Goal: Communication & Community: Answer question/provide support

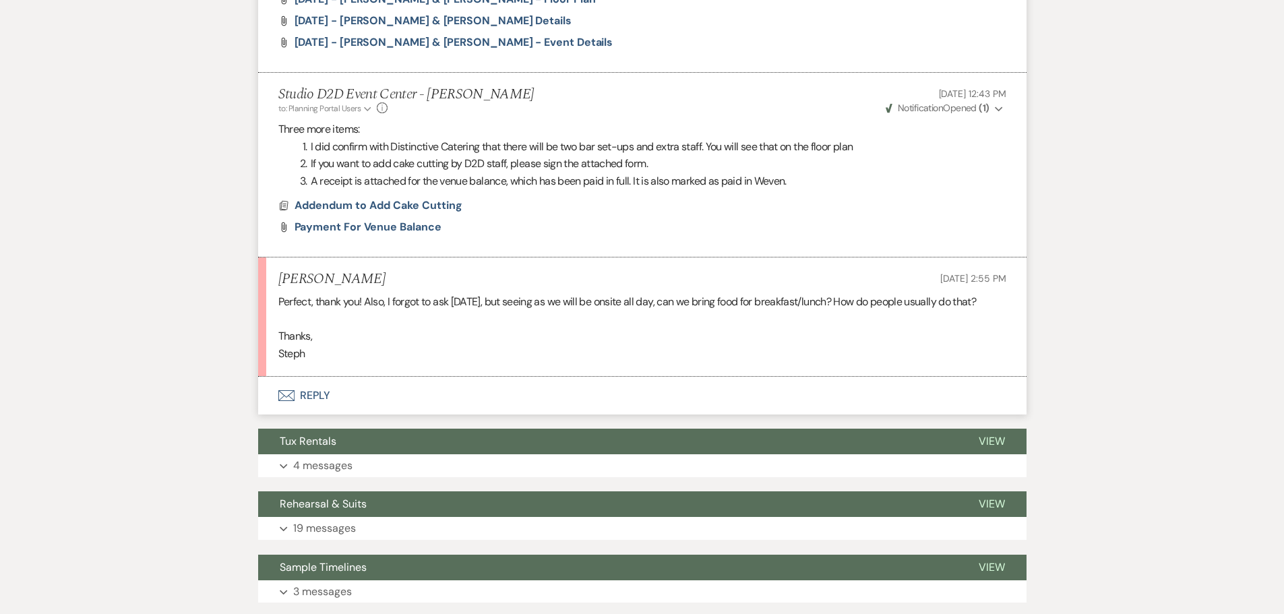
scroll to position [935, 0]
click at [320, 393] on button "Envelope Reply" at bounding box center [642, 395] width 768 height 38
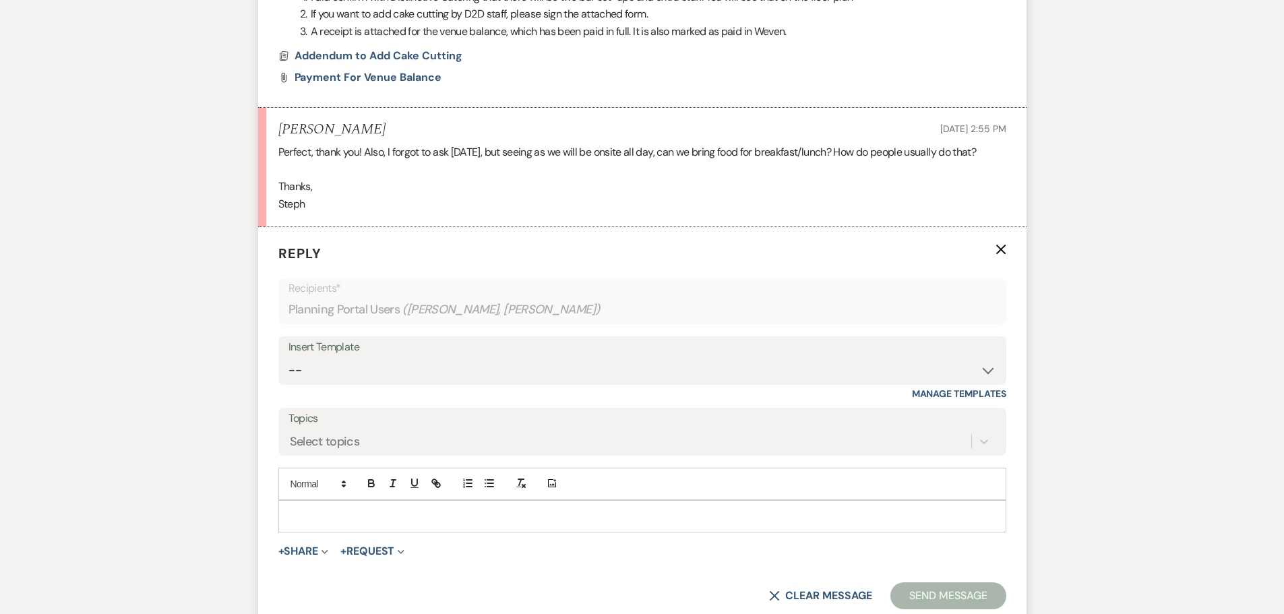
scroll to position [1137, 0]
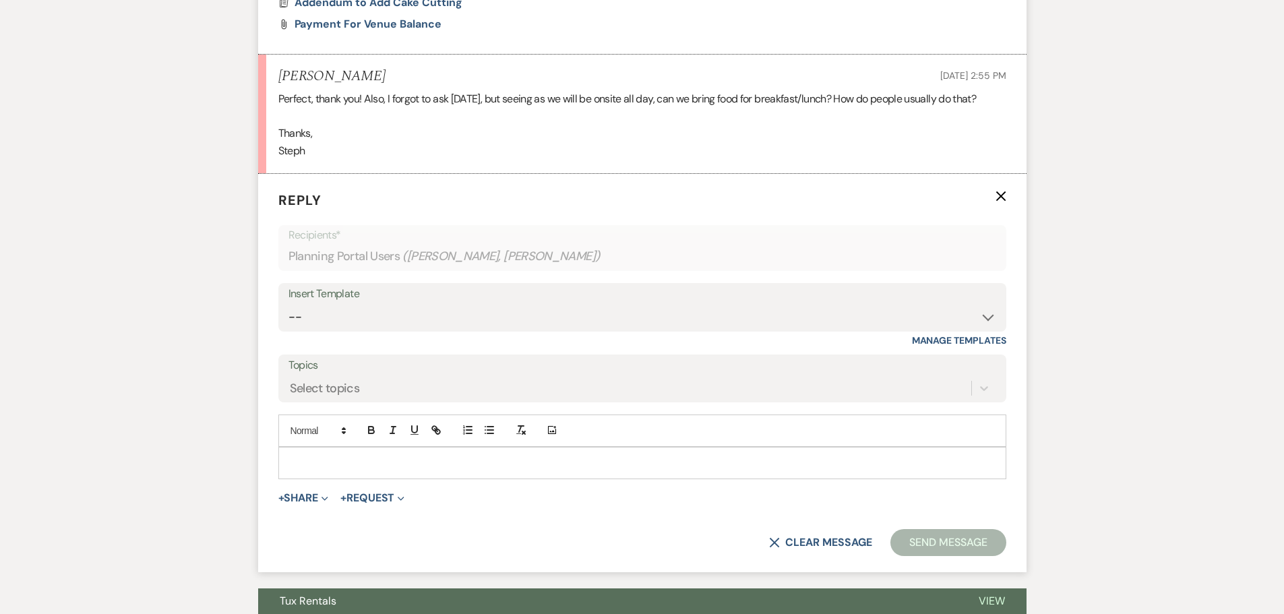
click at [359, 454] on div at bounding box center [642, 462] width 726 height 31
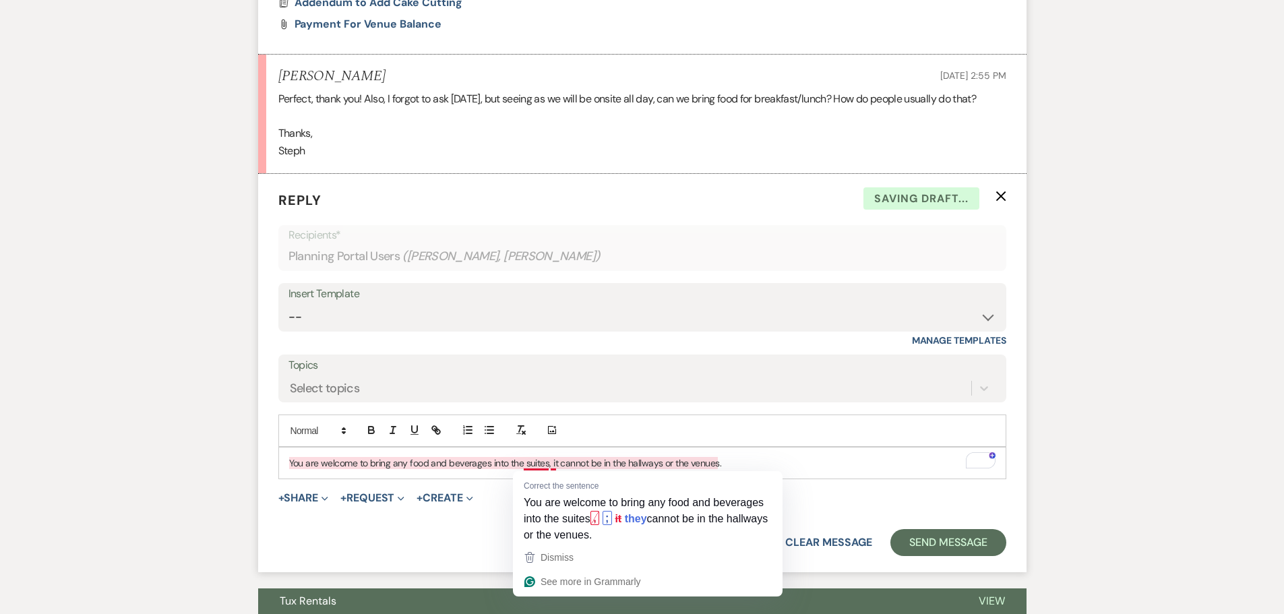
click at [551, 464] on p "You are welcome to bring any food and beverages into the suites, it cannot be i…" at bounding box center [642, 463] width 706 height 15
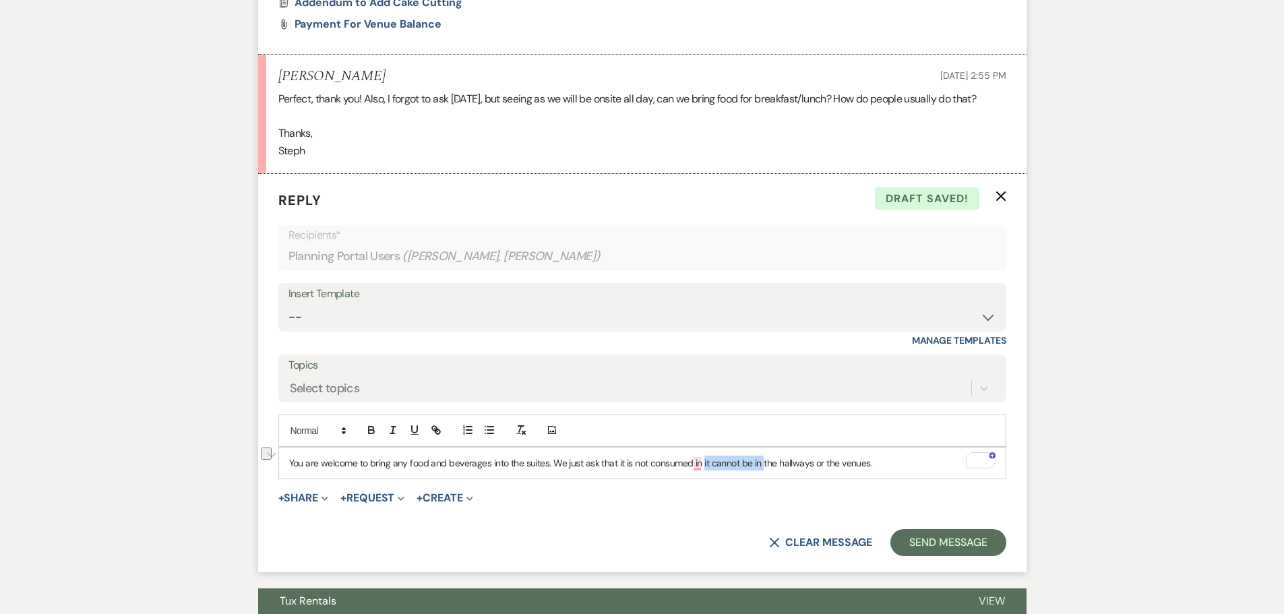
drag, startPoint x: 761, startPoint y: 462, endPoint x: 720, endPoint y: 468, distance: 42.3
click at [705, 466] on p "You are welcome to bring any food and beverages into the suites. We just ask th…" at bounding box center [642, 463] width 706 height 15
click at [843, 464] on p "You are welcome to bring any food and beverages into the suites. We just ask th…" at bounding box center [642, 463] width 706 height 15
click at [932, 541] on button "Send Message" at bounding box center [947, 542] width 115 height 27
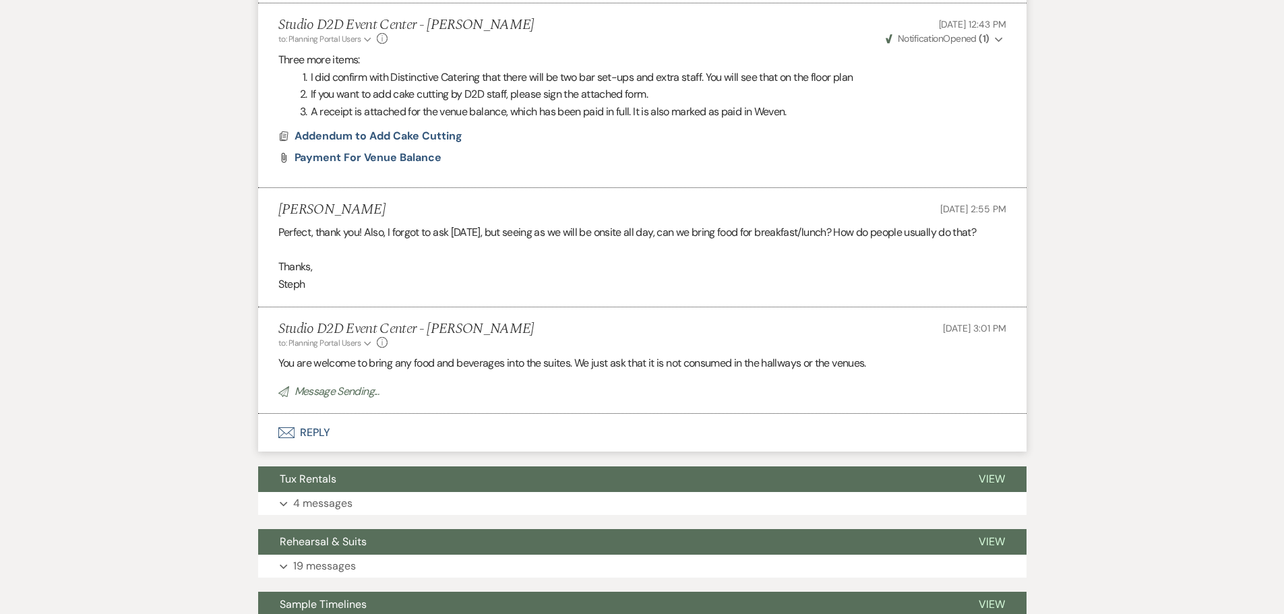
scroll to position [1002, 0]
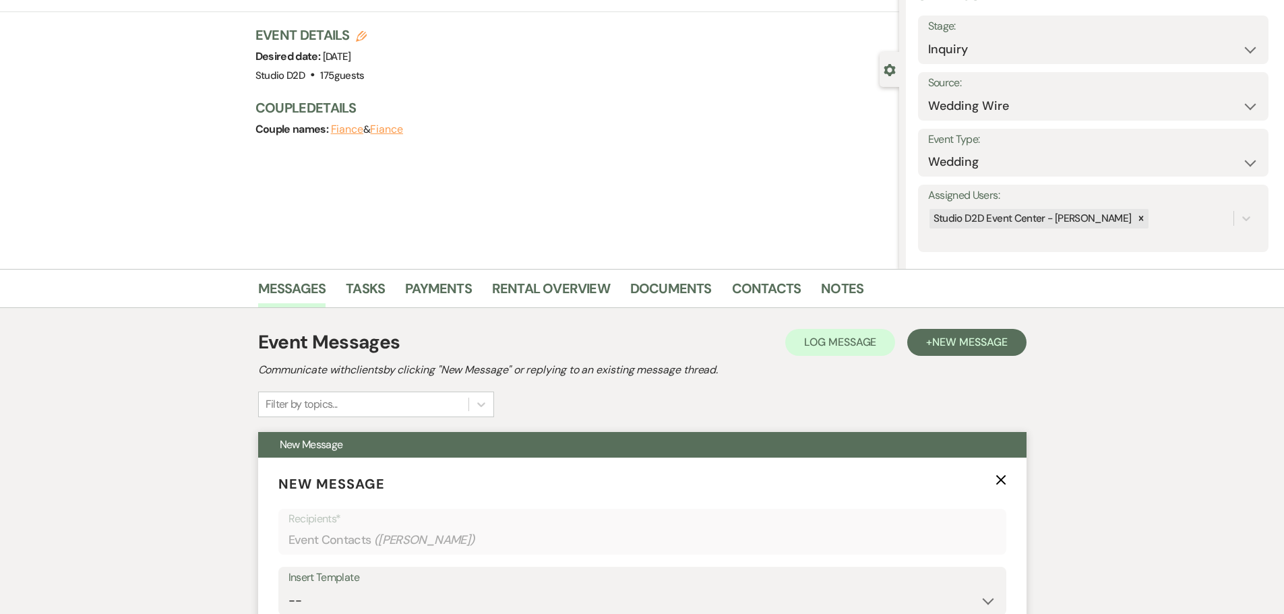
scroll to position [202, 0]
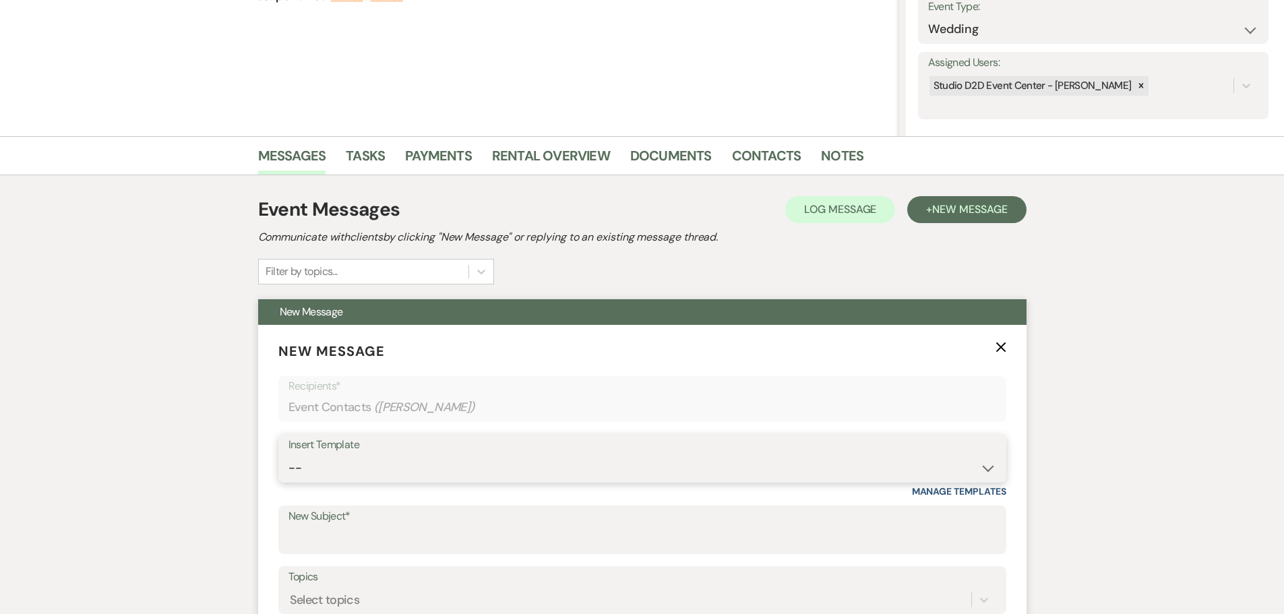
click at [394, 475] on select "-- New Inquiry - message 2 Event Pricing - Non Wedding Weven Planning Portal In…" at bounding box center [642, 468] width 708 height 26
select select "1746"
click at [288, 455] on select "-- New Inquiry - message 2 Event Pricing - Non Wedding Weven Planning Portal In…" at bounding box center [642, 468] width 708 height 26
type input "Your Wedding Journey Starts Here at Studio D2D Event Venues"
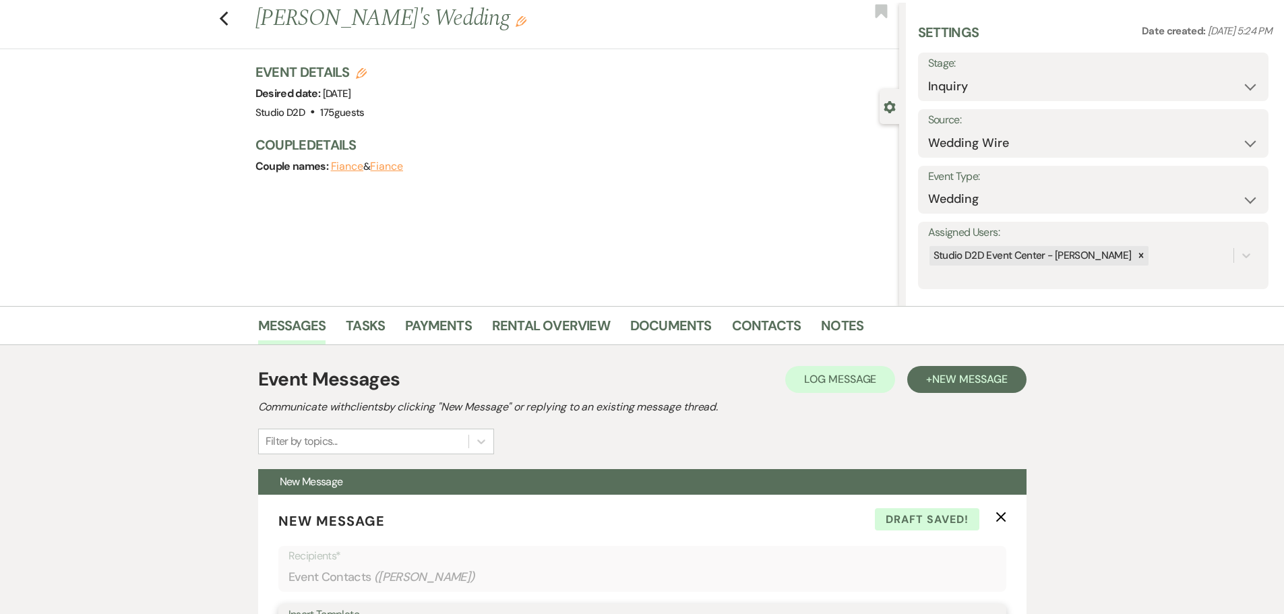
scroll to position [0, 0]
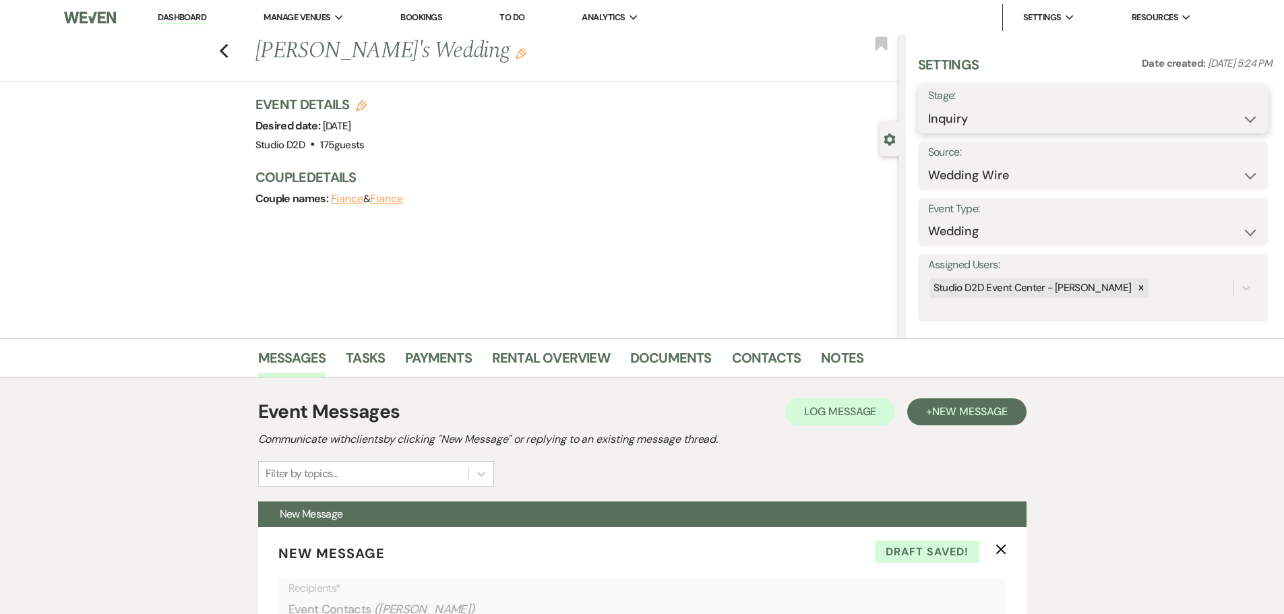
click at [1004, 113] on select "Inquiry Follow Up Tour Requested Tour Confirmed Toured Proposal Sent Booked Lost" at bounding box center [1093, 119] width 330 height 26
select select "9"
click at [928, 106] on select "Inquiry Follow Up Tour Requested Tour Confirmed Toured Proposal Sent Booked Lost" at bounding box center [1093, 119] width 330 height 26
click at [1230, 110] on button "Save" at bounding box center [1230, 109] width 76 height 27
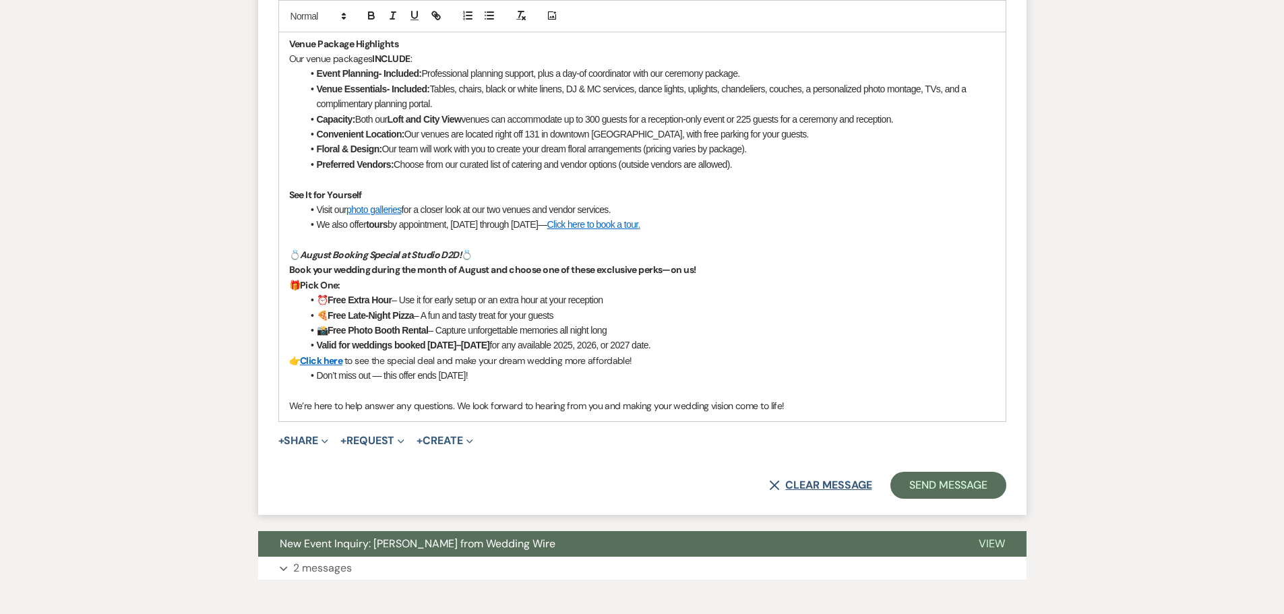
scroll to position [943, 0]
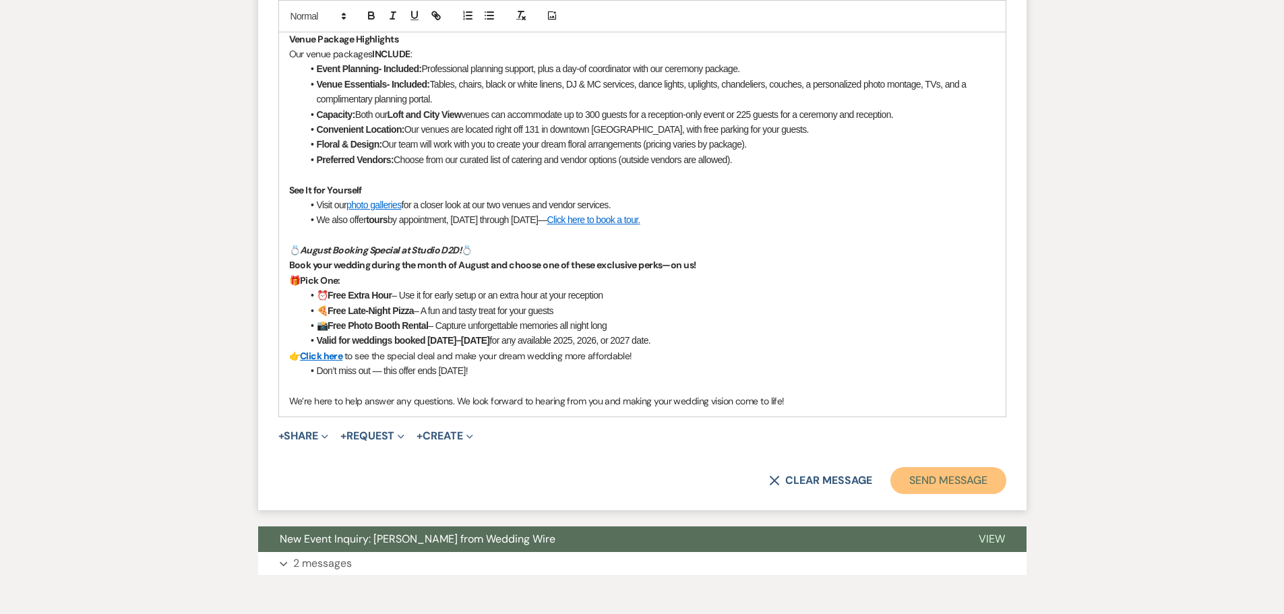
click at [935, 484] on button "Send Message" at bounding box center [947, 480] width 115 height 27
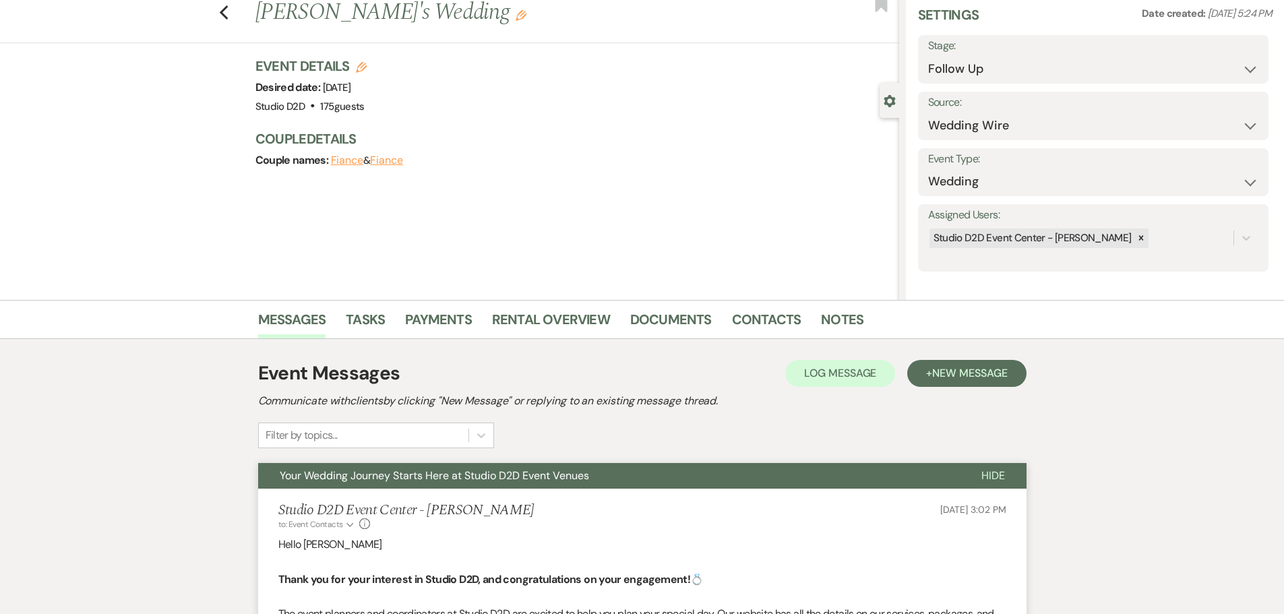
scroll to position [0, 0]
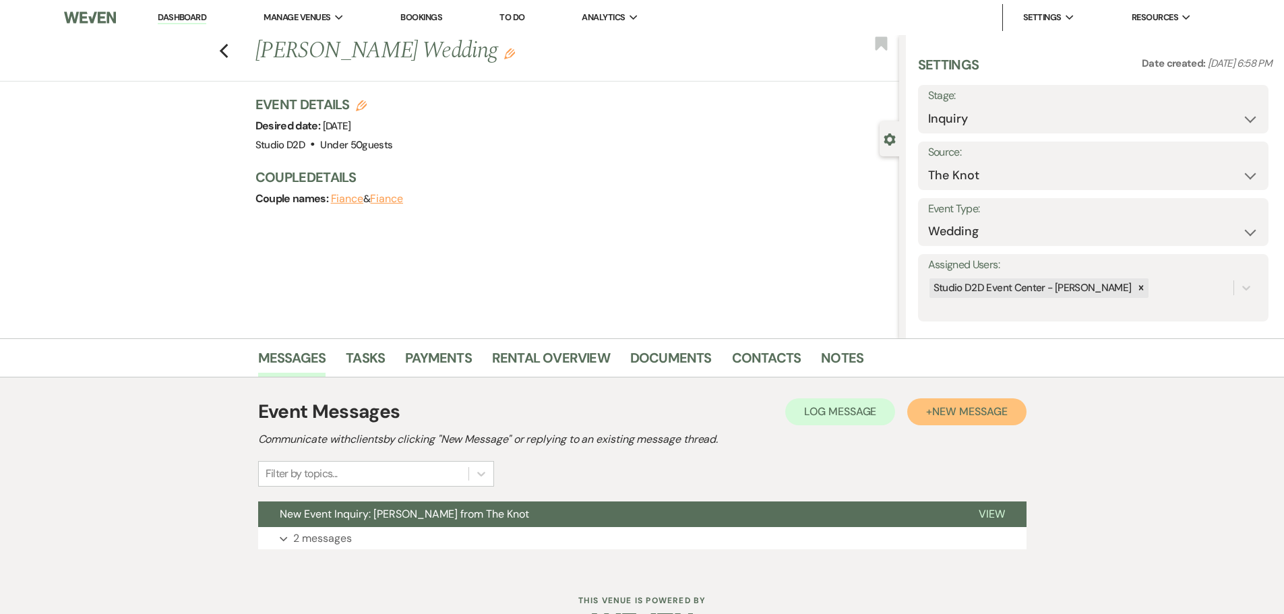
click at [953, 410] on span "New Message" at bounding box center [969, 411] width 75 height 14
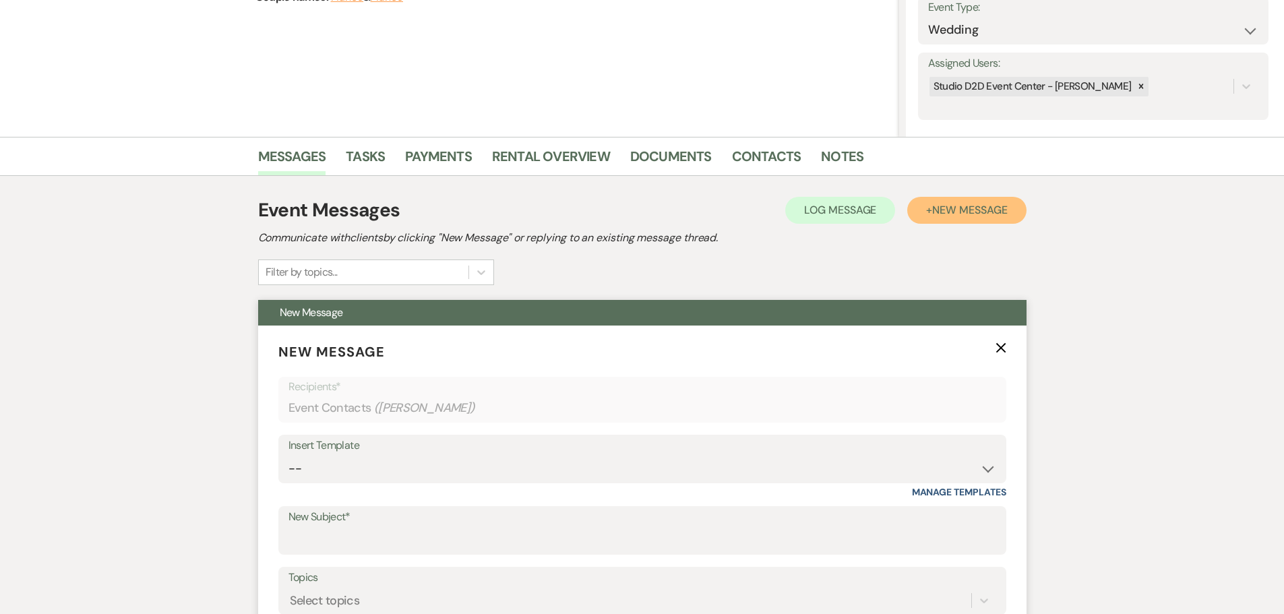
scroll to position [202, 0]
click at [507, 462] on select "-- New Inquiry - message 2 Event Pricing - Non Wedding Weven Planning Portal In…" at bounding box center [642, 468] width 708 height 26
select select "1746"
click at [288, 455] on select "-- New Inquiry - message 2 Event Pricing - Non Wedding Weven Planning Portal In…" at bounding box center [642, 468] width 708 height 26
type input "Your Wedding Journey Starts Here at Studio D2D Event Venues"
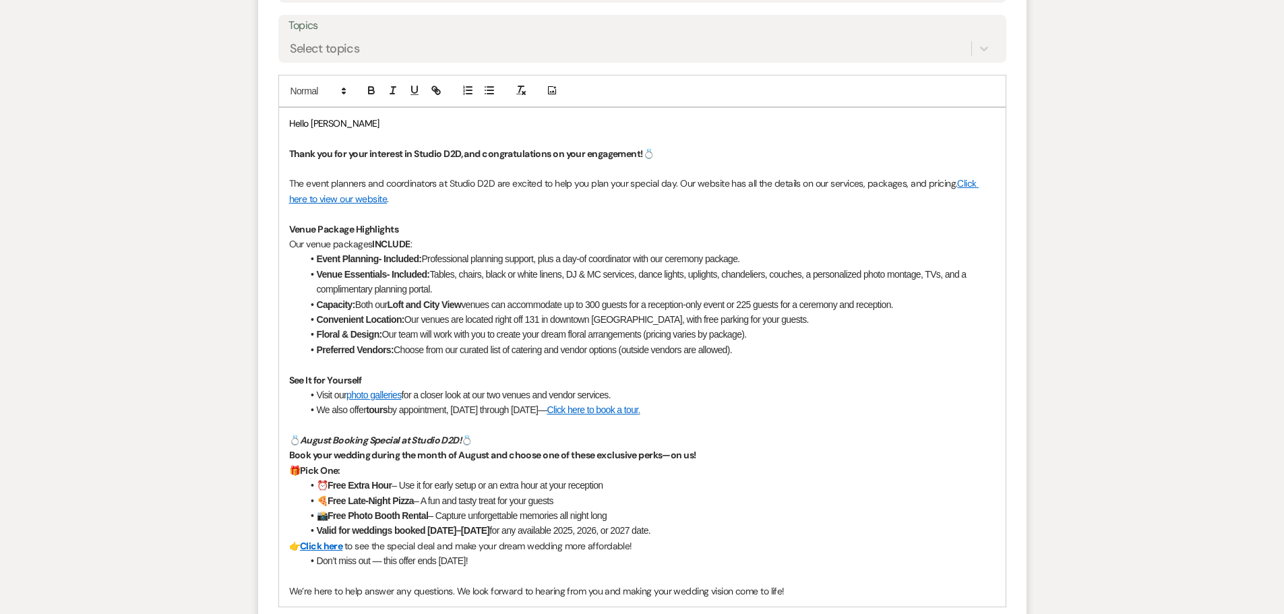
scroll to position [876, 0]
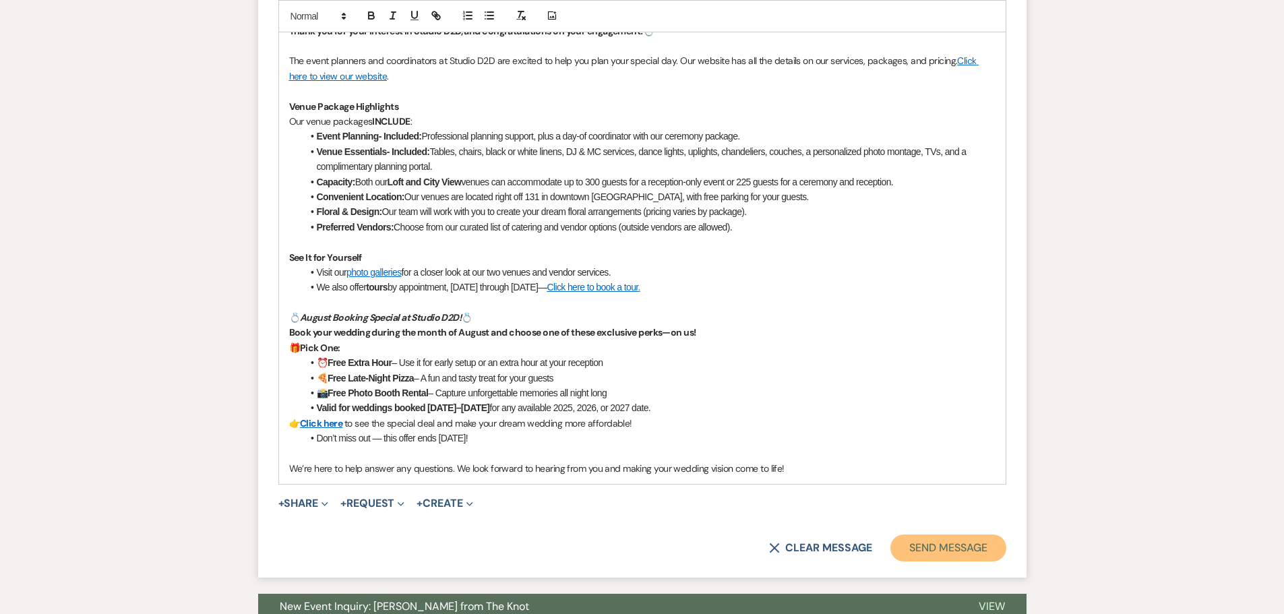
click at [921, 544] on button "Send Message" at bounding box center [947, 547] width 115 height 27
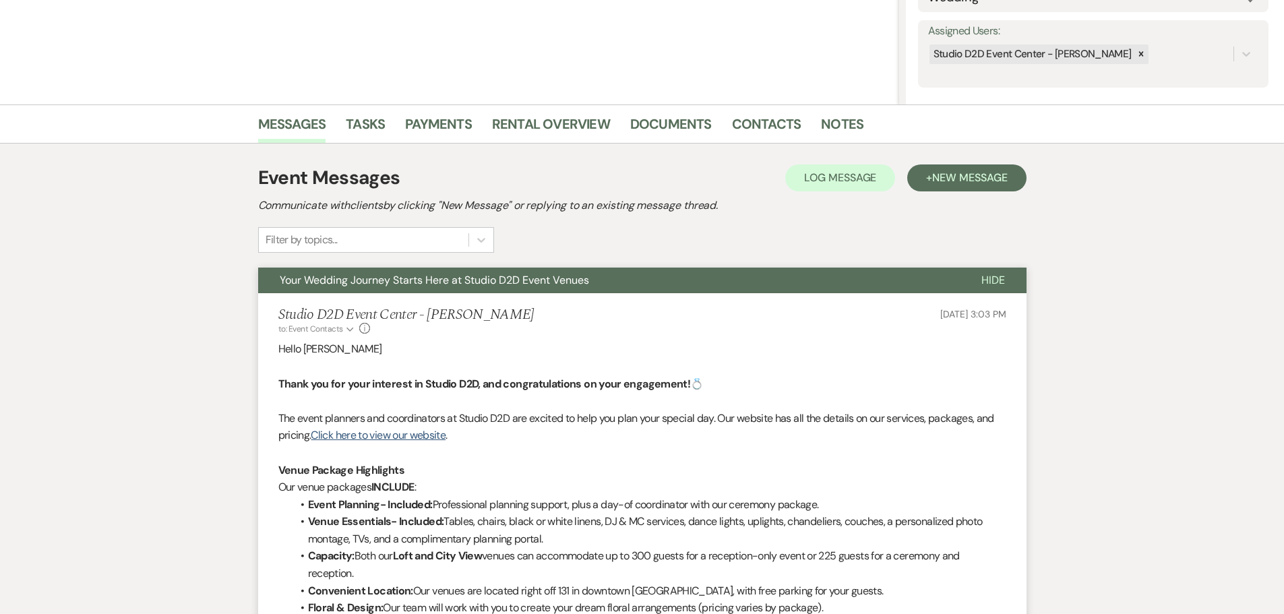
scroll to position [0, 0]
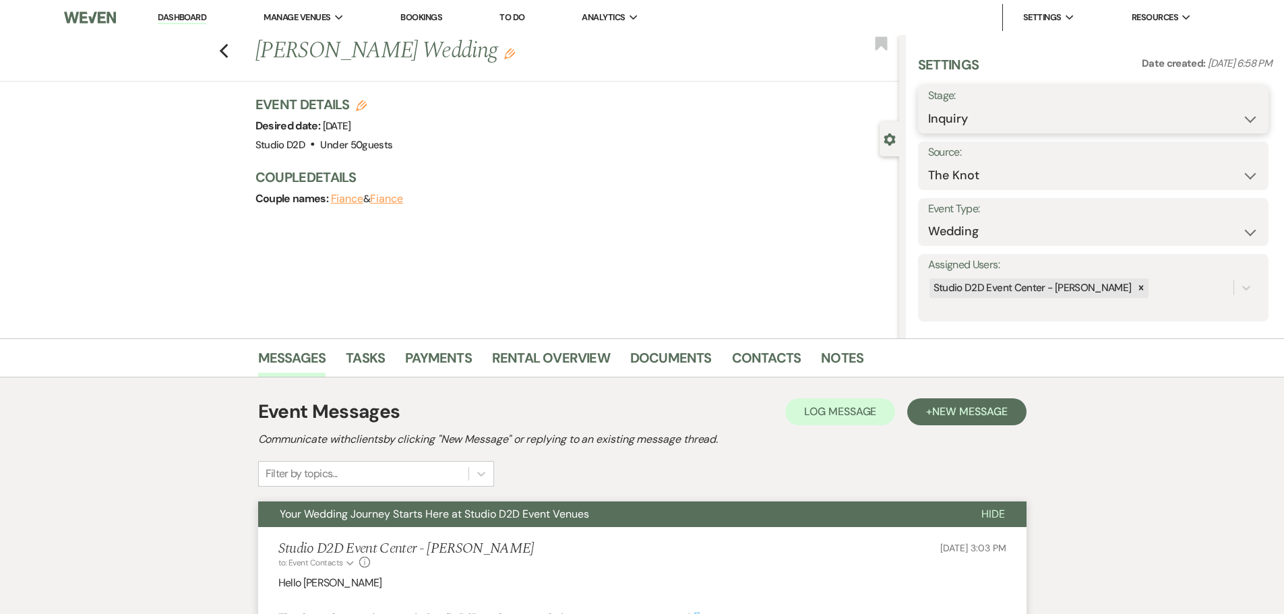
click at [1006, 121] on select "Inquiry Follow Up Tour Requested Tour Confirmed Toured Proposal Sent Booked Lost" at bounding box center [1093, 119] width 330 height 26
select select "9"
click at [928, 106] on select "Inquiry Follow Up Tour Requested Tour Confirmed Toured Proposal Sent Booked Lost" at bounding box center [1093, 119] width 330 height 26
click at [1226, 114] on button "Save" at bounding box center [1230, 109] width 76 height 27
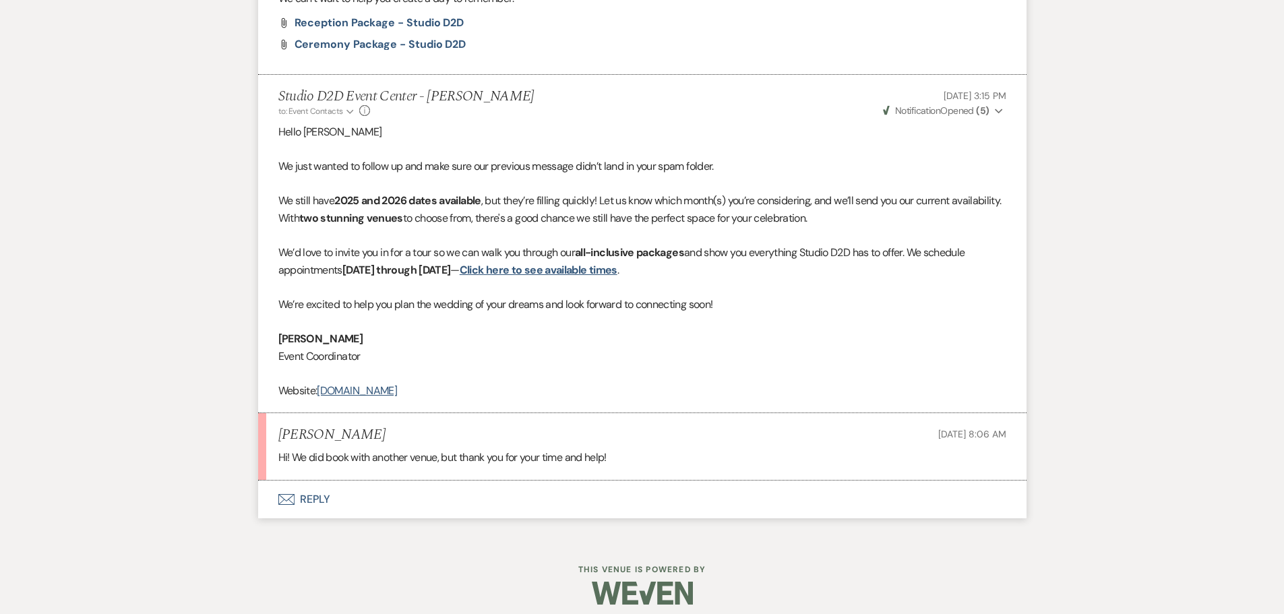
scroll to position [2572, 0]
click at [308, 495] on button "Envelope Reply" at bounding box center [642, 498] width 768 height 38
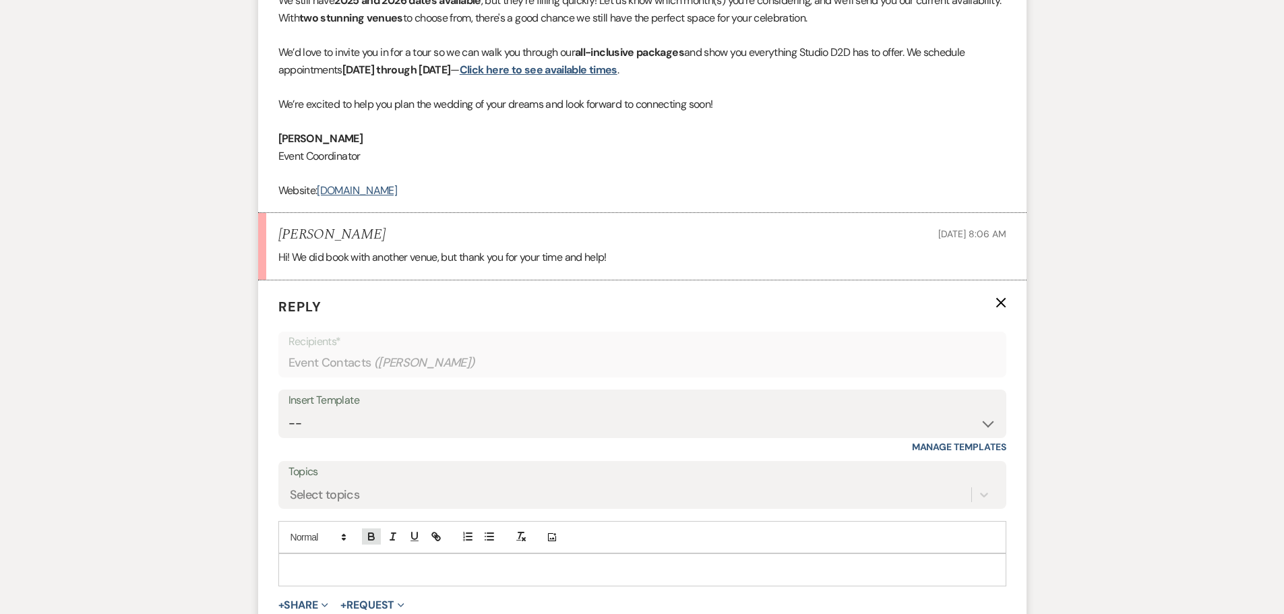
scroll to position [2841, 0]
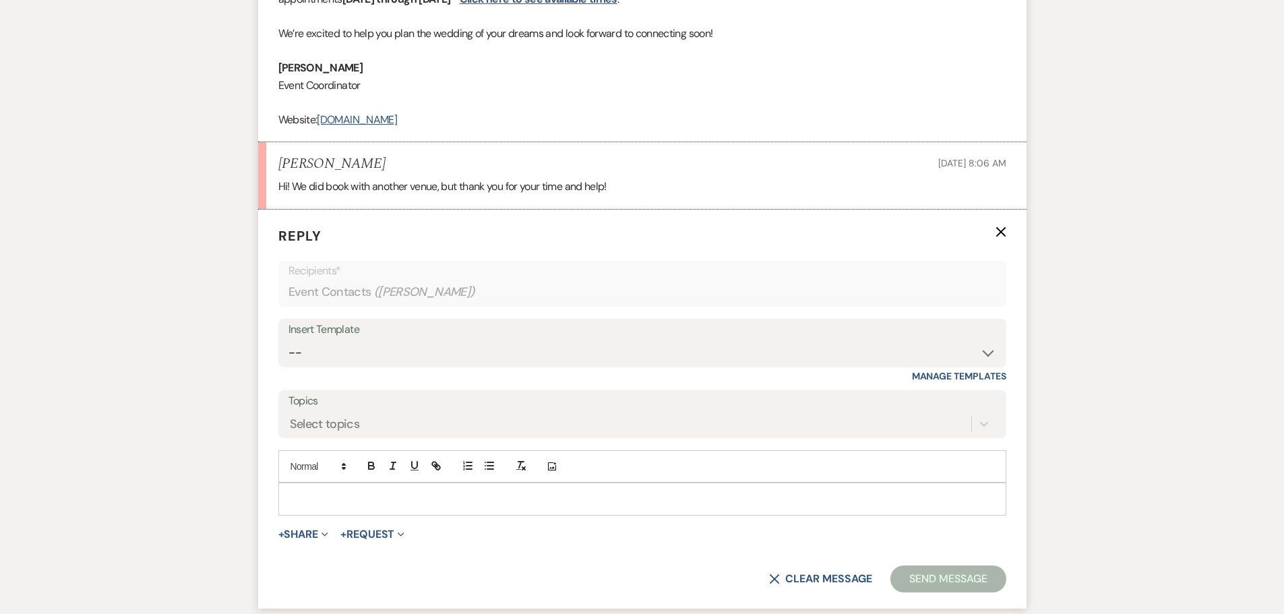
click at [368, 496] on p at bounding box center [642, 498] width 706 height 15
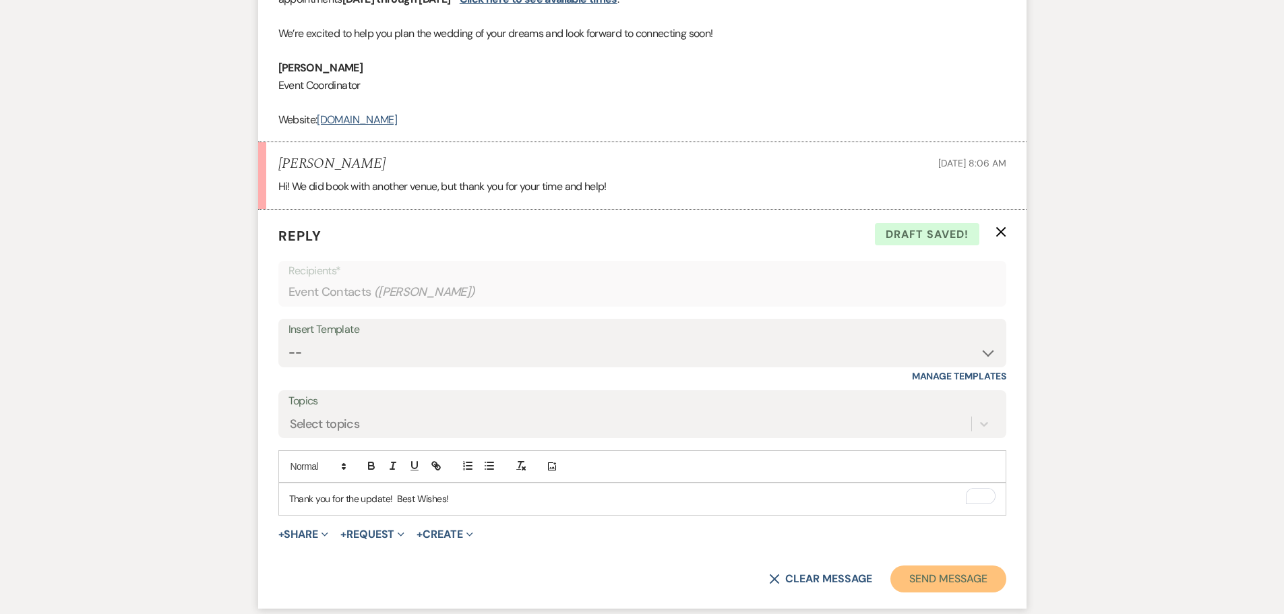
click at [959, 582] on button "Send Message" at bounding box center [947, 578] width 115 height 27
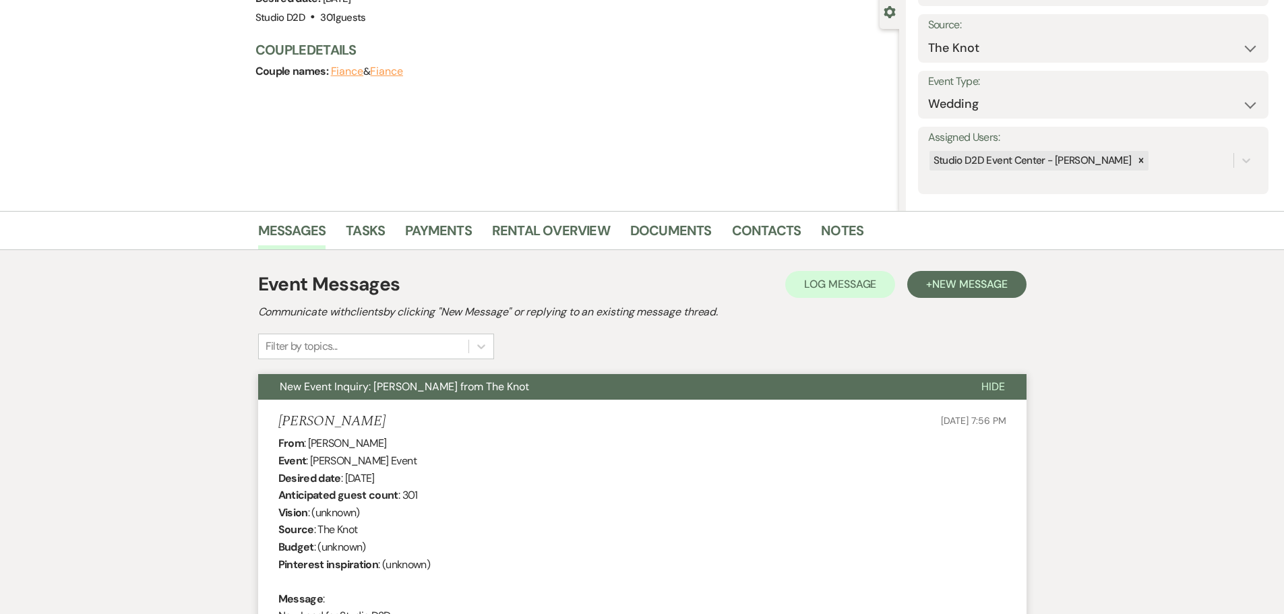
scroll to position [0, 0]
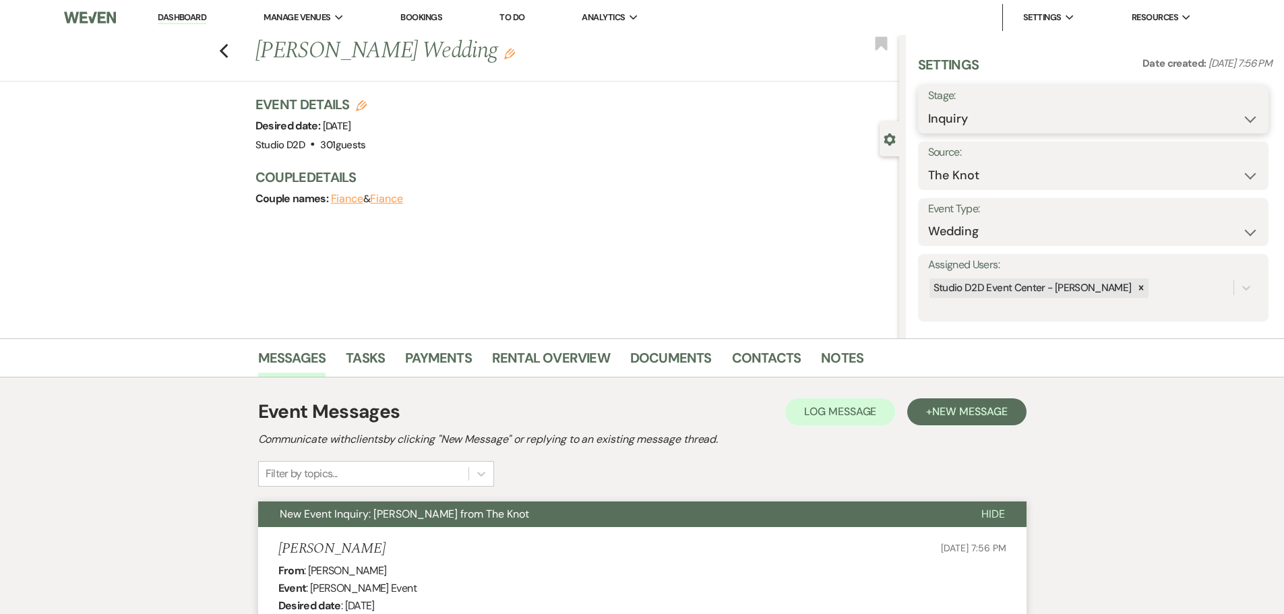
click at [995, 121] on select "Inquiry Follow Up Tour Requested Tour Confirmed Toured Proposal Sent Booked Lost" at bounding box center [1093, 119] width 330 height 26
select select "8"
click at [928, 106] on select "Inquiry Follow Up Tour Requested Tour Confirmed Toured Proposal Sent Booked Lost" at bounding box center [1093, 119] width 330 height 26
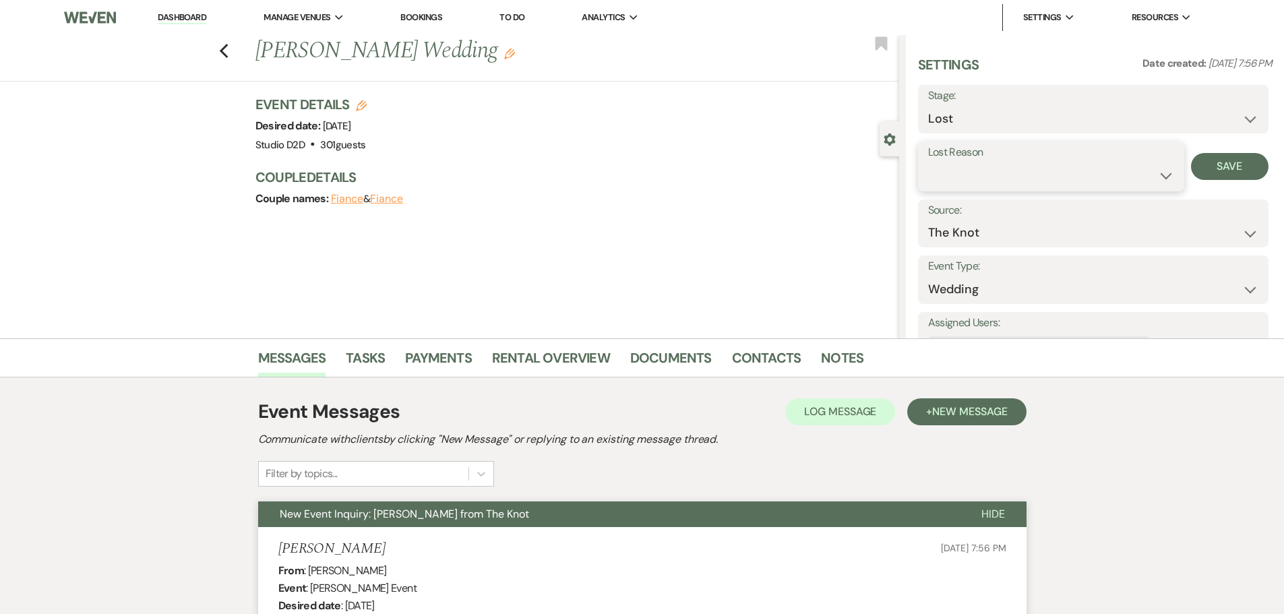
click at [976, 179] on select "Booked Elsewhere Budget Date Unavailable No Response Not a Good Match Capacity …" at bounding box center [1051, 175] width 246 height 26
select select "6"
click at [928, 162] on select "Booked Elsewhere Budget Date Unavailable No Response Not a Good Match Capacity …" at bounding box center [1051, 175] width 246 height 26
click at [1221, 172] on button "Save" at bounding box center [1229, 166] width 77 height 27
click at [228, 51] on icon "Previous" at bounding box center [224, 51] width 10 height 16
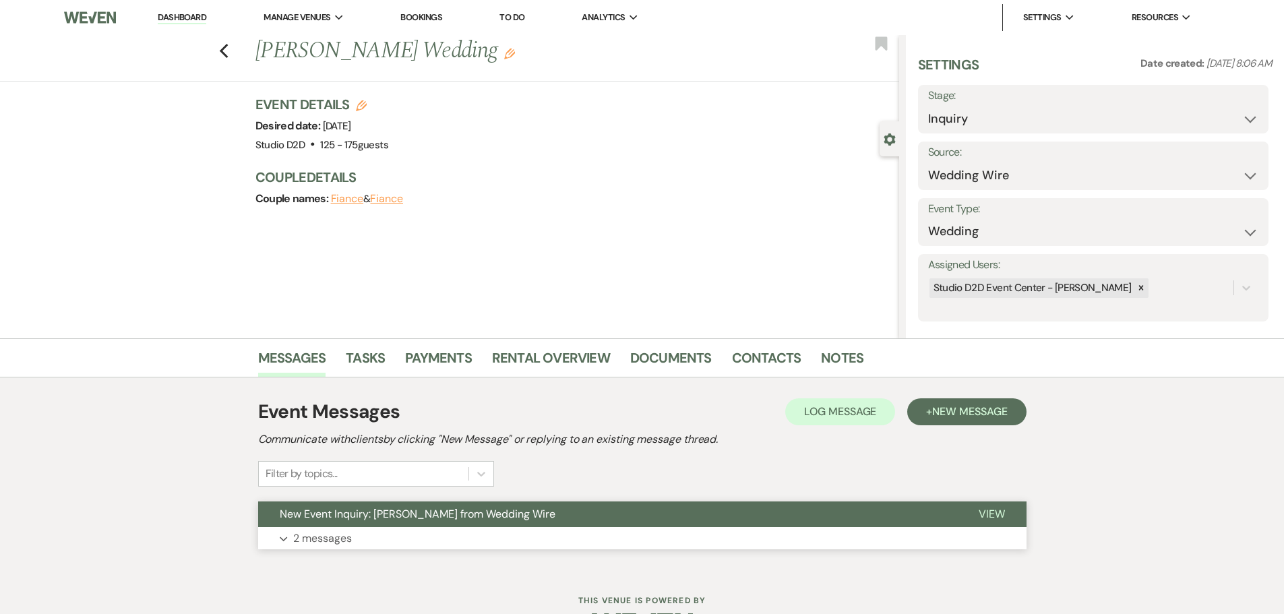
click at [373, 543] on button "Expand 2 messages" at bounding box center [642, 538] width 768 height 23
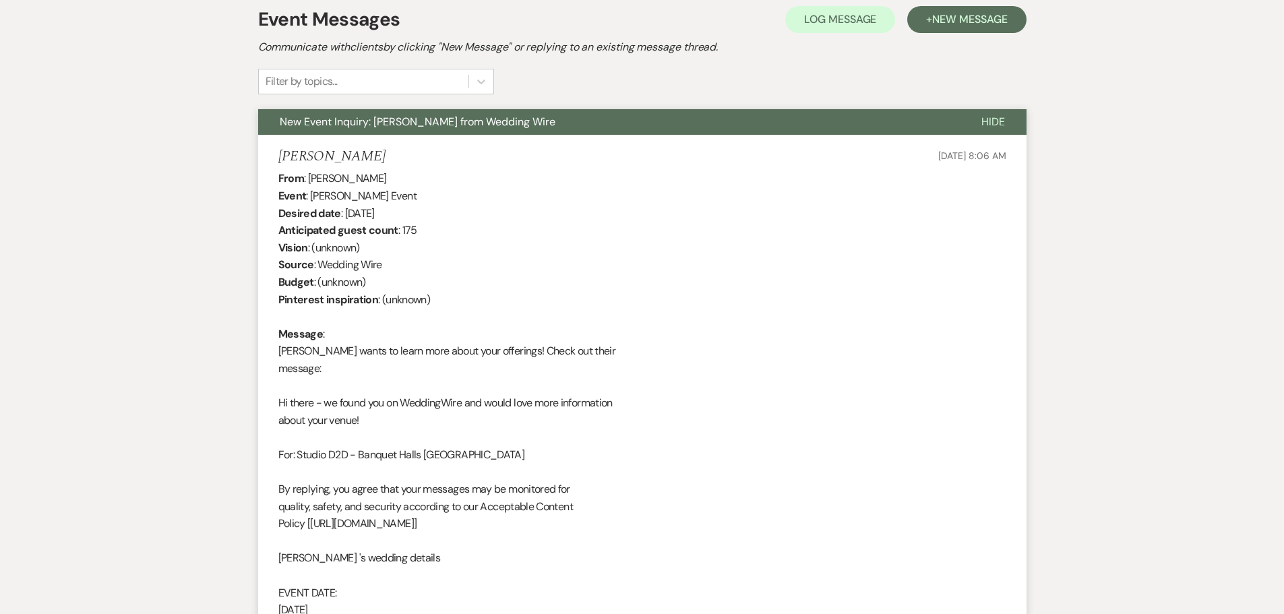
scroll to position [67, 0]
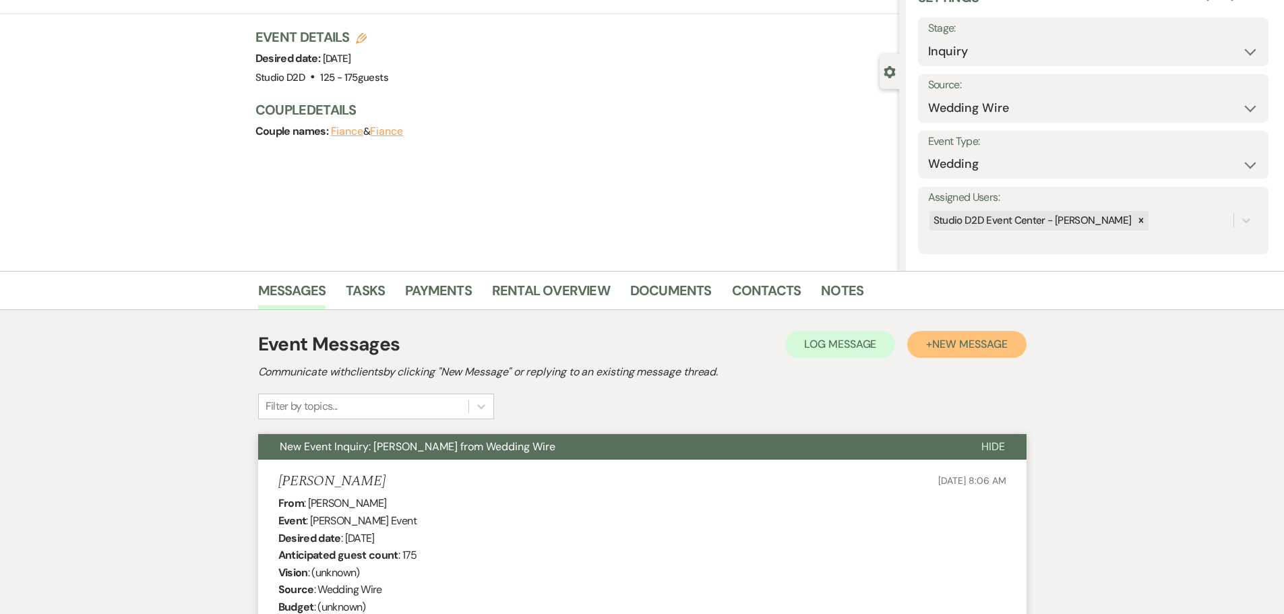
click at [935, 348] on span "New Message" at bounding box center [969, 344] width 75 height 14
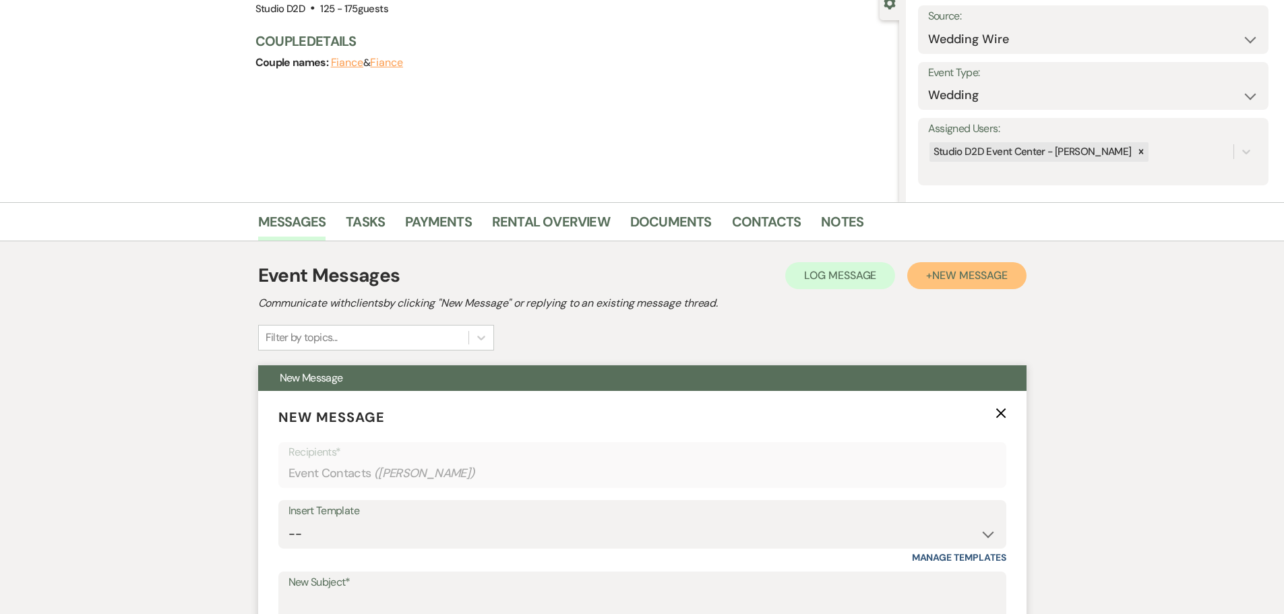
scroll to position [270, 0]
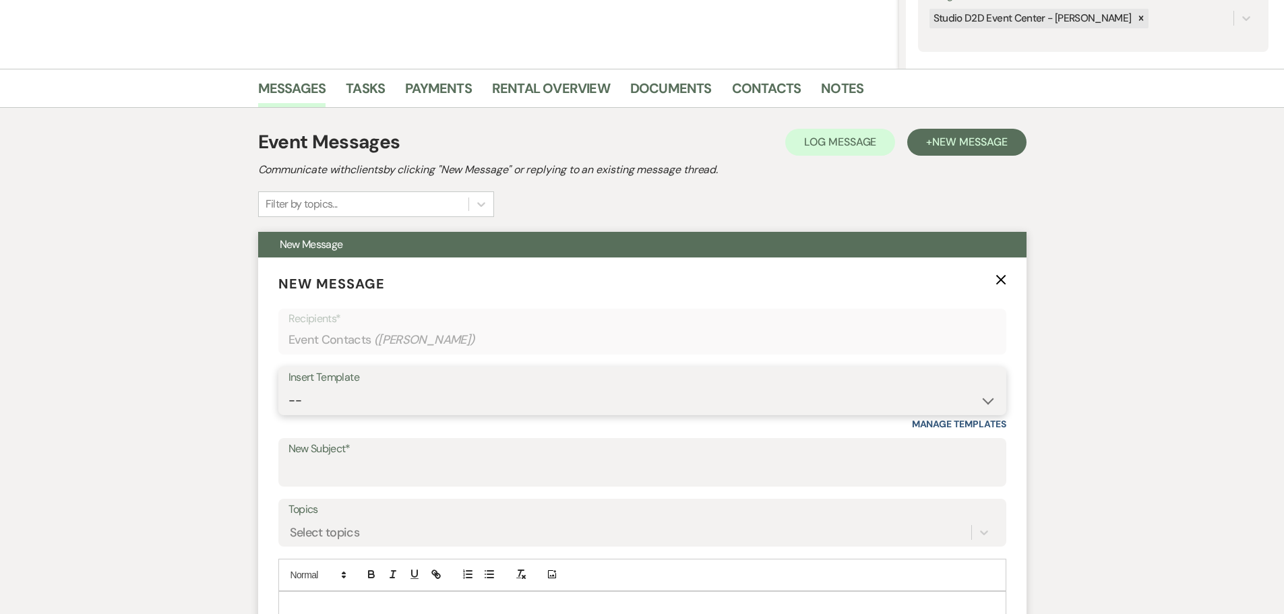
click at [426, 411] on select "-- New Inquiry - message 2 Event Pricing - Non Wedding Weven Planning Portal In…" at bounding box center [642, 400] width 708 height 26
select select "1746"
click at [288, 387] on select "-- New Inquiry - message 2 Event Pricing - Non Wedding Weven Planning Portal In…" at bounding box center [642, 400] width 708 height 26
type input "Your Wedding Journey Starts Here at Studio D2D Event Venues"
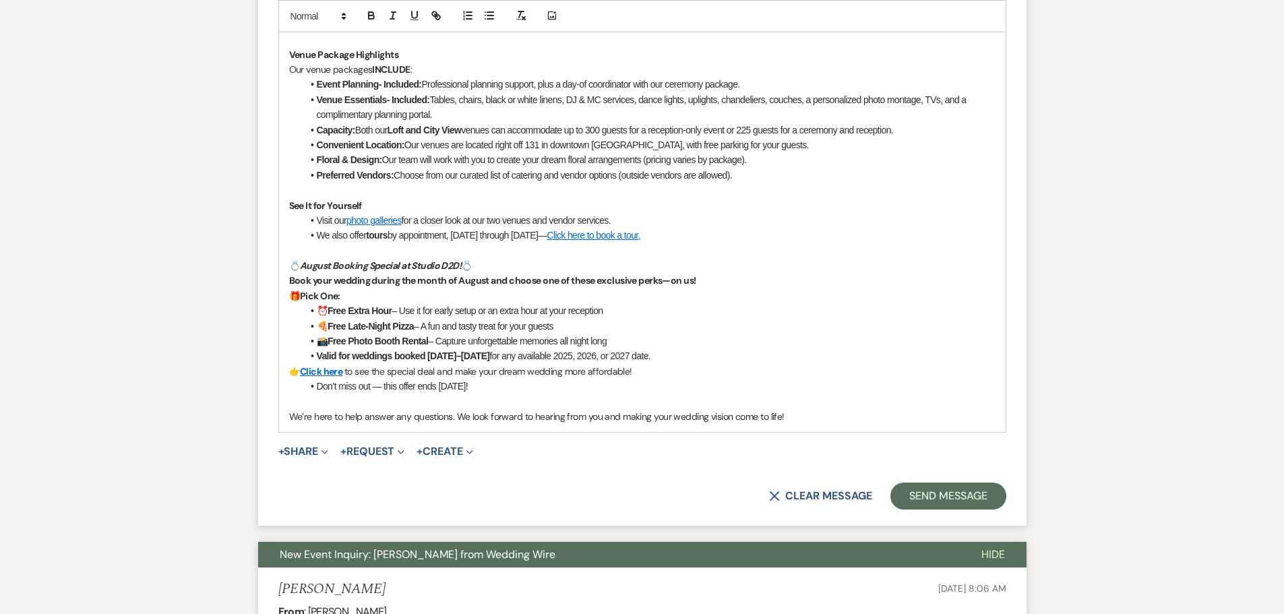
scroll to position [943, 0]
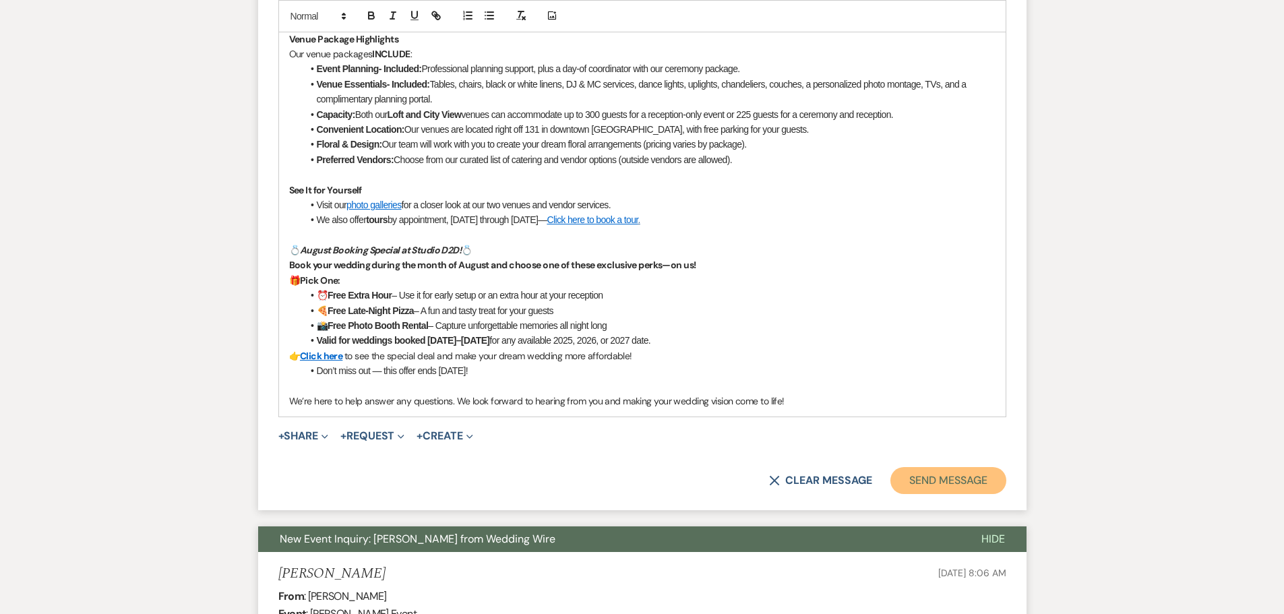
click at [931, 485] on button "Send Message" at bounding box center [947, 480] width 115 height 27
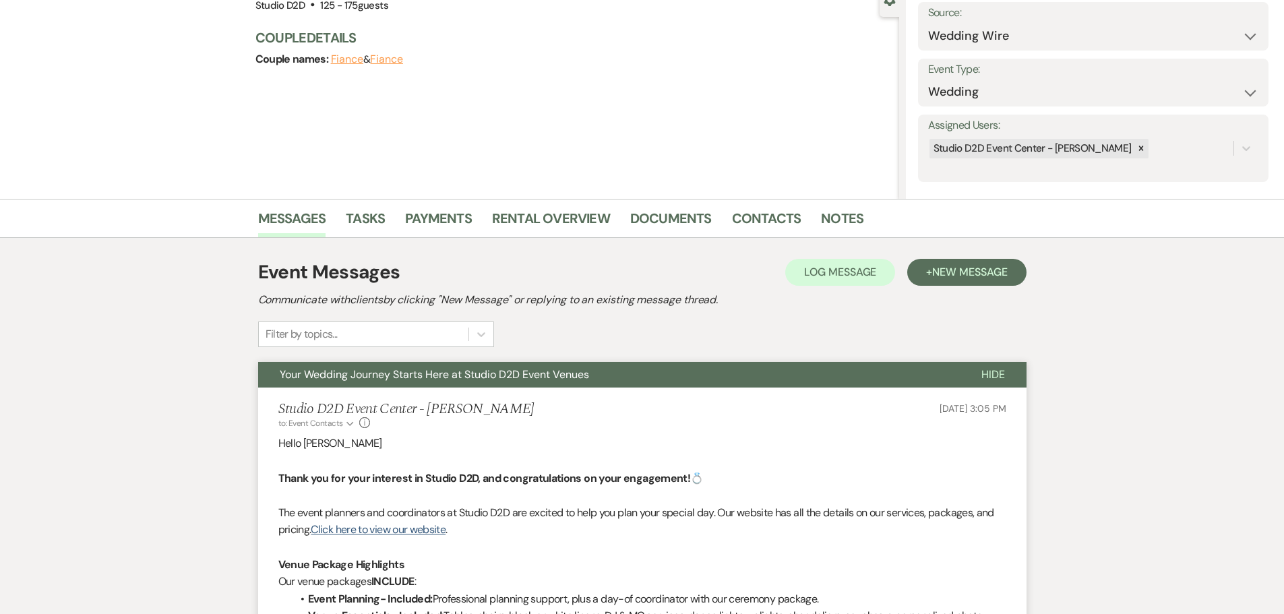
scroll to position [0, 0]
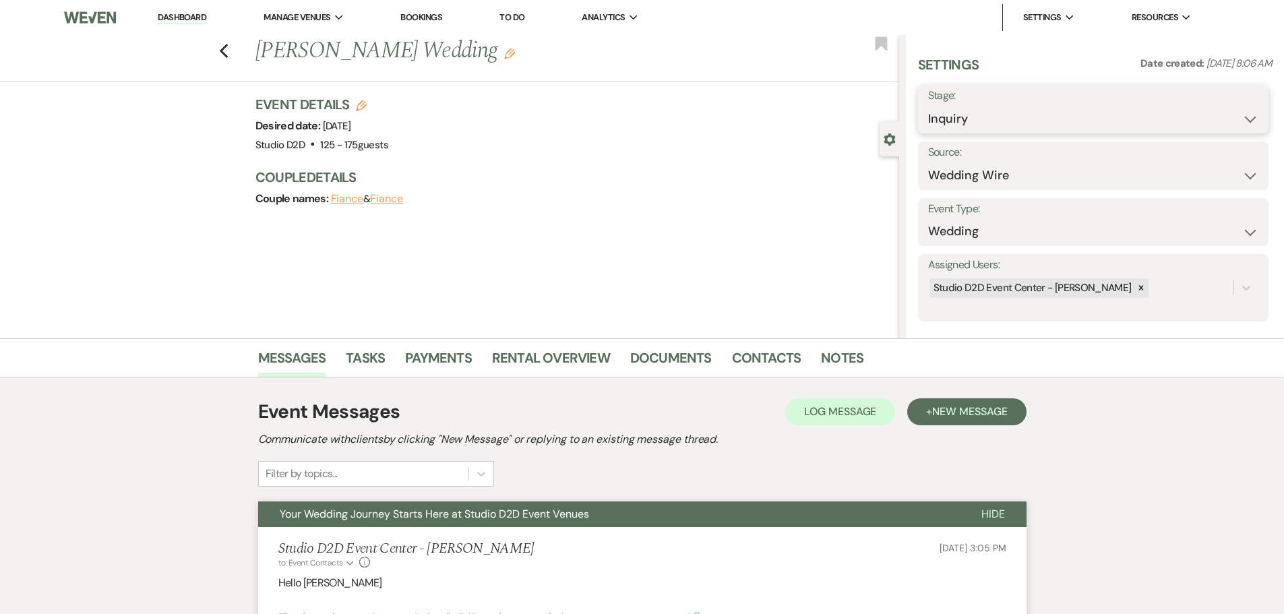
click at [962, 120] on select "Inquiry Follow Up Tour Requested Tour Confirmed Toured Proposal Sent Booked Lost" at bounding box center [1093, 119] width 330 height 26
select select "9"
click at [928, 106] on select "Inquiry Follow Up Tour Requested Tour Confirmed Toured Proposal Sent Booked Lost" at bounding box center [1093, 119] width 330 height 26
click at [1222, 107] on button "Save" at bounding box center [1230, 109] width 76 height 27
click at [224, 49] on icon "Previous" at bounding box center [224, 51] width 10 height 16
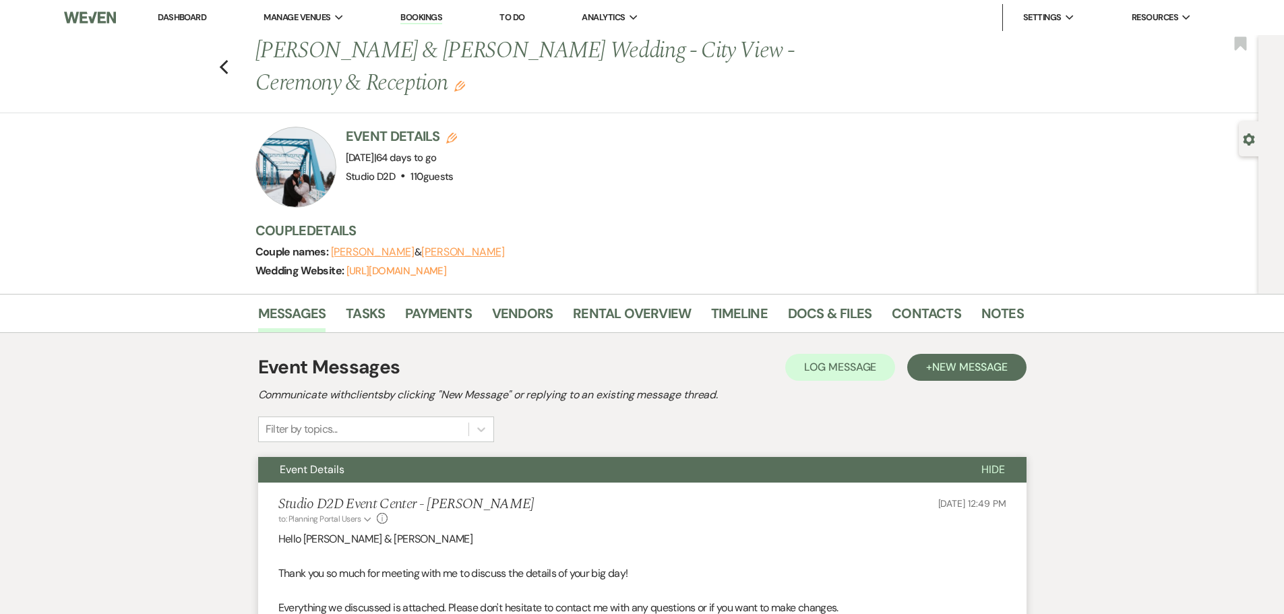
click at [201, 12] on link "Dashboard" at bounding box center [182, 16] width 49 height 11
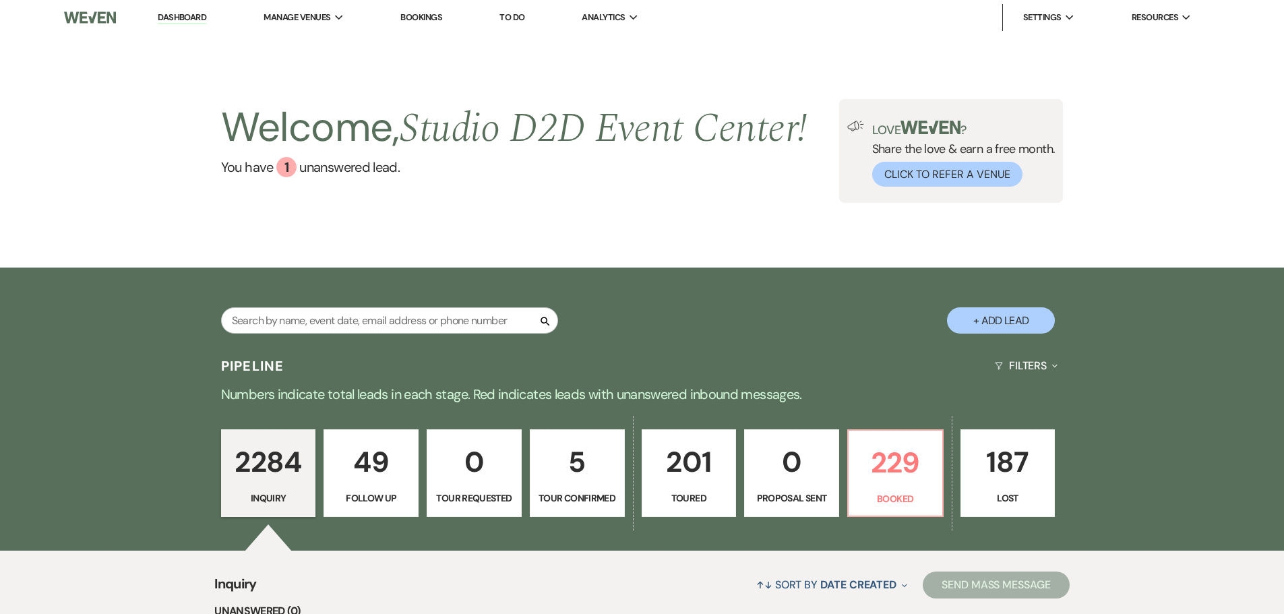
click at [571, 469] on p "5" at bounding box center [576, 461] width 77 height 45
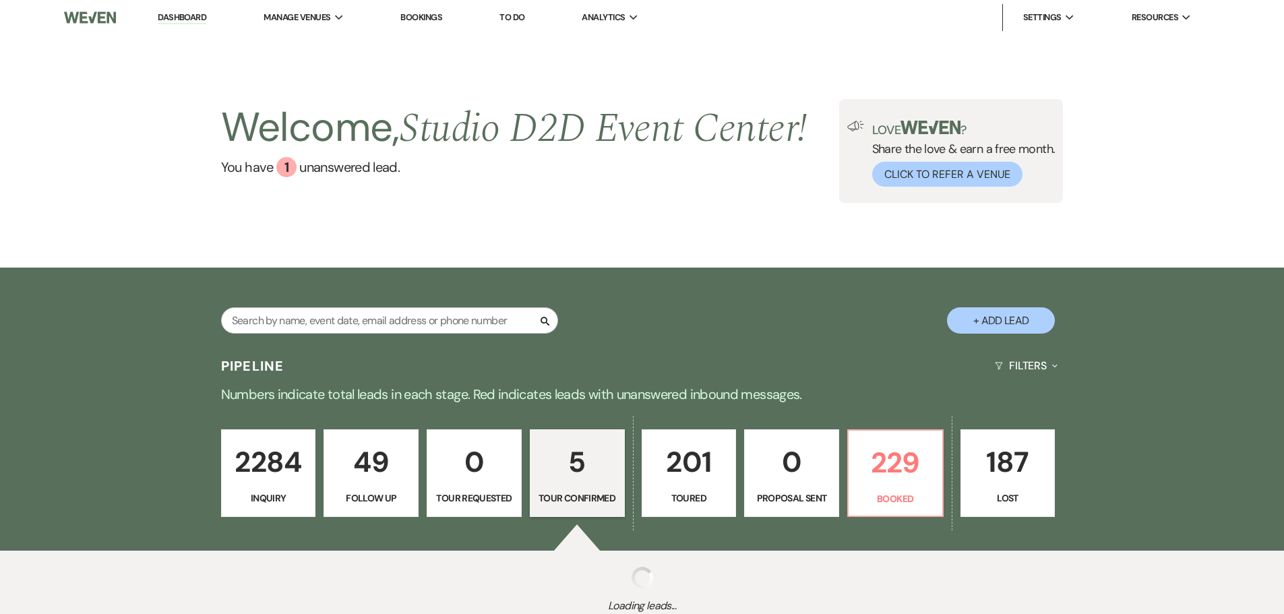
select select "4"
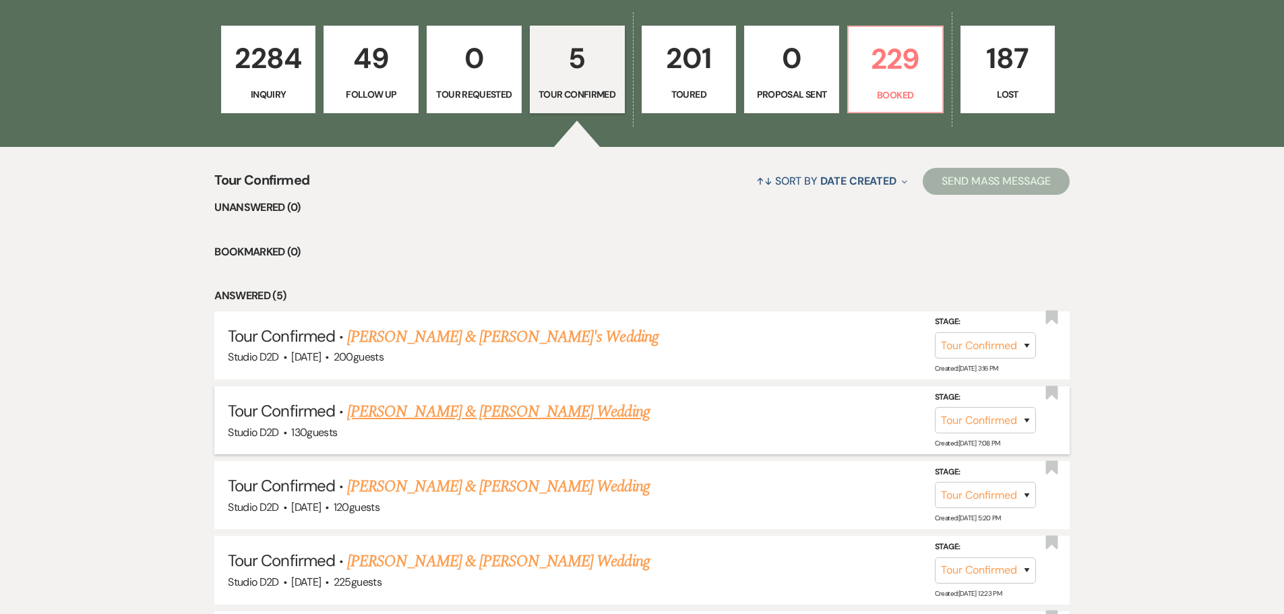
scroll to position [404, 0]
click at [503, 489] on link "Drew Martinie & Nicole Daggy's Wedding" at bounding box center [498, 486] width 302 height 24
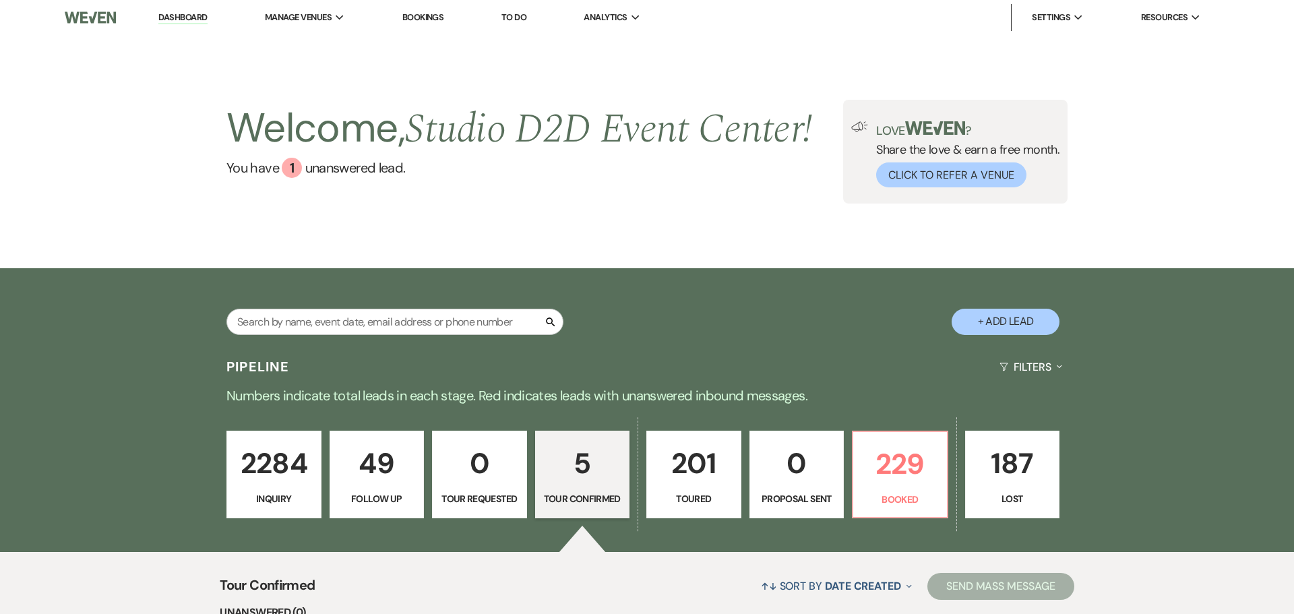
select select "4"
select select "17"
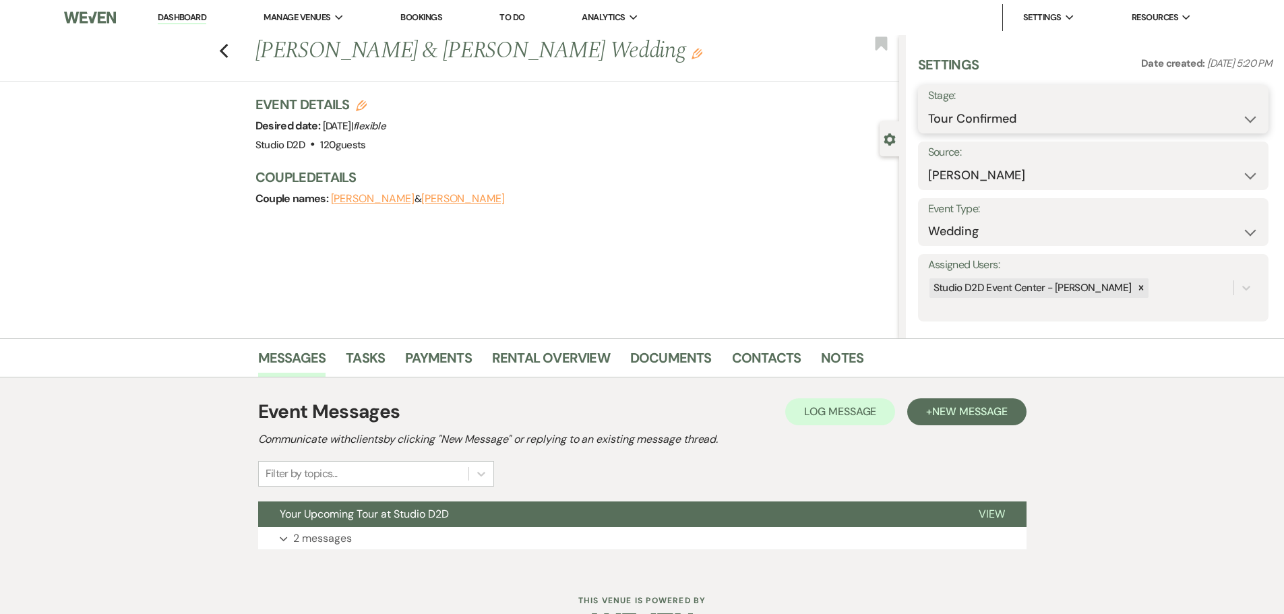
click at [1004, 115] on select "Inquiry Follow Up Tour Requested Tour Confirmed Toured Proposal Sent Booked Lost" at bounding box center [1093, 119] width 330 height 26
select select "5"
click at [928, 106] on select "Inquiry Follow Up Tour Requested Tour Confirmed Toured Proposal Sent Booked Lost" at bounding box center [1093, 119] width 330 height 26
click at [1206, 118] on button "Save" at bounding box center [1230, 109] width 76 height 27
click at [950, 410] on span "New Message" at bounding box center [969, 411] width 75 height 14
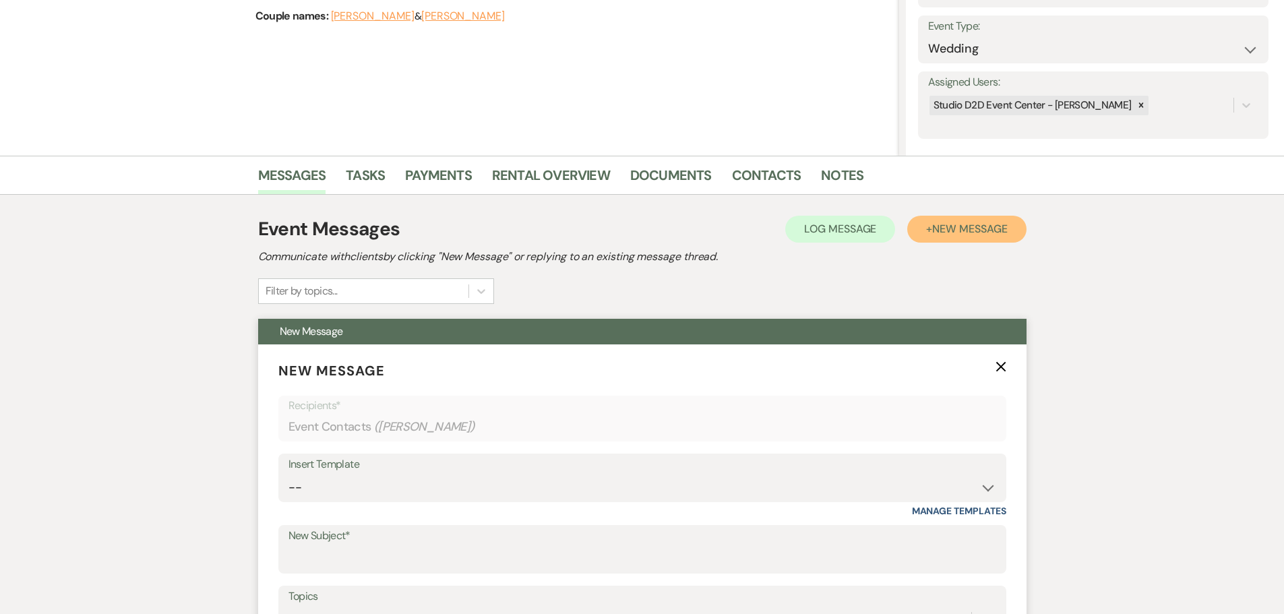
scroll to position [270, 0]
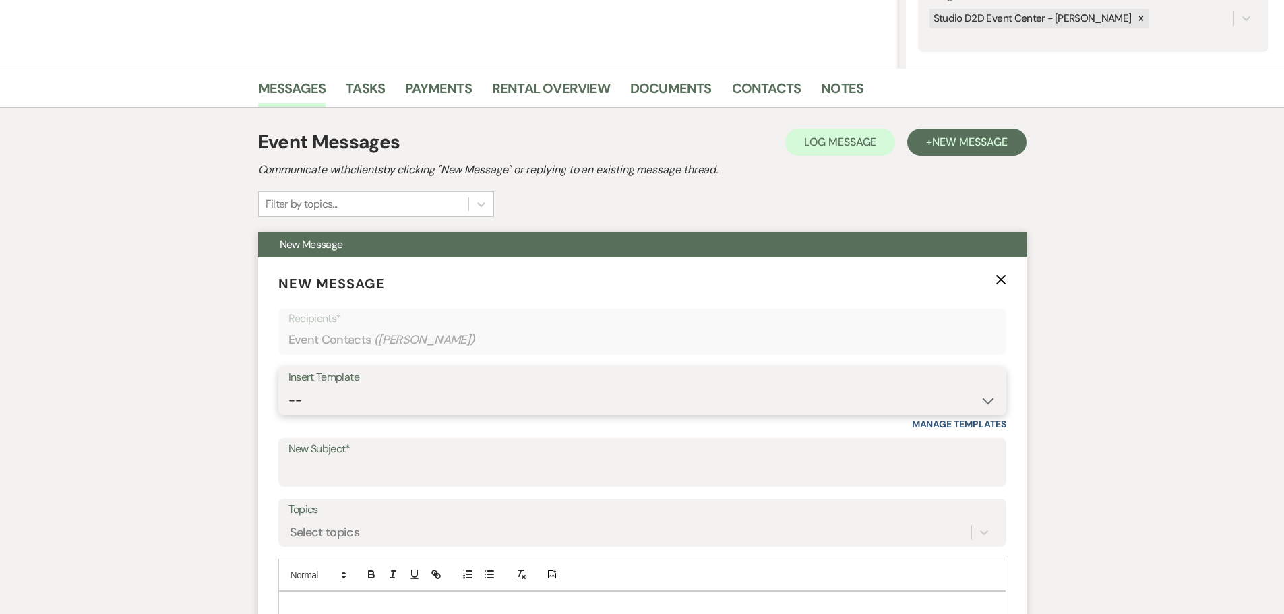
click at [342, 412] on select "-- New Inquiry - message 2 Event Pricing - Non Wedding Weven Planning Portal In…" at bounding box center [642, 400] width 708 height 26
select select "1751"
click at [288, 387] on select "-- New Inquiry - message 2 Event Pricing - Non Wedding Weven Planning Portal In…" at bounding box center [642, 400] width 708 height 26
type input "Tour Follow Up"
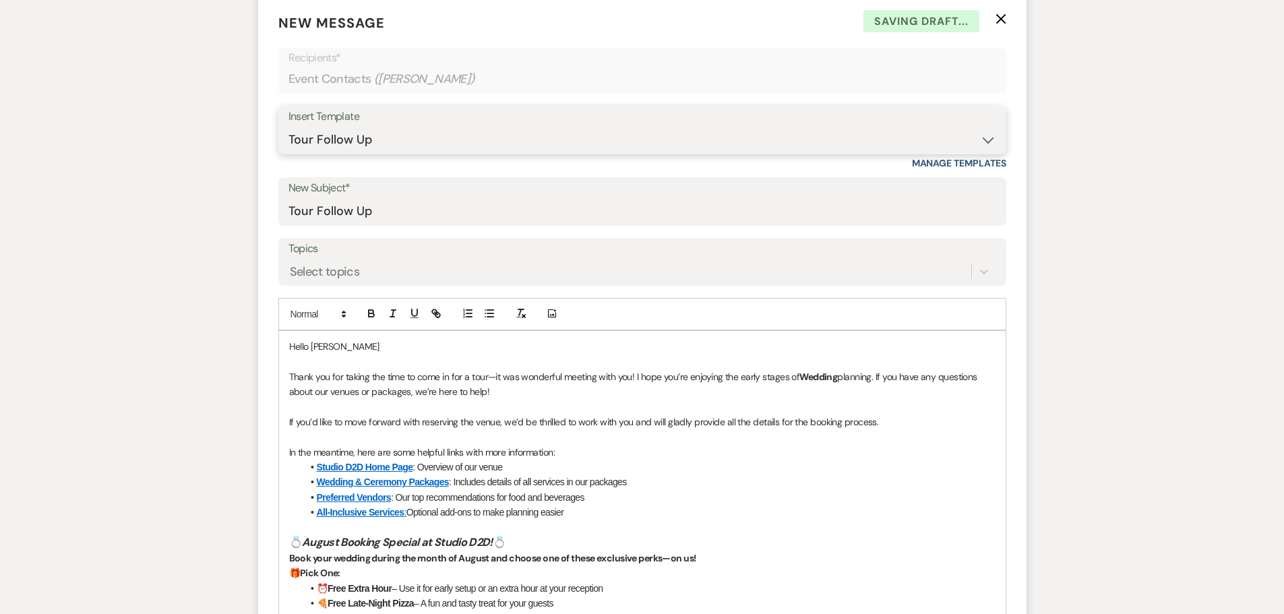
scroll to position [539, 0]
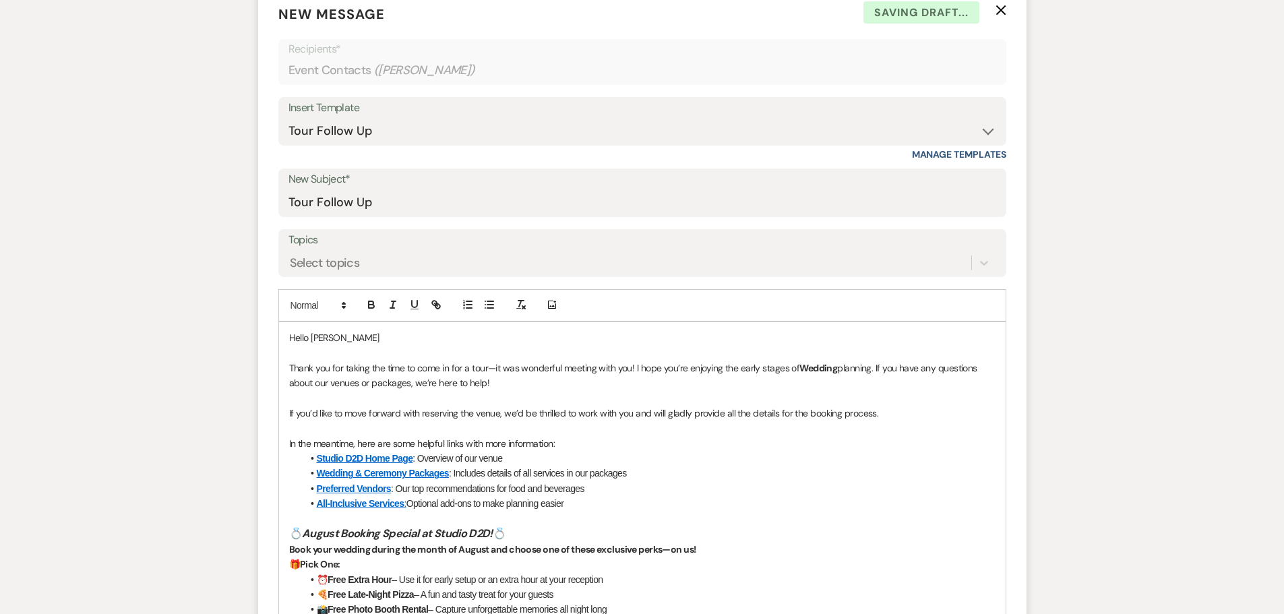
click at [409, 338] on p "Hello Nicole" at bounding box center [642, 337] width 706 height 15
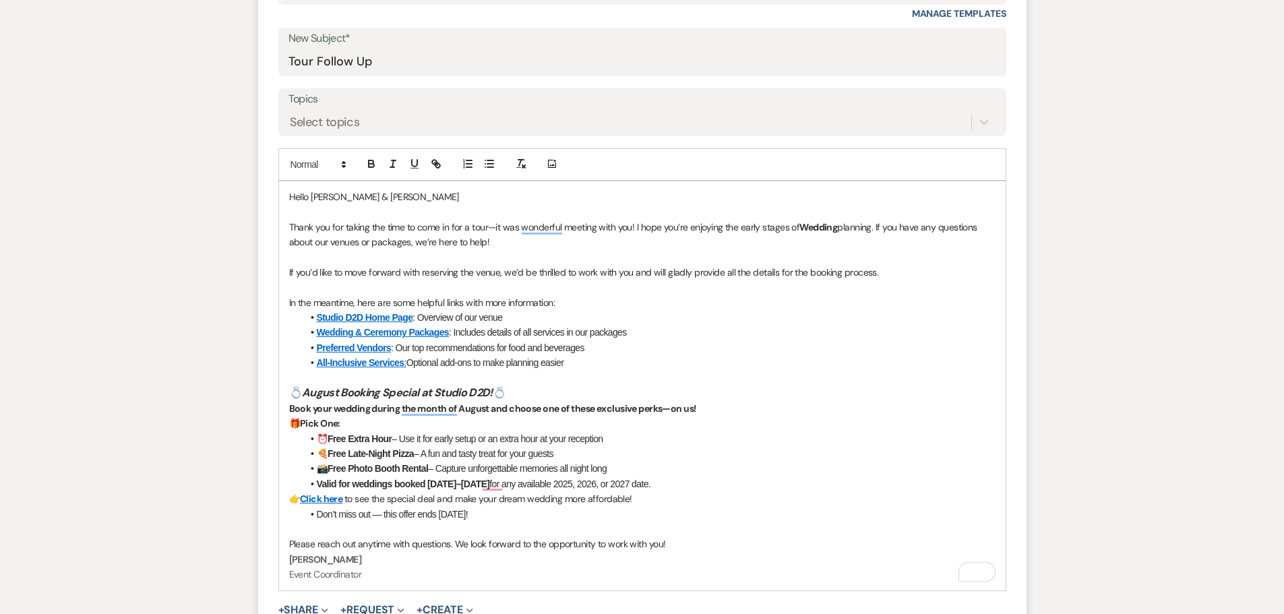
scroll to position [741, 0]
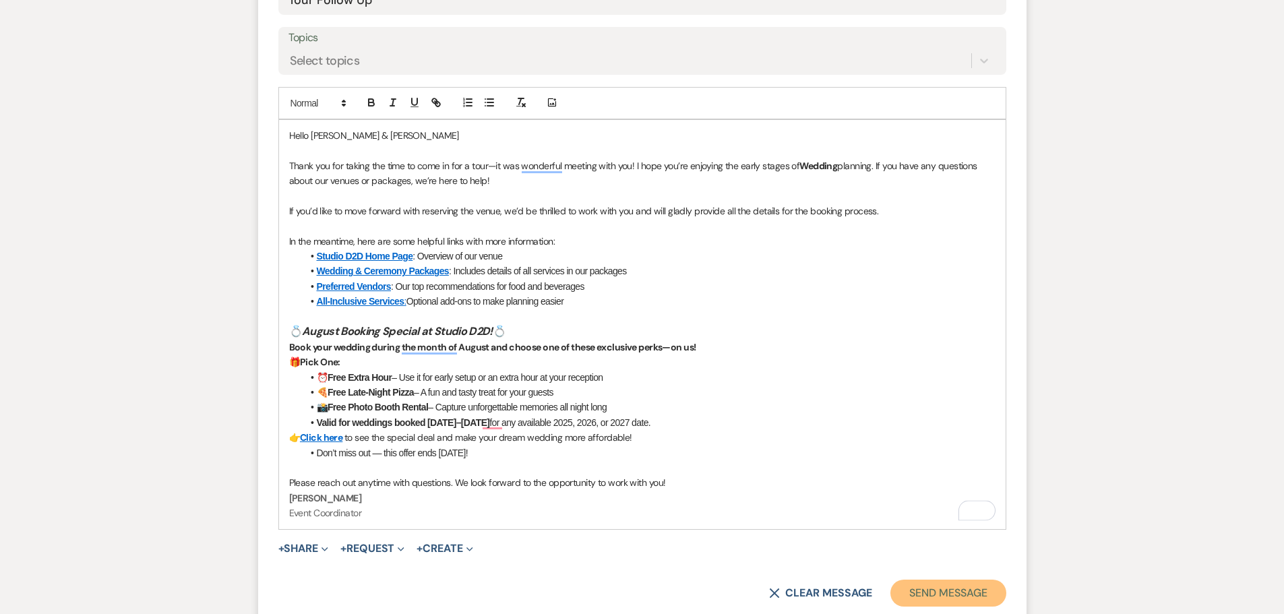
click at [942, 595] on button "Send Message" at bounding box center [947, 593] width 115 height 27
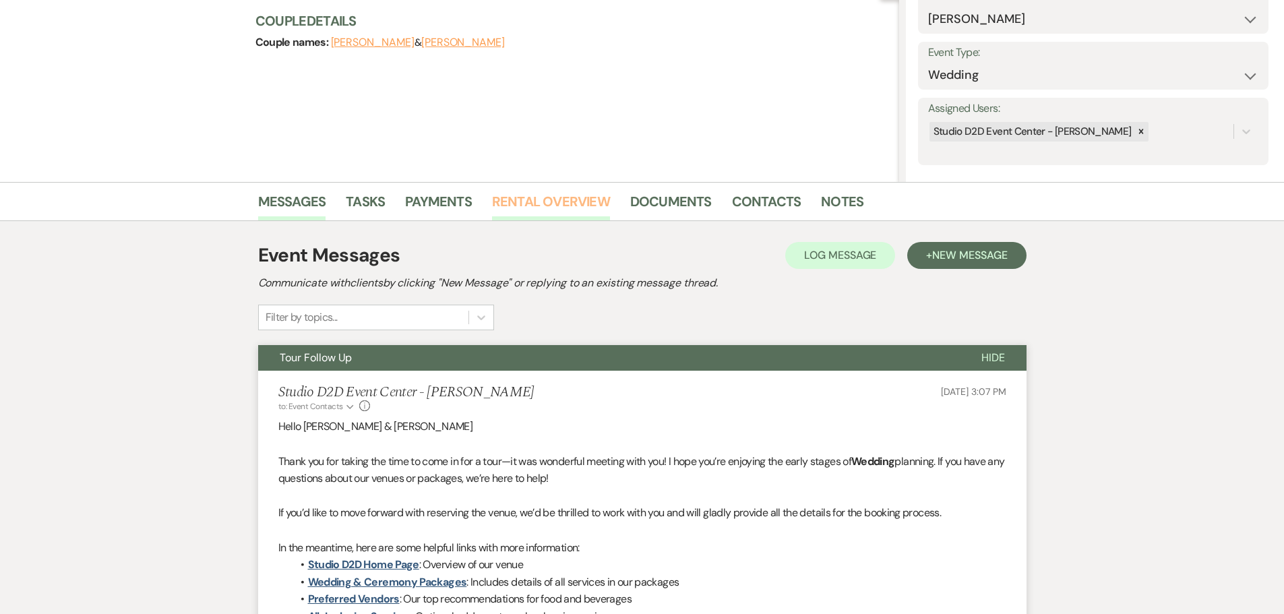
scroll to position [0, 0]
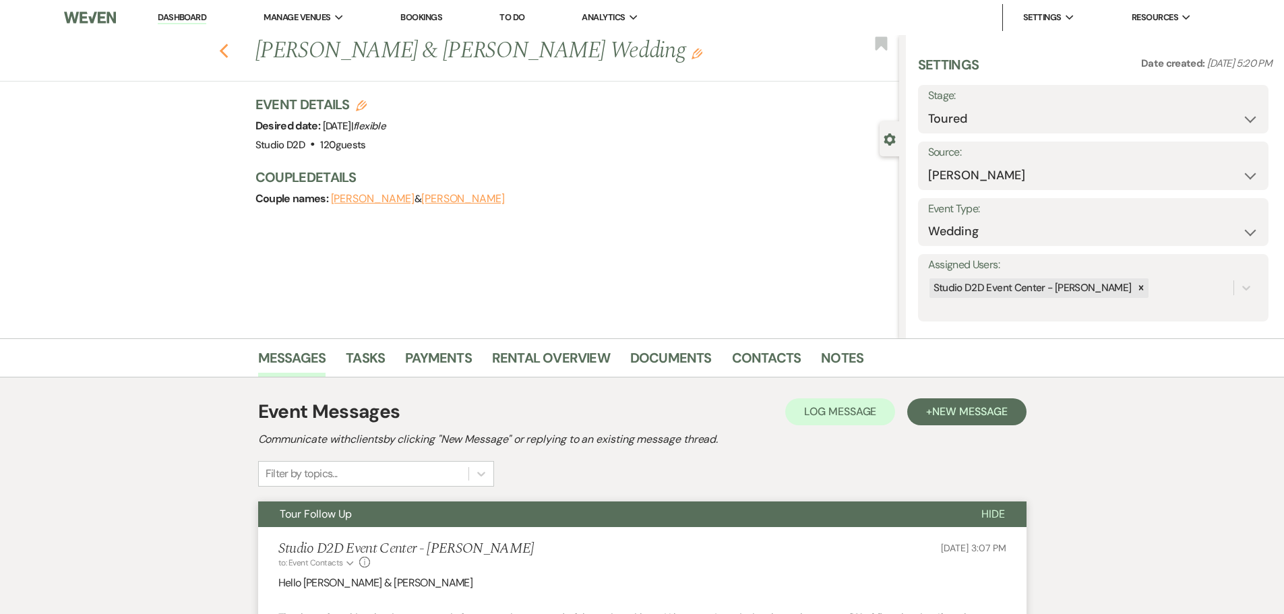
click at [228, 50] on use "button" at bounding box center [223, 51] width 9 height 15
select select "4"
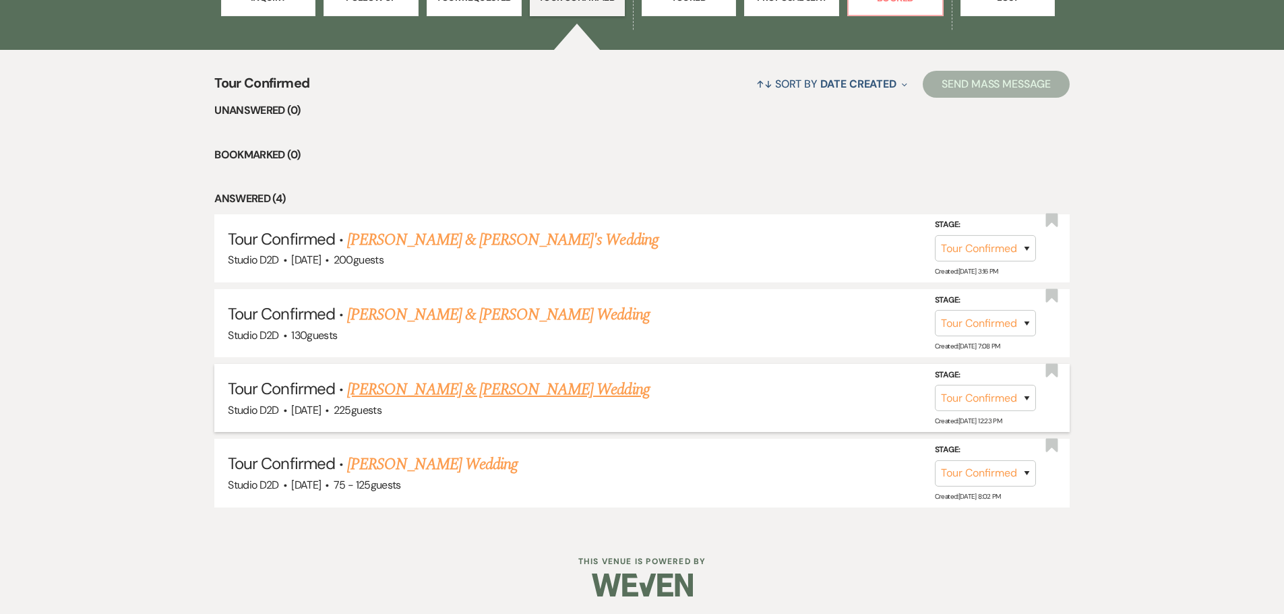
scroll to position [503, 0]
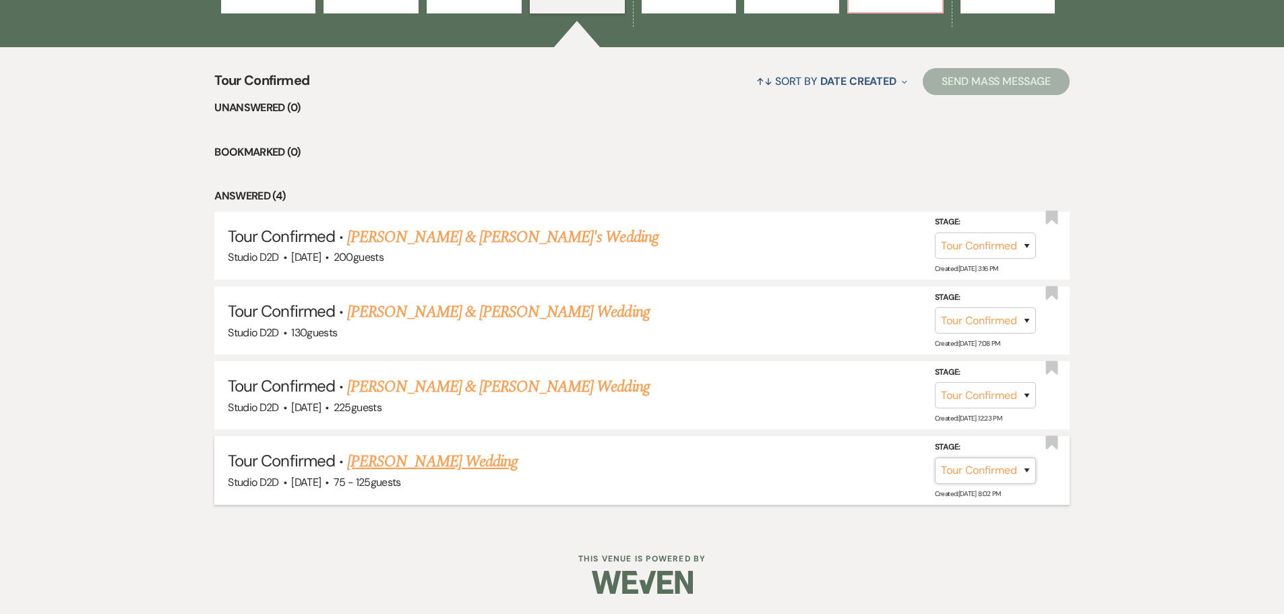
click at [973, 474] on select "Inquiry Follow Up Tour Requested Tour Confirmed Toured Proposal Sent Booked Lost" at bounding box center [985, 471] width 101 height 26
select select "9"
click at [935, 458] on select "Inquiry Follow Up Tour Requested Tour Confirmed Toured Proposal Sent Booked Lost" at bounding box center [985, 471] width 101 height 26
click at [1014, 464] on button "Save" at bounding box center [1008, 470] width 67 height 27
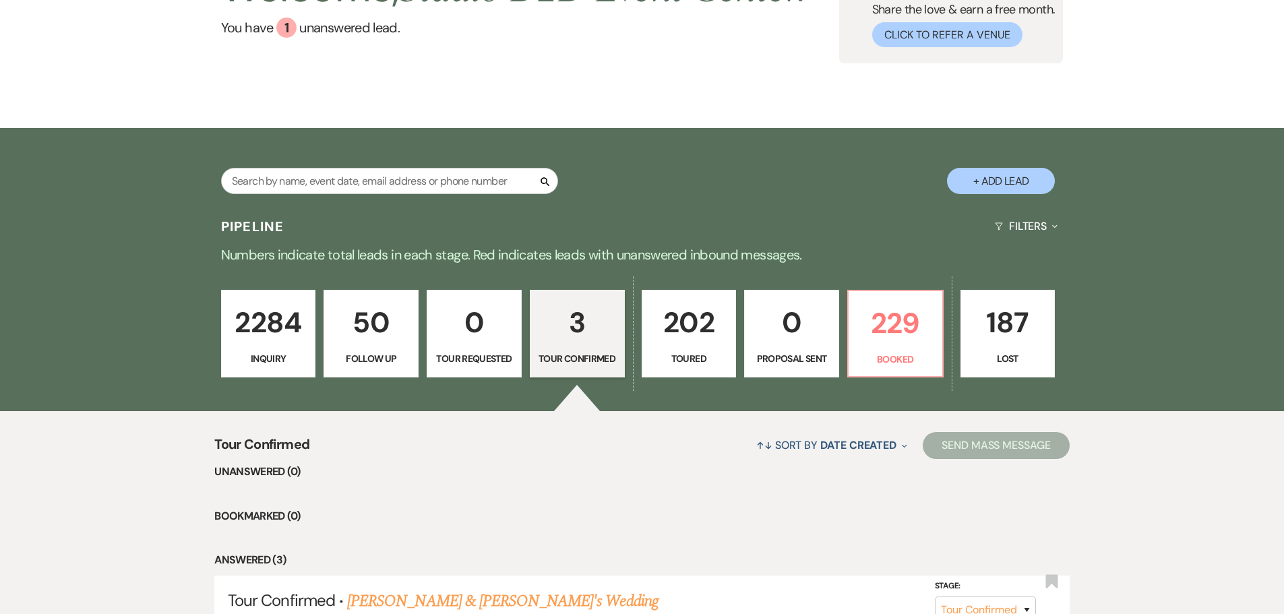
scroll to position [0, 0]
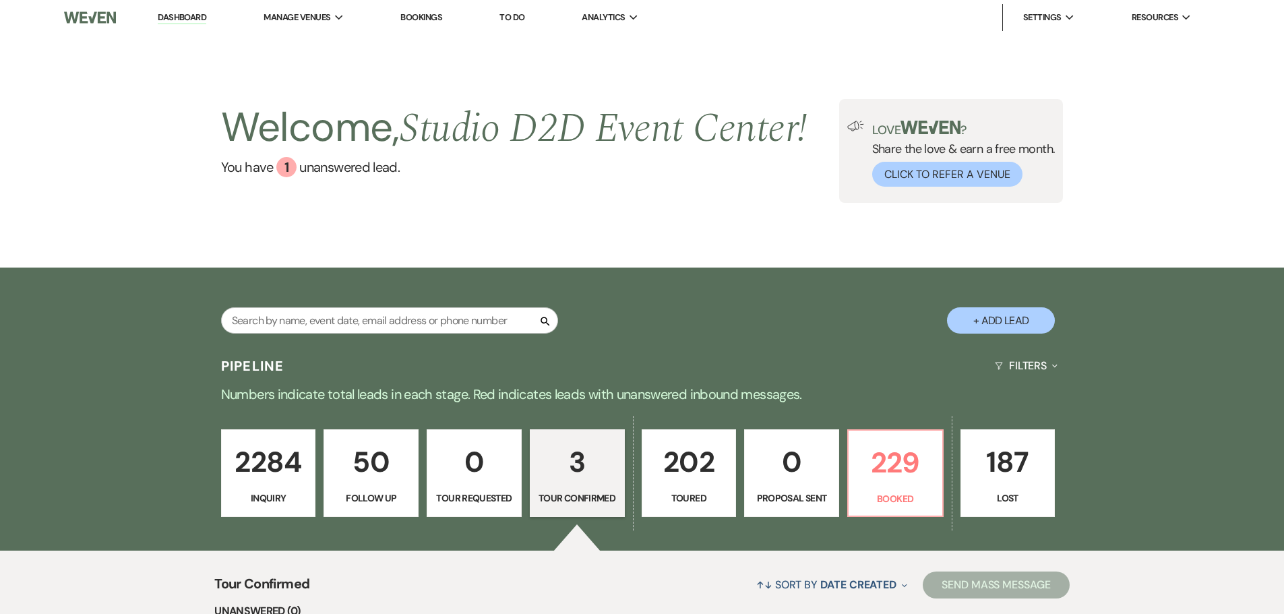
click at [430, 14] on link "Bookings" at bounding box center [421, 16] width 42 height 11
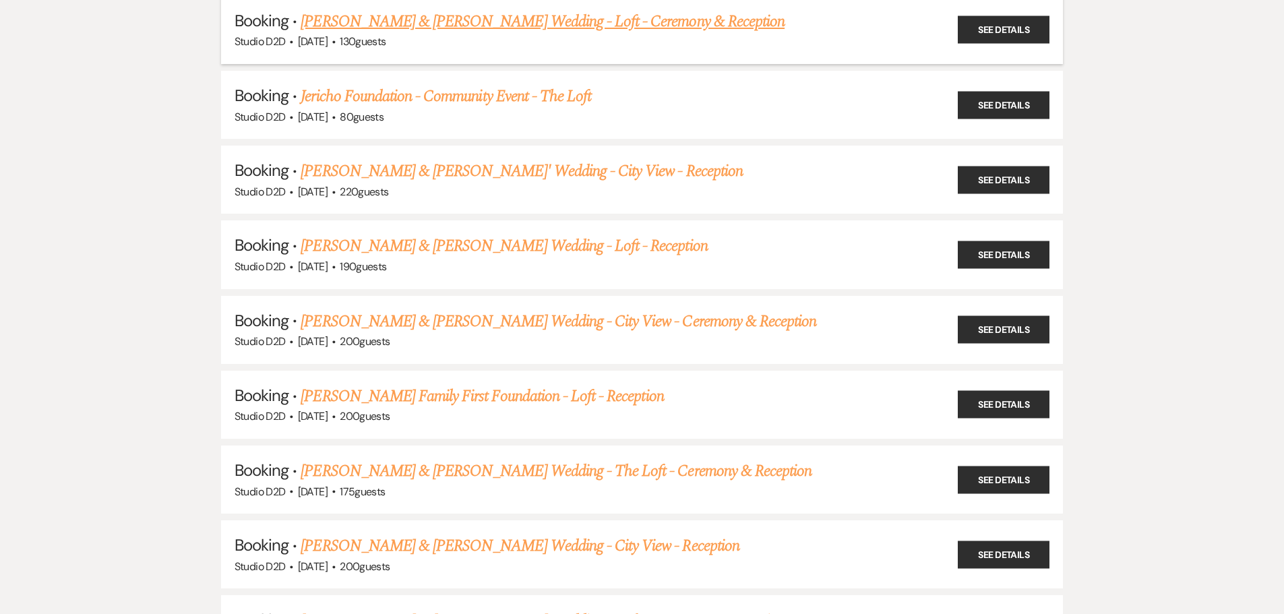
scroll to position [270, 0]
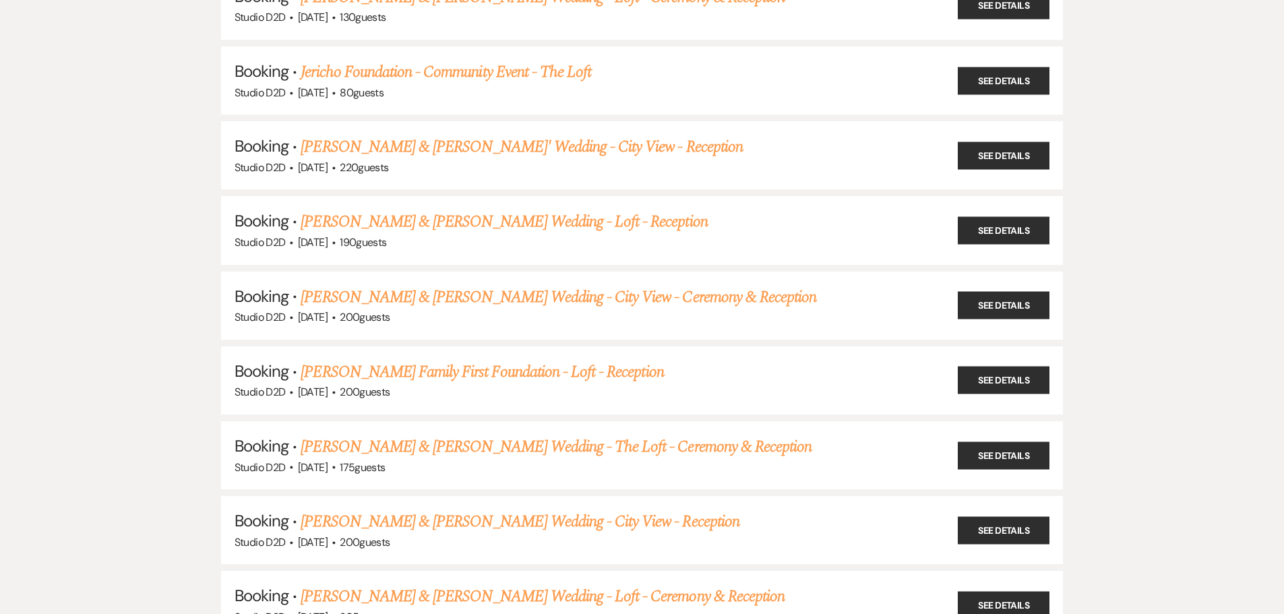
click at [421, 295] on link "[PERSON_NAME] & [PERSON_NAME] Wedding - City View - Ceremony & Reception" at bounding box center [559, 297] width 516 height 24
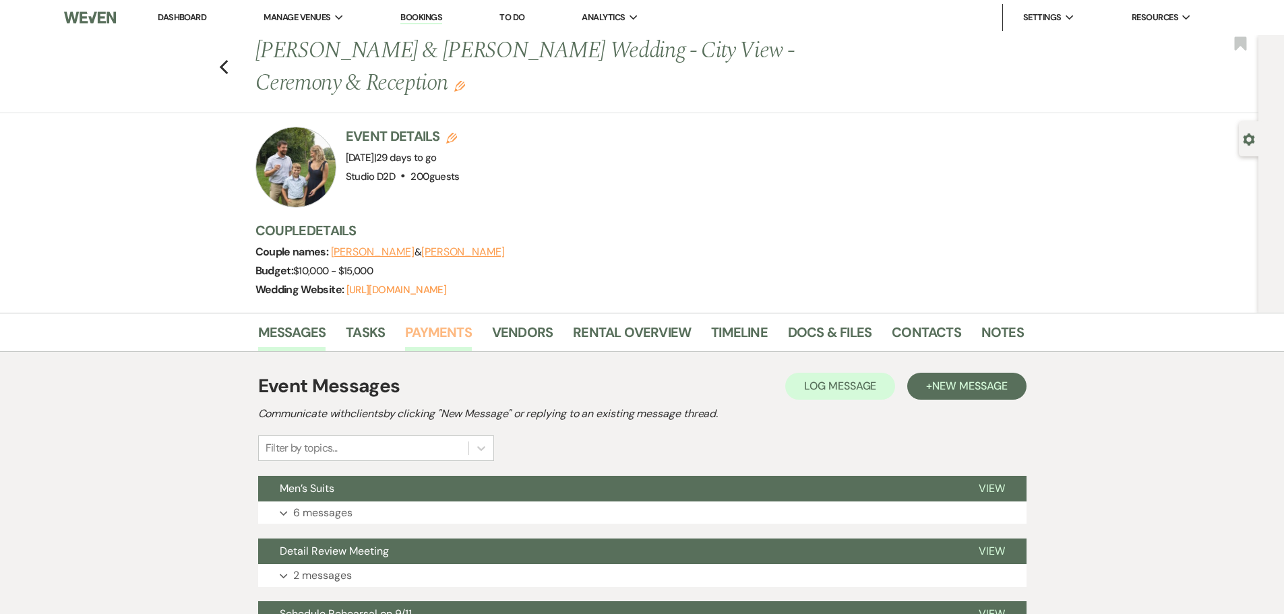
click at [427, 328] on link "Payments" at bounding box center [438, 336] width 67 height 30
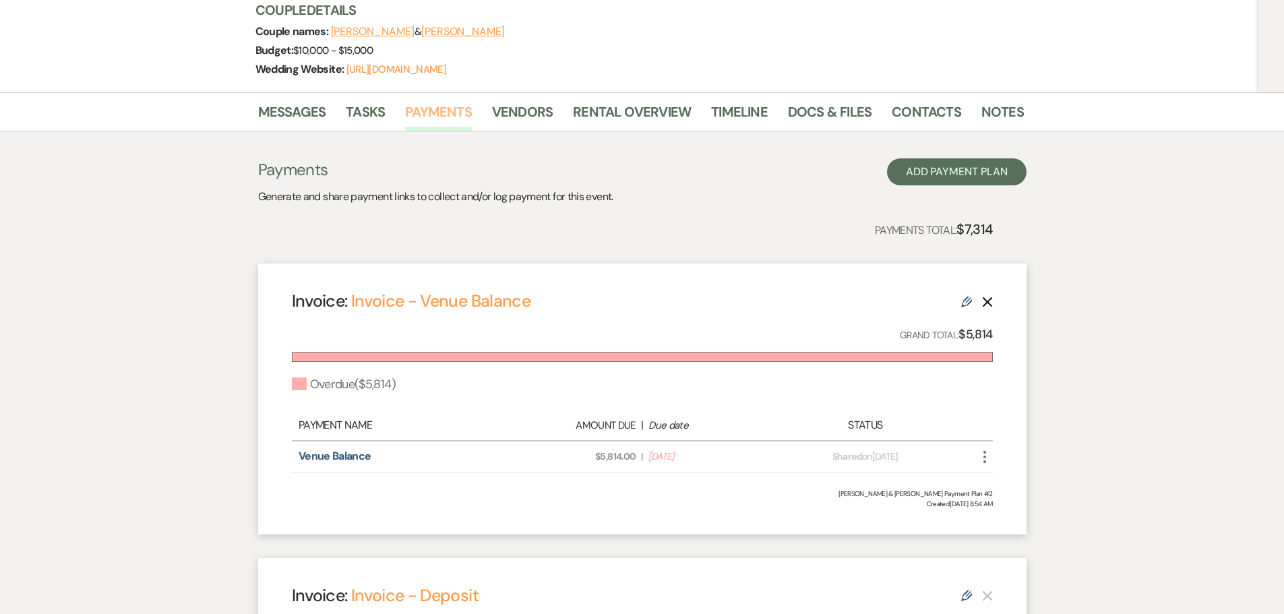
scroll to position [337, 0]
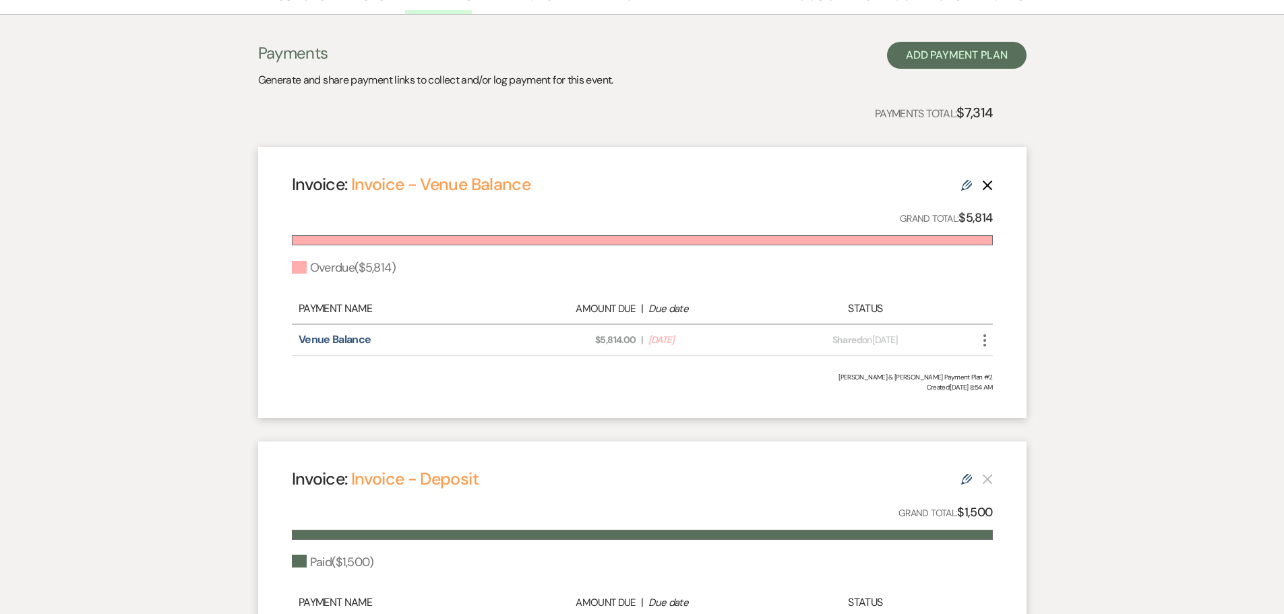
click at [984, 341] on use "button" at bounding box center [984, 340] width 3 height 12
click at [1010, 417] on button "Check Mark Mark as Paid" at bounding box center [1044, 412] width 136 height 23
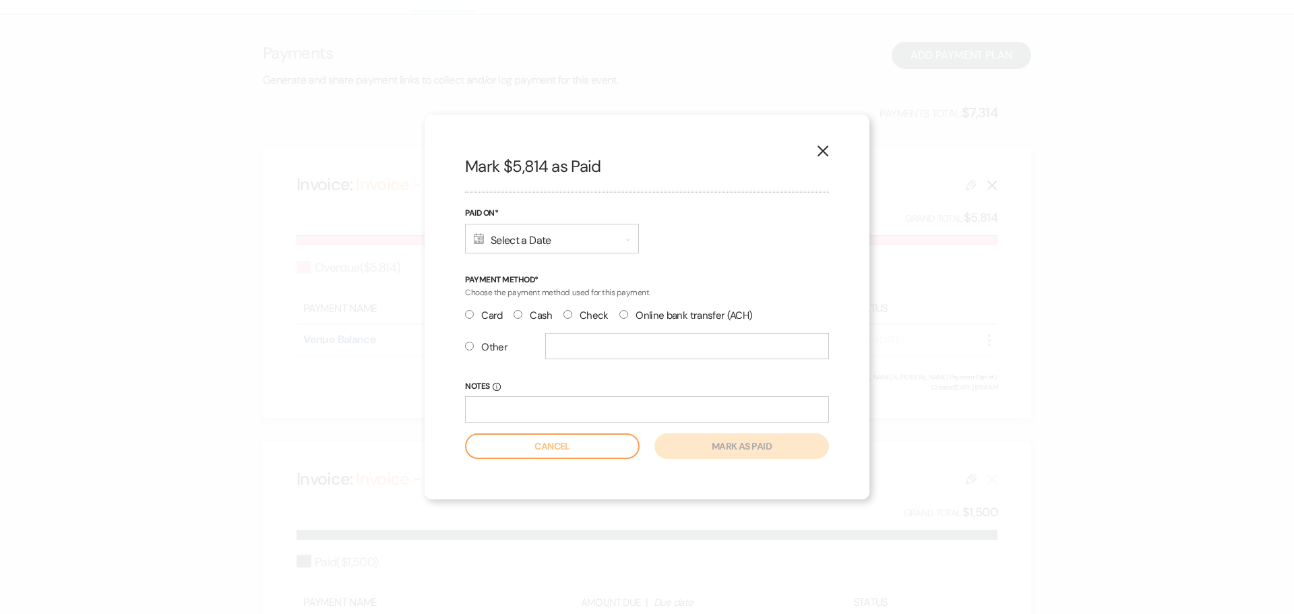
click at [541, 239] on div "Calendar Select a Date Expand" at bounding box center [552, 239] width 174 height 30
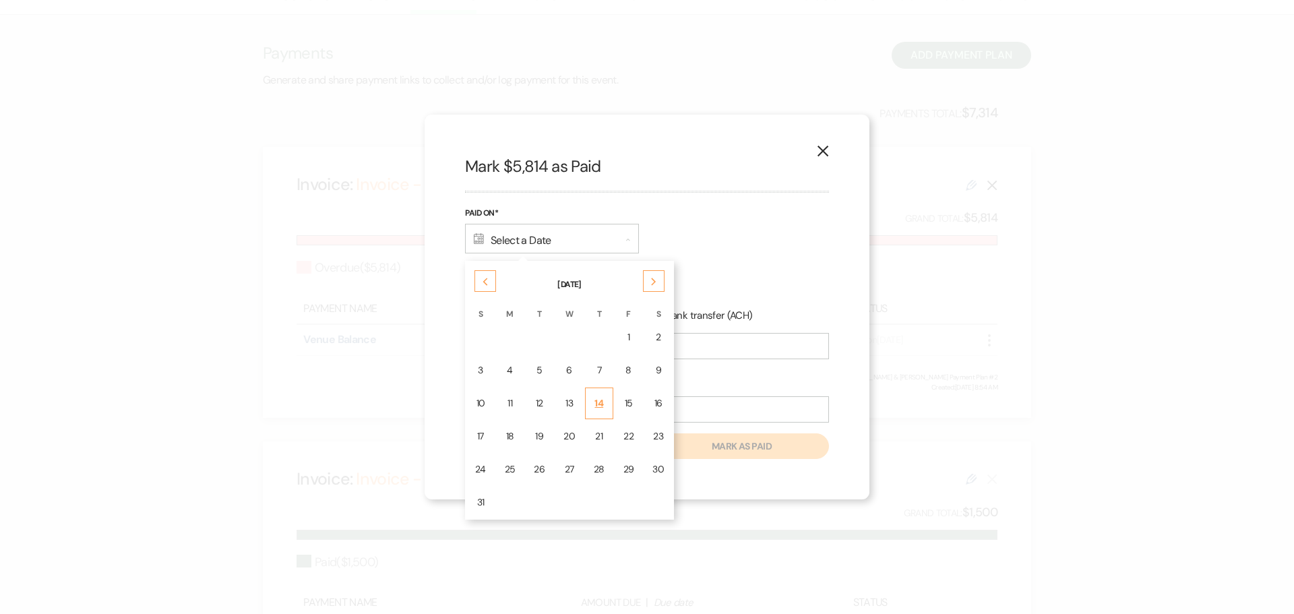
click at [599, 400] on div "14" at bounding box center [599, 403] width 11 height 14
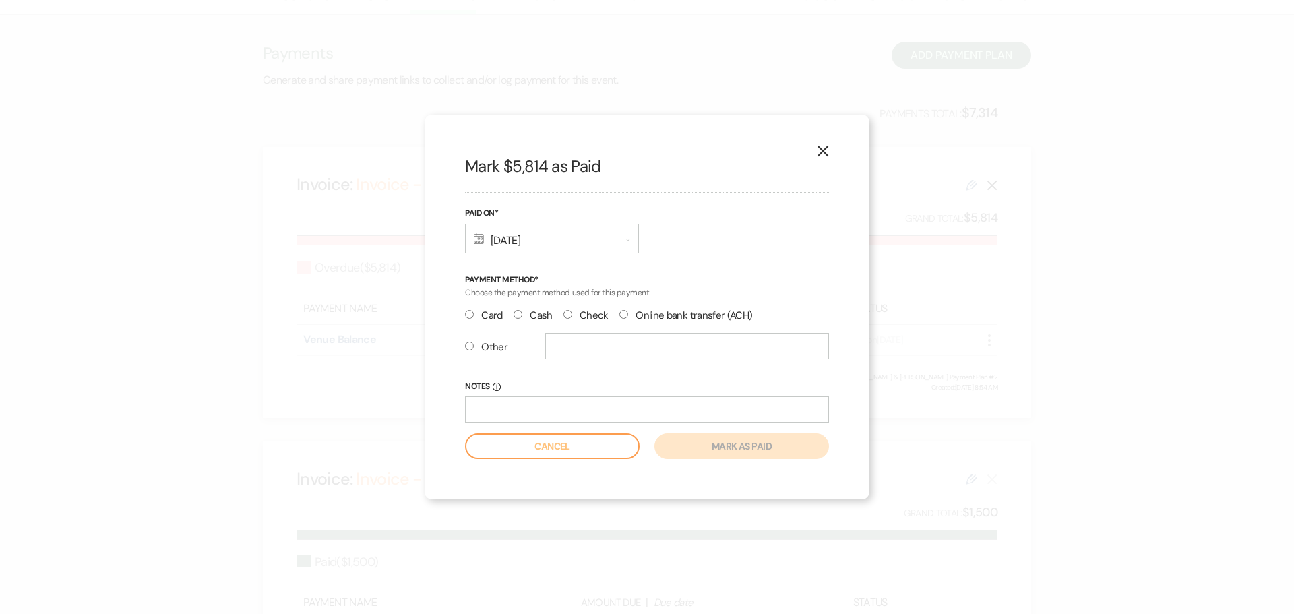
click at [584, 314] on label "Check" at bounding box center [585, 316] width 45 height 18
click at [572, 314] on input "Check" at bounding box center [567, 314] width 9 height 9
radio input "true"
click at [689, 443] on button "Mark as paid" at bounding box center [741, 446] width 175 height 26
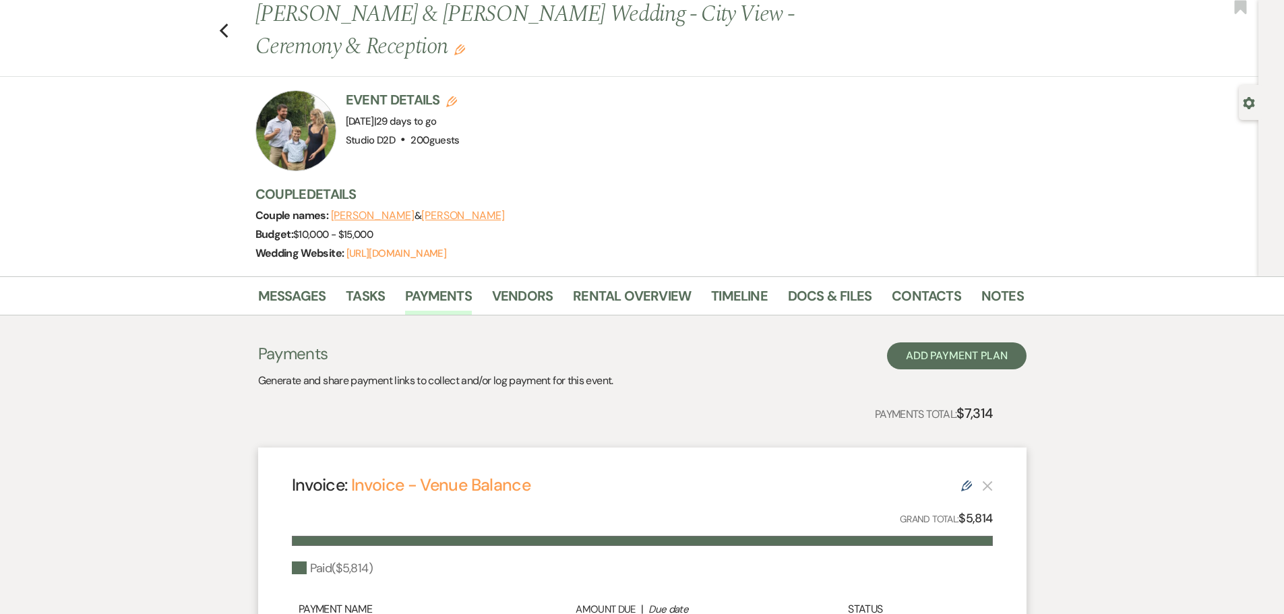
scroll to position [0, 0]
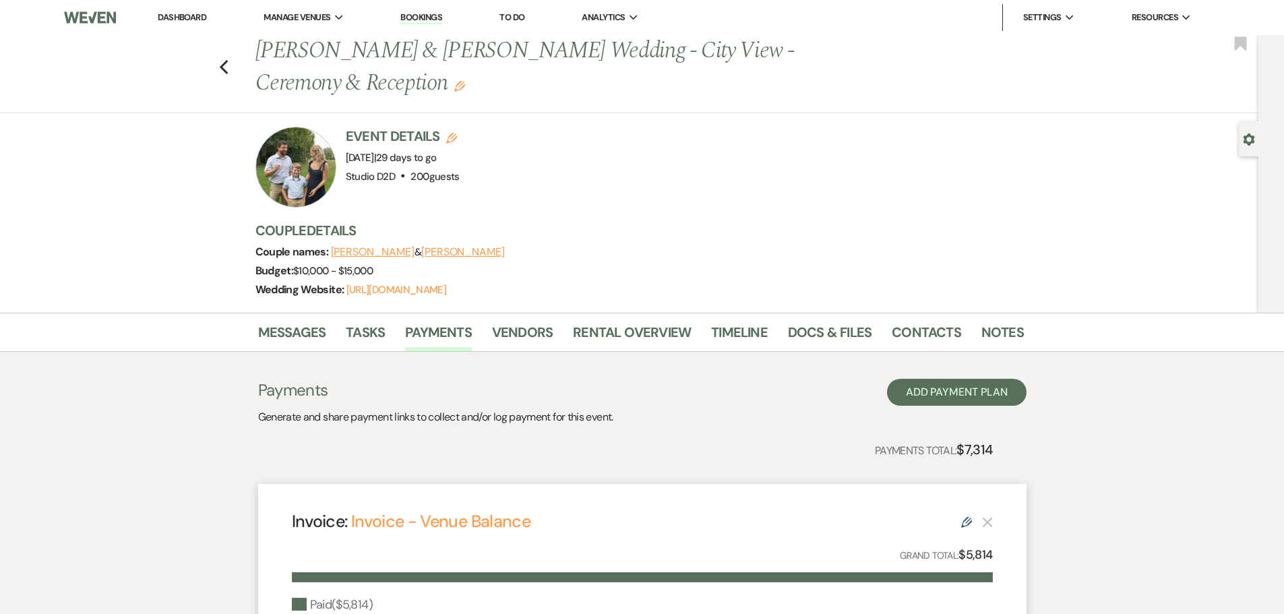
click at [191, 16] on link "Dashboard" at bounding box center [182, 16] width 49 height 11
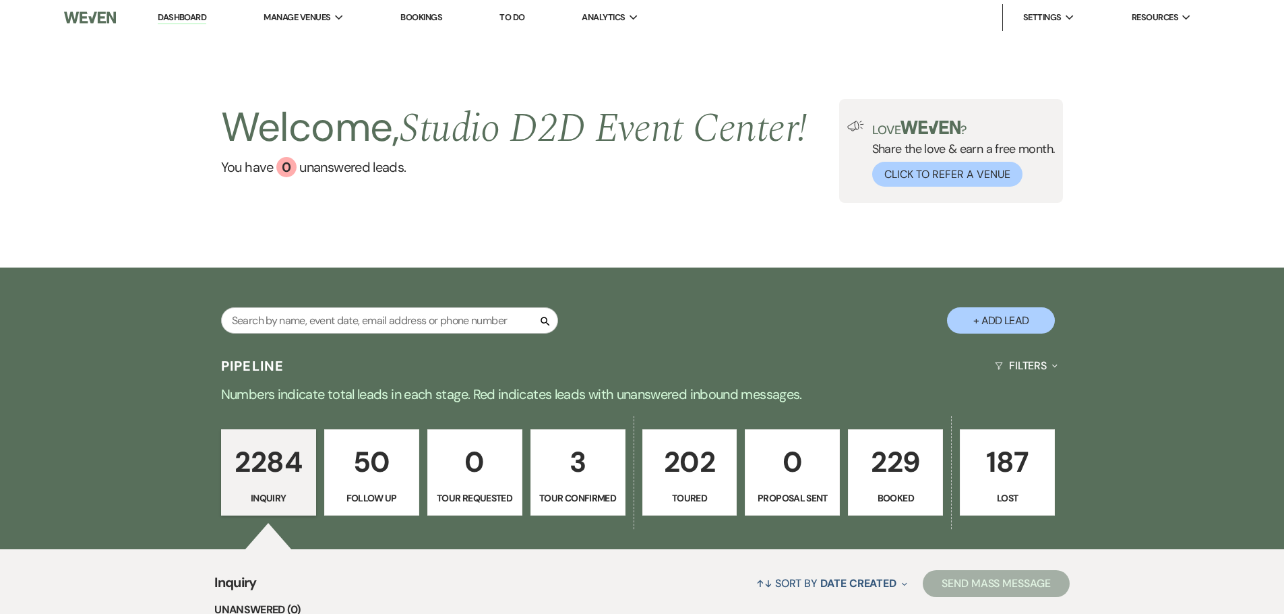
click at [421, 19] on link "Bookings" at bounding box center [421, 16] width 42 height 11
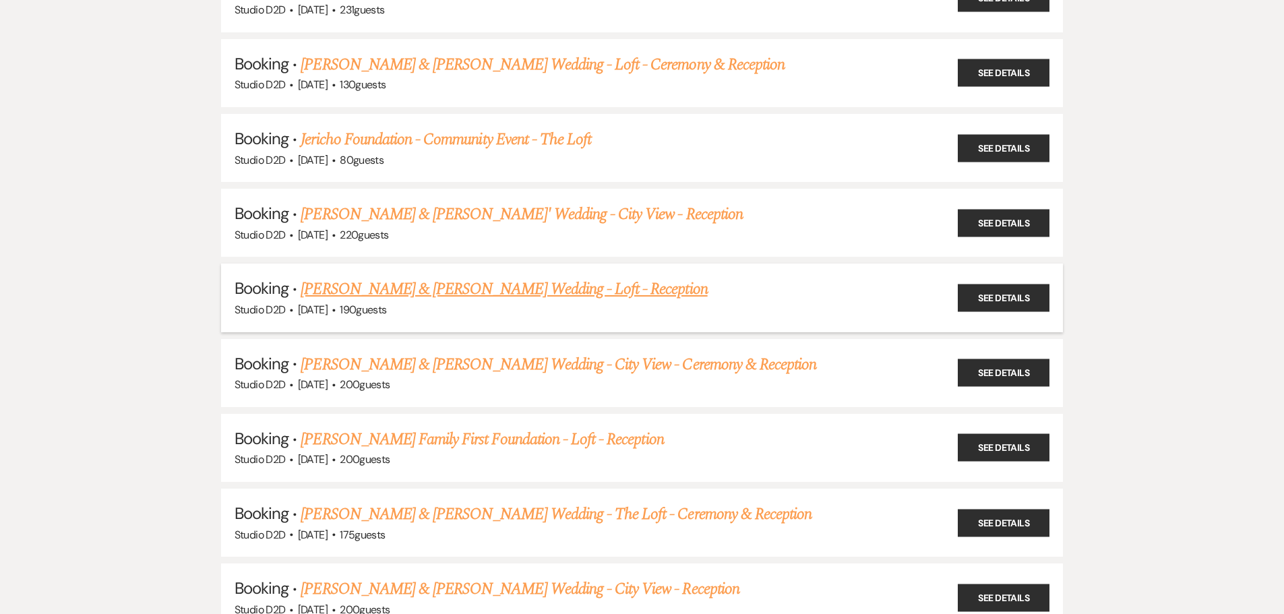
scroll to position [270, 0]
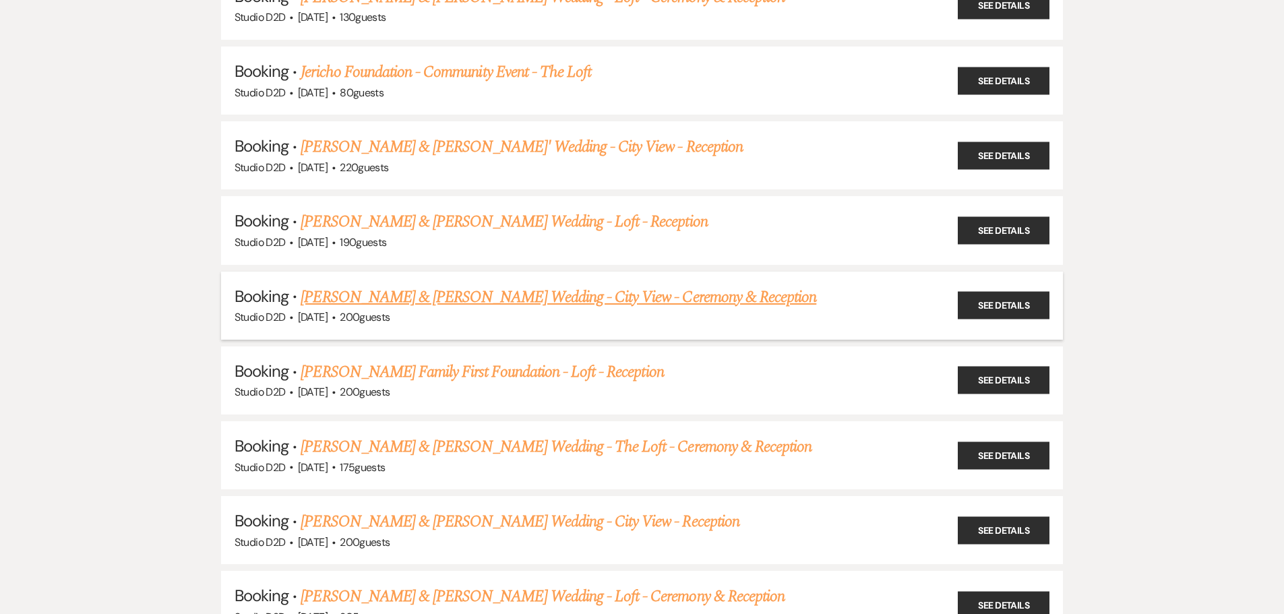
click at [435, 294] on link "[PERSON_NAME] & [PERSON_NAME] Wedding - City View - Ceremony & Reception" at bounding box center [559, 297] width 516 height 24
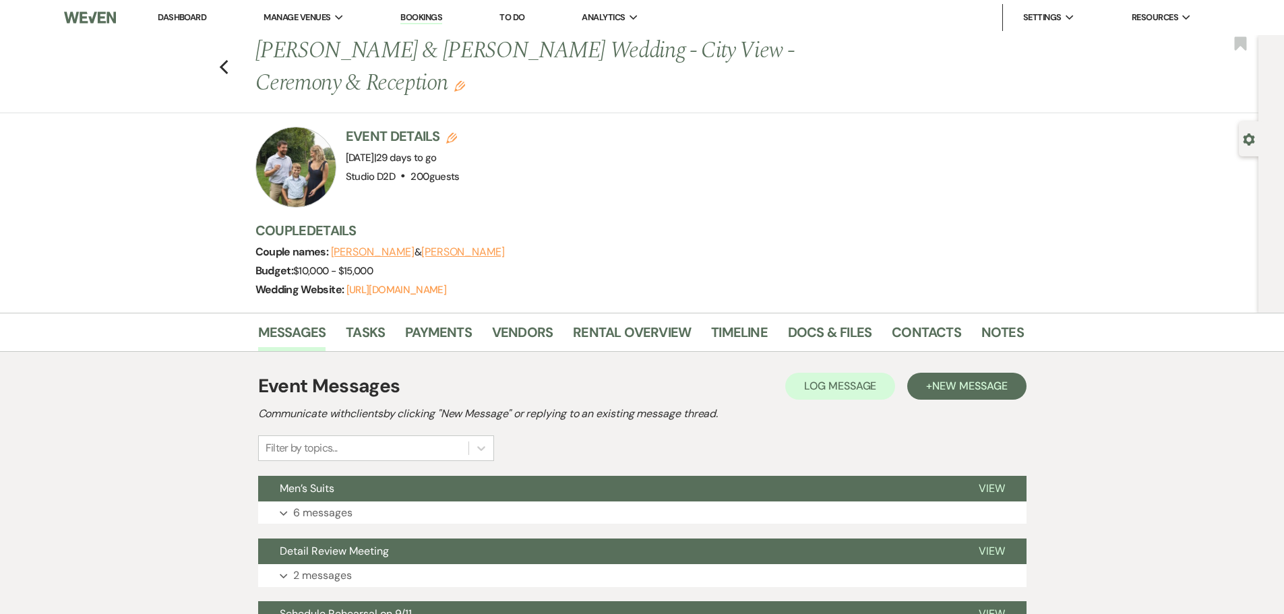
click at [414, 17] on link "Bookings" at bounding box center [421, 17] width 42 height 13
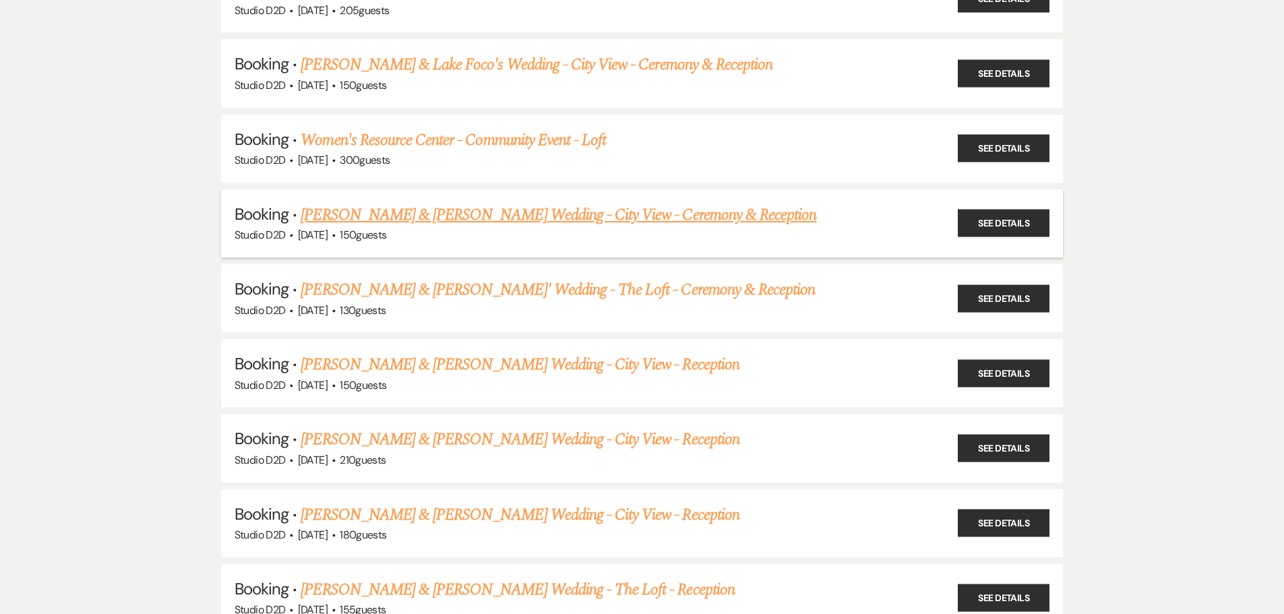
scroll to position [943, 0]
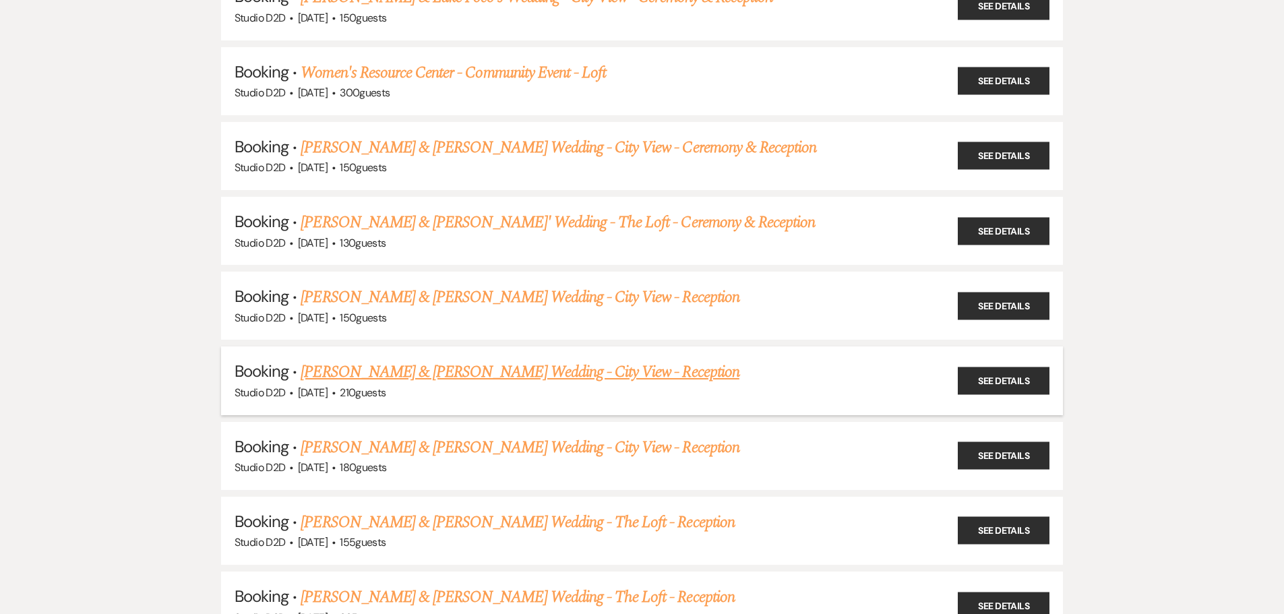
click at [419, 371] on link "[PERSON_NAME] & [PERSON_NAME] Wedding - City View - Reception" at bounding box center [520, 372] width 438 height 24
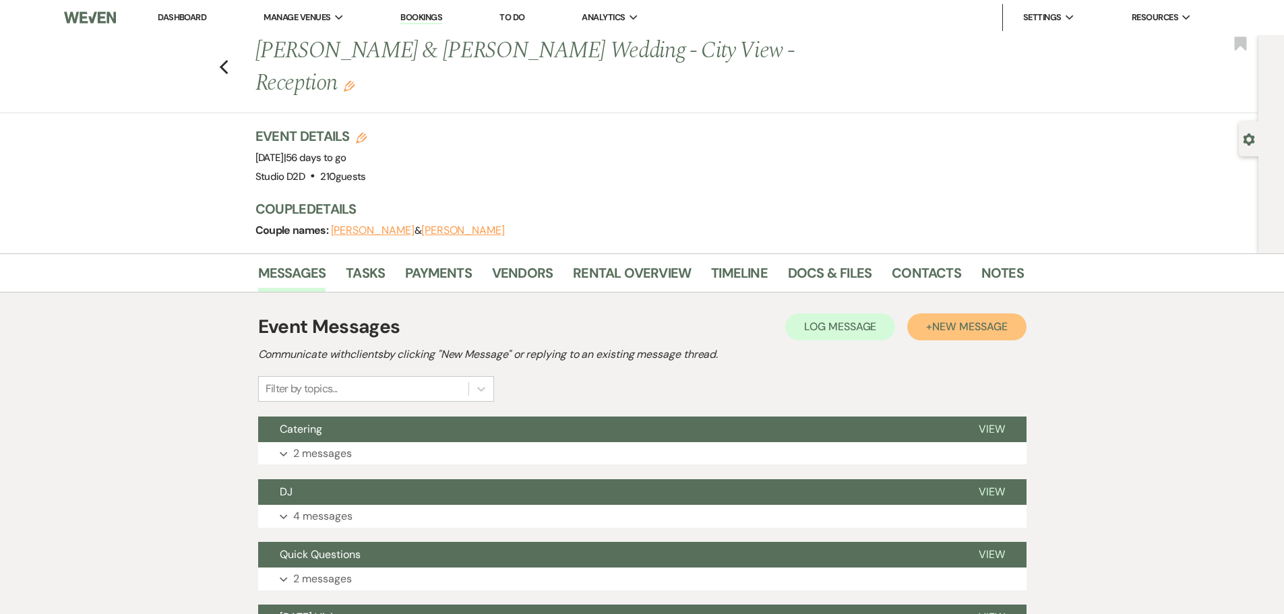
click at [960, 319] on span "New Message" at bounding box center [969, 326] width 75 height 14
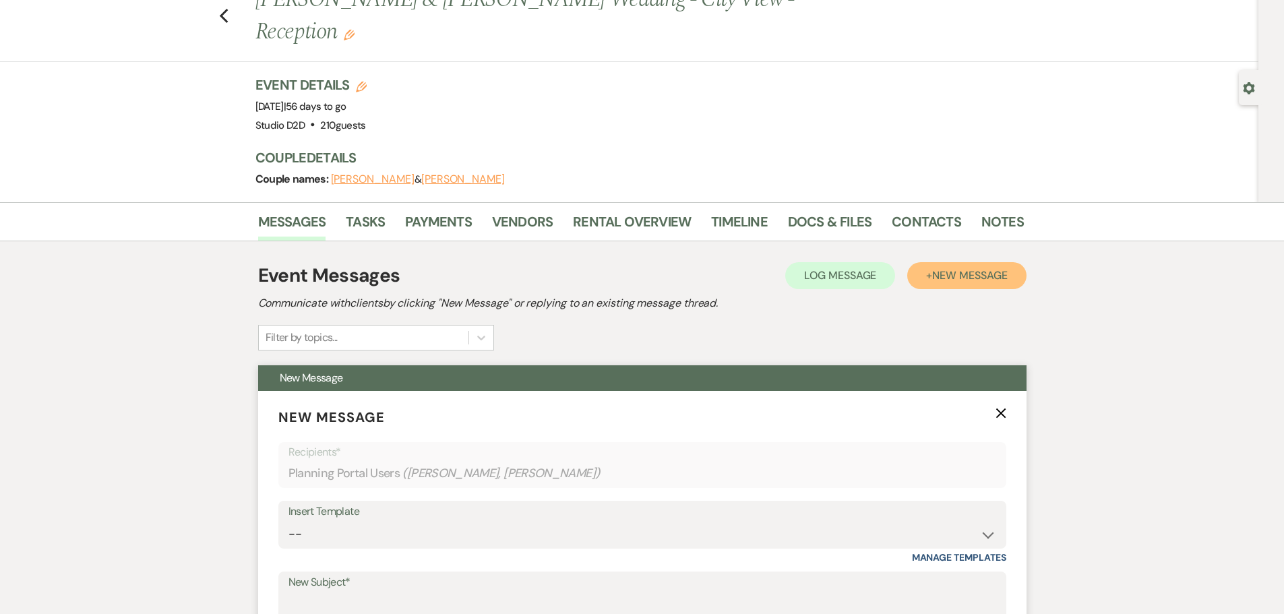
scroll to position [202, 0]
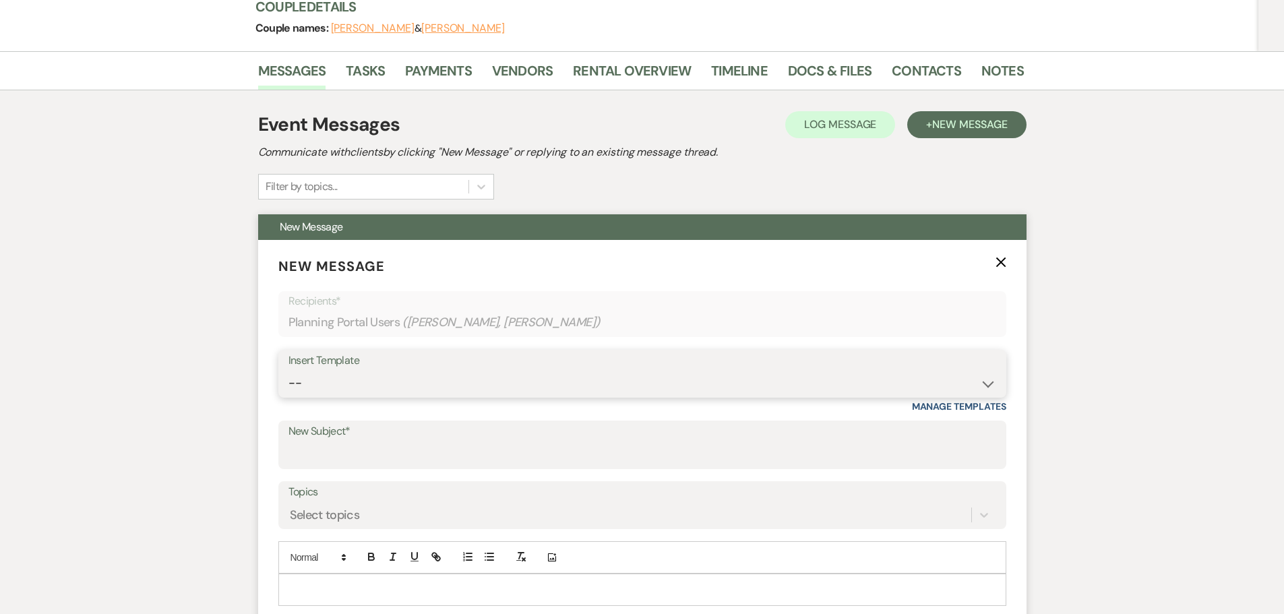
click at [396, 370] on select "-- New Inquiry - message 2 Event Pricing - Non Wedding Weven Planning Portal In…" at bounding box center [642, 383] width 708 height 26
select select "2395"
click at [288, 370] on select "-- New Inquiry - message 2 Event Pricing - Non Wedding Weven Planning Portal In…" at bounding box center [642, 383] width 708 height 26
type input "Catering Outside Our Preferred List"
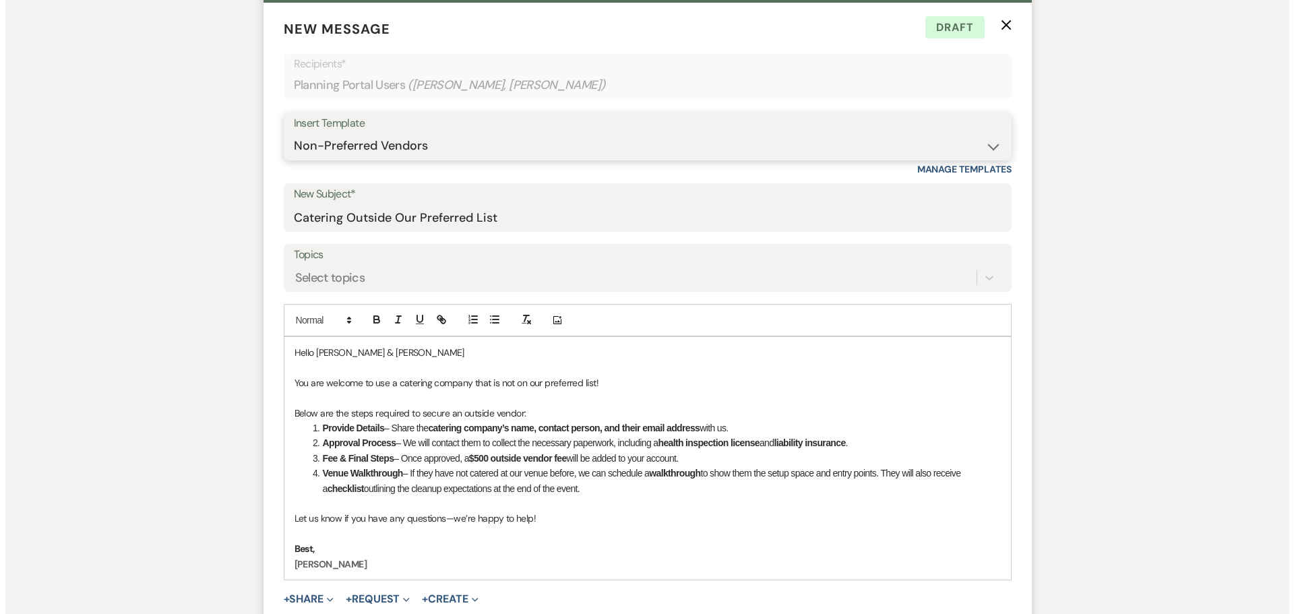
scroll to position [539, 0]
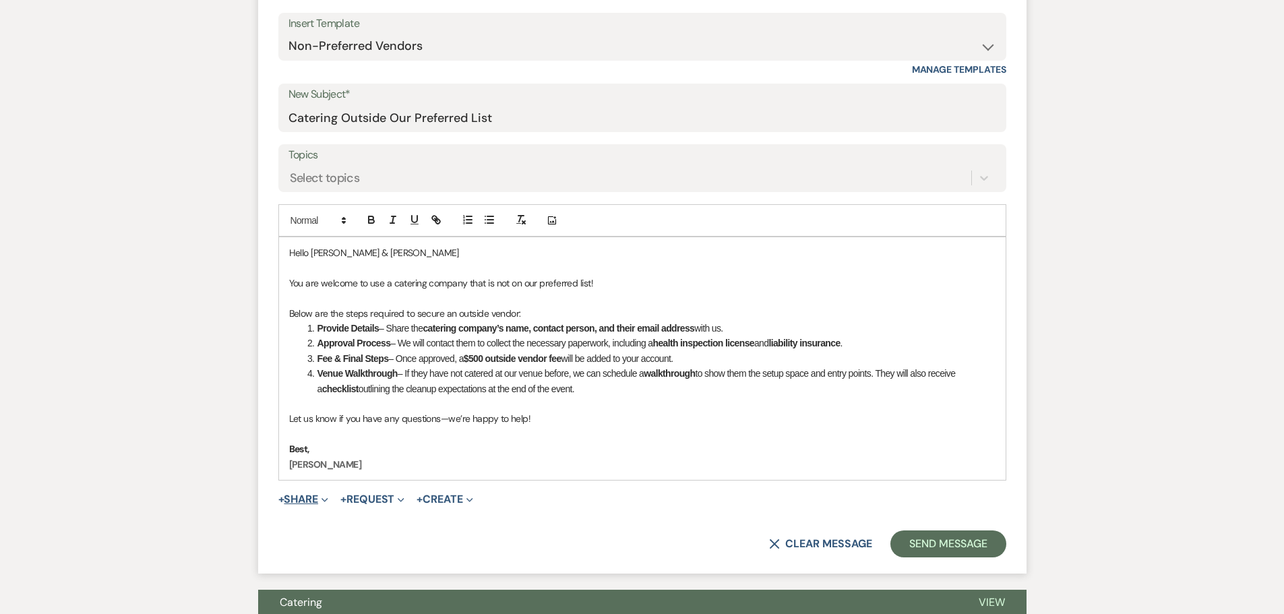
click at [307, 494] on button "+ Share Expand" at bounding box center [303, 499] width 51 height 11
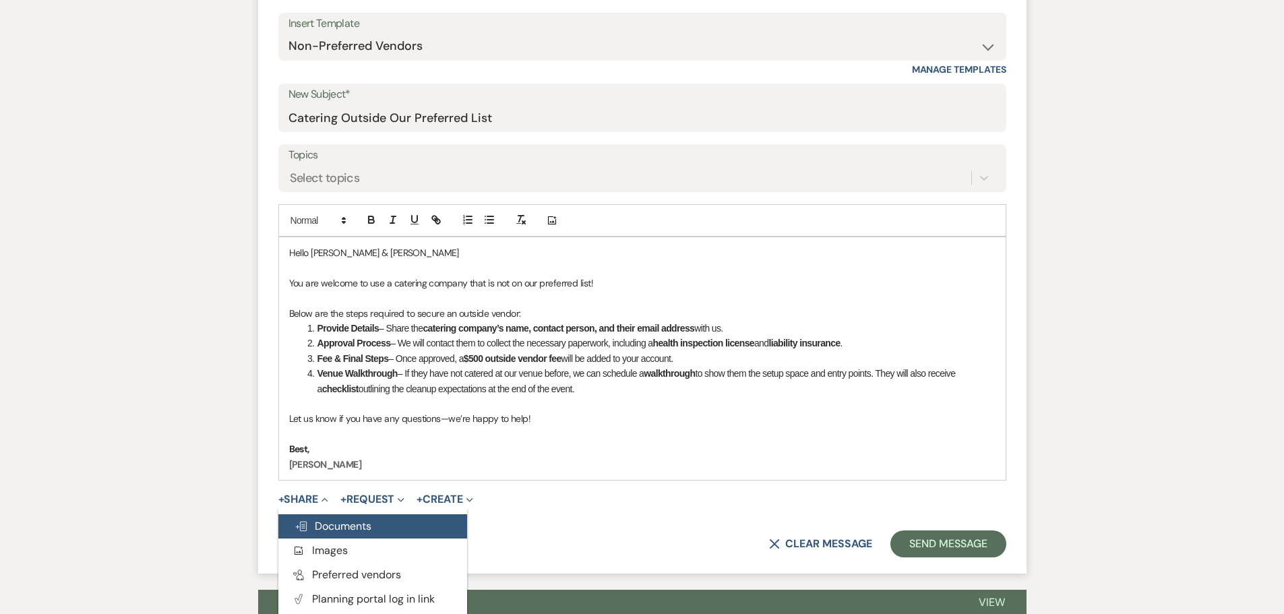
click at [332, 519] on span "Doc Upload Documents" at bounding box center [332, 526] width 77 height 14
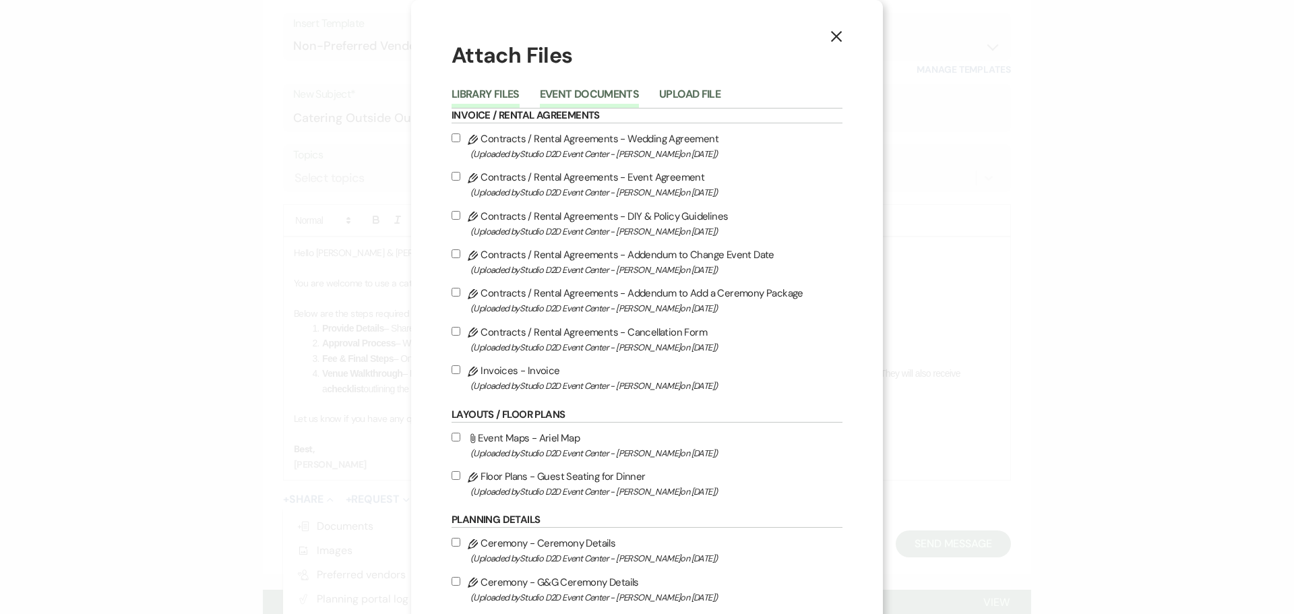
click at [579, 94] on button "Event Documents" at bounding box center [589, 98] width 99 height 19
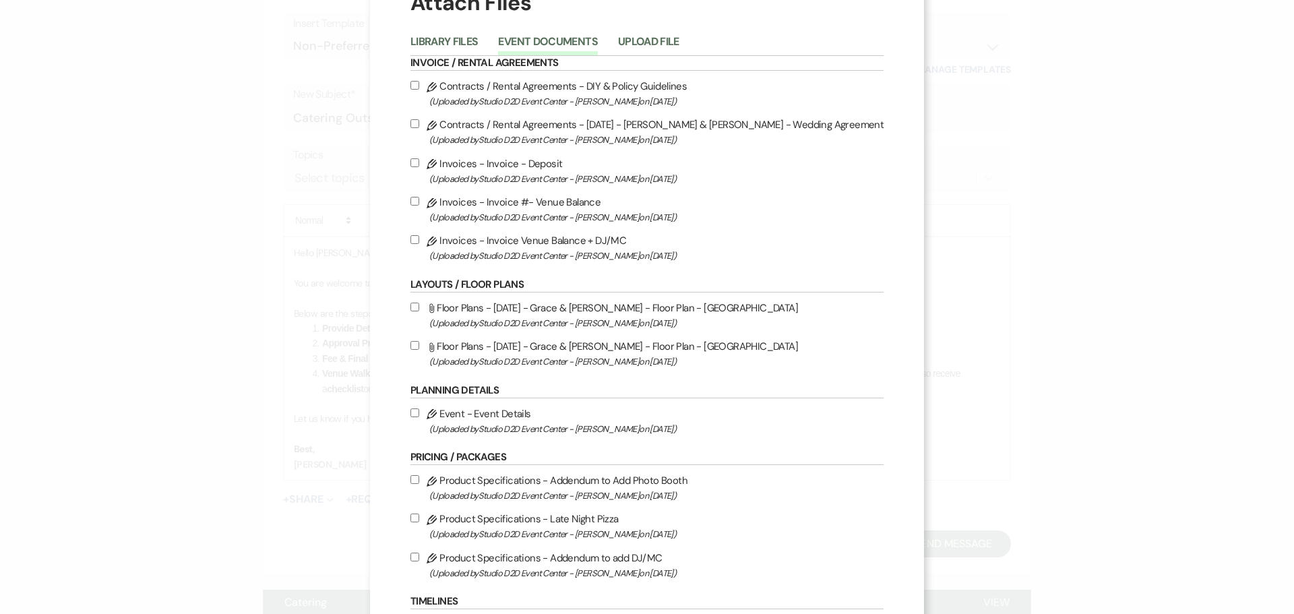
scroll to position [52, 0]
click at [478, 41] on button "Library Files" at bounding box center [444, 46] width 68 height 19
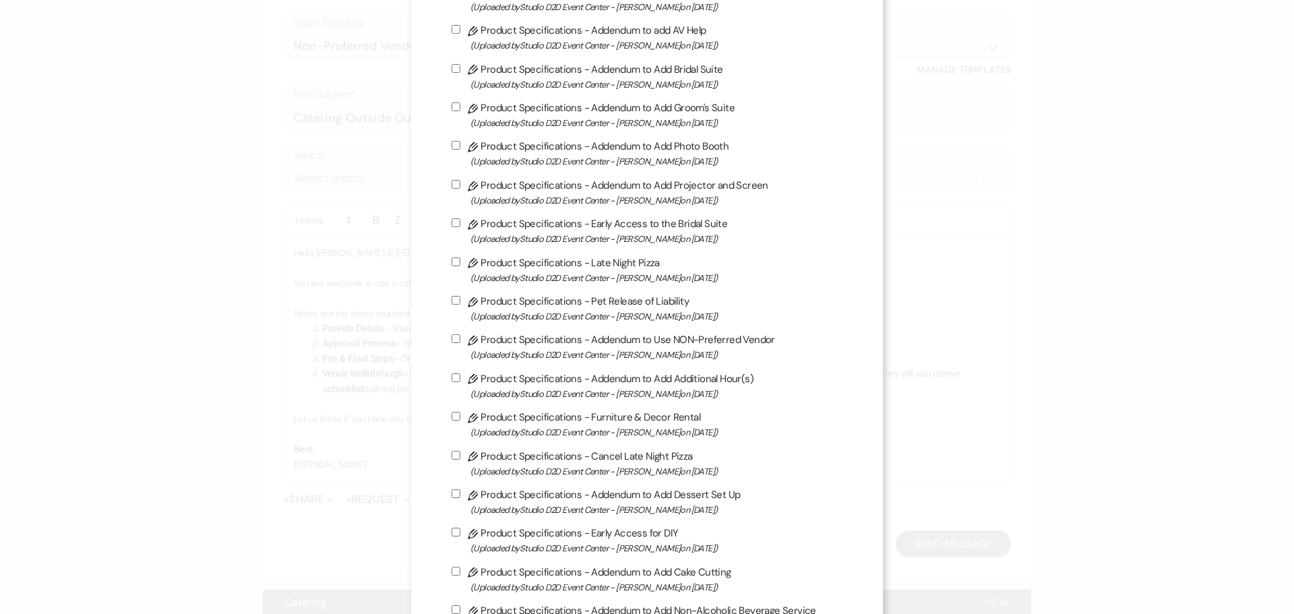
scroll to position [995, 0]
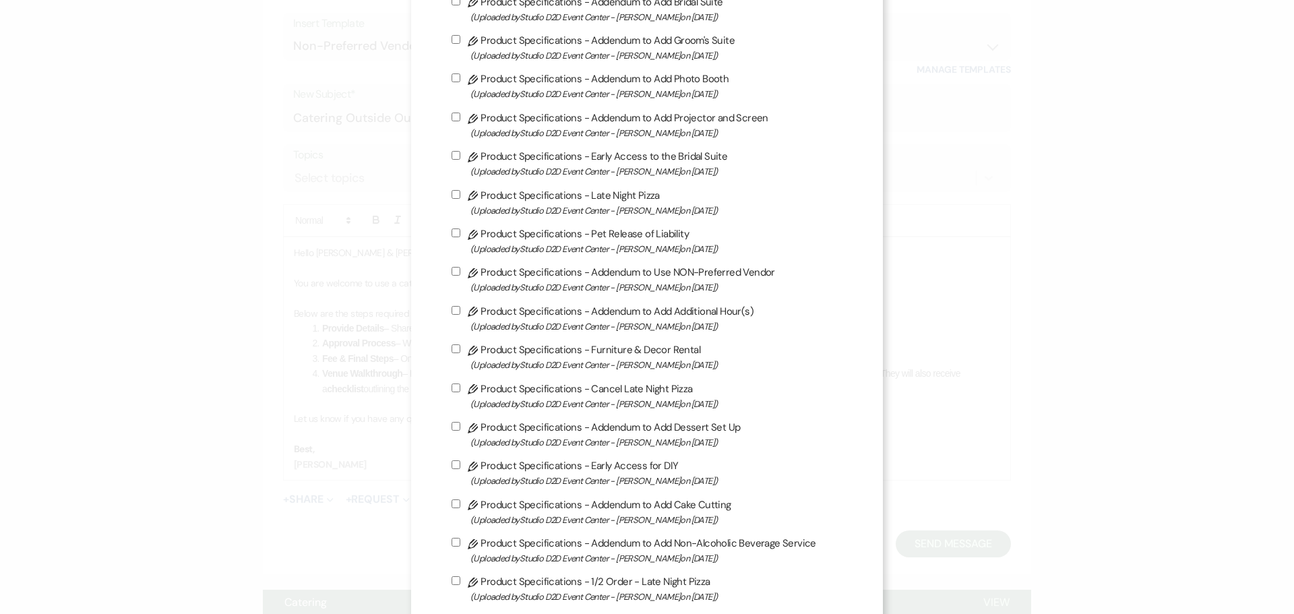
click at [538, 271] on label "Pencil Product Specifications - Addendum to Use NON-Preferred Vendor (Uploaded …" at bounding box center [647, 279] width 391 height 32
click at [460, 271] on input "Pencil Product Specifications - Addendum to Use NON-Preferred Vendor (Uploaded …" at bounding box center [456, 271] width 9 height 9
checkbox input "true"
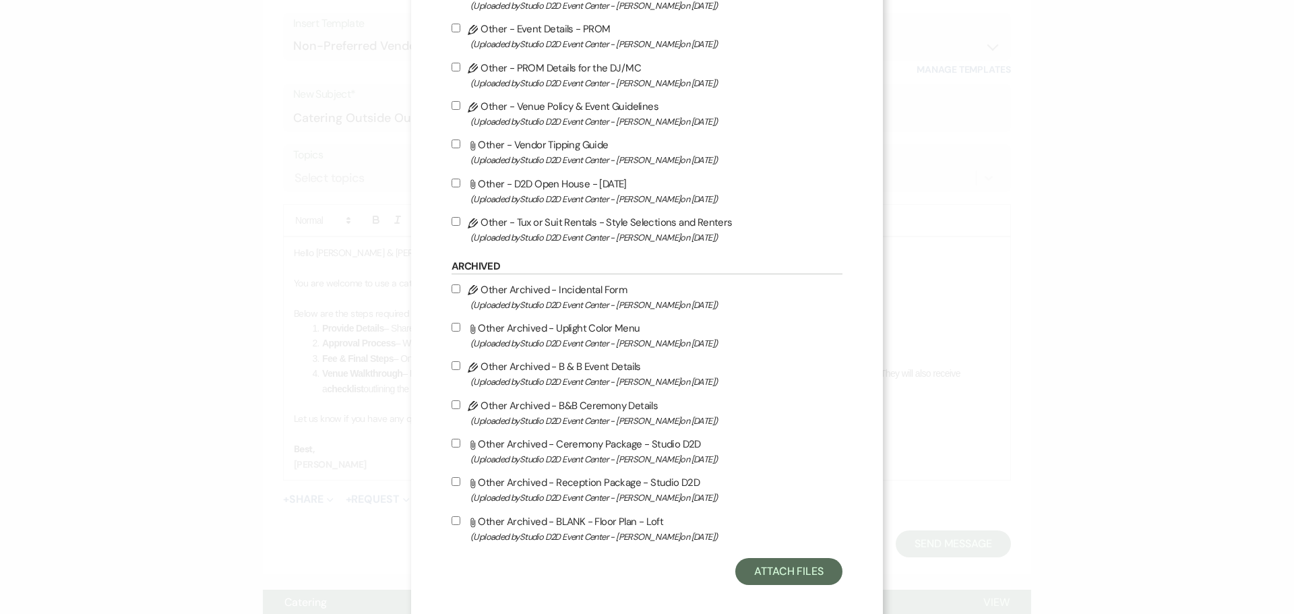
scroll to position [2080, 0]
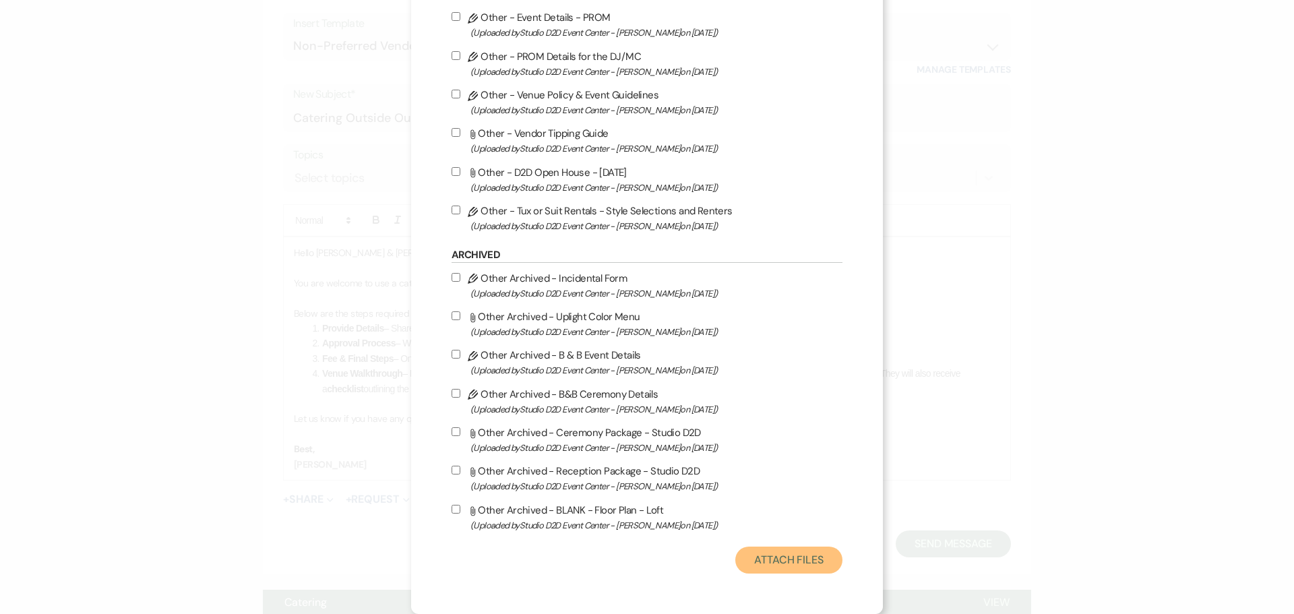
click at [803, 563] on button "Attach Files" at bounding box center [788, 560] width 107 height 27
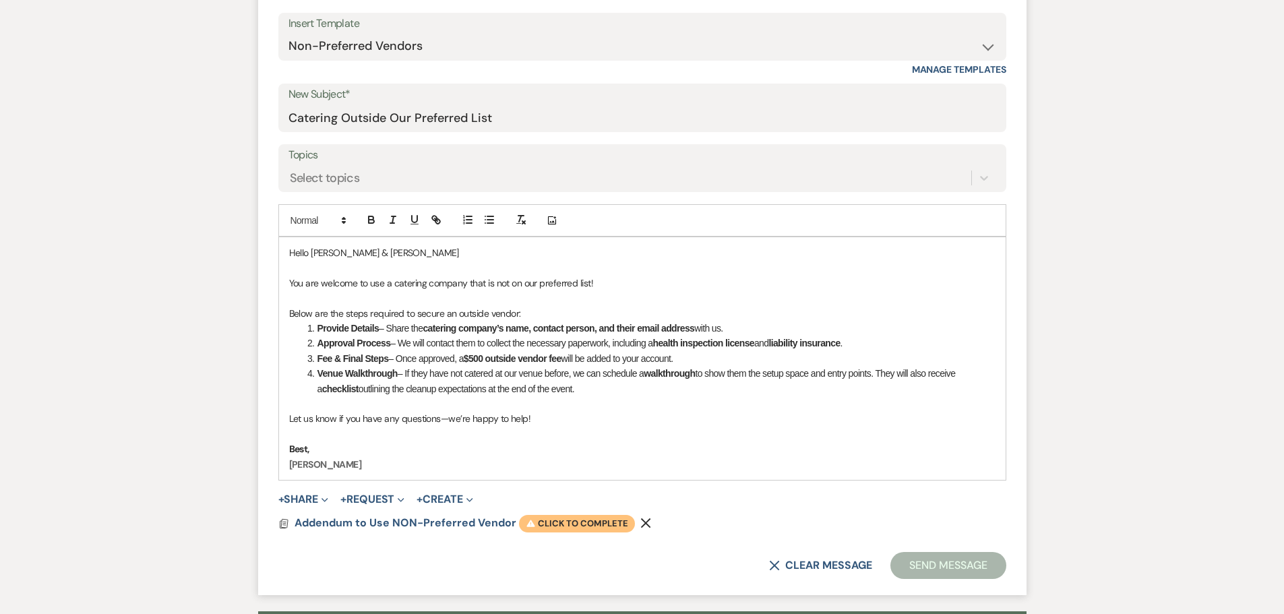
click at [556, 515] on span "Warning Click to complete" at bounding box center [577, 524] width 116 height 18
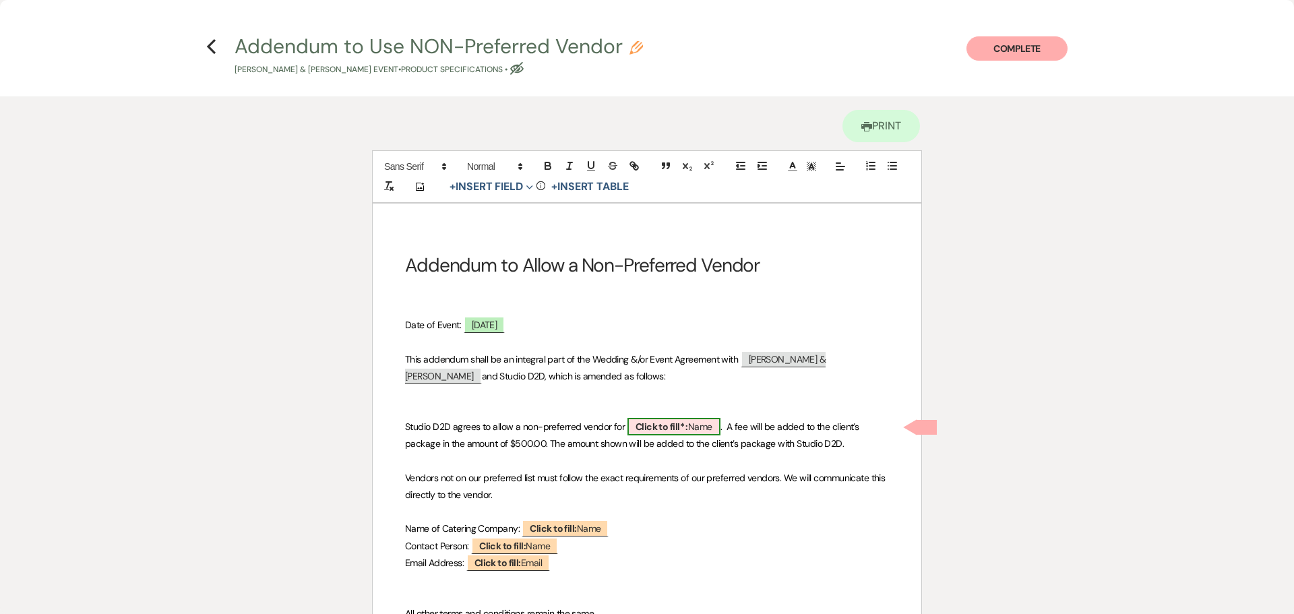
click at [658, 427] on b "Click to fill* :" at bounding box center [661, 427] width 53 height 12
select select "owner"
select select "Name"
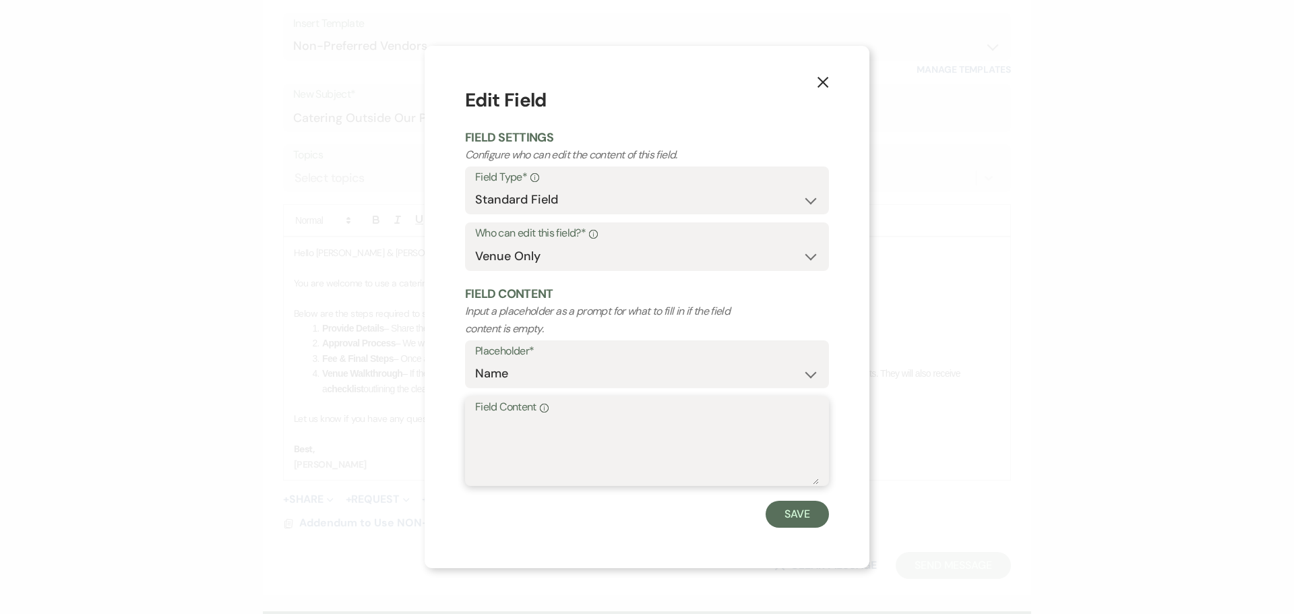
click at [596, 420] on textarea "Field Content Info" at bounding box center [647, 450] width 344 height 67
type textarea "Dinner"
click at [804, 521] on button "Save" at bounding box center [797, 514] width 63 height 27
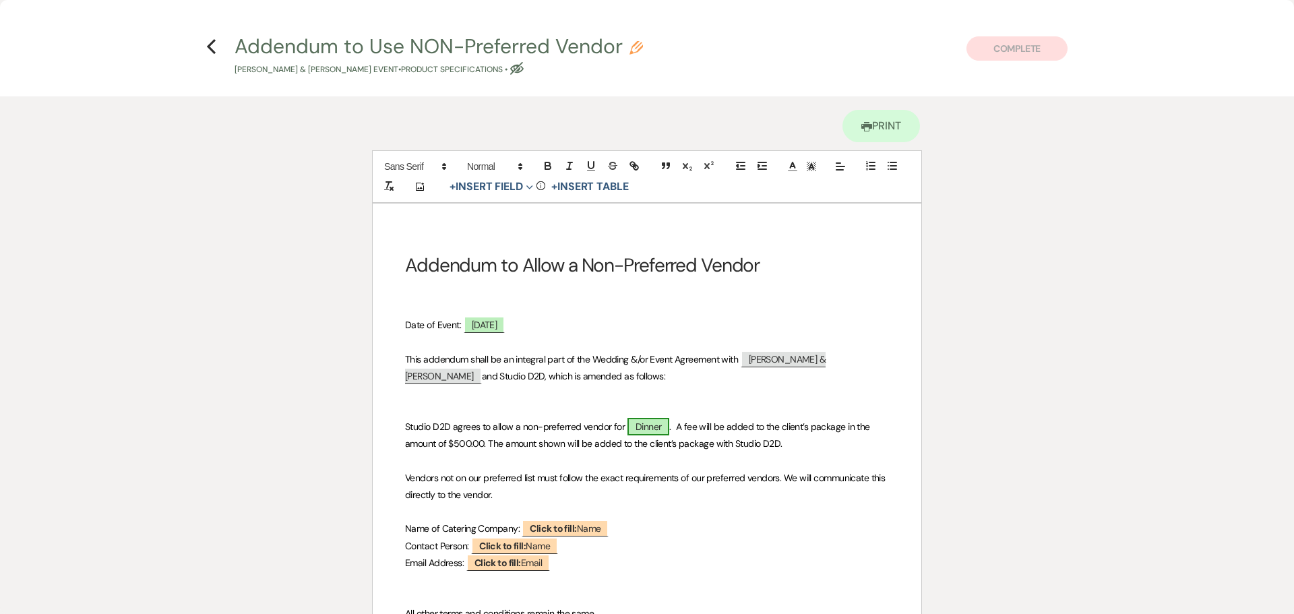
click at [644, 429] on span "Dinner" at bounding box center [648, 427] width 42 height 18
select select "owner"
select select "Name"
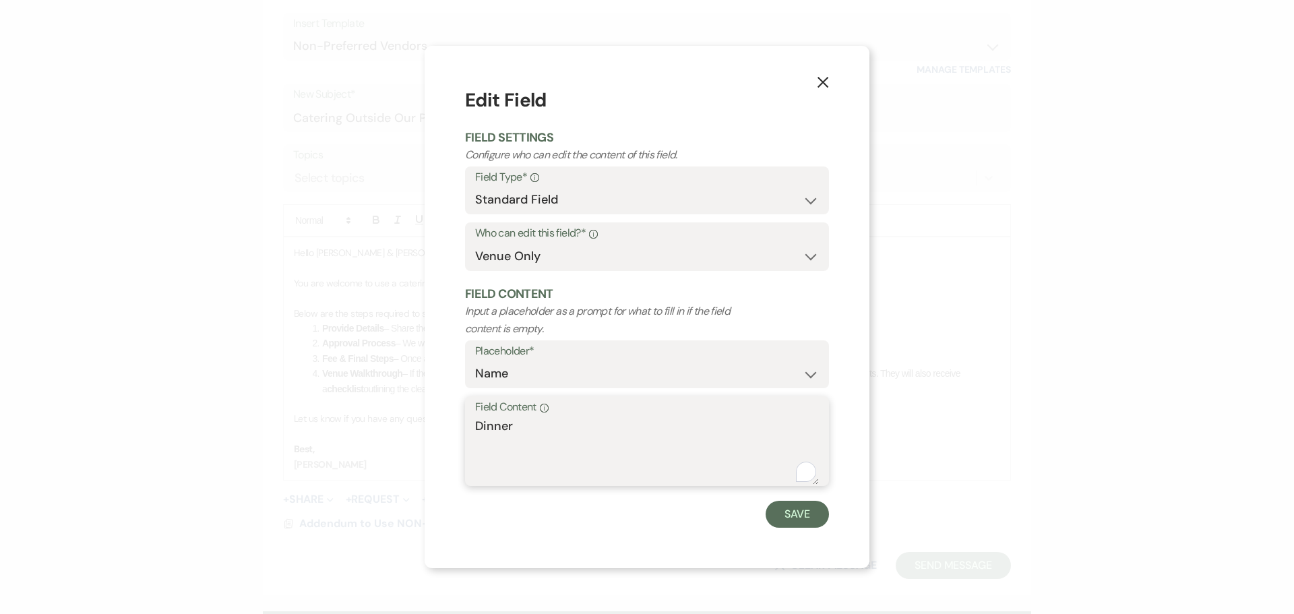
drag, startPoint x: 518, startPoint y: 429, endPoint x: 464, endPoint y: 428, distance: 53.9
click at [464, 428] on div "X Edit Field Field Settings Configure who can edit the content of this field. F…" at bounding box center [647, 307] width 445 height 522
type textarea "CATERING"
click at [783, 518] on button "Save" at bounding box center [797, 514] width 63 height 27
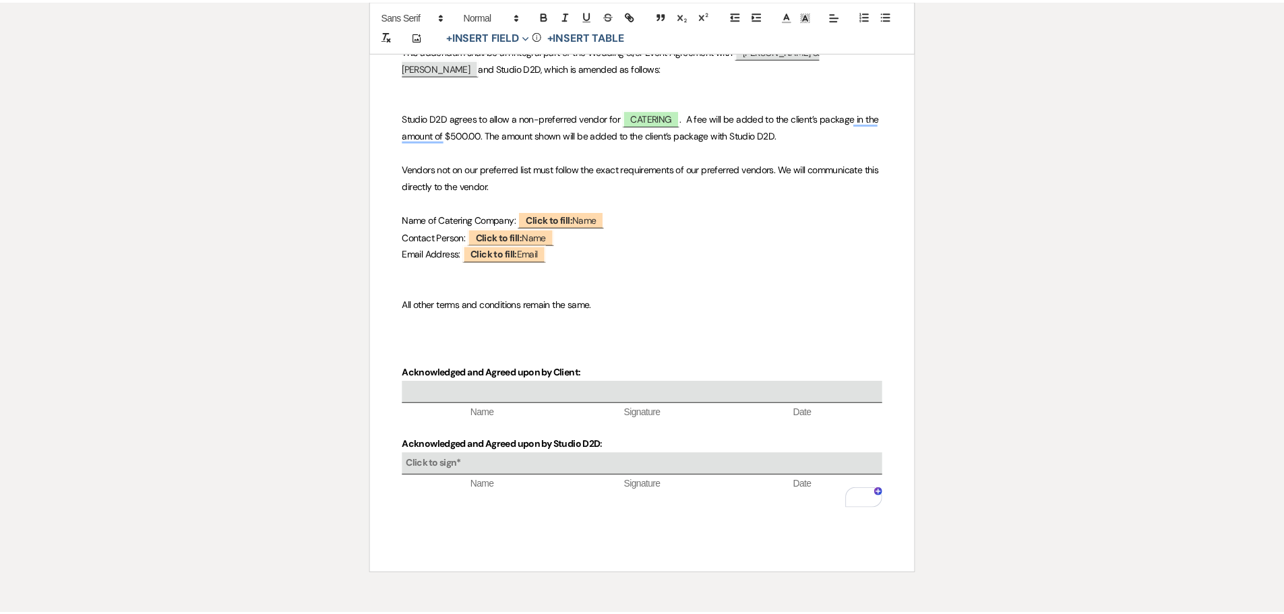
scroll to position [0, 0]
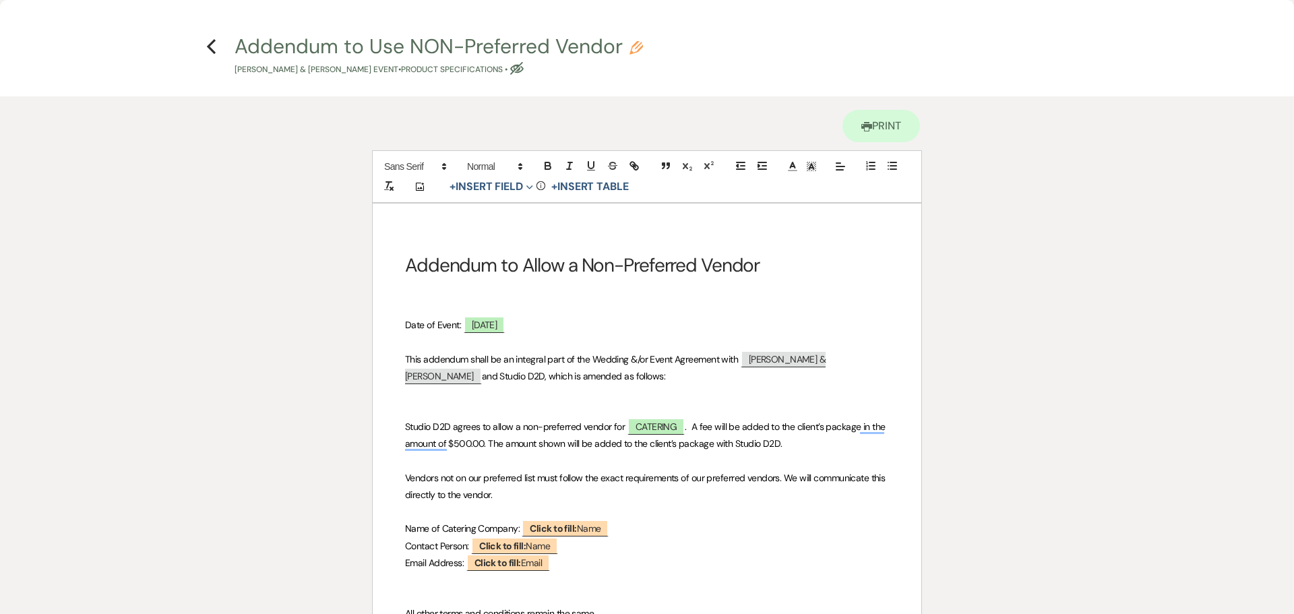
click at [208, 46] on use "button" at bounding box center [211, 46] width 9 height 15
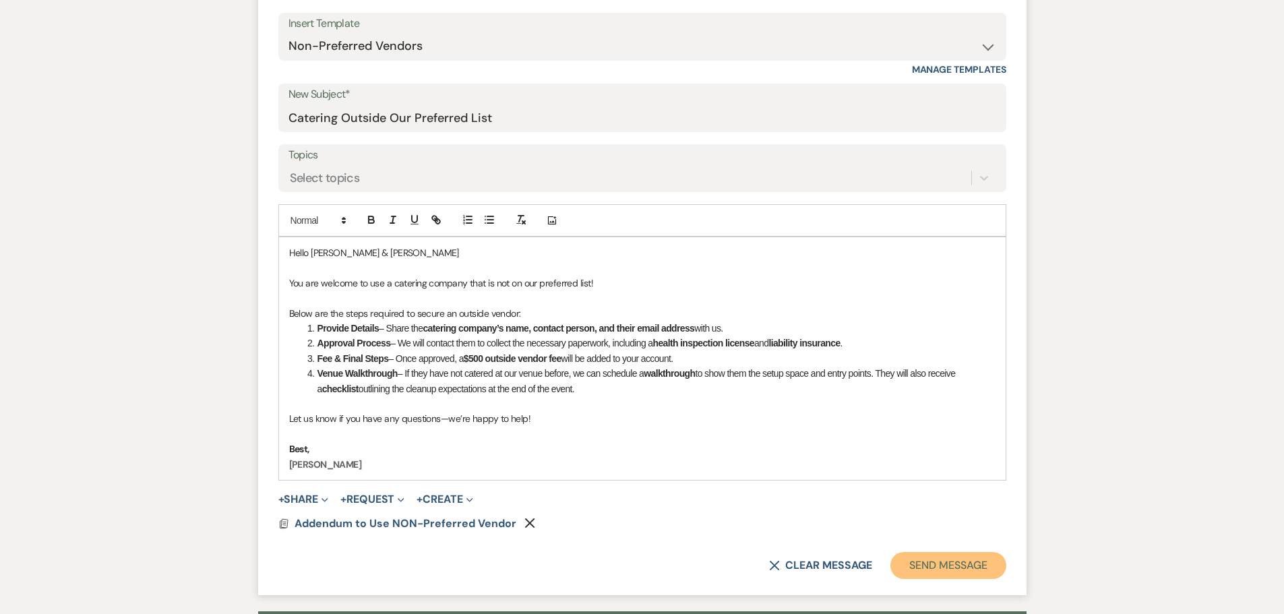
click at [931, 552] on button "Send Message" at bounding box center [947, 565] width 115 height 27
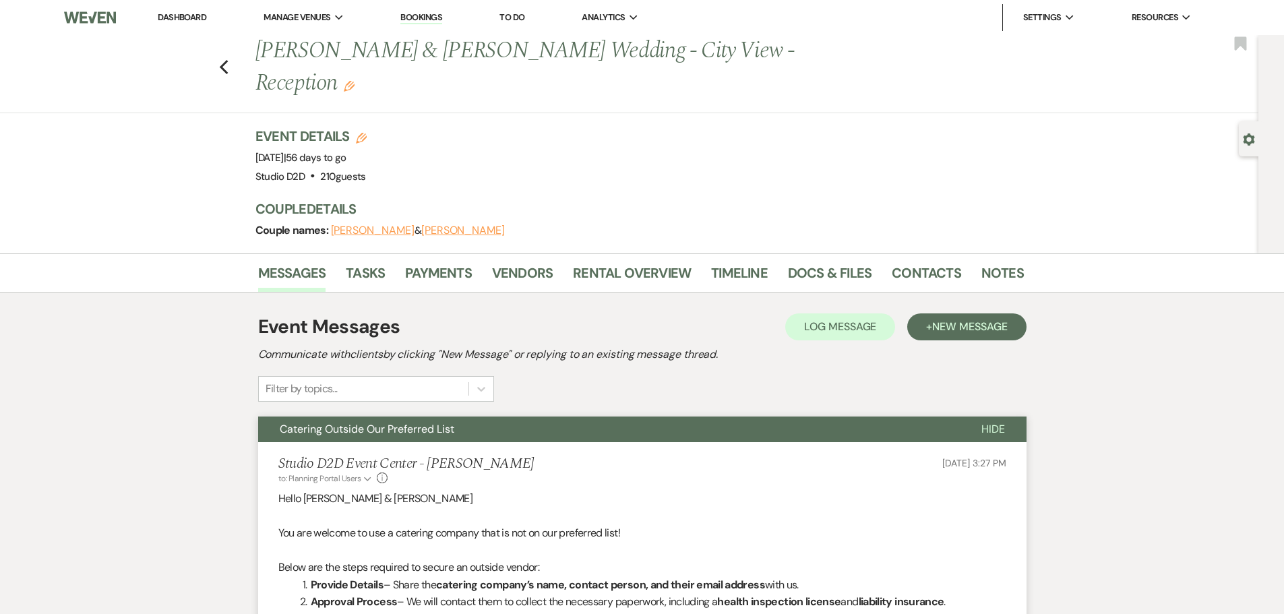
click at [191, 17] on link "Dashboard" at bounding box center [182, 16] width 49 height 11
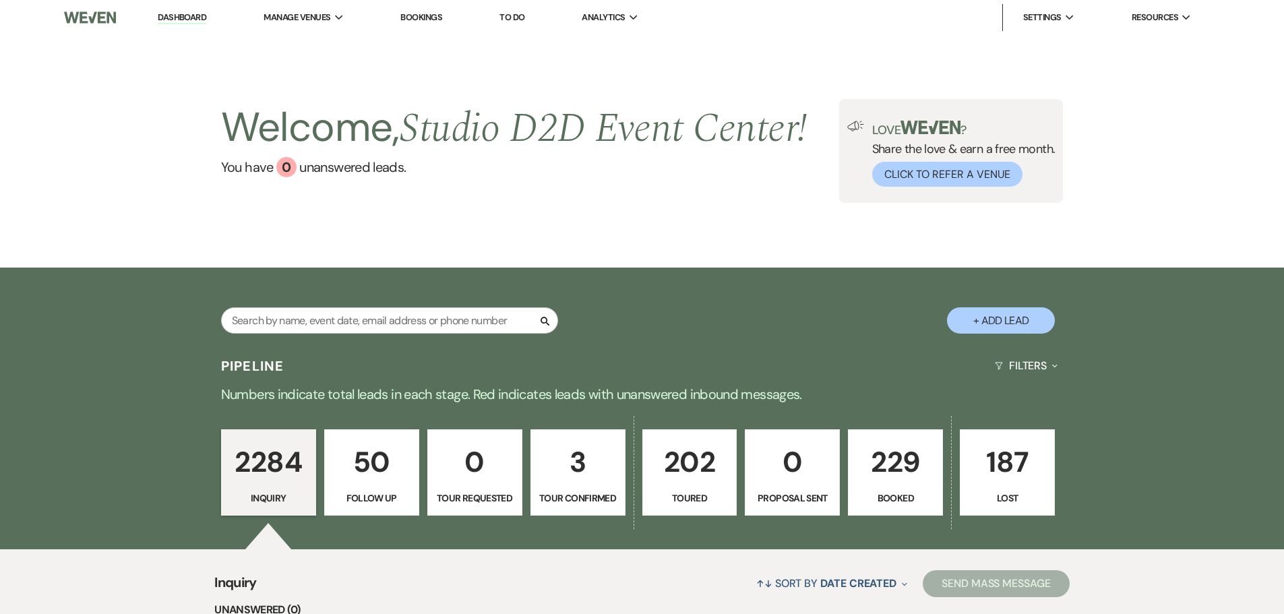
click at [423, 20] on link "Bookings" at bounding box center [421, 16] width 42 height 11
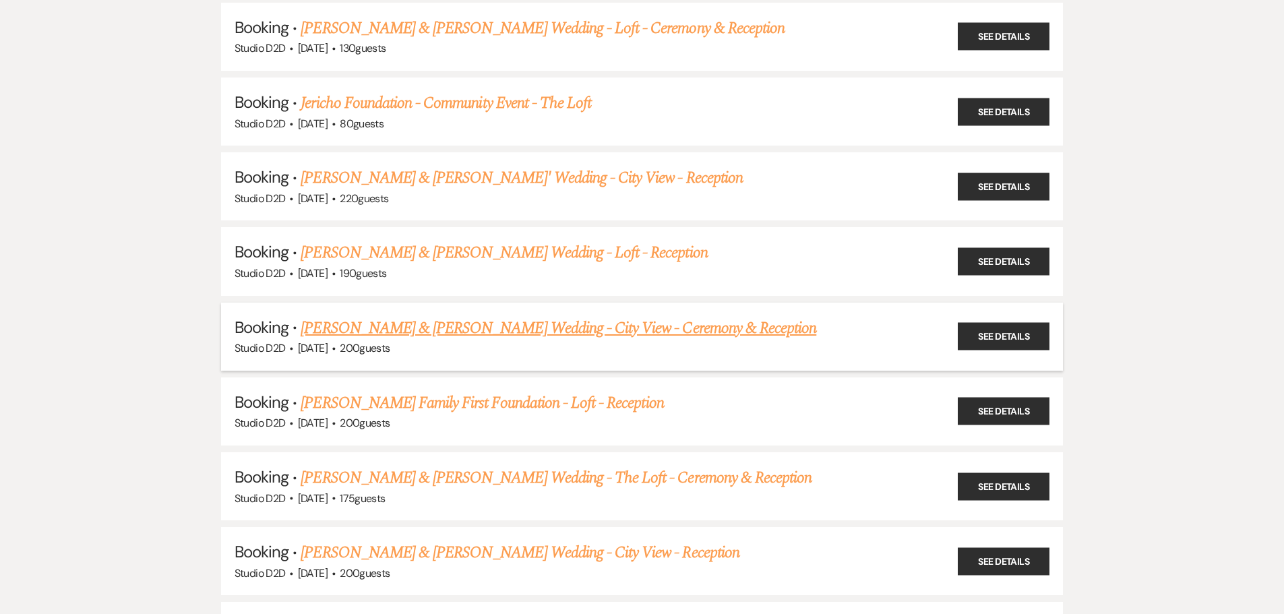
scroll to position [270, 0]
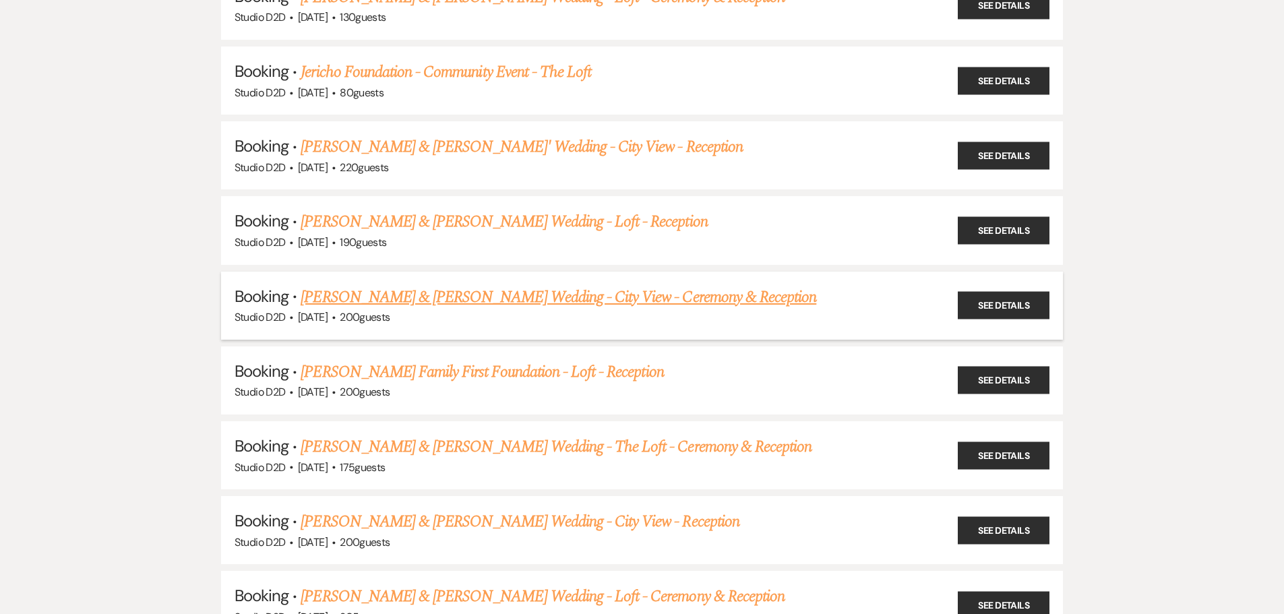
click at [462, 292] on link "[PERSON_NAME] & [PERSON_NAME] Wedding - City View - Ceremony & Reception" at bounding box center [559, 297] width 516 height 24
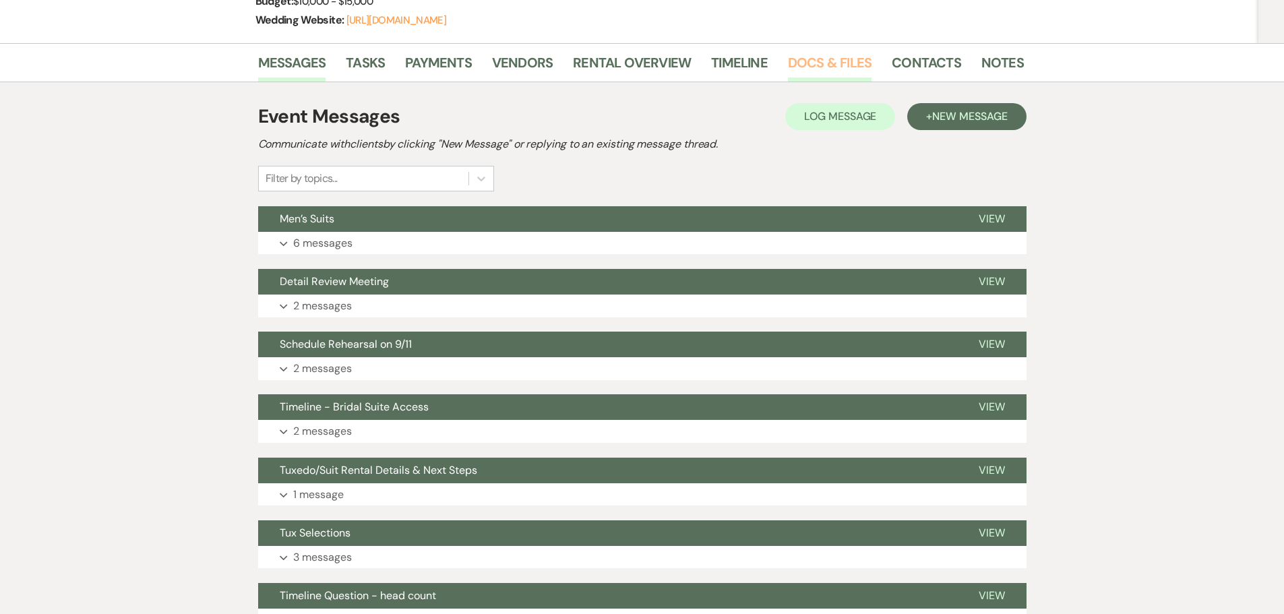
click at [805, 63] on link "Docs & Files" at bounding box center [830, 67] width 84 height 30
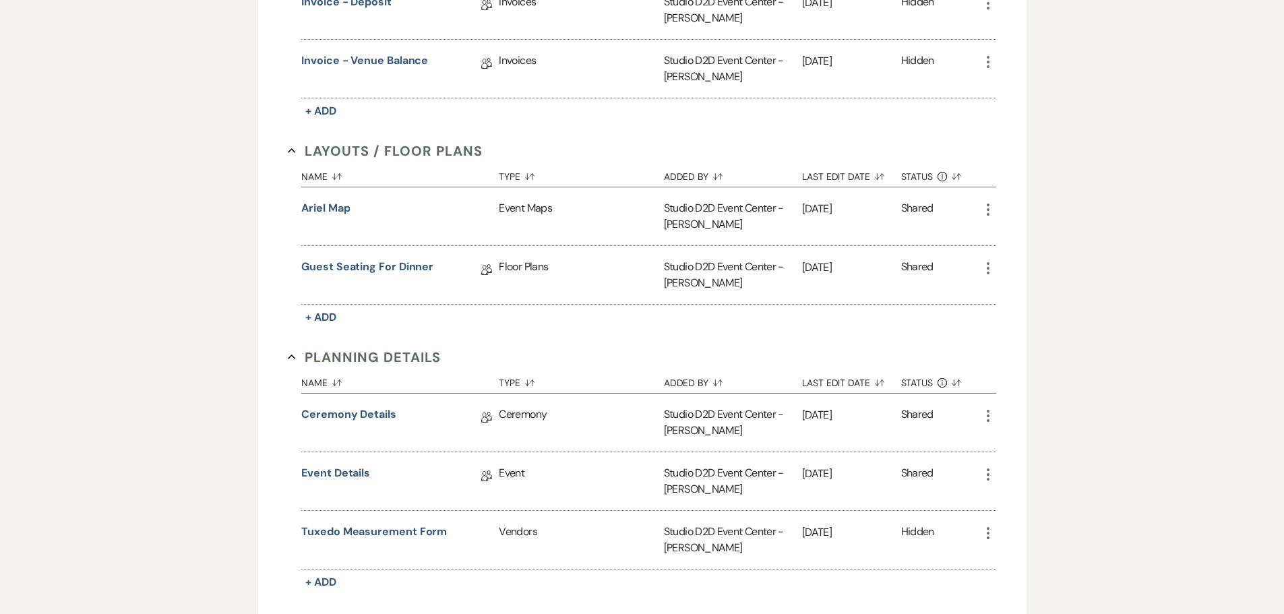
scroll to position [674, 0]
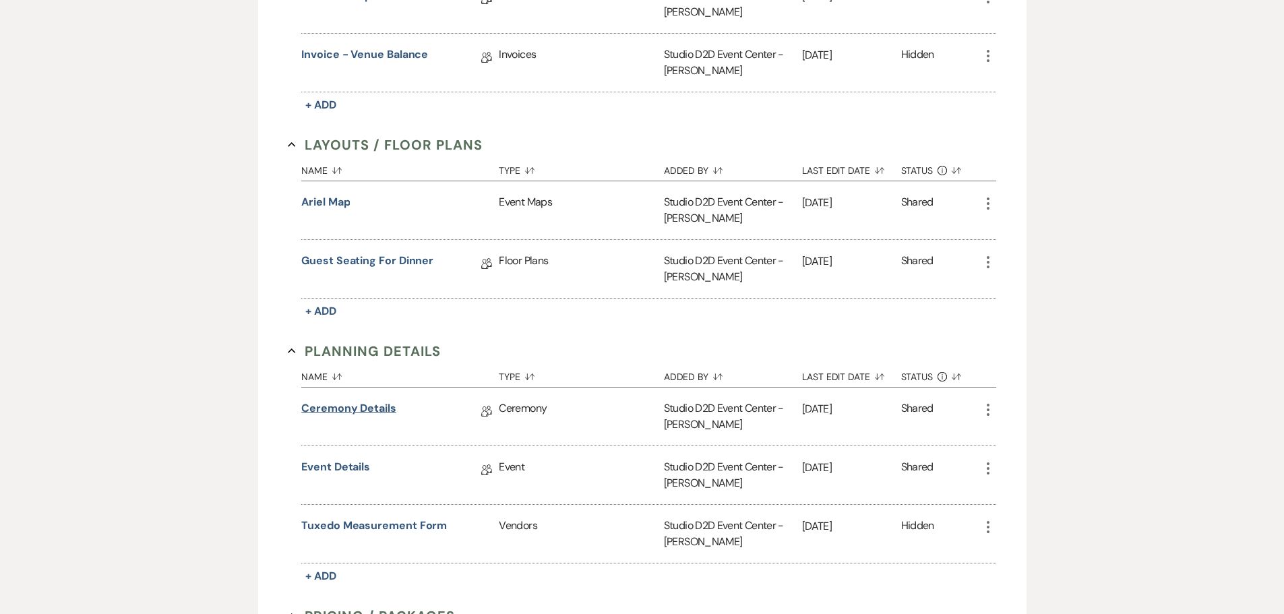
click at [383, 406] on link "Ceremony Details" at bounding box center [348, 410] width 95 height 21
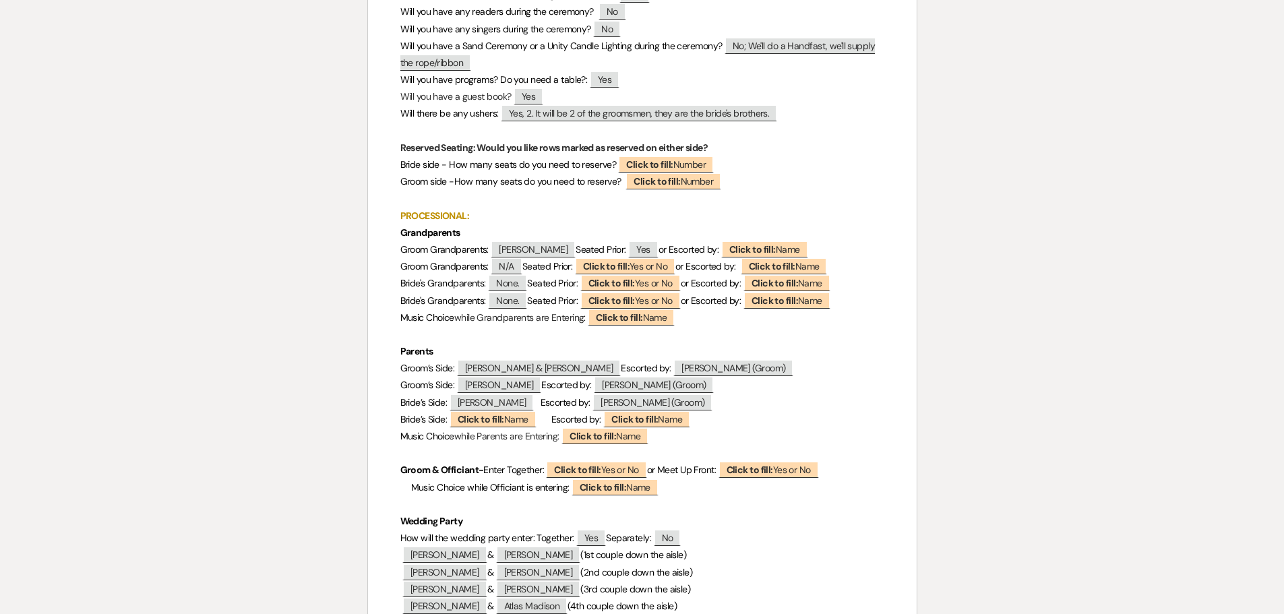
scroll to position [606, 0]
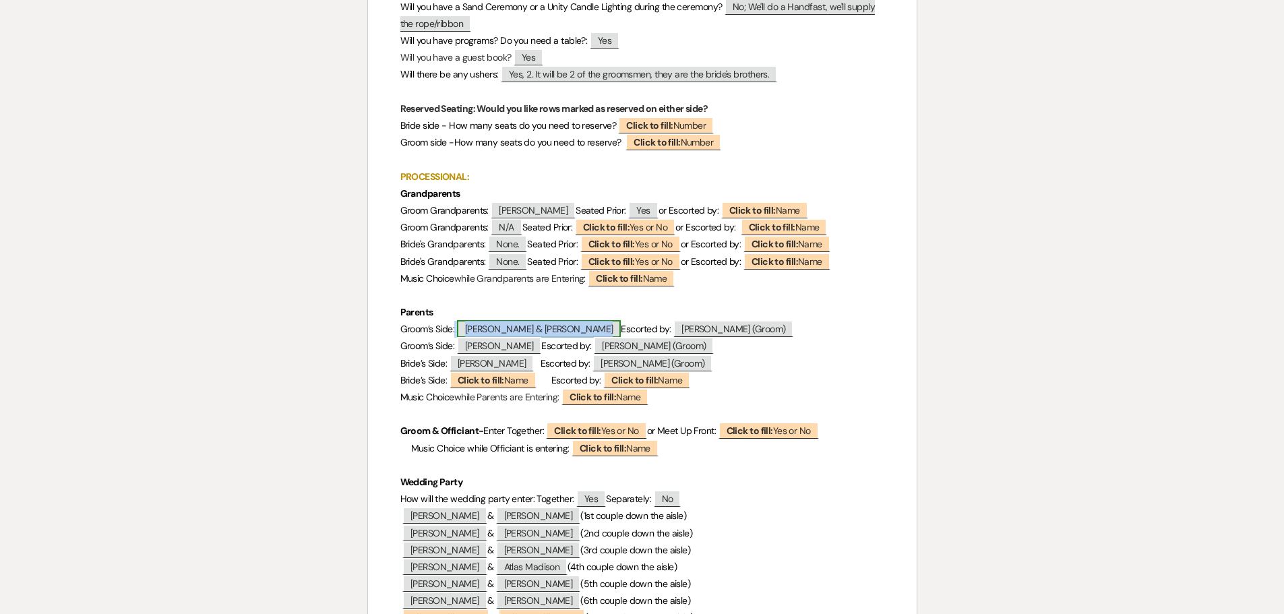
click at [561, 327] on span "Greg & Nancy VanderSyde" at bounding box center [539, 329] width 164 height 18
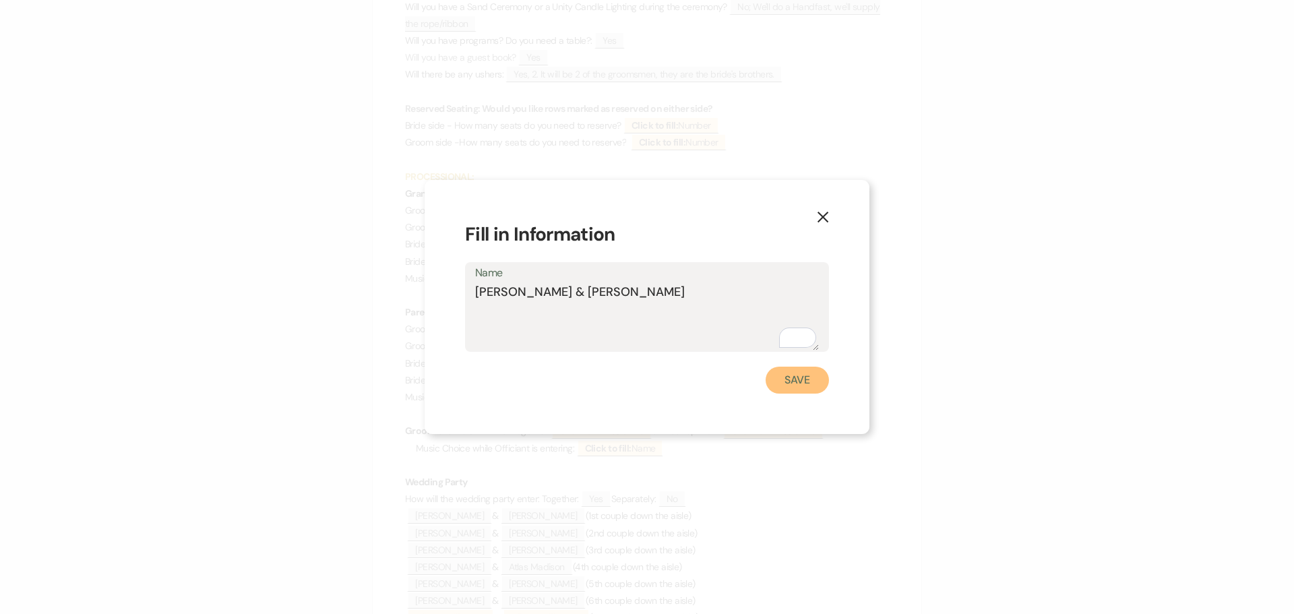
click at [802, 384] on button "Save" at bounding box center [797, 380] width 63 height 27
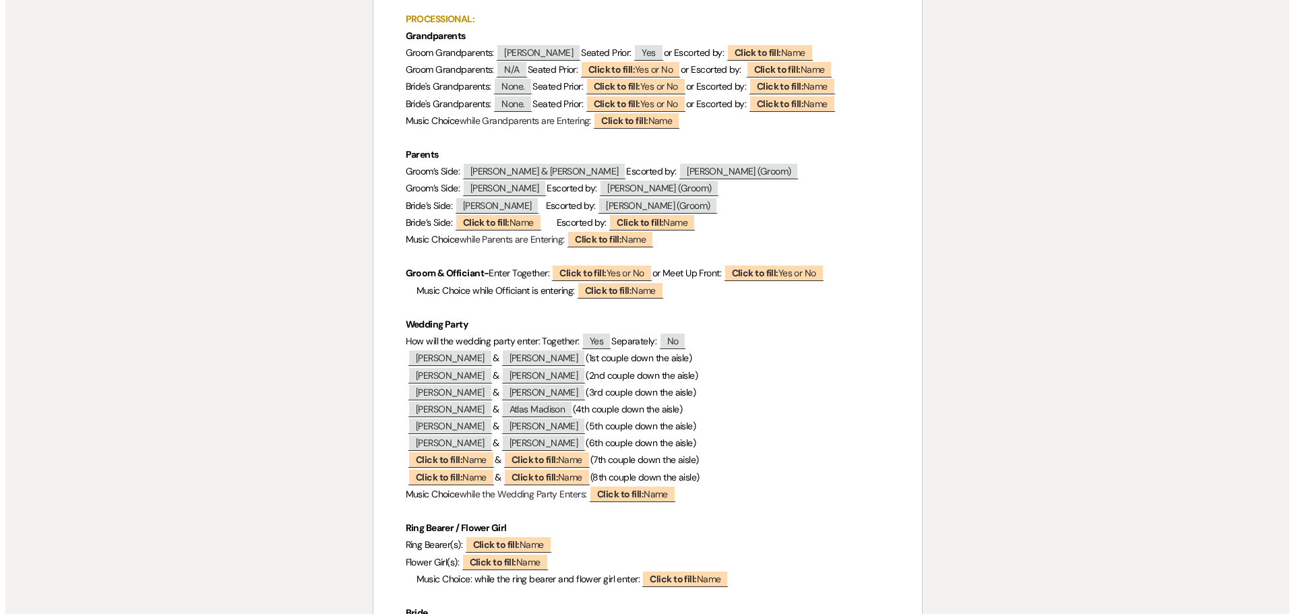
scroll to position [809, 0]
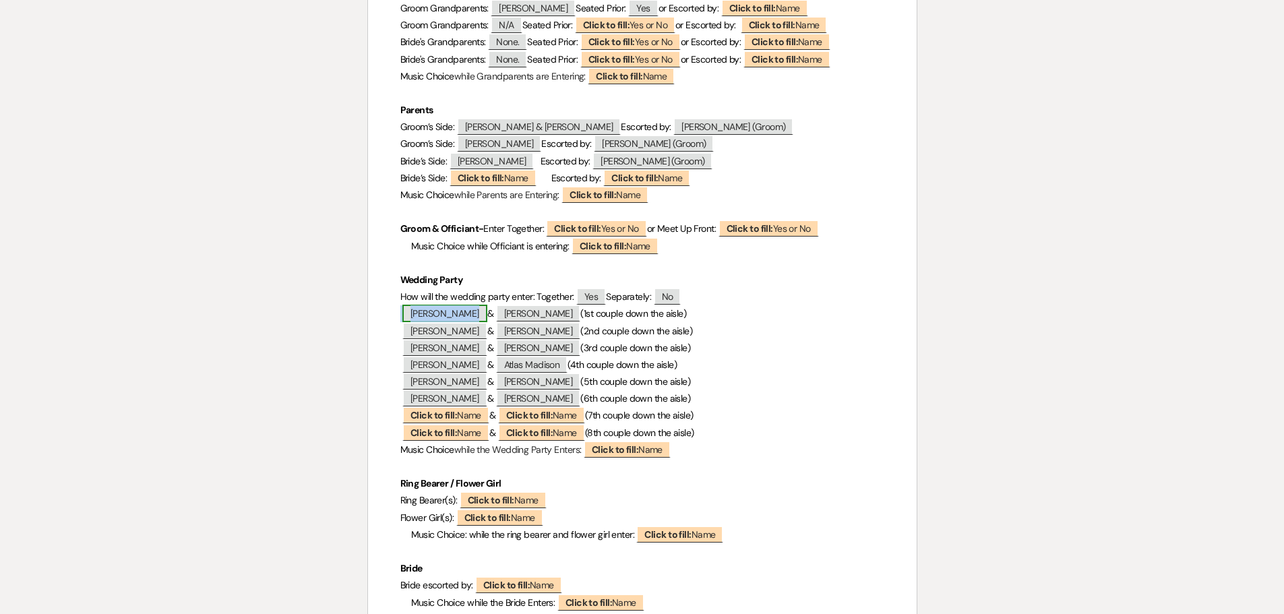
click at [460, 313] on span "Danielle Otten" at bounding box center [444, 314] width 85 height 18
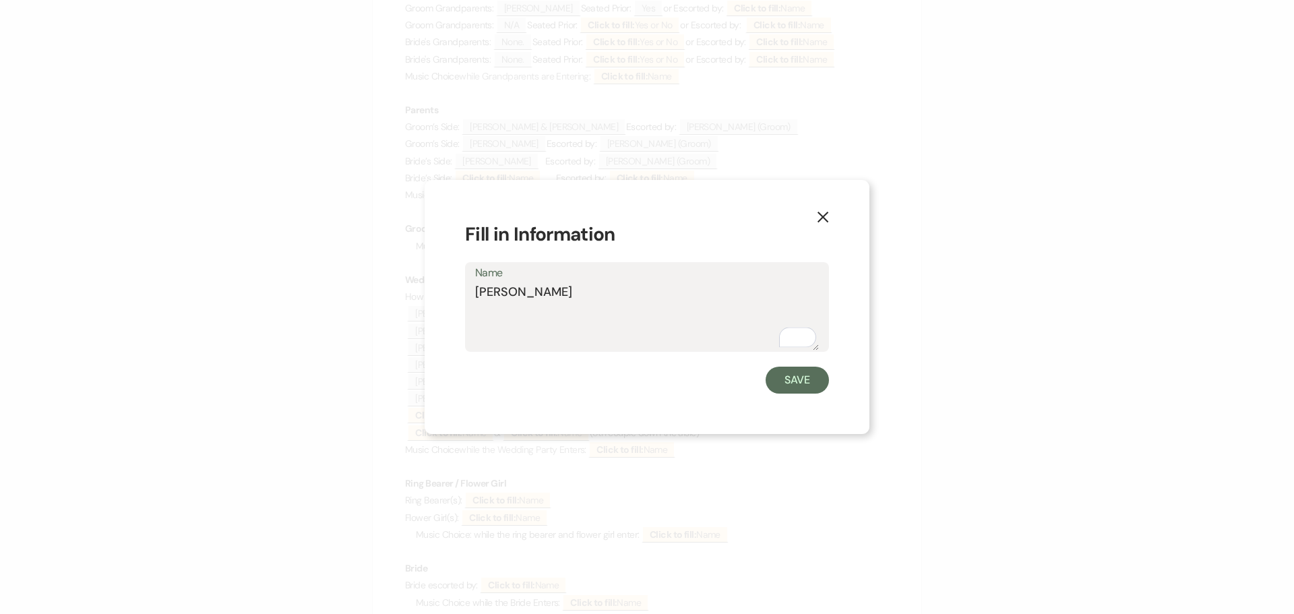
drag, startPoint x: 569, startPoint y: 299, endPoint x: 473, endPoint y: 298, distance: 96.4
click at [473, 298] on div "Name Danielle Otten" at bounding box center [647, 307] width 364 height 90
click at [780, 381] on button "Save" at bounding box center [797, 380] width 63 height 27
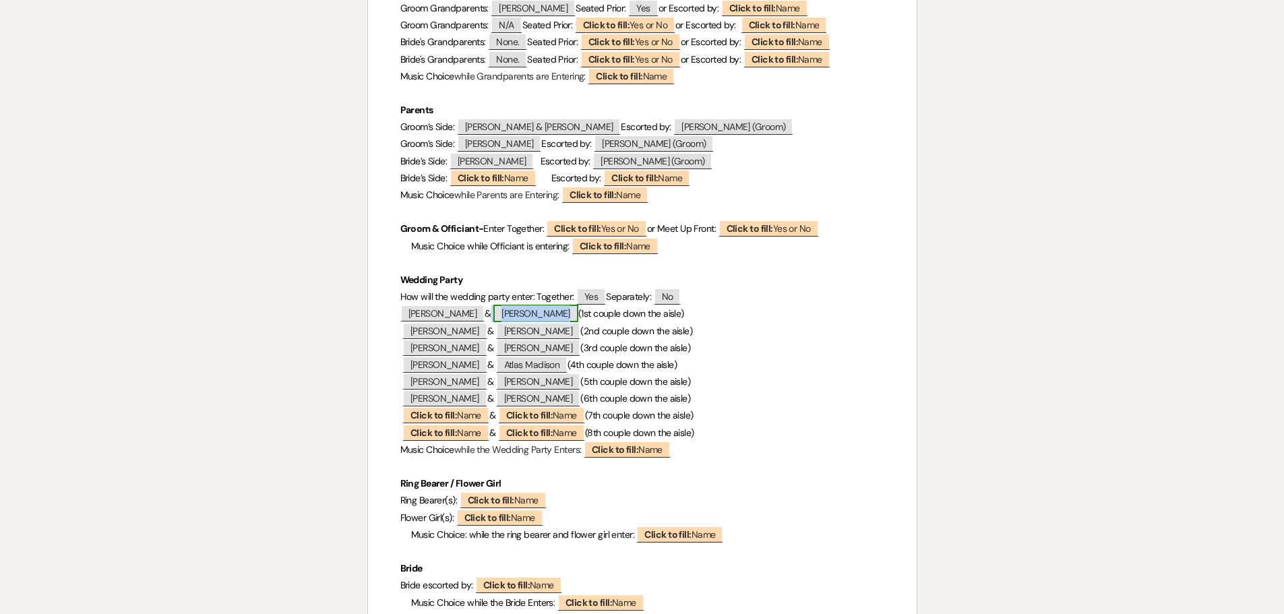
click at [542, 311] on span "Andrew Otten" at bounding box center [535, 314] width 85 height 18
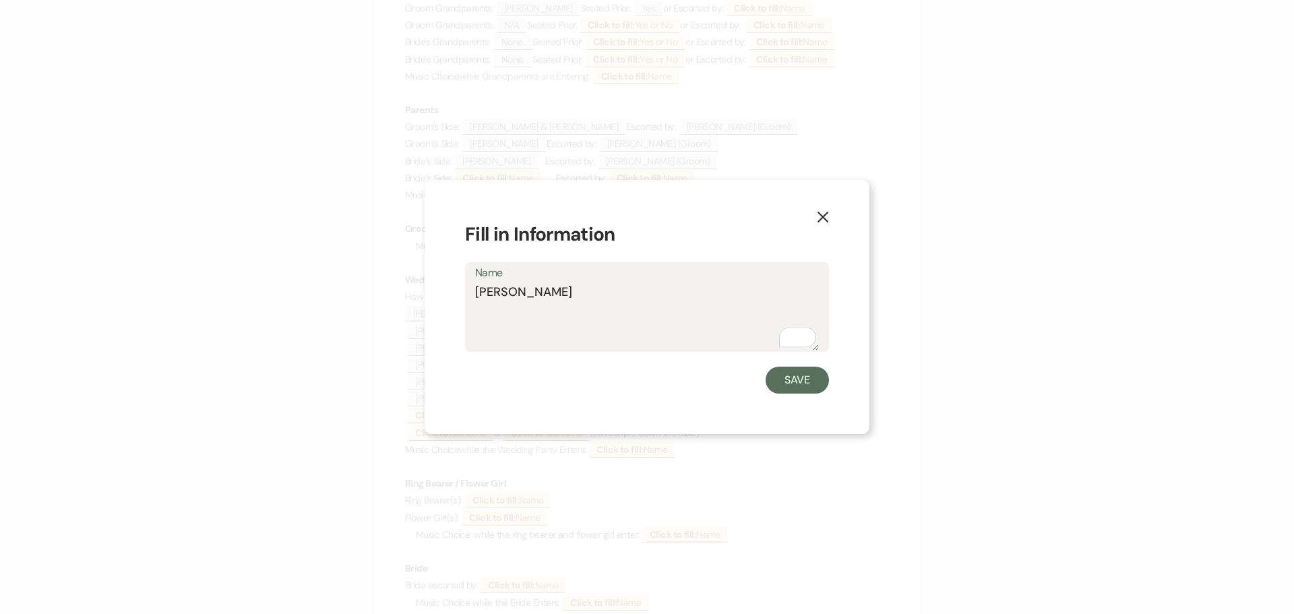
drag, startPoint x: 551, startPoint y: 293, endPoint x: 475, endPoint y: 297, distance: 76.2
click at [477, 297] on textarea "Andrew Otten" at bounding box center [647, 316] width 344 height 67
drag, startPoint x: 789, startPoint y: 378, endPoint x: 692, endPoint y: 247, distance: 163.4
click at [786, 374] on button "Save" at bounding box center [797, 380] width 63 height 27
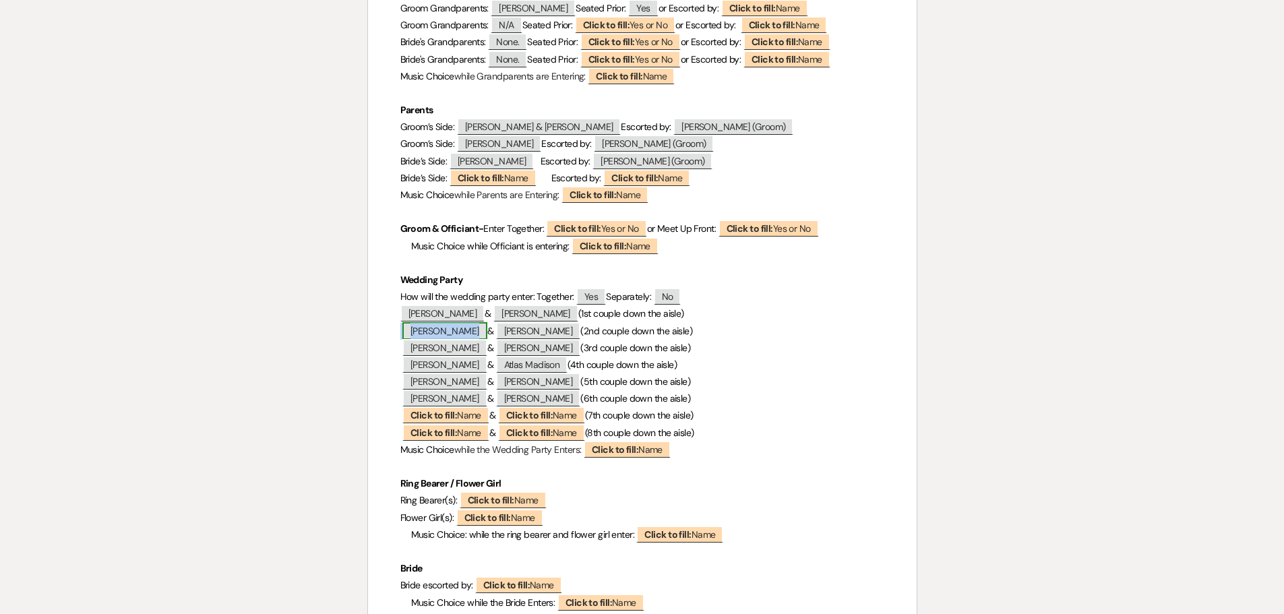
click at [449, 334] on span "Kelsey Arnold" at bounding box center [444, 331] width 85 height 18
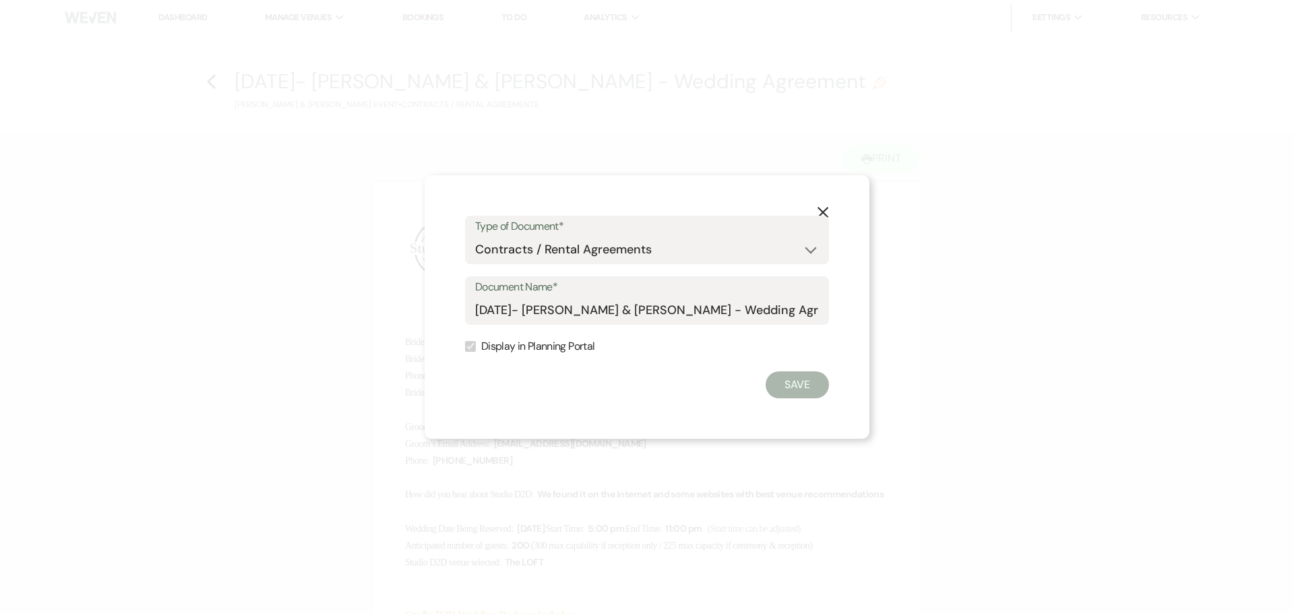
select select "10"
drag, startPoint x: 0, startPoint y: 0, endPoint x: 822, endPoint y: 212, distance: 849.1
click at [822, 212] on use "button" at bounding box center [822, 212] width 11 height 11
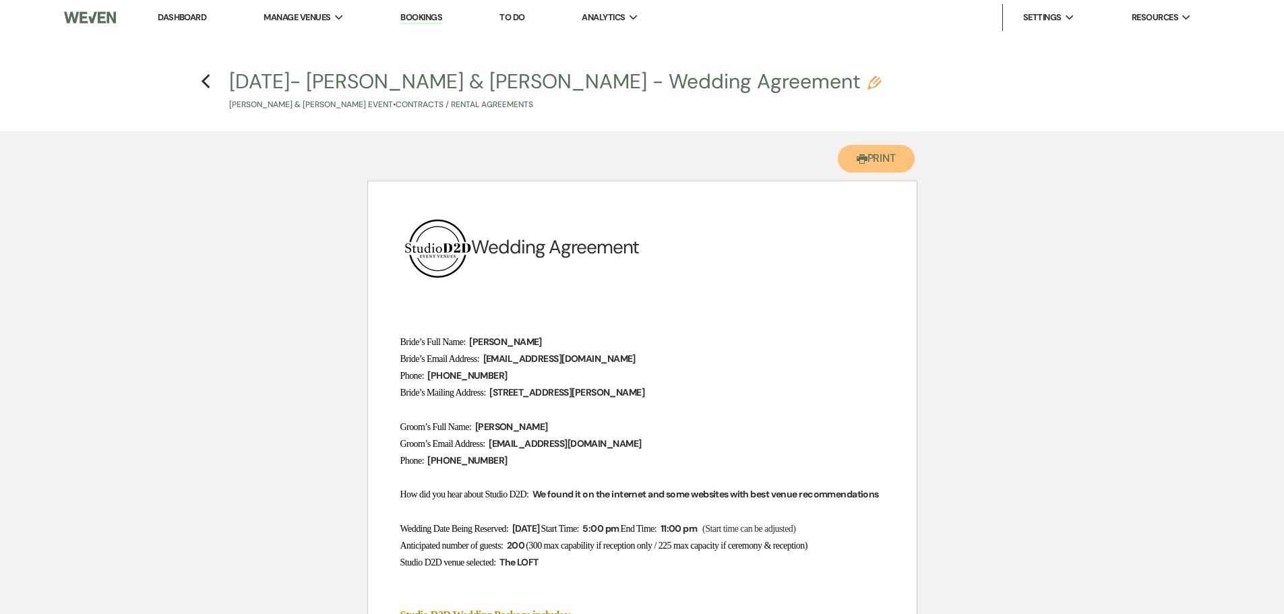
click at [866, 164] on button "Printer Print" at bounding box center [876, 159] width 77 height 28
click at [206, 80] on icon "Previous" at bounding box center [206, 81] width 10 height 16
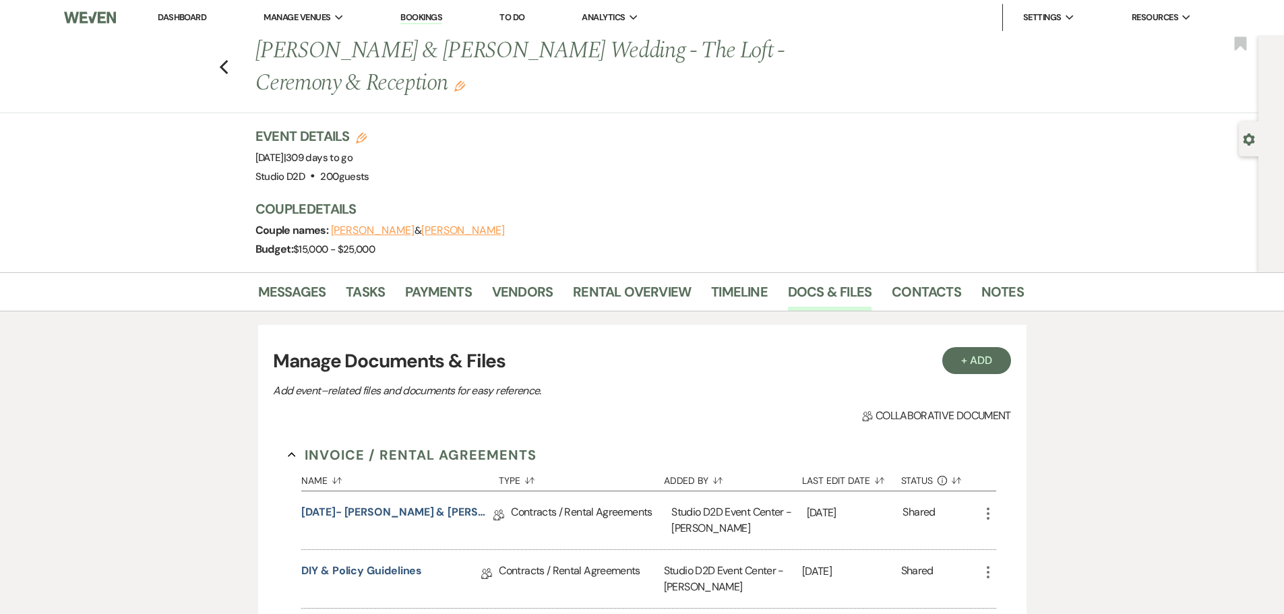
scroll to position [135, 0]
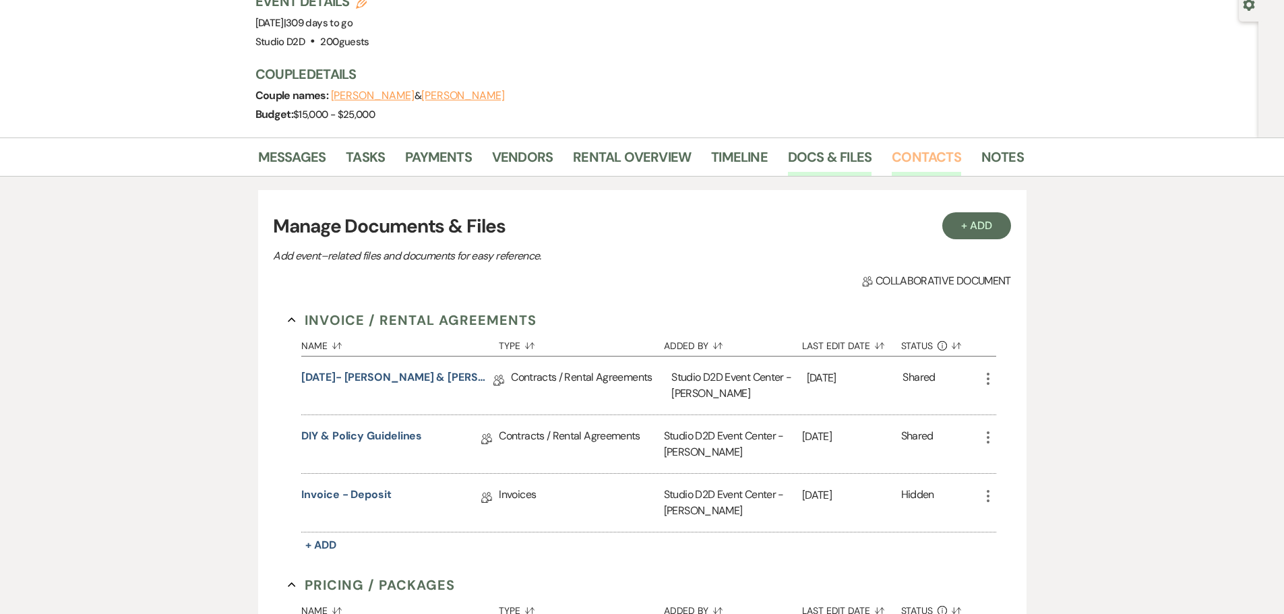
click at [921, 156] on link "Contacts" at bounding box center [926, 161] width 69 height 30
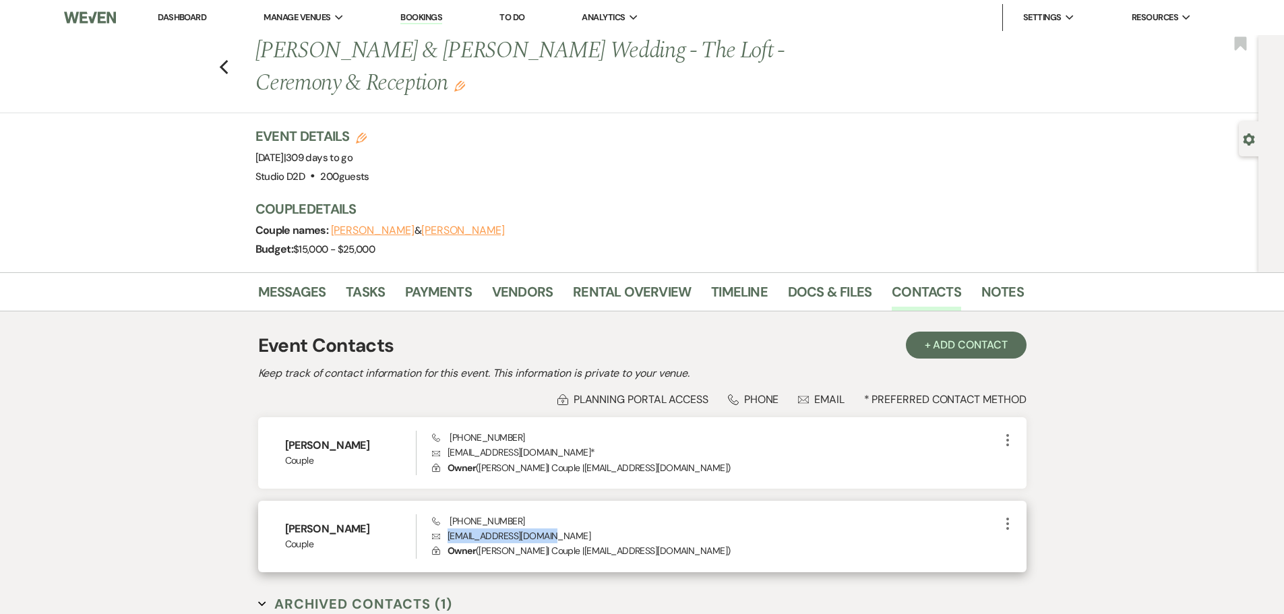
drag, startPoint x: 542, startPoint y: 534, endPoint x: 448, endPoint y: 538, distance: 94.4
click at [448, 538] on p "Envelope emilykeillor@gmail.com" at bounding box center [715, 535] width 567 height 15
copy p "emilykeillor@gmail.com"
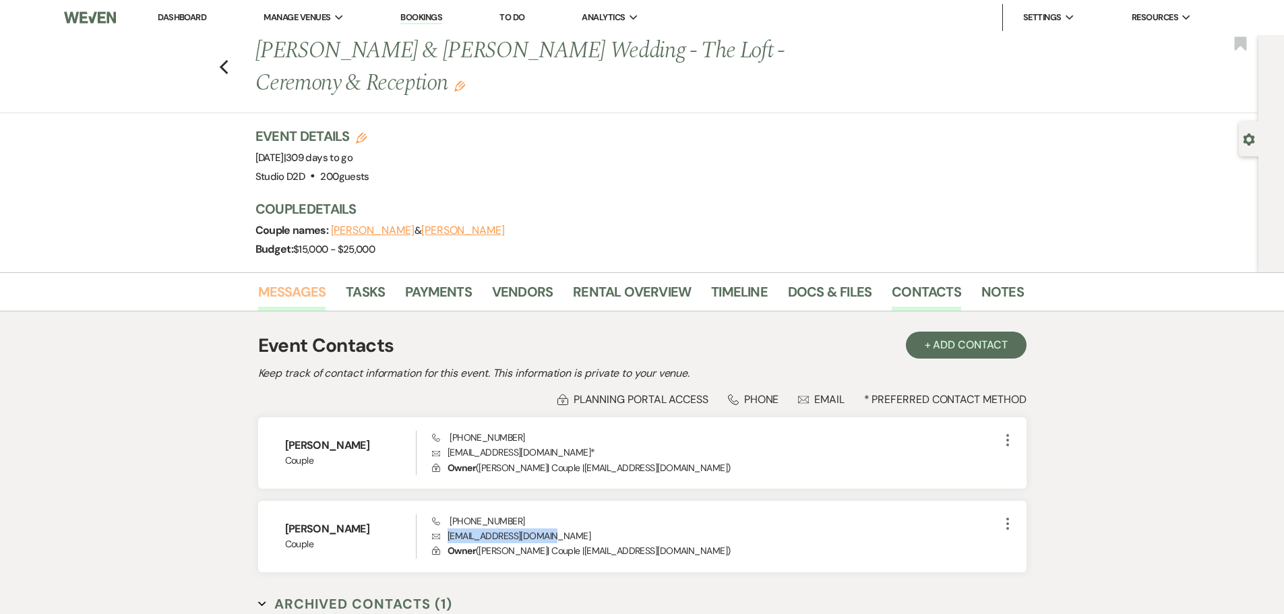
click at [312, 293] on link "Messages" at bounding box center [292, 296] width 68 height 30
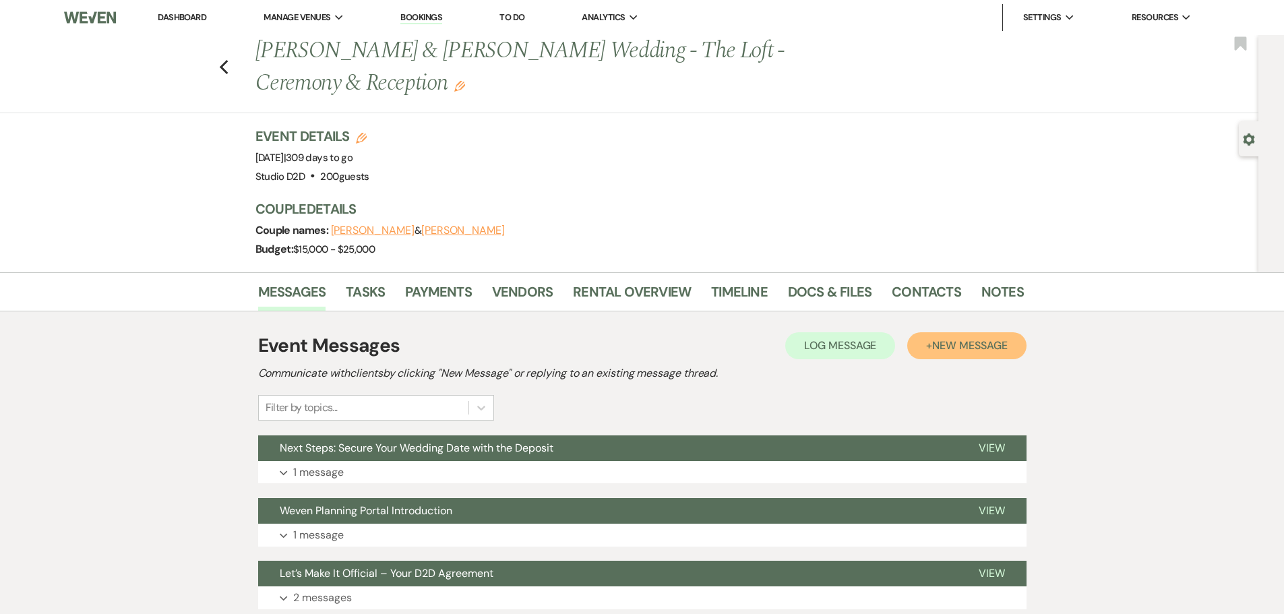
click at [955, 345] on span "New Message" at bounding box center [969, 345] width 75 height 14
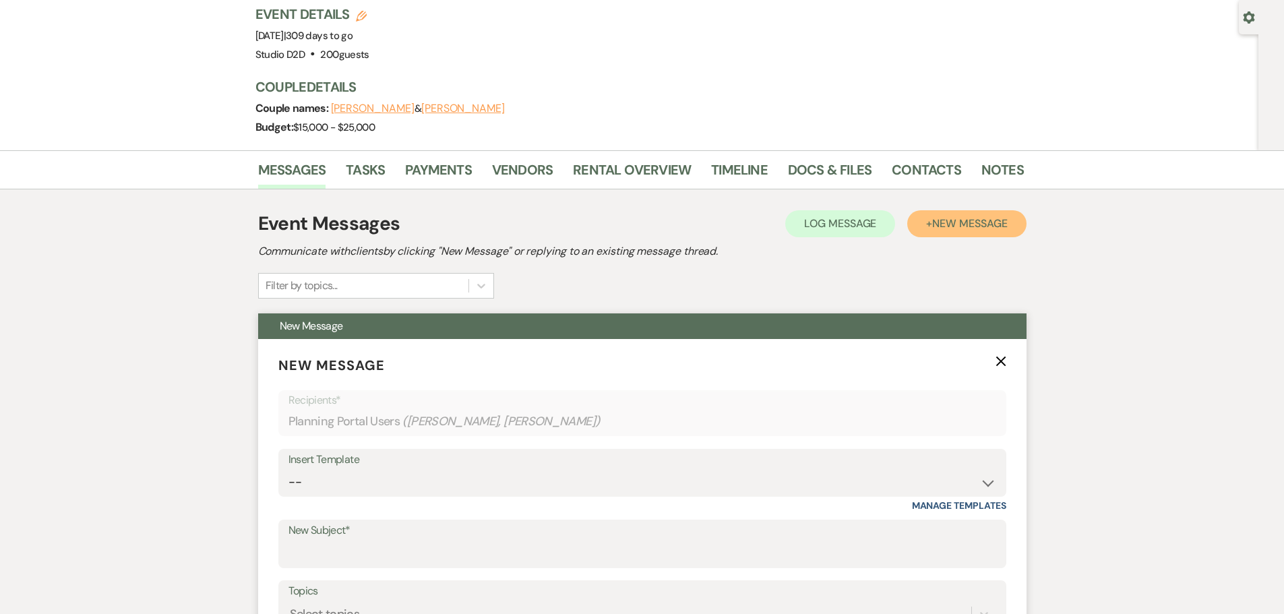
scroll to position [135, 0]
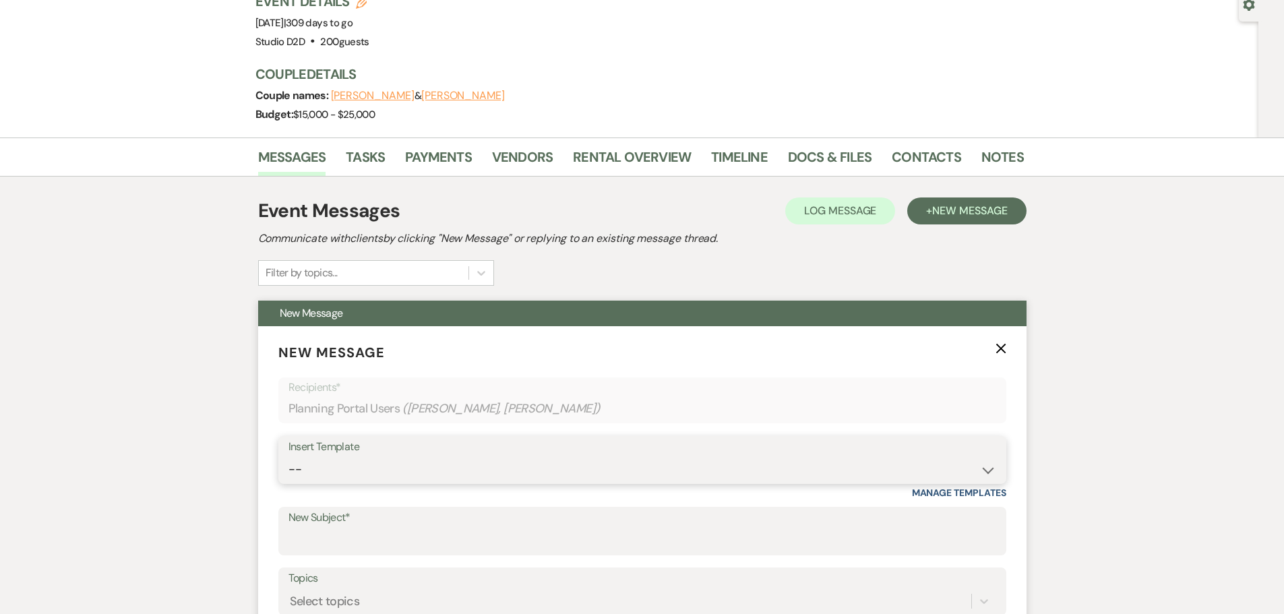
click at [353, 465] on select "-- New Inquiry - message 2 Event Pricing - Non Wedding Weven Planning Portal In…" at bounding box center [642, 469] width 708 height 26
select select "1977"
click at [288, 456] on select "-- New Inquiry - message 2 Event Pricing - Non Wedding Weven Planning Portal In…" at bounding box center [642, 469] width 708 height 26
type input "Booking Confirmation"
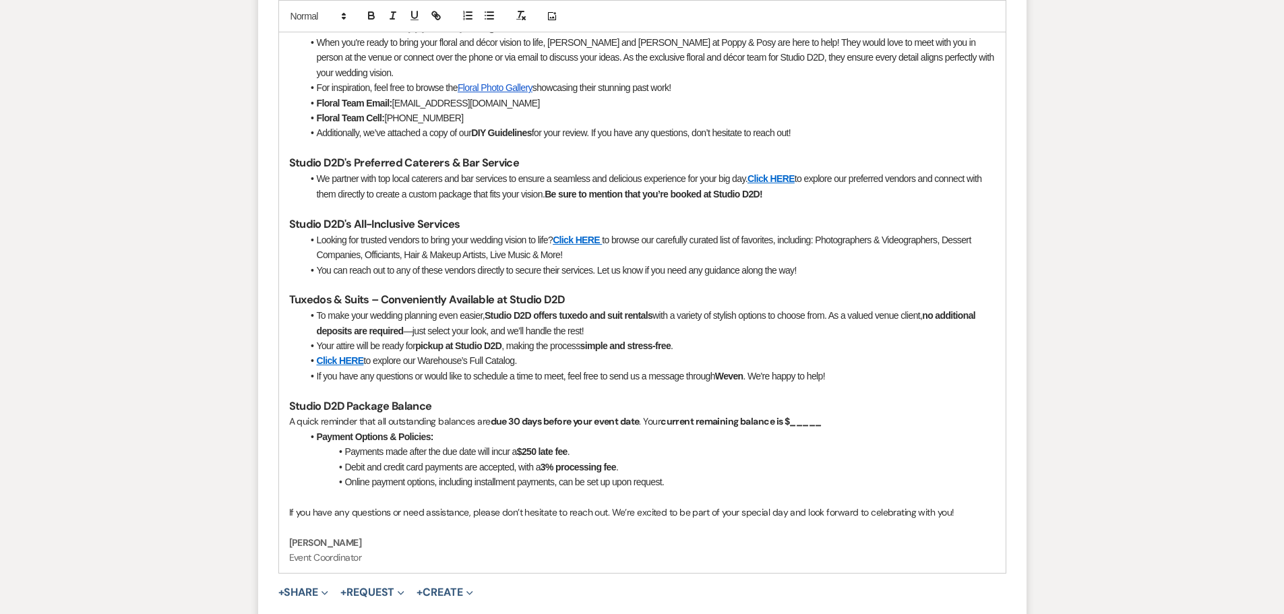
scroll to position [1011, 0]
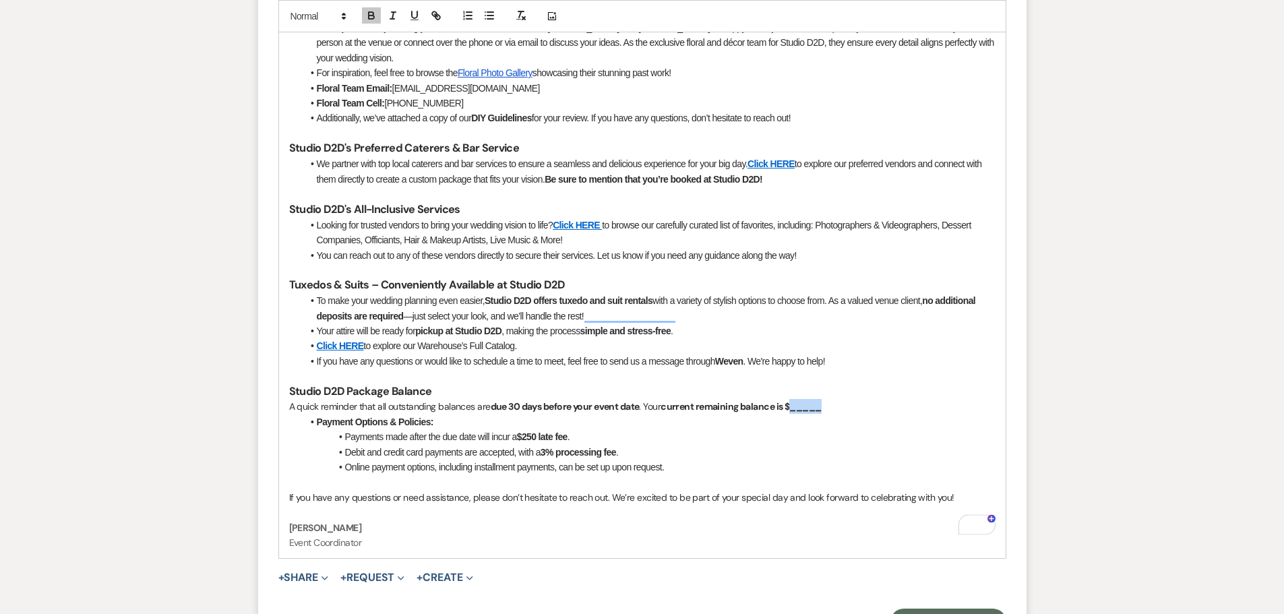
drag, startPoint x: 830, startPoint y: 398, endPoint x: 797, endPoint y: 397, distance: 33.0
click at [797, 399] on p "A quick reminder that all outstanding balances are due 30 days before your even…" at bounding box center [642, 406] width 706 height 15
click at [307, 572] on button "+ Share Expand" at bounding box center [303, 577] width 51 height 11
click at [342, 597] on span "Doc Upload Documents" at bounding box center [332, 604] width 77 height 14
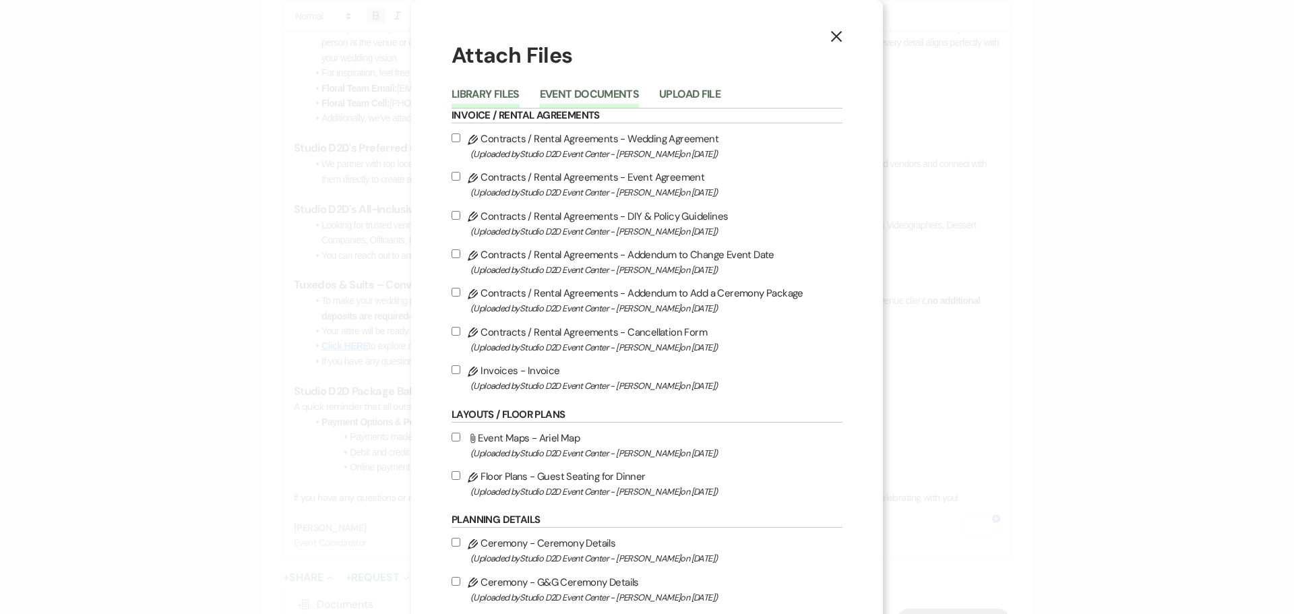
click at [559, 95] on button "Event Documents" at bounding box center [589, 98] width 99 height 19
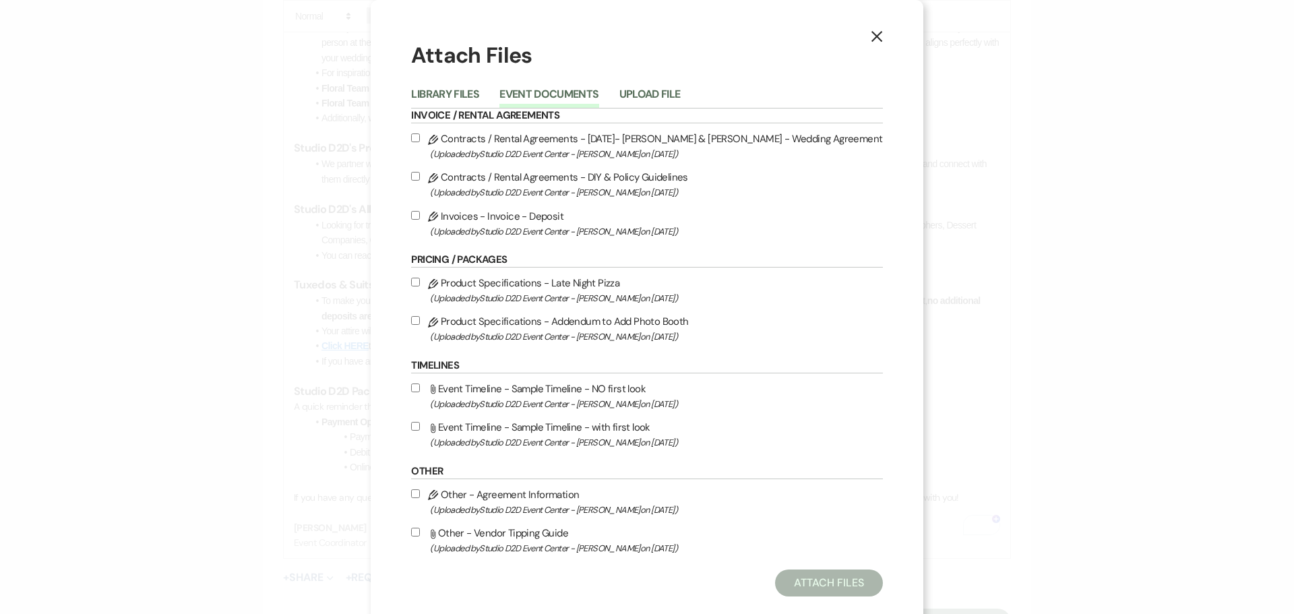
click at [559, 177] on label "Pencil Contracts / Rental Agreements - DIY & Policy Guidelines (Uploaded by Stu…" at bounding box center [646, 184] width 471 height 32
click at [420, 177] on input "Pencil Contracts / Rental Agreements - DIY & Policy Guidelines (Uploaded by Stu…" at bounding box center [415, 176] width 9 height 9
checkbox input "true"
click at [797, 584] on button "Attach Files" at bounding box center [828, 582] width 107 height 27
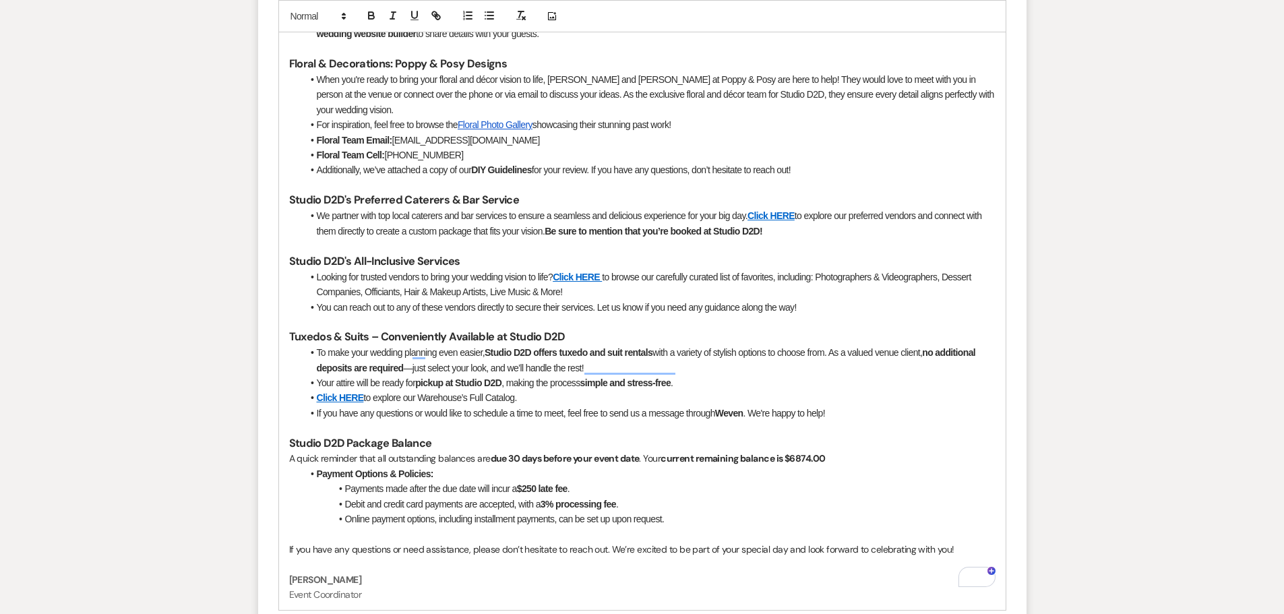
scroll to position [1078, 0]
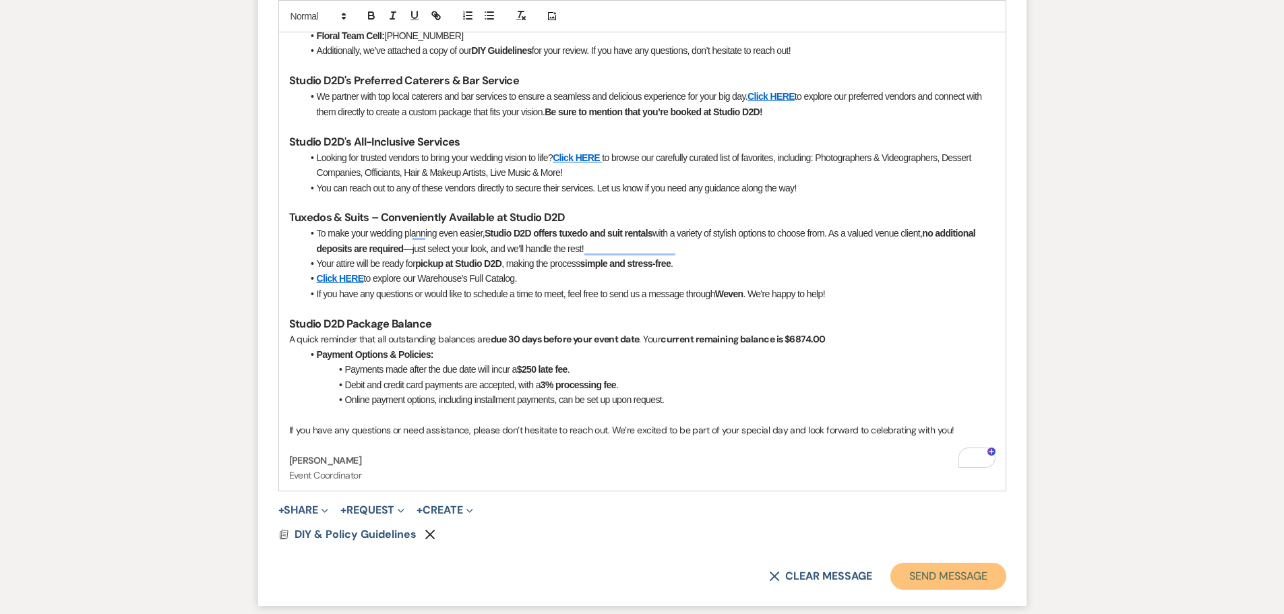
click at [941, 563] on button "Send Message" at bounding box center [947, 576] width 115 height 27
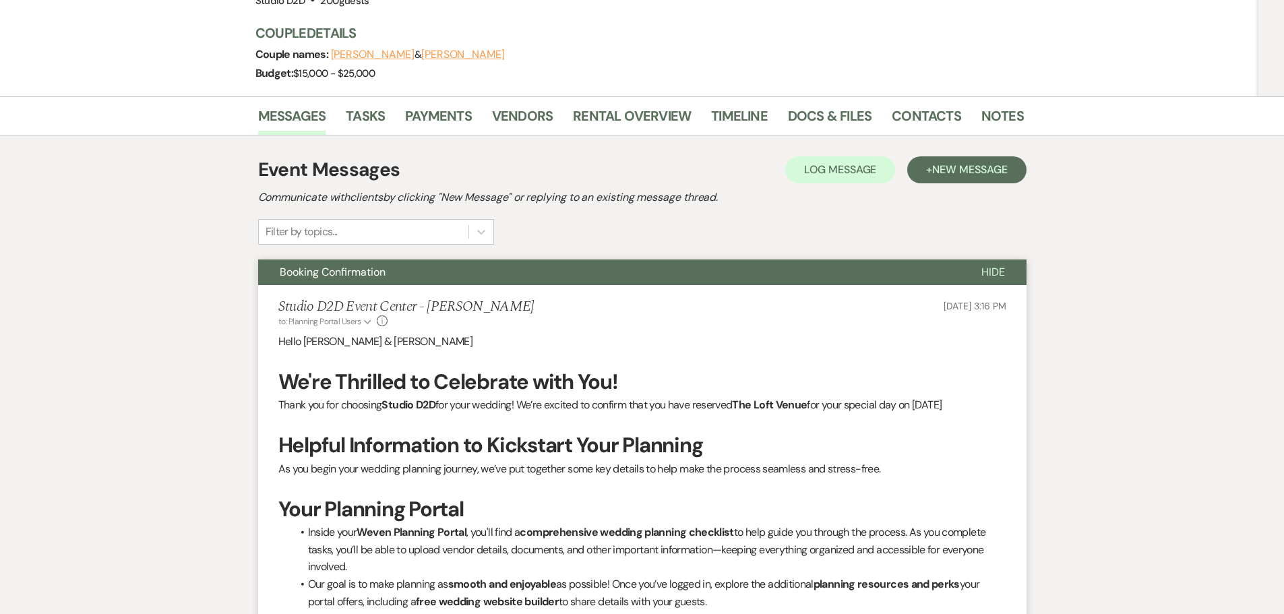
scroll to position [0, 0]
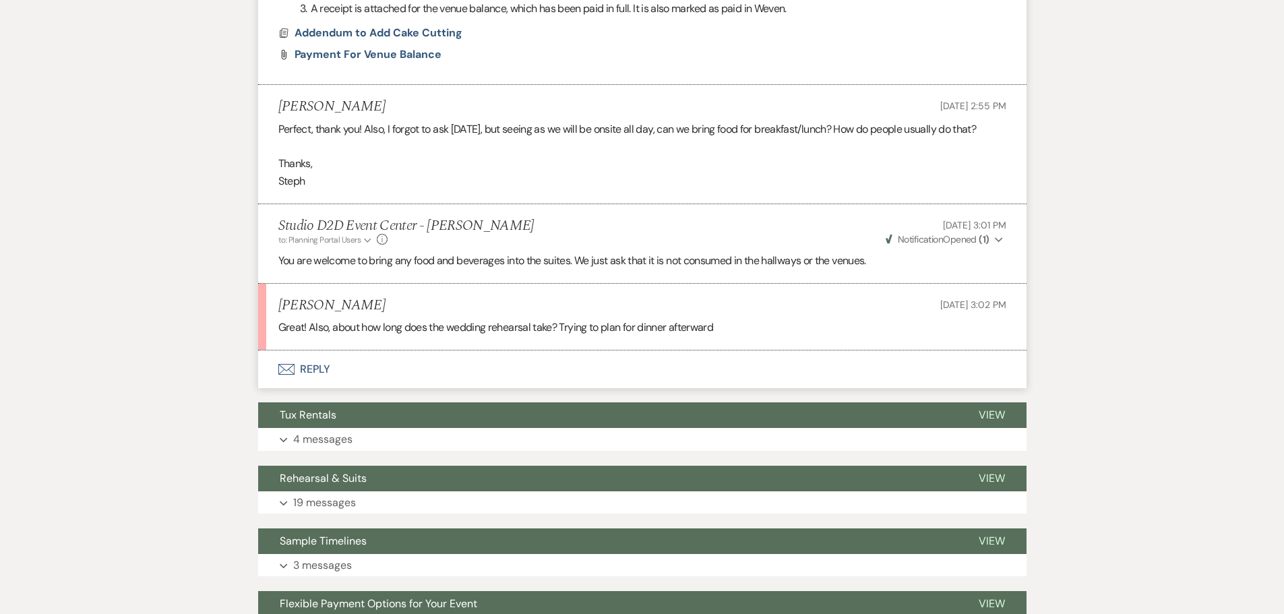
click at [315, 369] on button "Envelope Reply" at bounding box center [642, 369] width 768 height 38
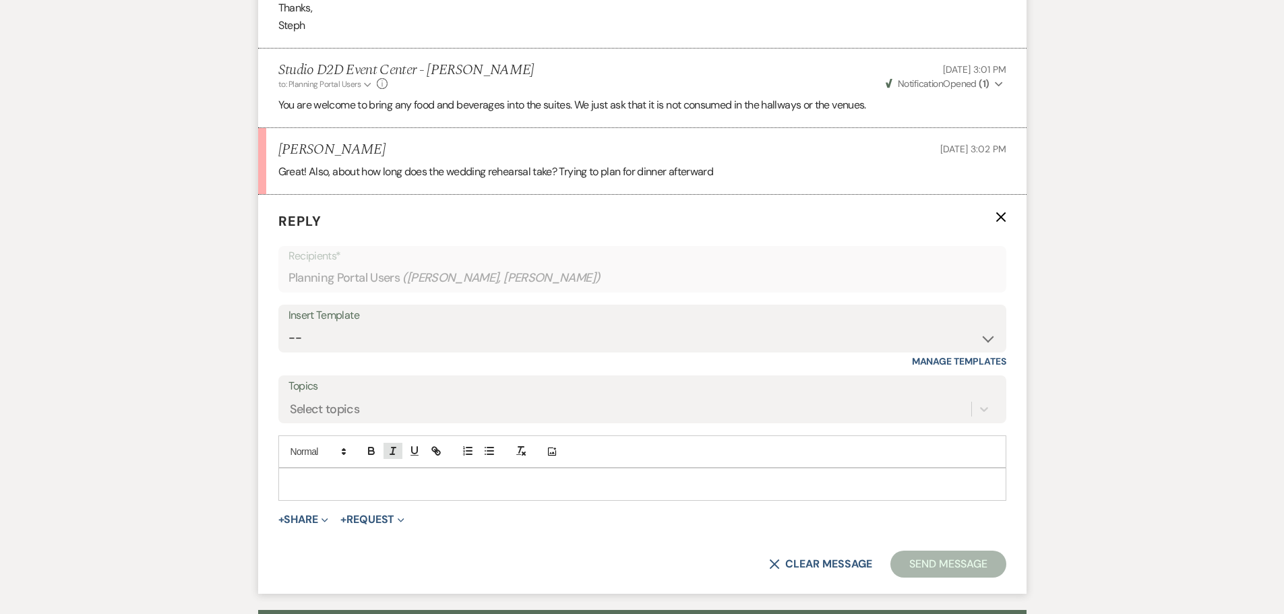
scroll to position [1309, 0]
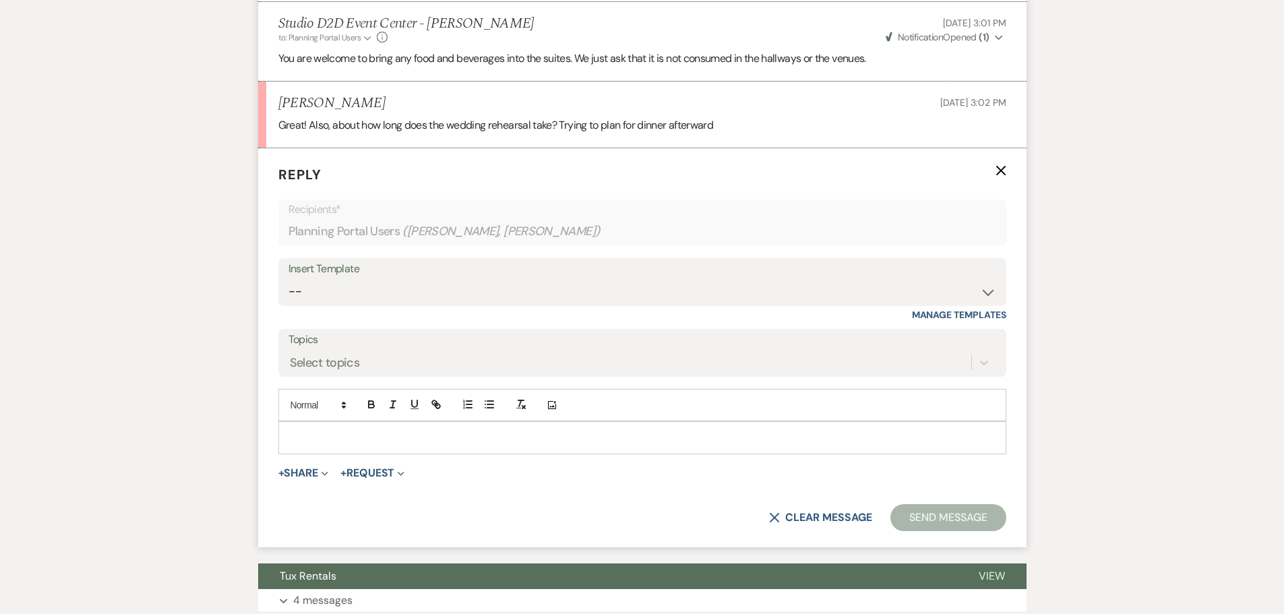
click at [386, 427] on div at bounding box center [642, 437] width 726 height 31
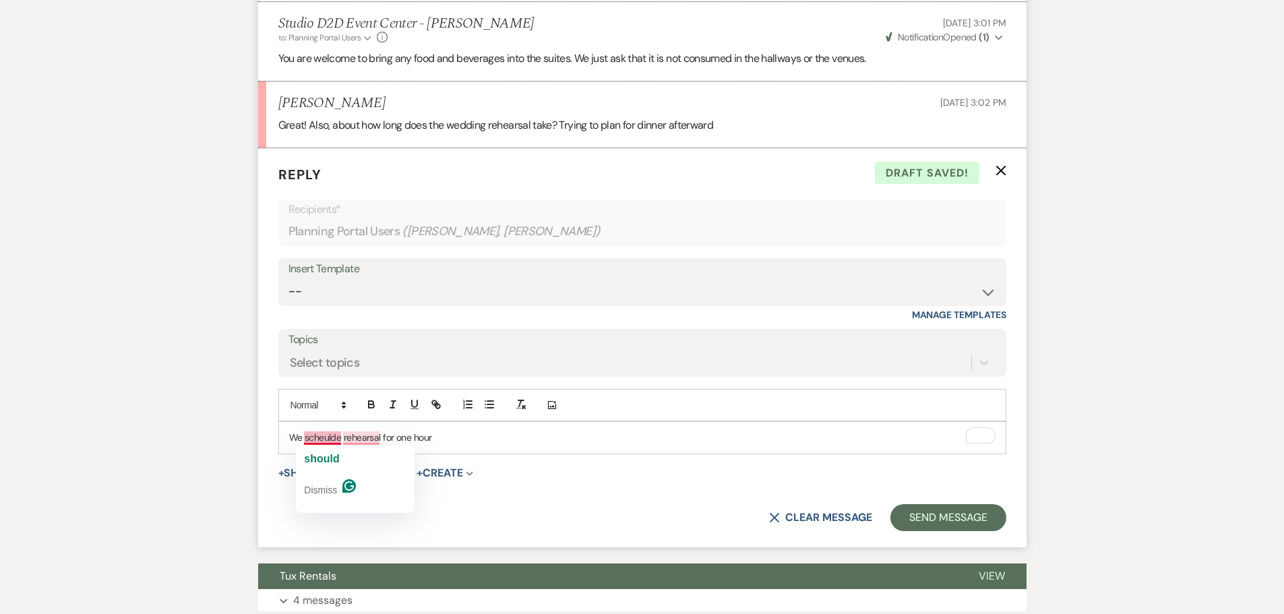
click at [328, 435] on p "We scheulde rehearsal for one hour" at bounding box center [642, 437] width 706 height 15
click at [324, 441] on p "We scheulde rehearsal for one hour" at bounding box center [642, 437] width 706 height 15
click at [444, 443] on p "We schedule rehearsal for one hour" at bounding box center [642, 437] width 706 height 15
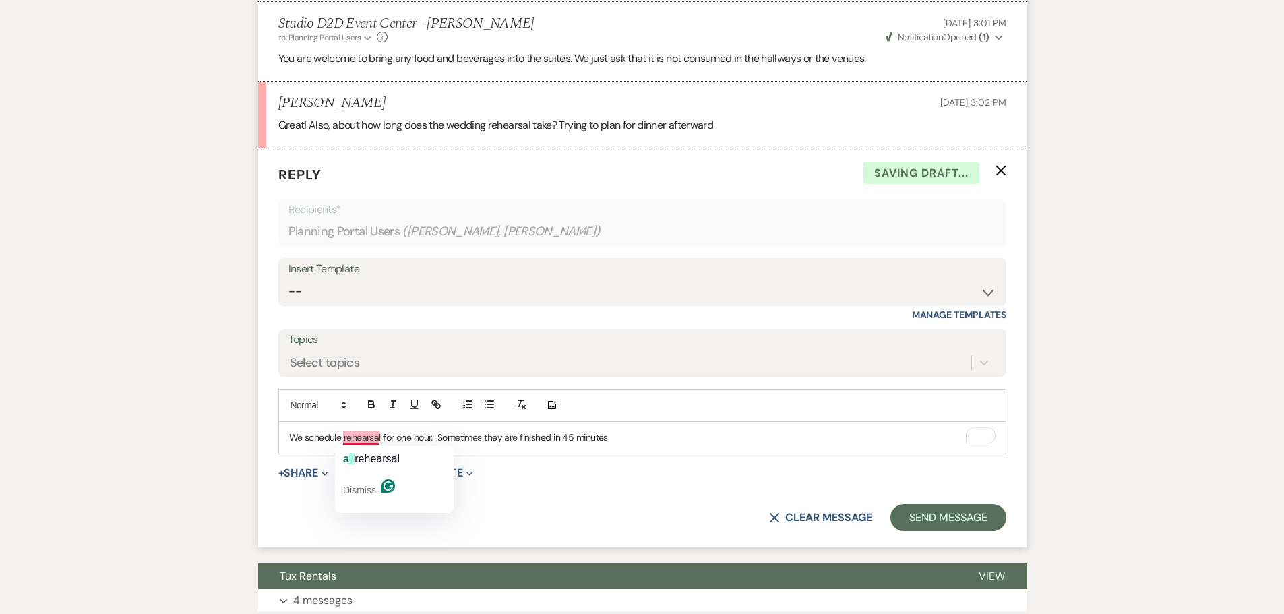
click at [342, 437] on p "We schedule rehearsal for one hour. Sometimes they are finished in 45 minutes" at bounding box center [642, 437] width 706 height 15
click at [627, 441] on p "We schedule the rehearsal for one hour. Sometimes they are finished in 45 minut…" at bounding box center [642, 437] width 706 height 15
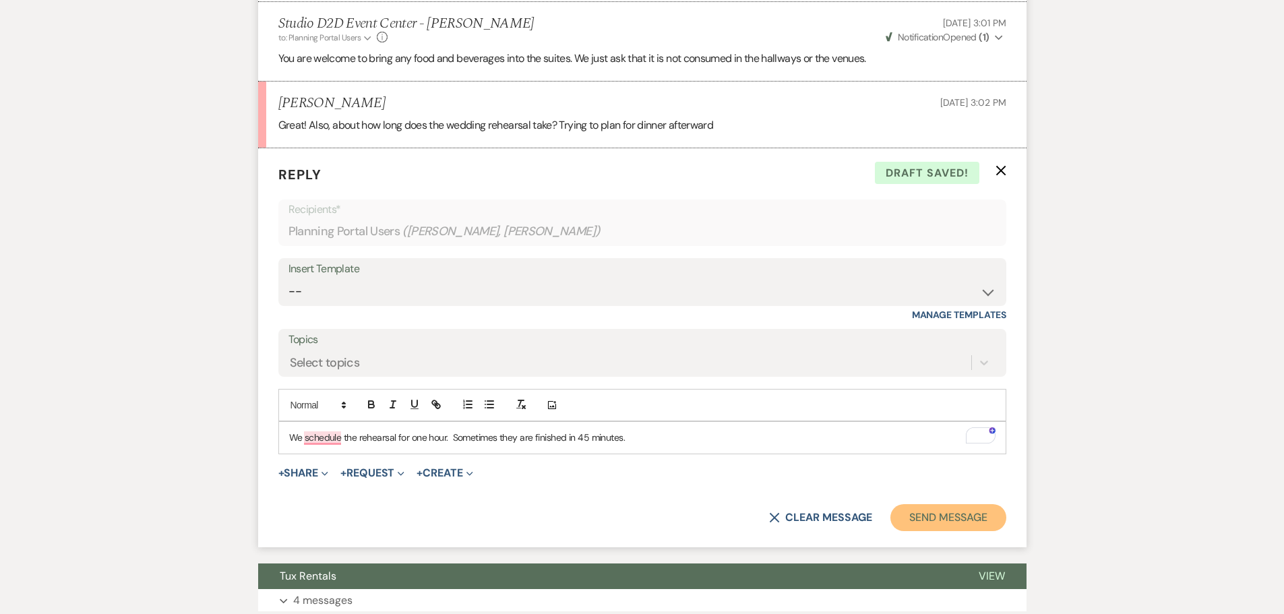
click at [932, 515] on button "Send Message" at bounding box center [947, 517] width 115 height 27
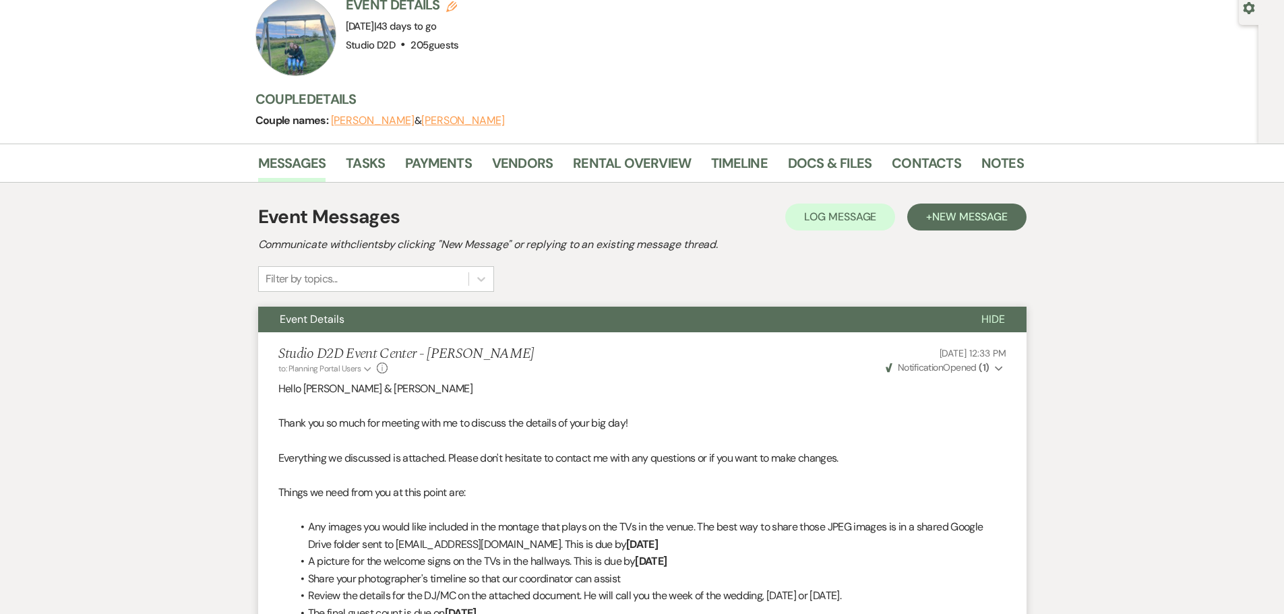
scroll to position [0, 0]
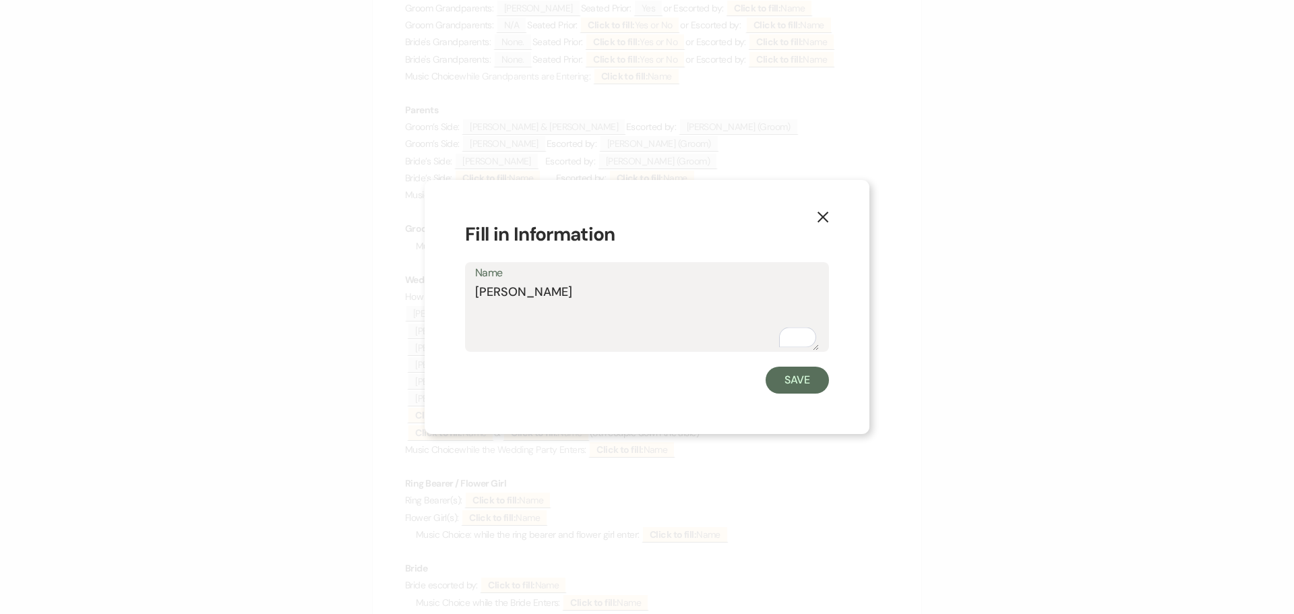
drag, startPoint x: 0, startPoint y: 0, endPoint x: 474, endPoint y: 294, distance: 557.5
click at [474, 294] on div "Name [PERSON_NAME]" at bounding box center [647, 307] width 364 height 90
drag, startPoint x: 784, startPoint y: 376, endPoint x: 702, endPoint y: 239, distance: 159.3
click at [784, 376] on button "Save" at bounding box center [797, 380] width 63 height 27
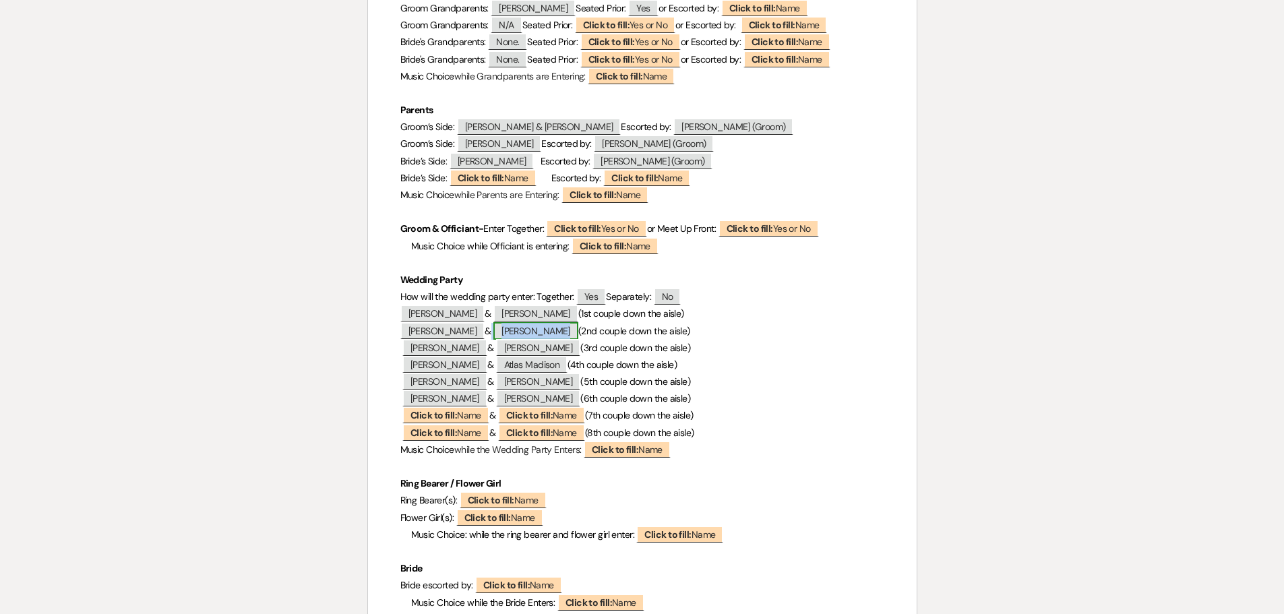
click at [528, 328] on span "[PERSON_NAME]" at bounding box center [535, 331] width 85 height 18
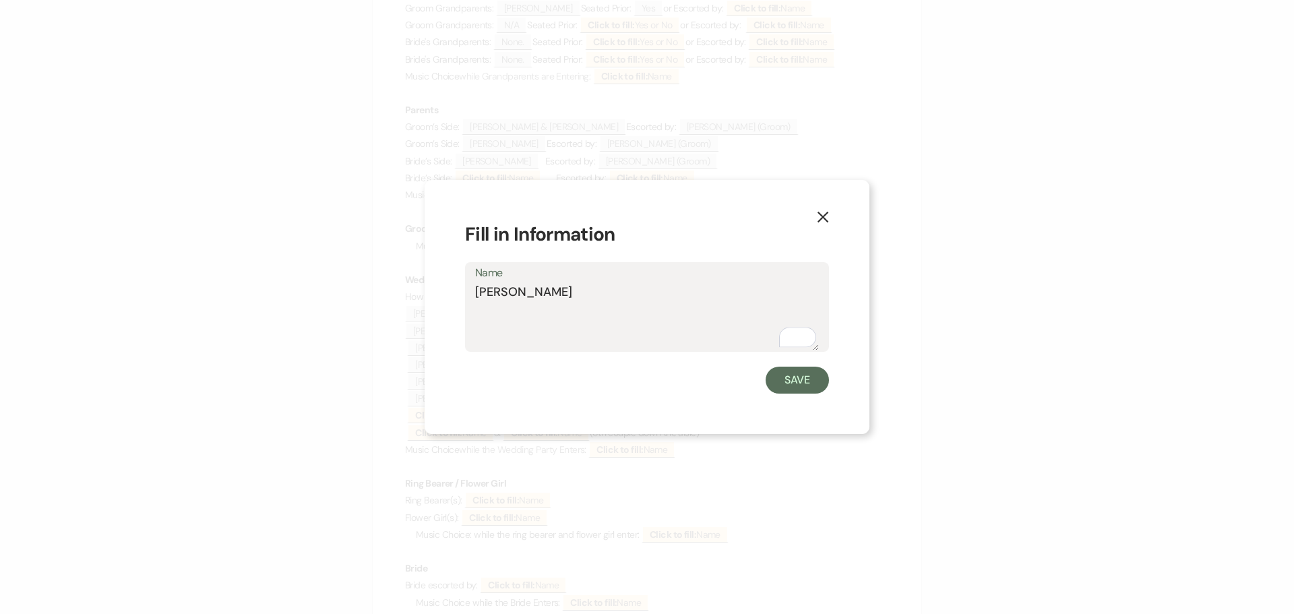
drag, startPoint x: 548, startPoint y: 294, endPoint x: 476, endPoint y: 297, distance: 71.5
click at [476, 297] on textarea "[PERSON_NAME]" at bounding box center [647, 316] width 344 height 67
drag, startPoint x: 791, startPoint y: 383, endPoint x: 680, endPoint y: 239, distance: 182.6
click at [790, 380] on button "Save" at bounding box center [797, 380] width 63 height 27
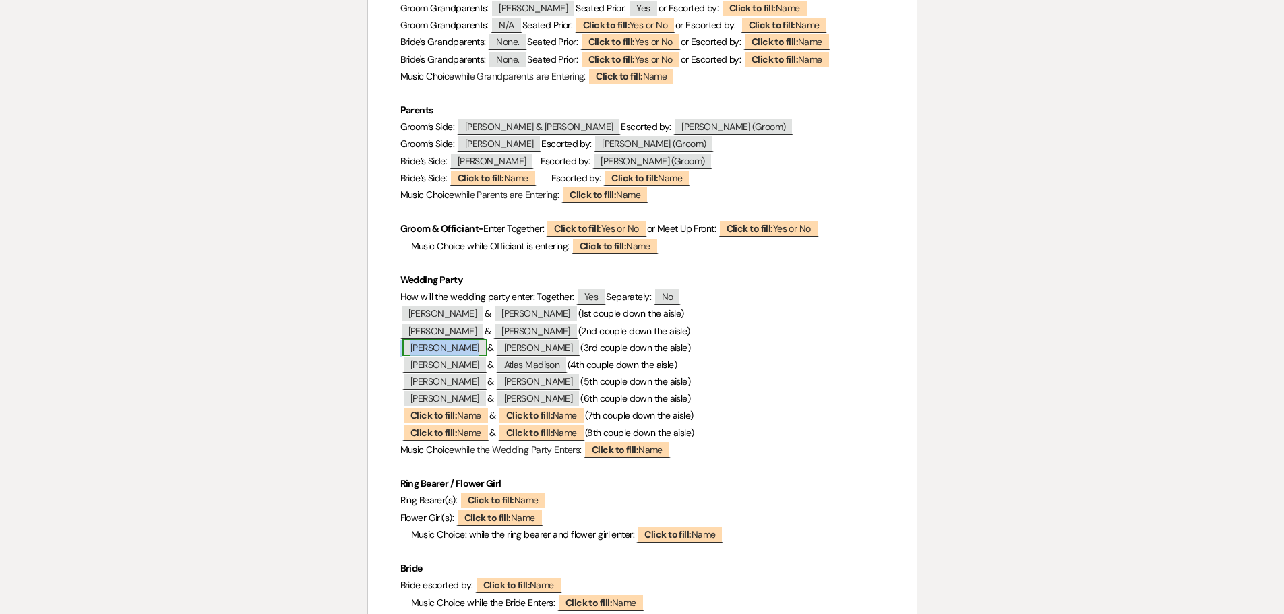
click at [437, 344] on span "Isa Salas" at bounding box center [444, 348] width 85 height 18
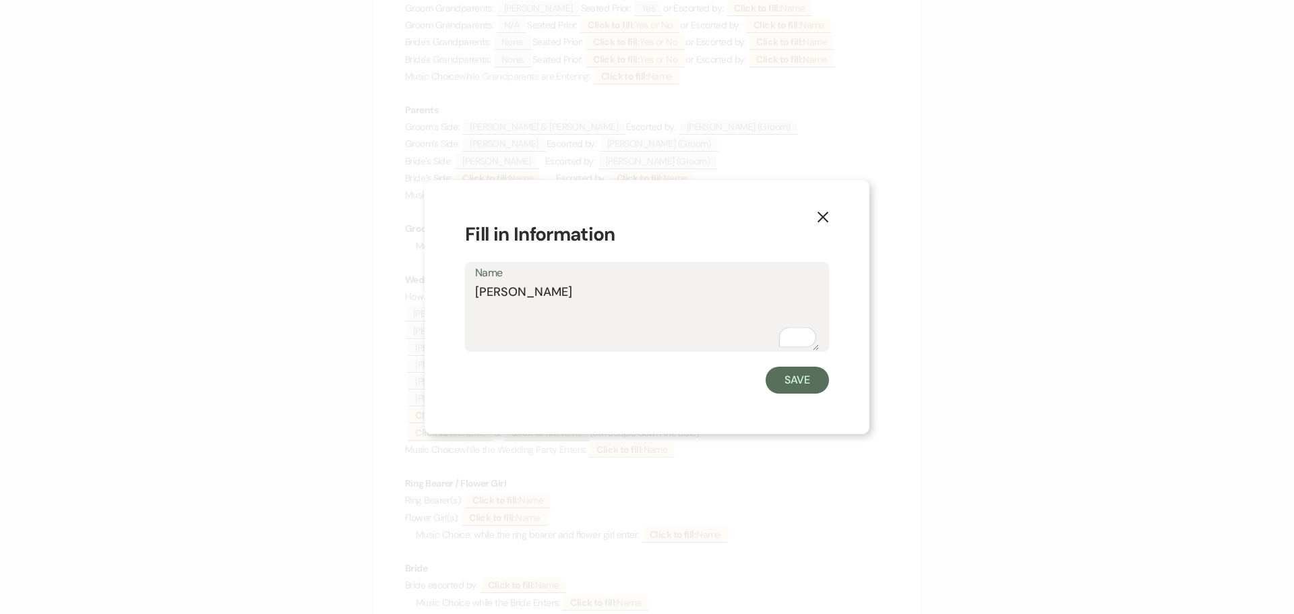
drag, startPoint x: 528, startPoint y: 290, endPoint x: 470, endPoint y: 292, distance: 57.3
click at [470, 292] on div "Name Isa Salas" at bounding box center [647, 307] width 364 height 90
drag, startPoint x: 794, startPoint y: 379, endPoint x: 742, endPoint y: 264, distance: 126.4
click at [795, 377] on button "Save" at bounding box center [797, 380] width 63 height 27
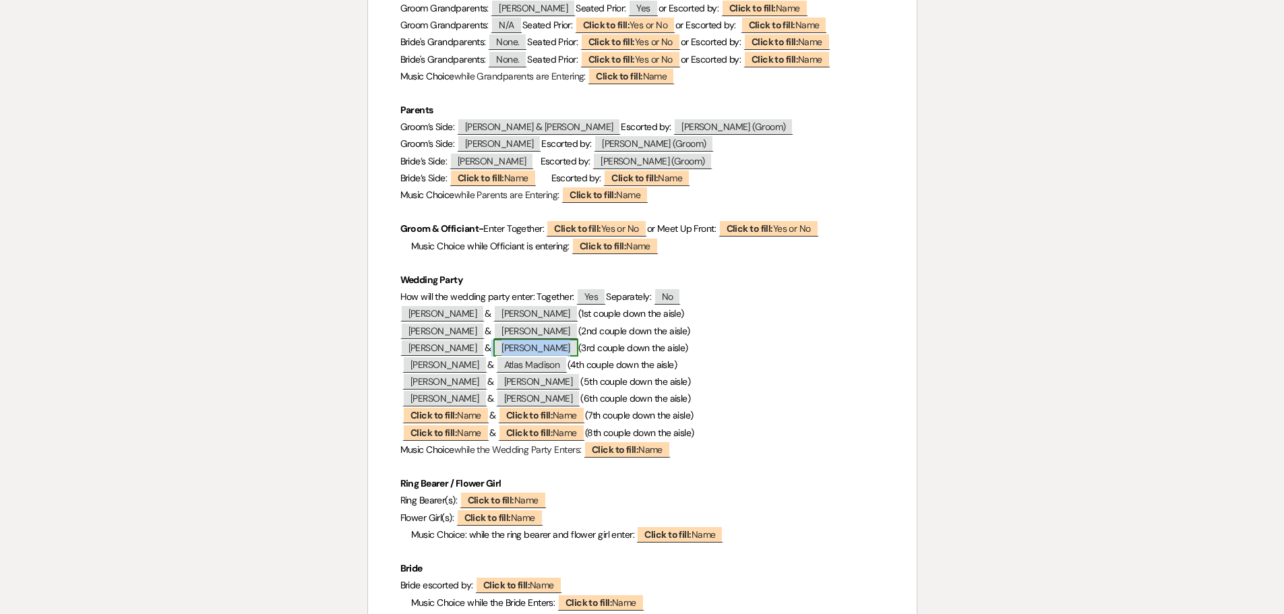
click at [514, 344] on span "Tim Otten" at bounding box center [535, 348] width 85 height 18
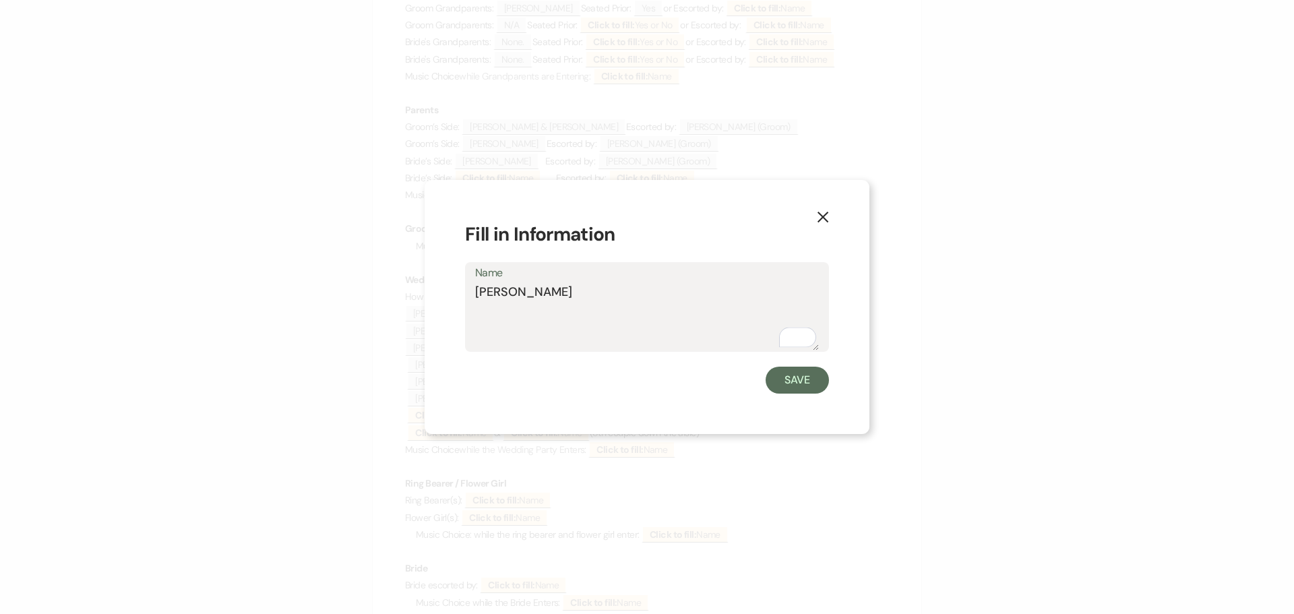
drag, startPoint x: 544, startPoint y: 292, endPoint x: 477, endPoint y: 293, distance: 66.7
click at [477, 293] on textarea "Tim Otten" at bounding box center [647, 316] width 344 height 67
drag, startPoint x: 778, startPoint y: 376, endPoint x: 714, endPoint y: 278, distance: 117.4
click at [779, 376] on button "Save" at bounding box center [797, 380] width 63 height 27
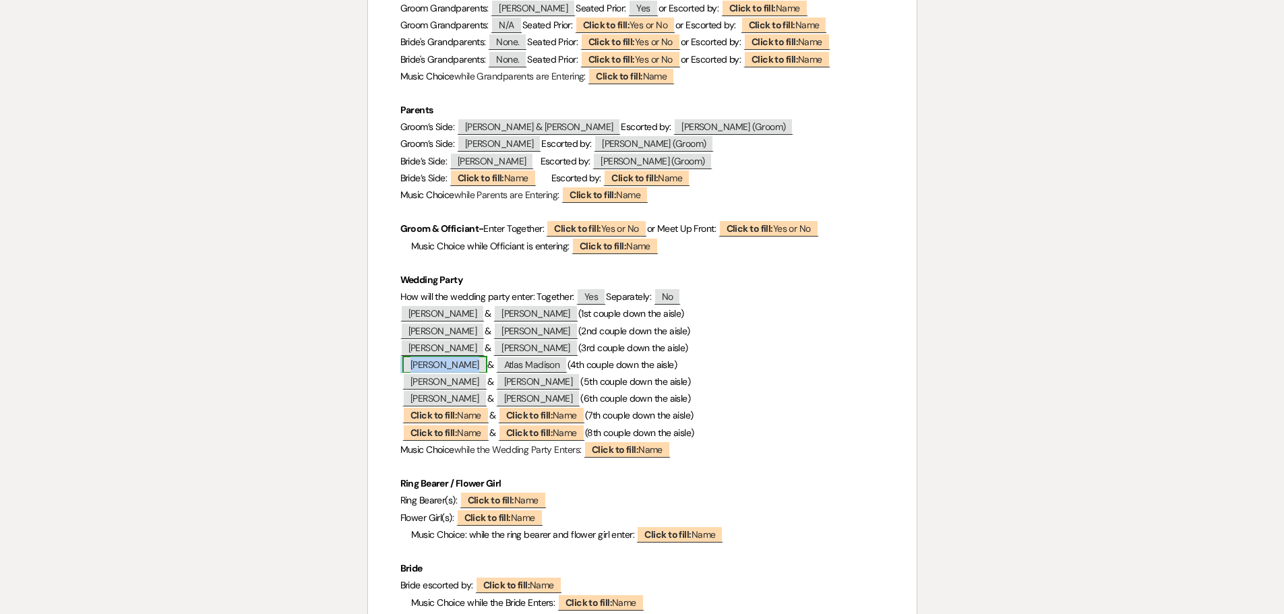
click at [429, 359] on span "Jess Rider" at bounding box center [444, 365] width 85 height 18
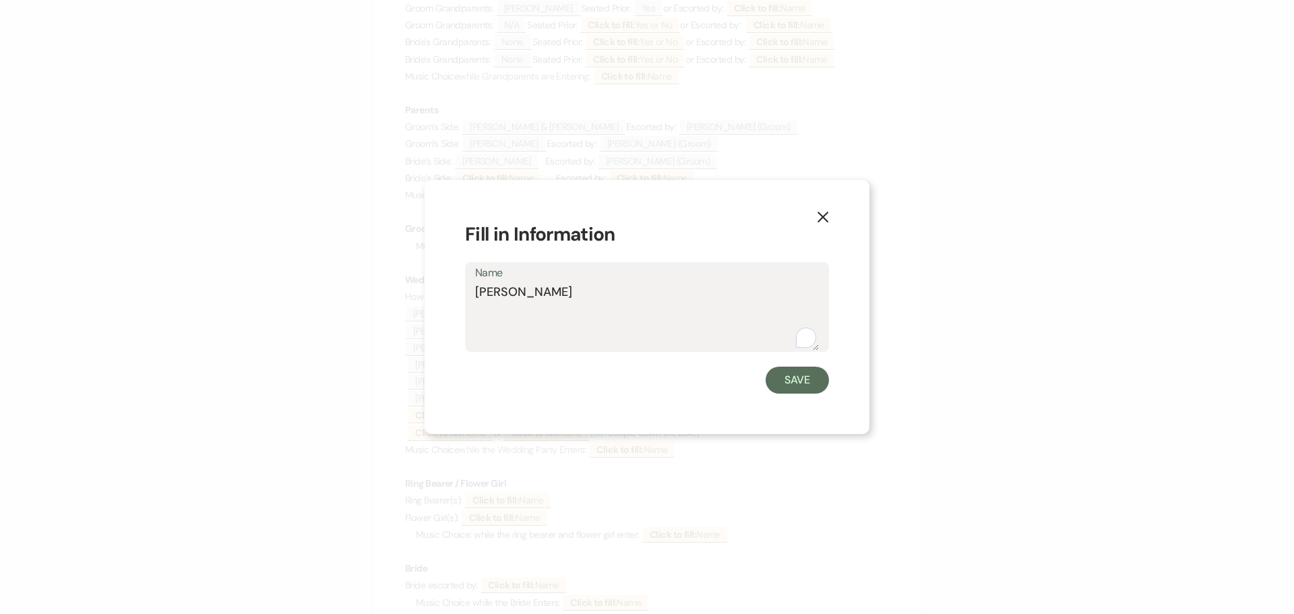
drag, startPoint x: 513, startPoint y: 291, endPoint x: 468, endPoint y: 299, distance: 45.2
click at [468, 299] on div "Name Jess Rider" at bounding box center [647, 307] width 364 height 90
drag, startPoint x: 805, startPoint y: 384, endPoint x: 768, endPoint y: 321, distance: 73.1
click at [805, 383] on button "Save" at bounding box center [797, 380] width 63 height 27
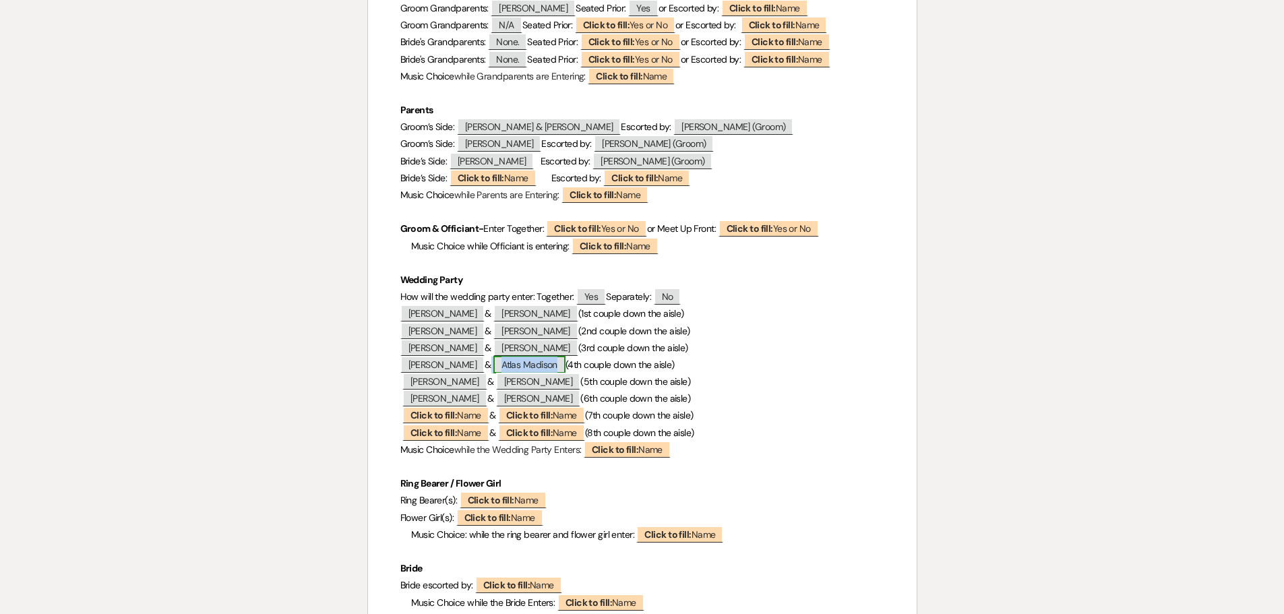
click at [523, 362] on span "Atlas Madison" at bounding box center [529, 365] width 72 height 18
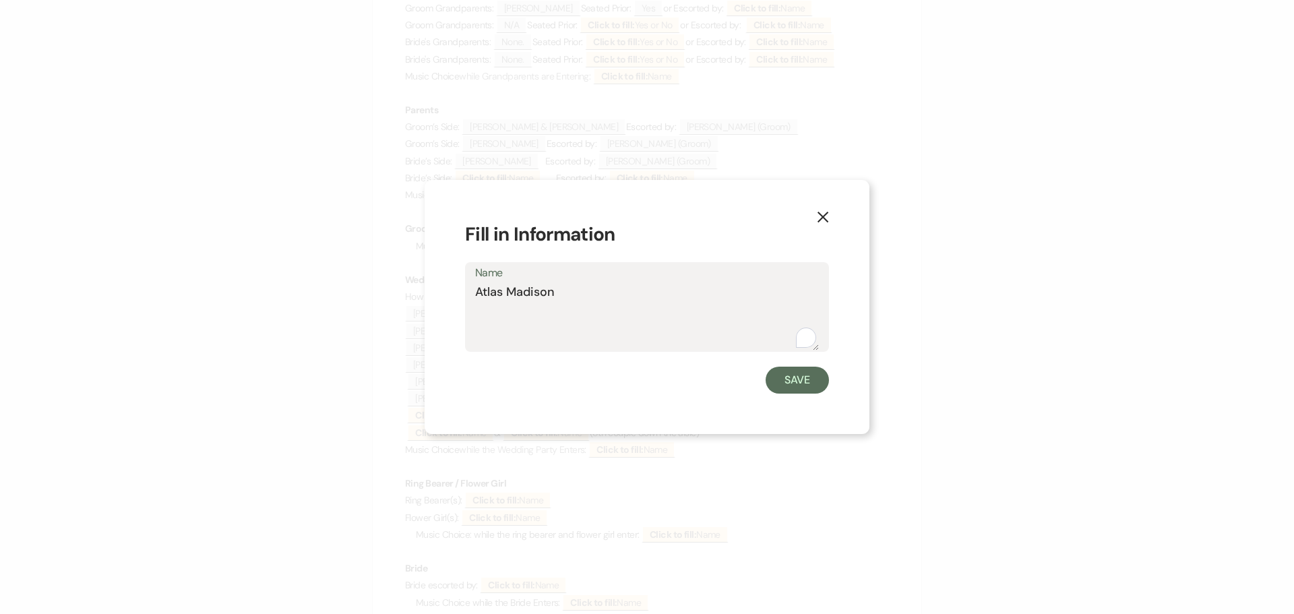
drag, startPoint x: 562, startPoint y: 294, endPoint x: 462, endPoint y: 300, distance: 99.9
click at [462, 300] on div "X Fill in Information Name Atlas Madison Save" at bounding box center [647, 307] width 445 height 254
drag, startPoint x: 786, startPoint y: 383, endPoint x: 722, endPoint y: 296, distance: 108.1
click at [786, 383] on button "Save" at bounding box center [797, 380] width 63 height 27
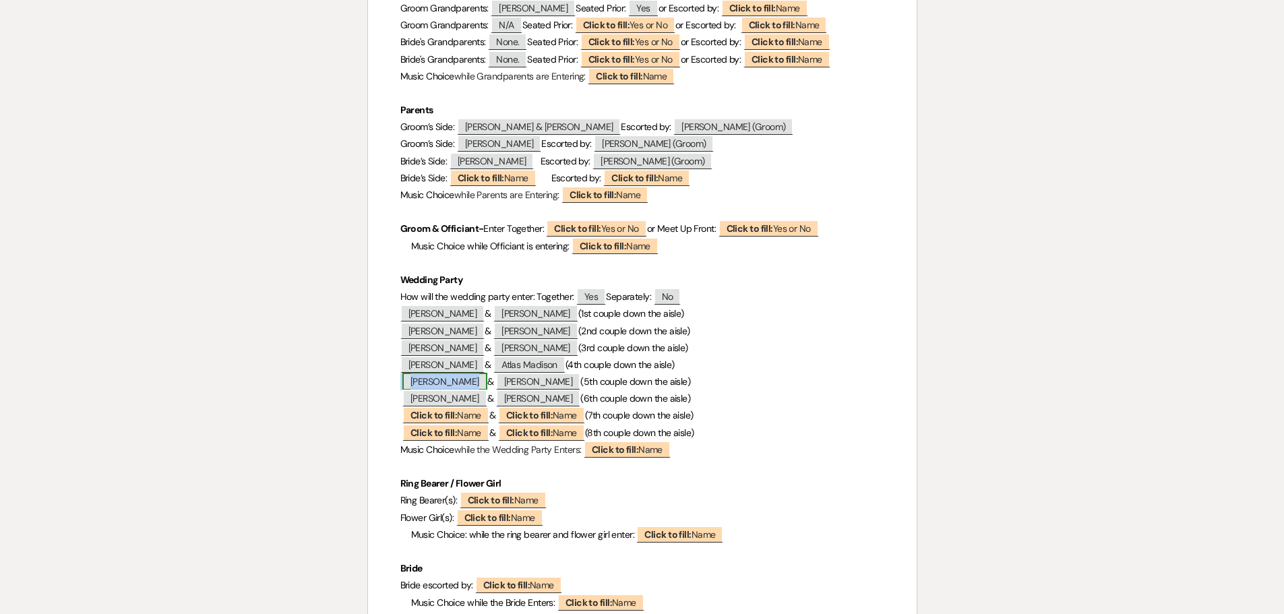
click at [460, 381] on span "[PERSON_NAME]" at bounding box center [444, 382] width 85 height 18
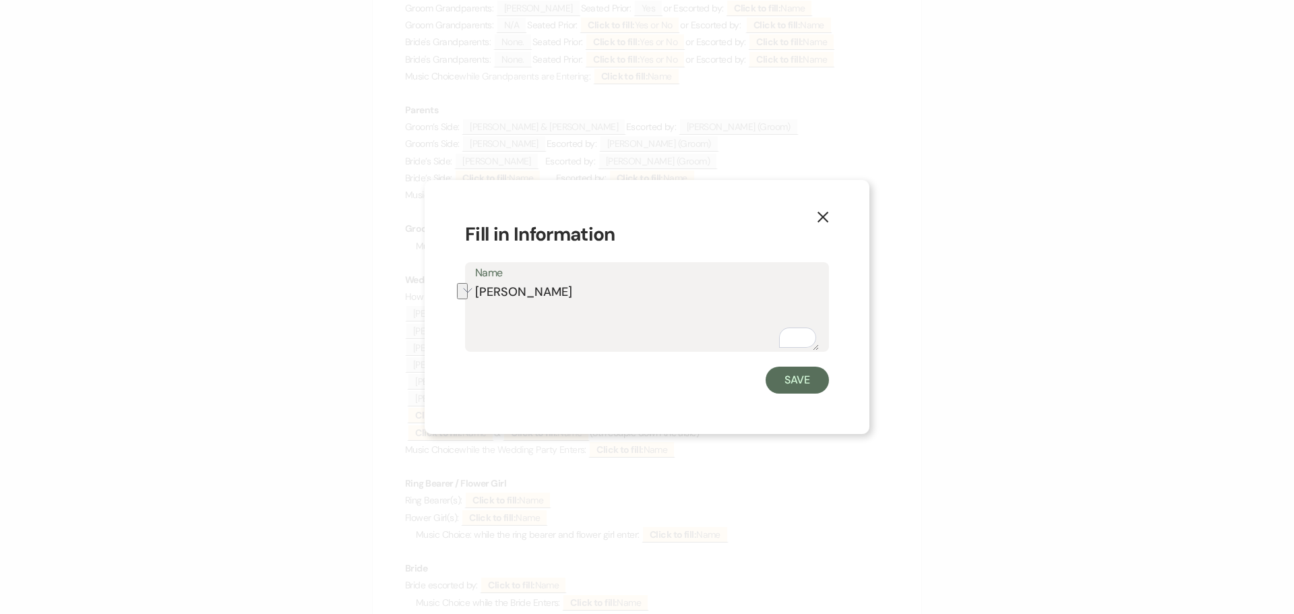
drag, startPoint x: 582, startPoint y: 292, endPoint x: 478, endPoint y: 303, distance: 105.0
click at [478, 303] on textarea "[PERSON_NAME]" at bounding box center [647, 316] width 344 height 67
drag, startPoint x: 797, startPoint y: 379, endPoint x: 760, endPoint y: 324, distance: 66.5
click at [795, 376] on button "Save" at bounding box center [797, 380] width 63 height 27
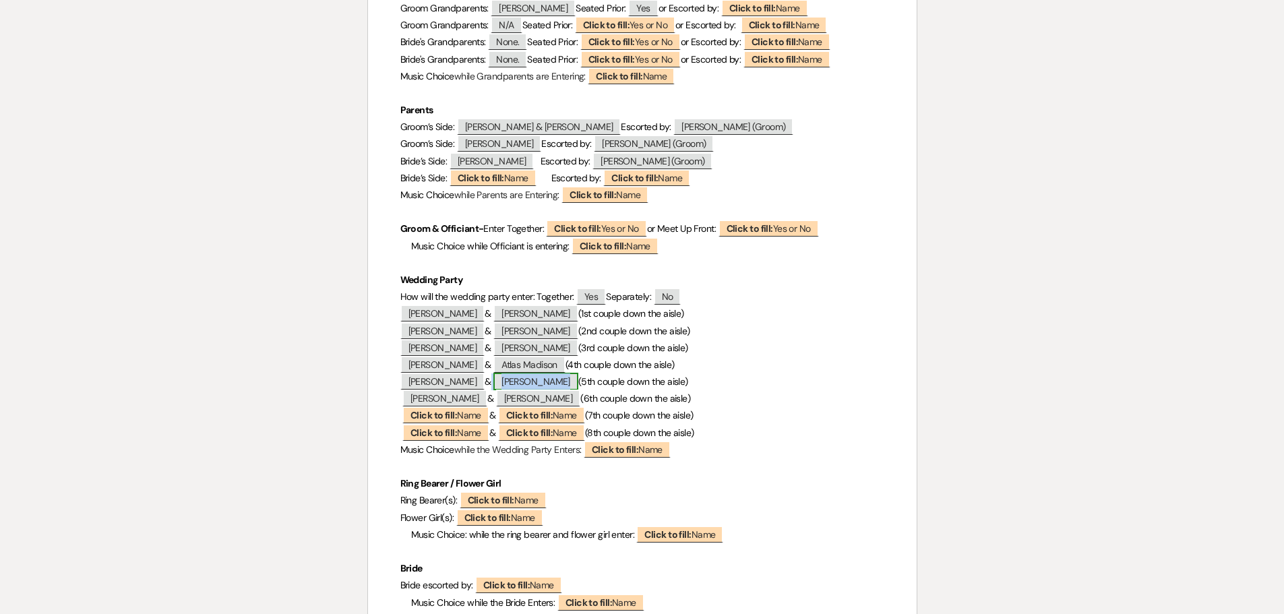
click at [558, 385] on span "[PERSON_NAME]" at bounding box center [535, 382] width 85 height 18
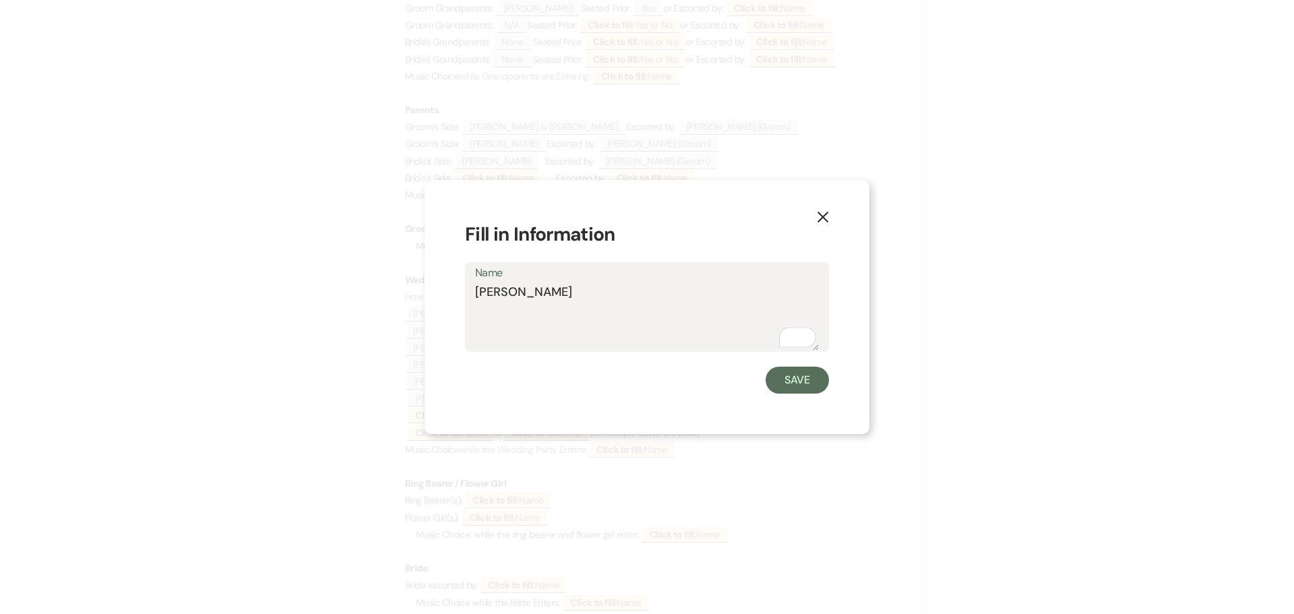
drag, startPoint x: 550, startPoint y: 294, endPoint x: 478, endPoint y: 295, distance: 72.1
click at [478, 295] on textarea "[PERSON_NAME]" at bounding box center [647, 316] width 344 height 67
click at [781, 379] on button "Save" at bounding box center [797, 380] width 63 height 27
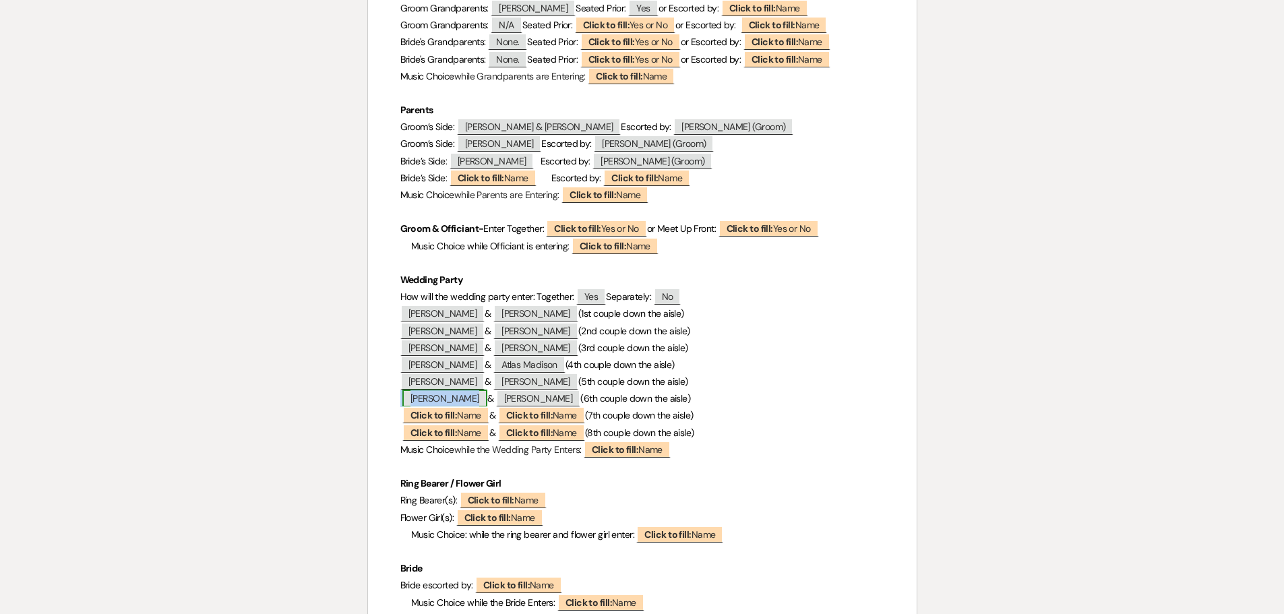
click at [476, 396] on span "Hannah VanderSyde" at bounding box center [444, 399] width 85 height 18
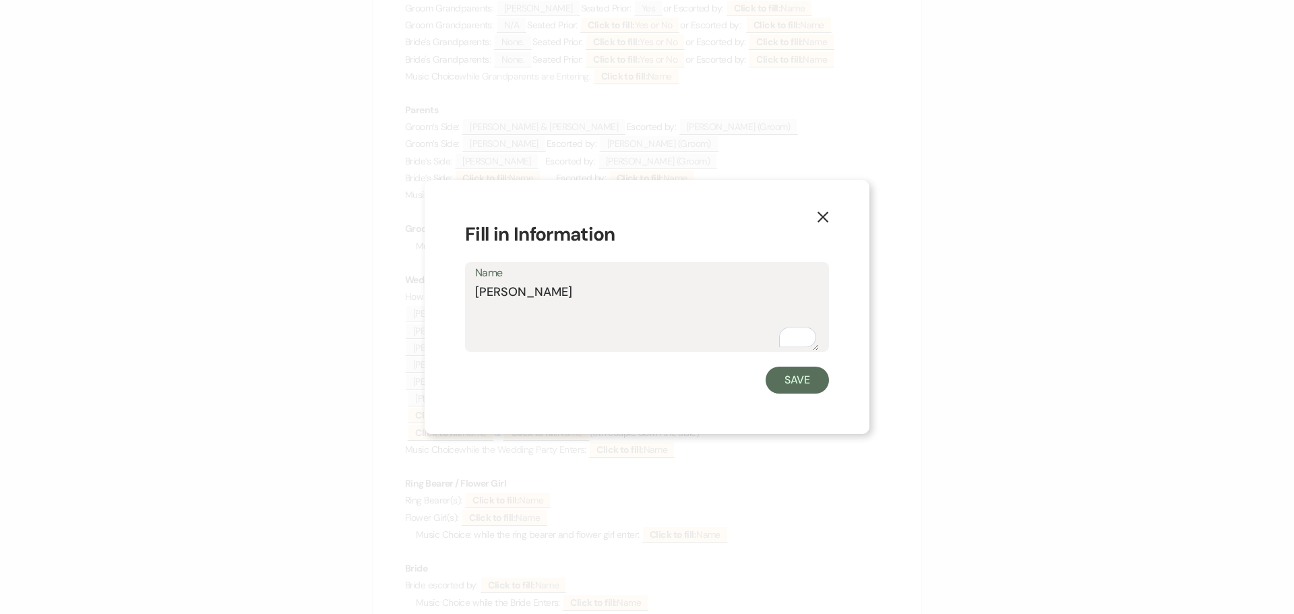
drag, startPoint x: 604, startPoint y: 291, endPoint x: 452, endPoint y: 302, distance: 152.0
click at [452, 302] on div "X Fill in Information Name Hannah VanderSyde Save" at bounding box center [647, 307] width 445 height 254
click at [784, 379] on button "Save" at bounding box center [797, 380] width 63 height 27
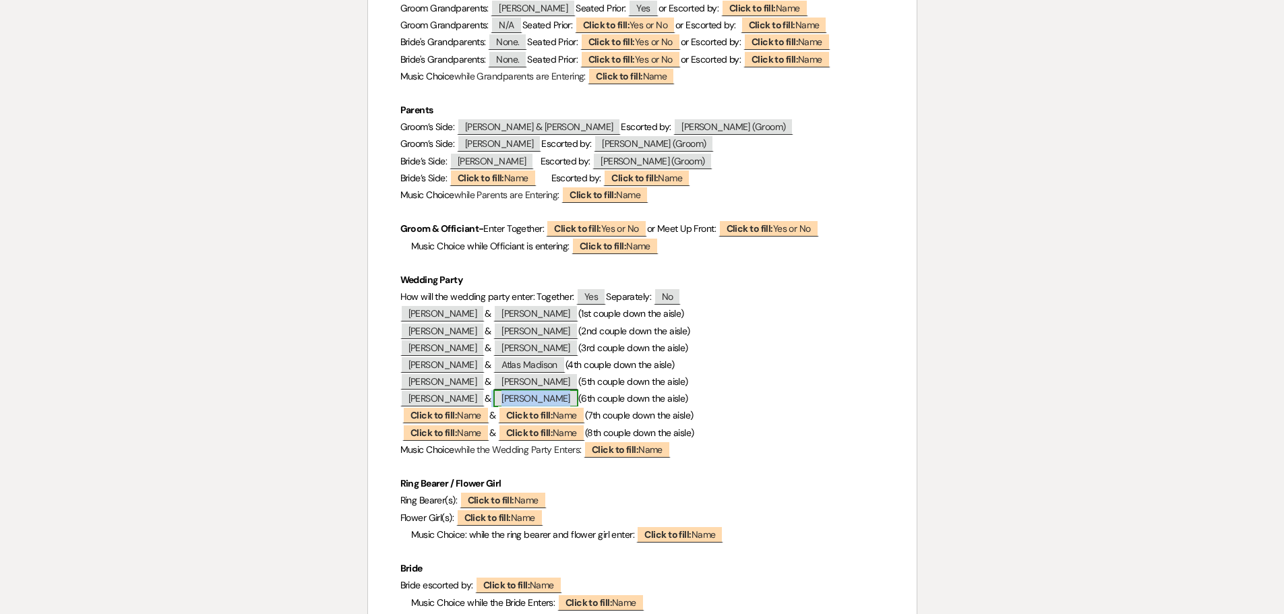
click at [573, 399] on span "Wyatt VanderSyde" at bounding box center [535, 399] width 85 height 18
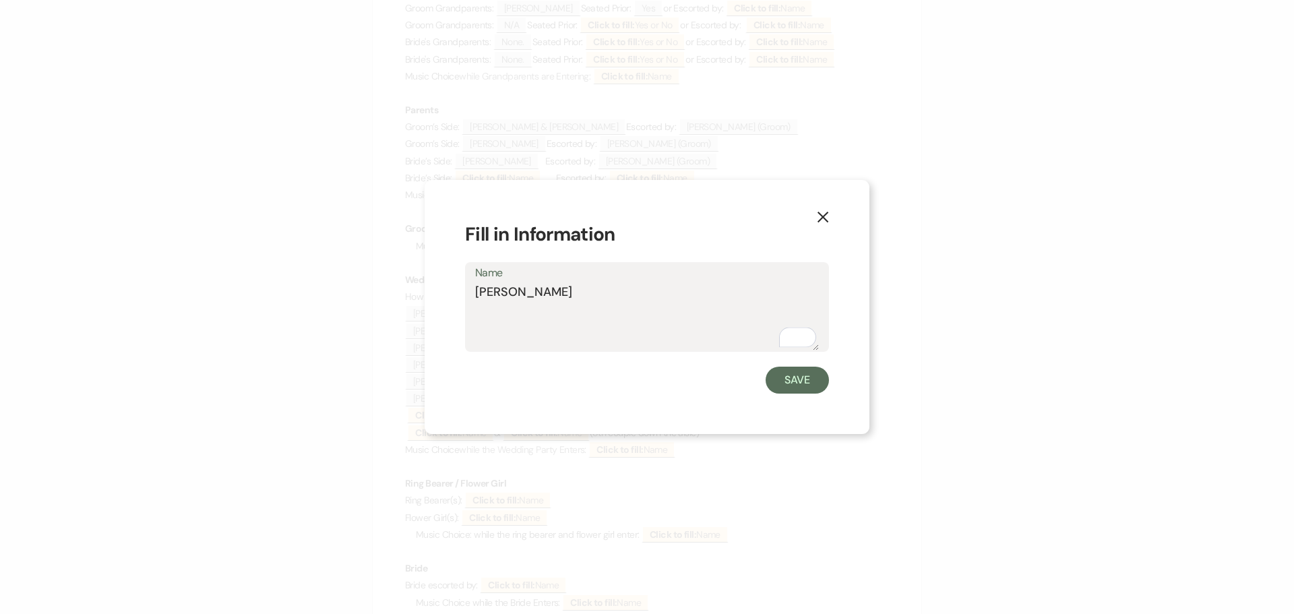
drag, startPoint x: 582, startPoint y: 292, endPoint x: 480, endPoint y: 297, distance: 101.8
click at [480, 297] on textarea "Wyatt VanderSyde" at bounding box center [647, 316] width 344 height 67
click at [805, 380] on button "Save" at bounding box center [797, 380] width 63 height 27
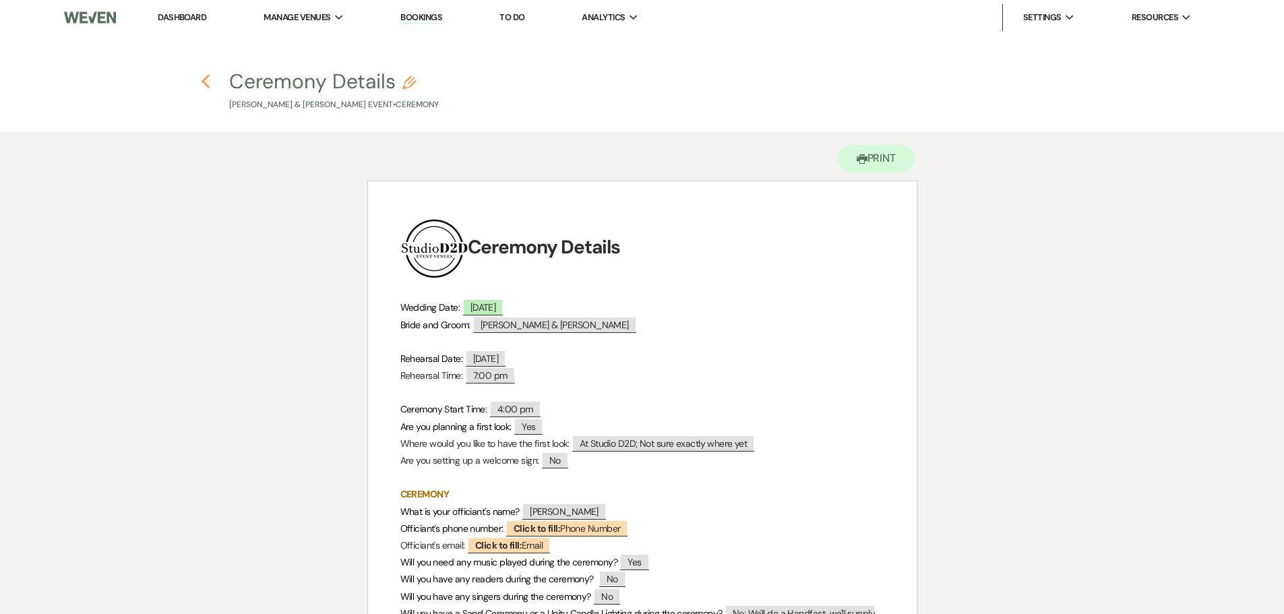
click at [206, 85] on use "button" at bounding box center [205, 81] width 9 height 15
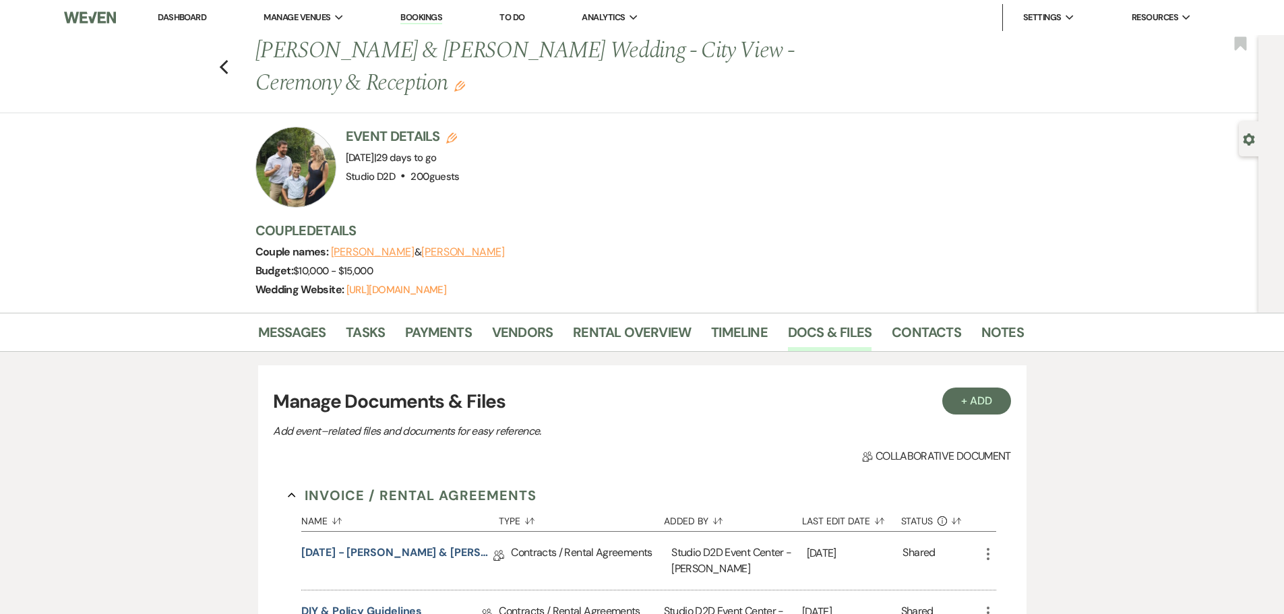
scroll to position [674, 0]
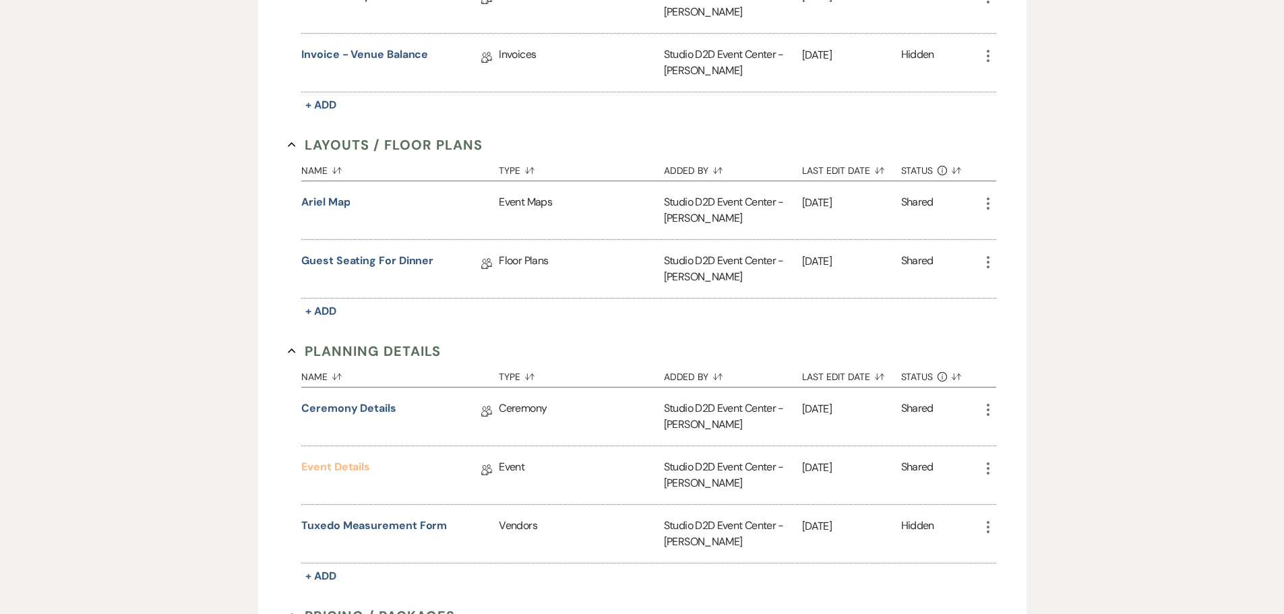
click at [346, 466] on link "Event Details" at bounding box center [335, 469] width 69 height 21
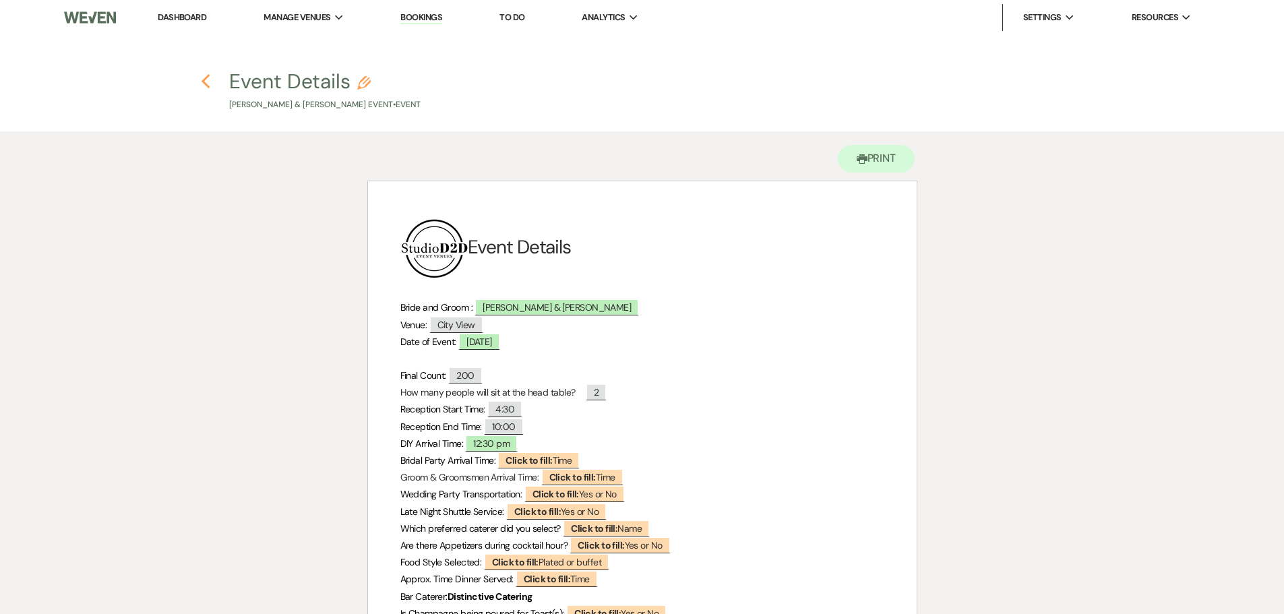
click at [206, 82] on icon "Previous" at bounding box center [206, 81] width 10 height 16
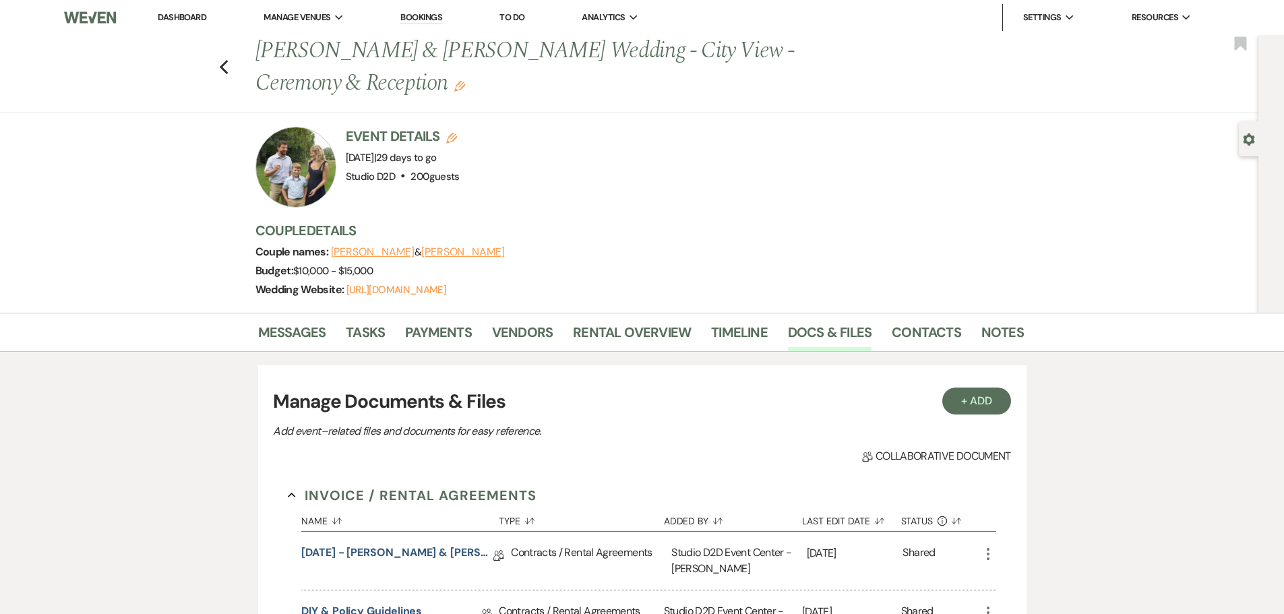
click at [177, 18] on link "Dashboard" at bounding box center [182, 16] width 49 height 11
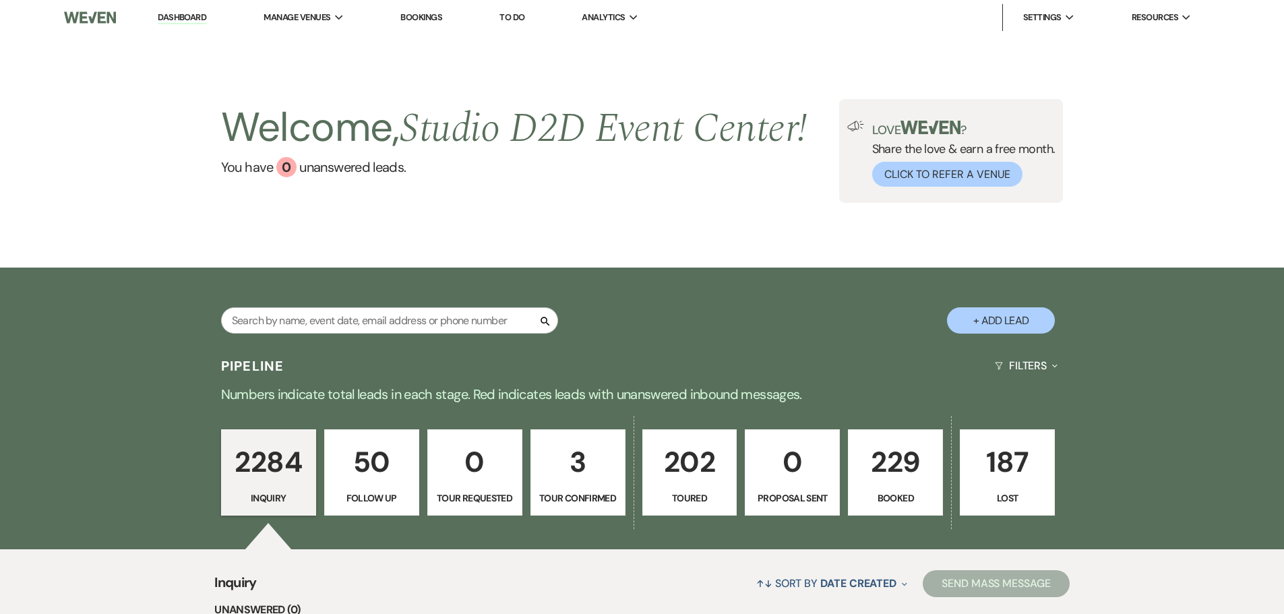
click at [435, 18] on link "Bookings" at bounding box center [421, 16] width 42 height 11
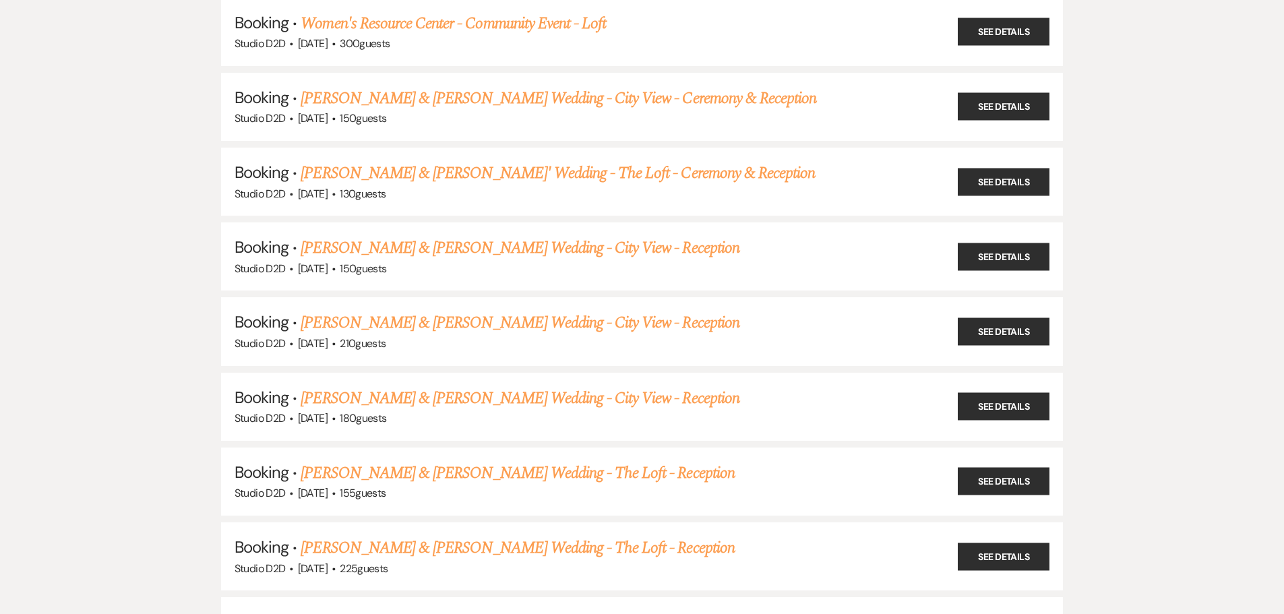
scroll to position [1078, 0]
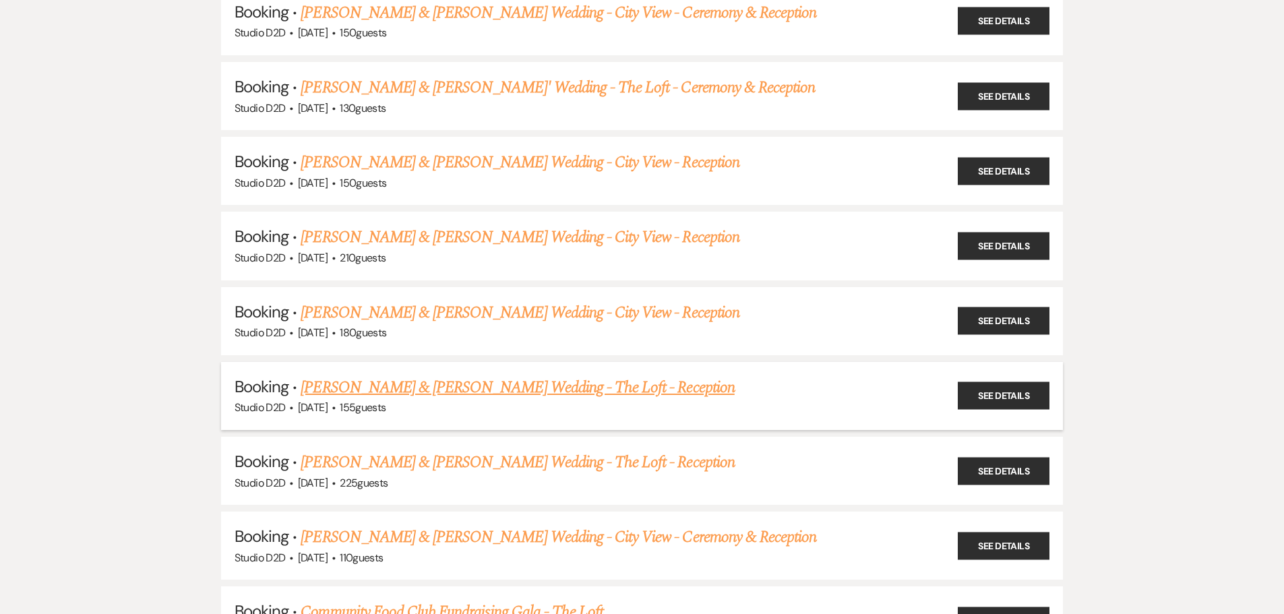
click at [438, 386] on link "[PERSON_NAME] & [PERSON_NAME] Wedding - The Loft - Reception" at bounding box center [517, 387] width 433 height 24
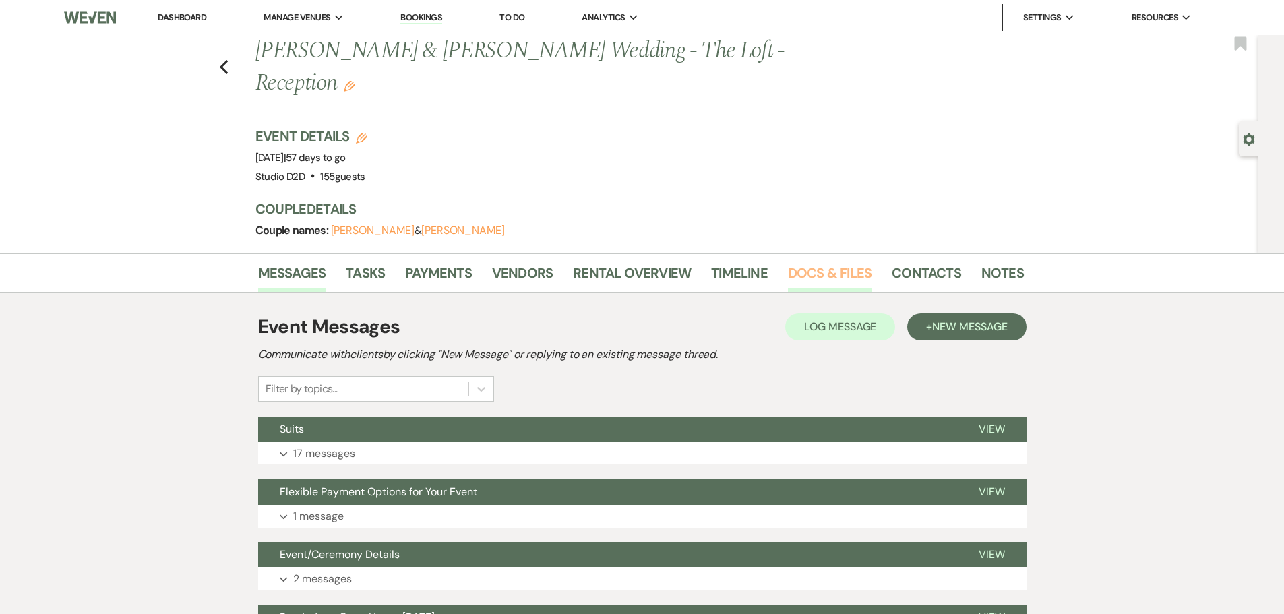
click at [834, 262] on link "Docs & Files" at bounding box center [830, 277] width 84 height 30
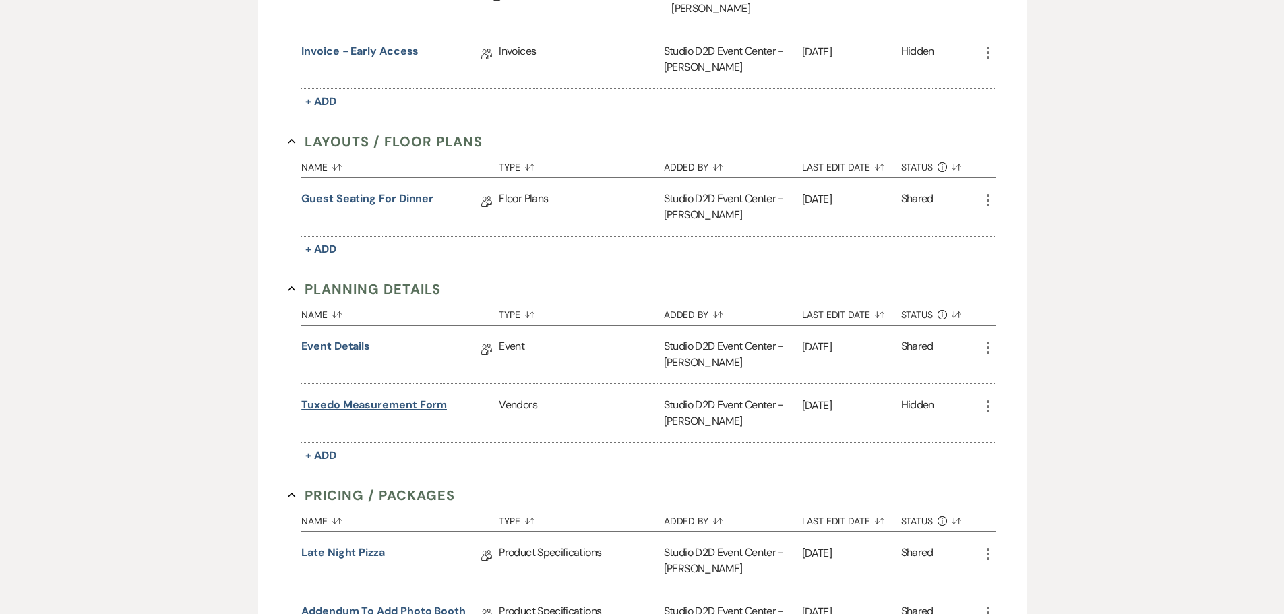
scroll to position [674, 0]
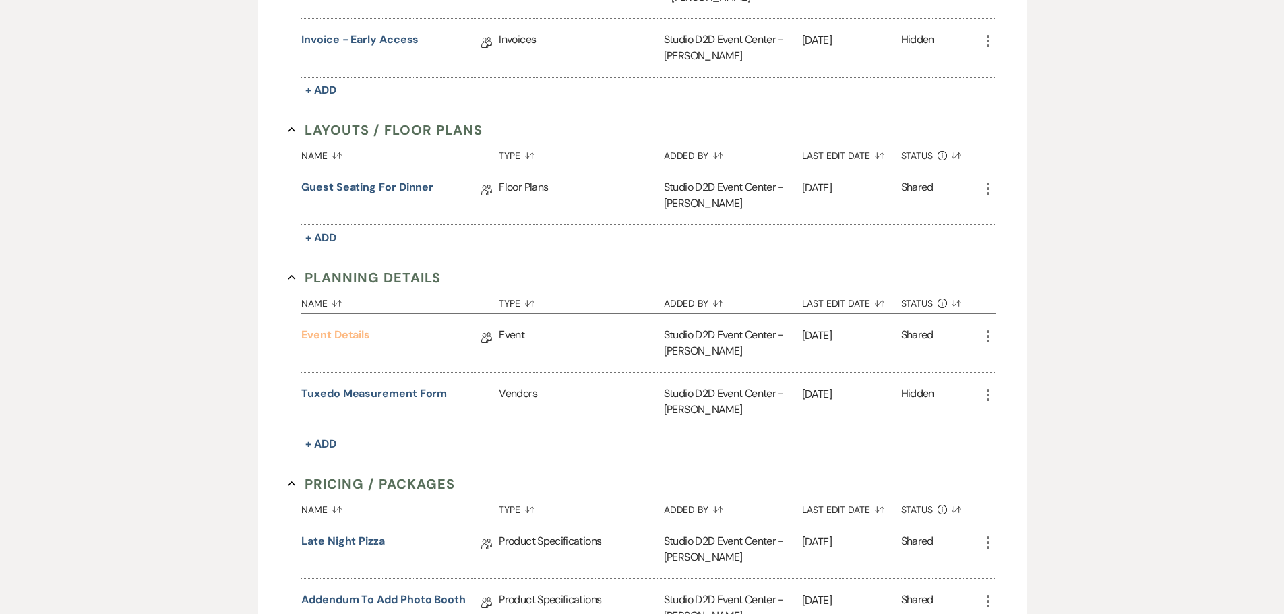
click at [350, 327] on link "Event Details" at bounding box center [335, 337] width 69 height 21
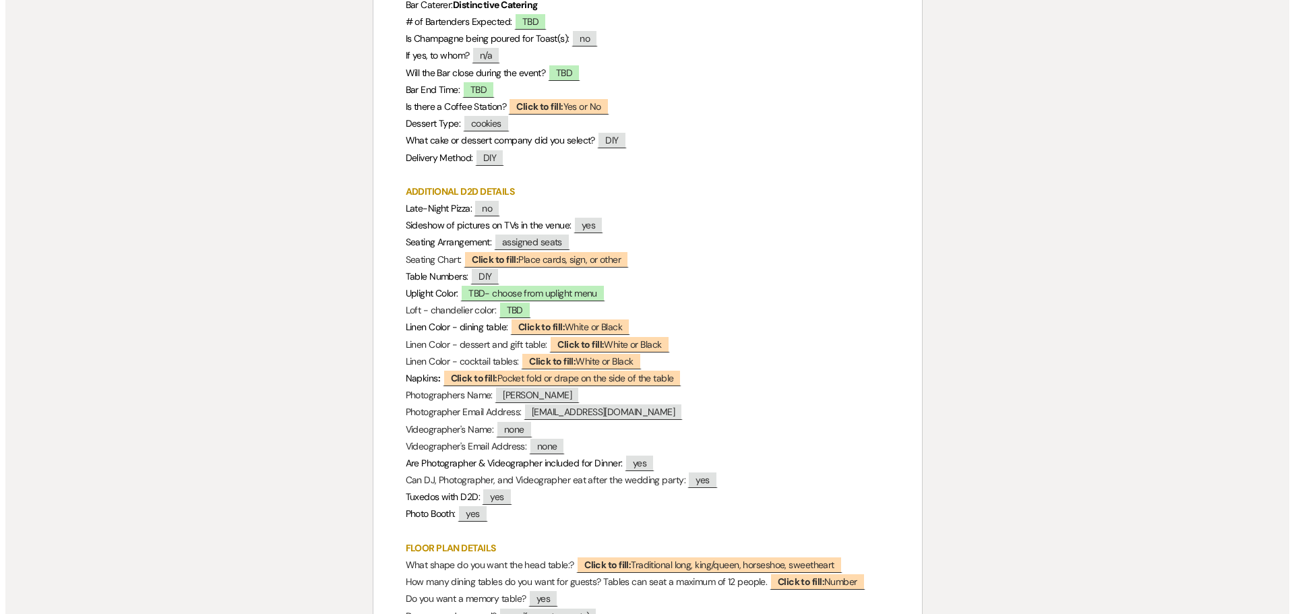
scroll to position [674, 0]
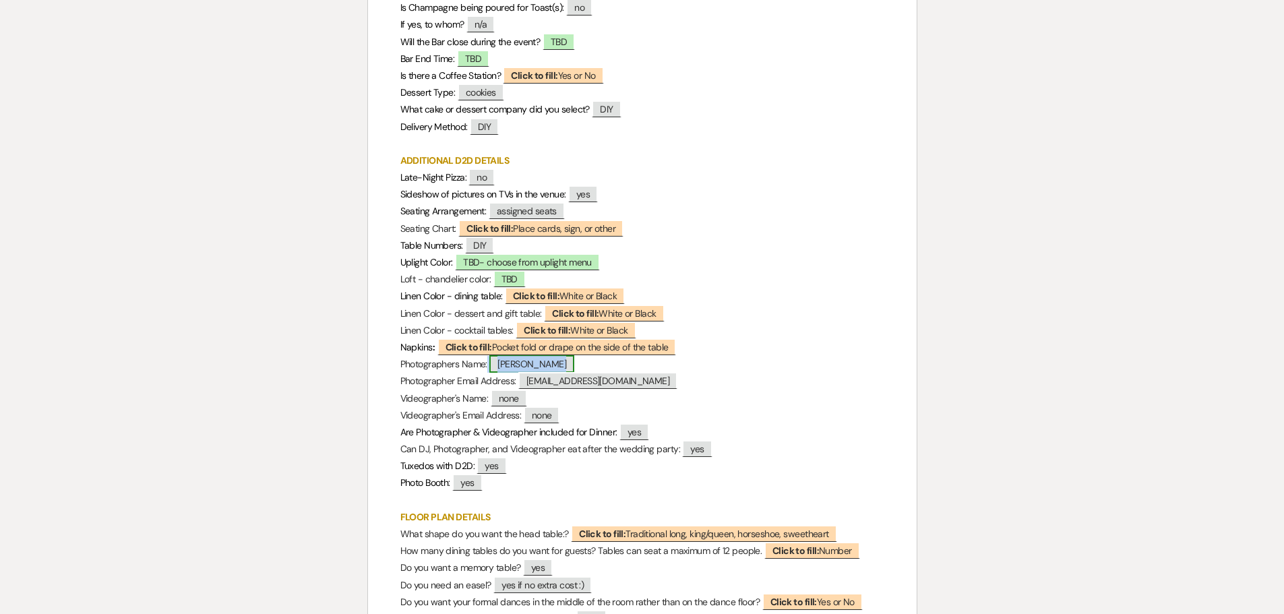
click at [518, 363] on span "Olivia Sumner" at bounding box center [531, 364] width 85 height 18
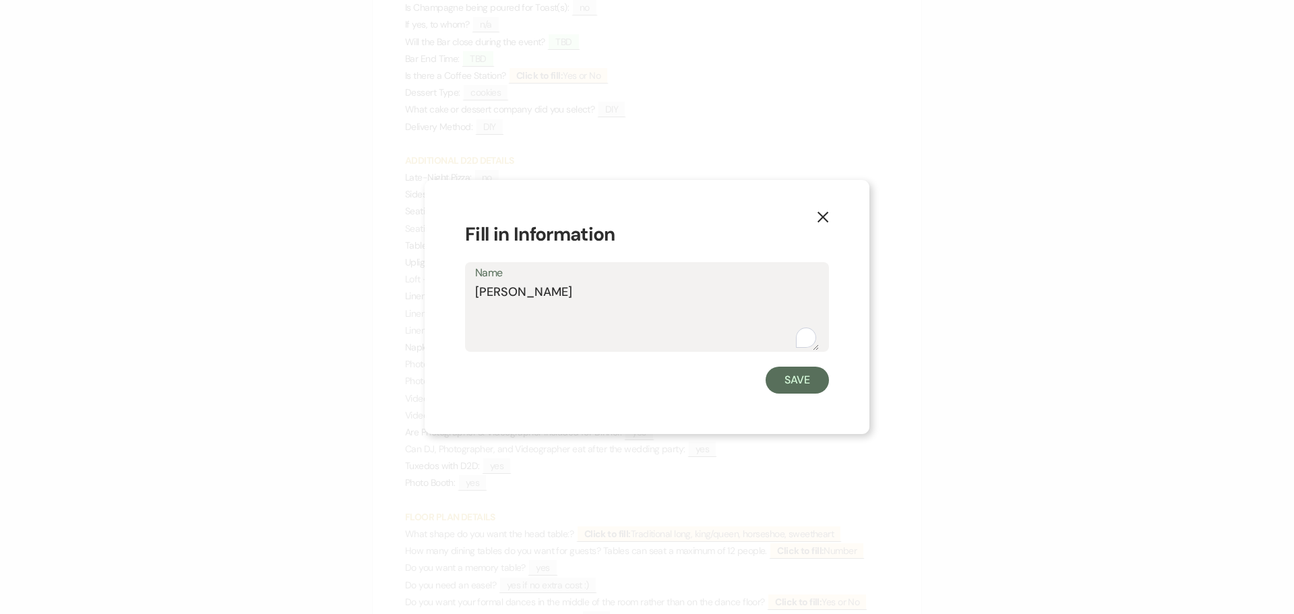
drag, startPoint x: 569, startPoint y: 291, endPoint x: 475, endPoint y: 297, distance: 93.8
click at [478, 295] on textarea "Olivia Sumner" at bounding box center [647, 316] width 344 height 67
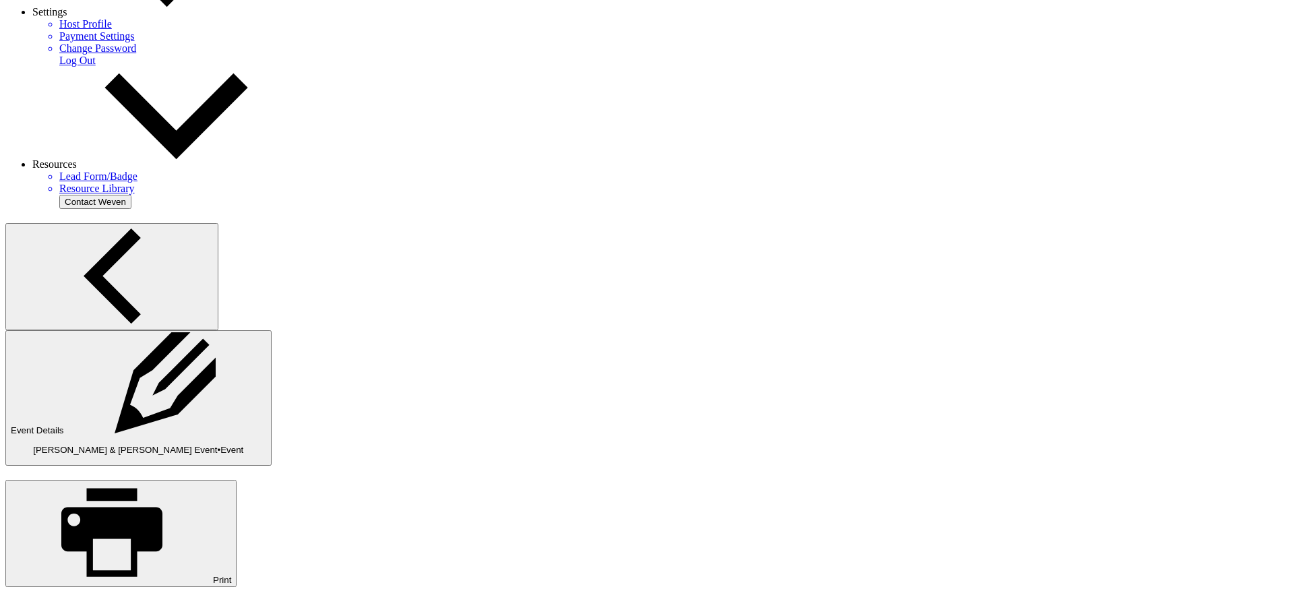
scroll to position [674, 0]
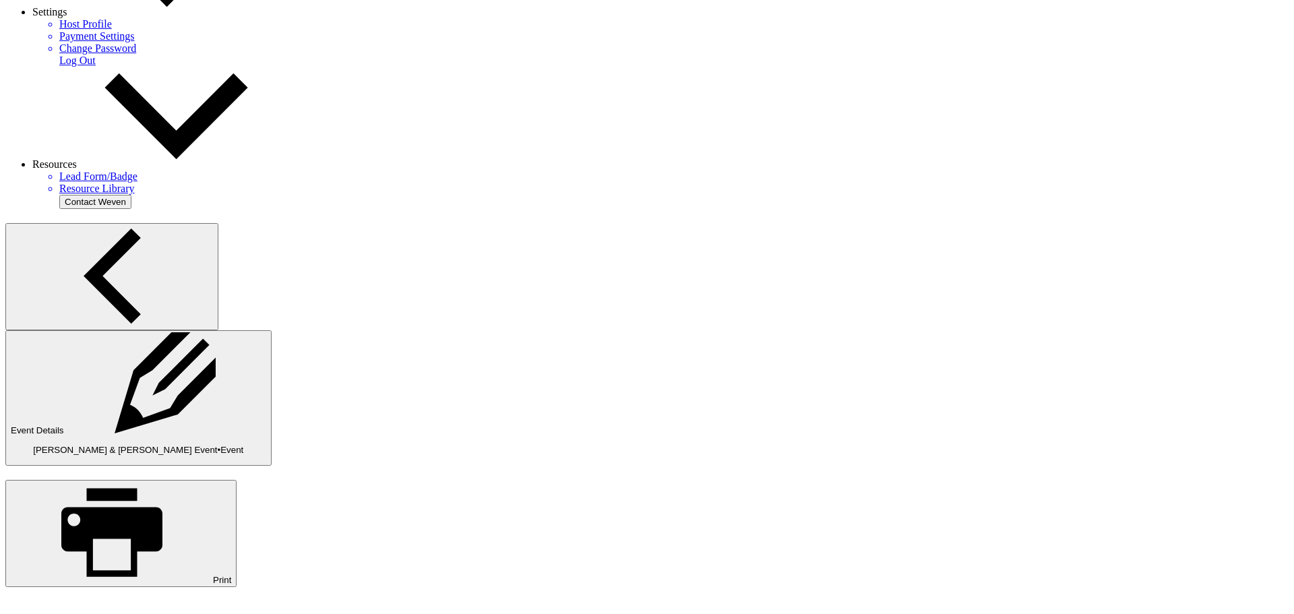
drag, startPoint x: 630, startPoint y: 295, endPoint x: 475, endPoint y: 303, distance: 155.2
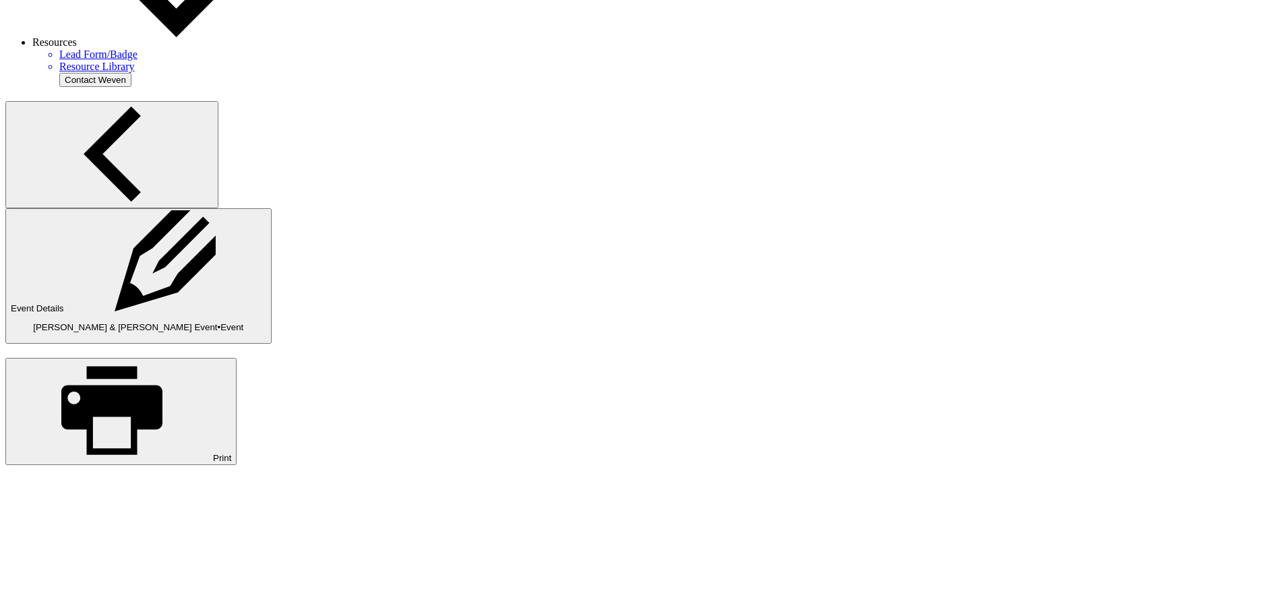
scroll to position [876, 0]
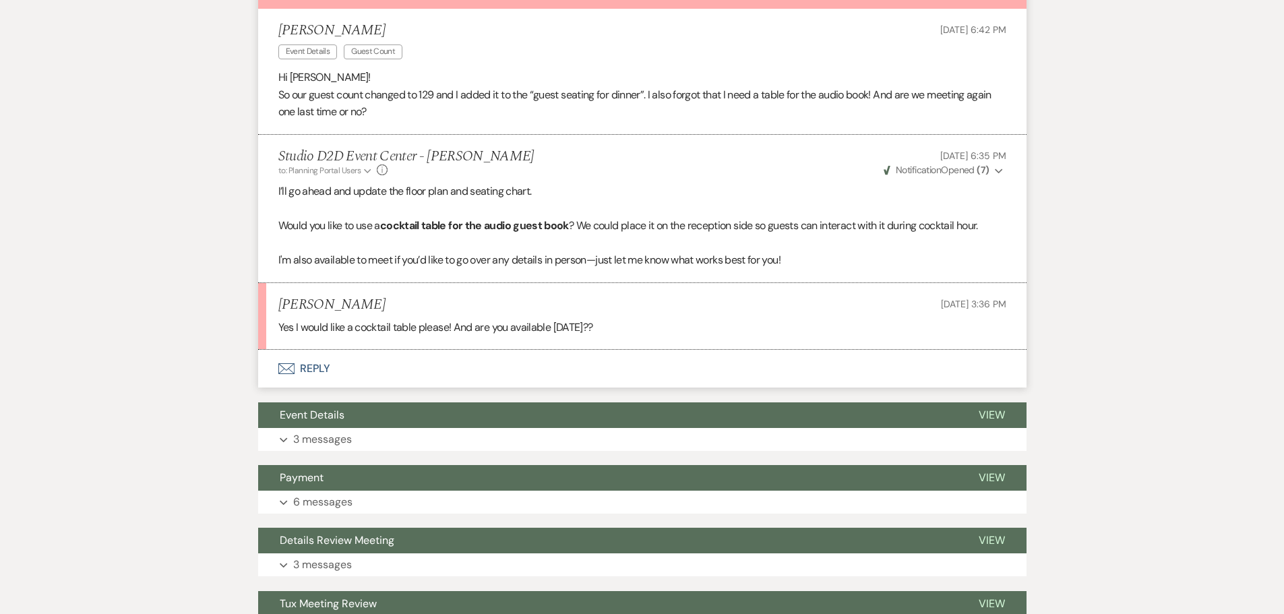
click at [318, 367] on button "Envelope Reply" at bounding box center [642, 369] width 768 height 38
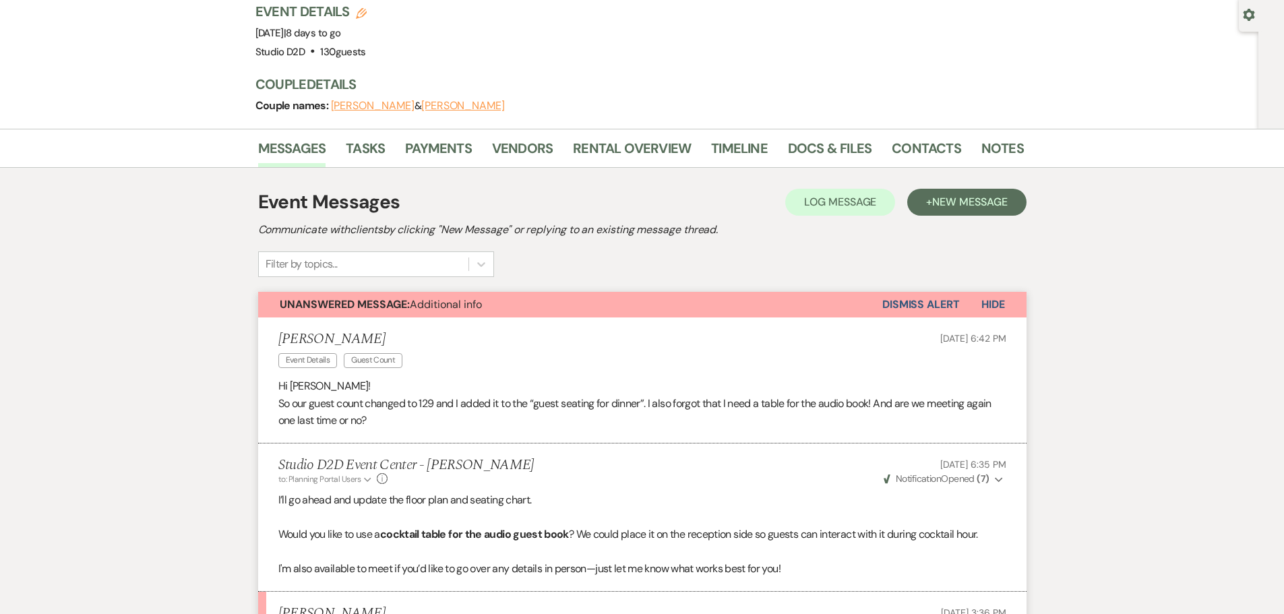
scroll to position [96, 0]
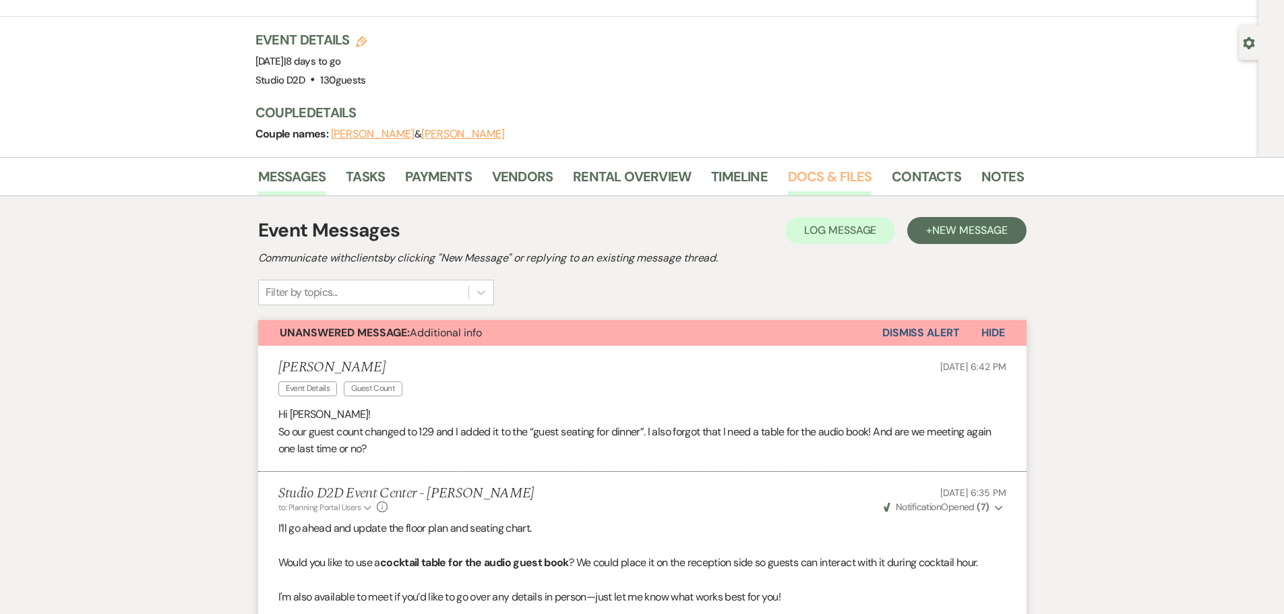
click at [809, 175] on link "Docs & Files" at bounding box center [830, 181] width 84 height 30
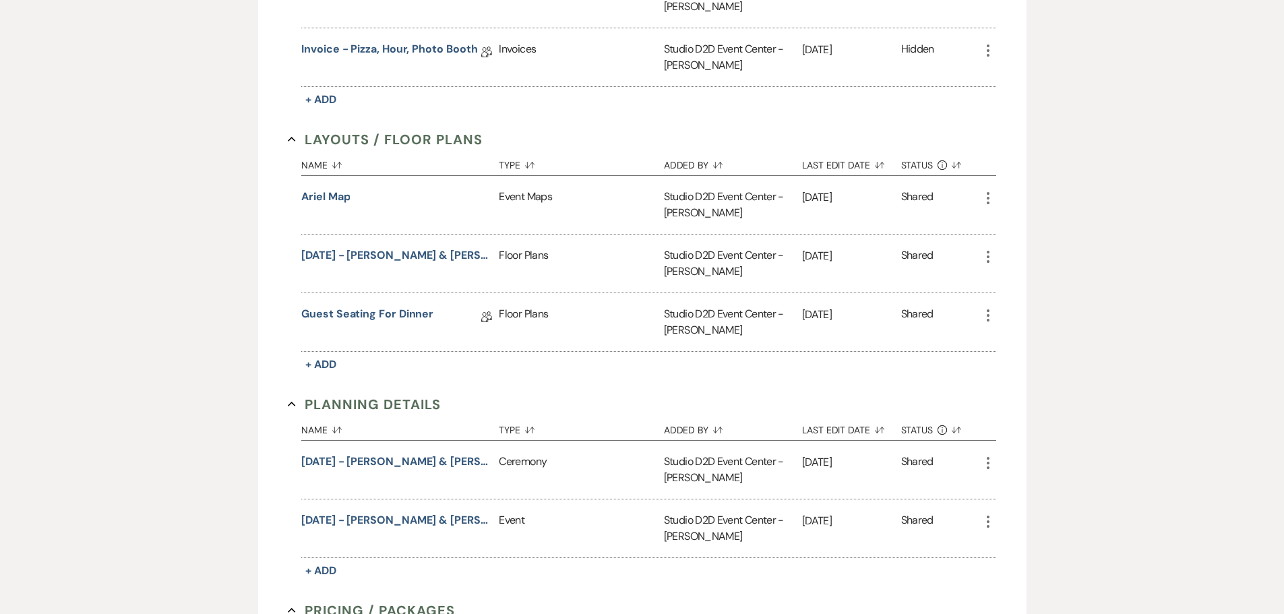
scroll to position [635, 0]
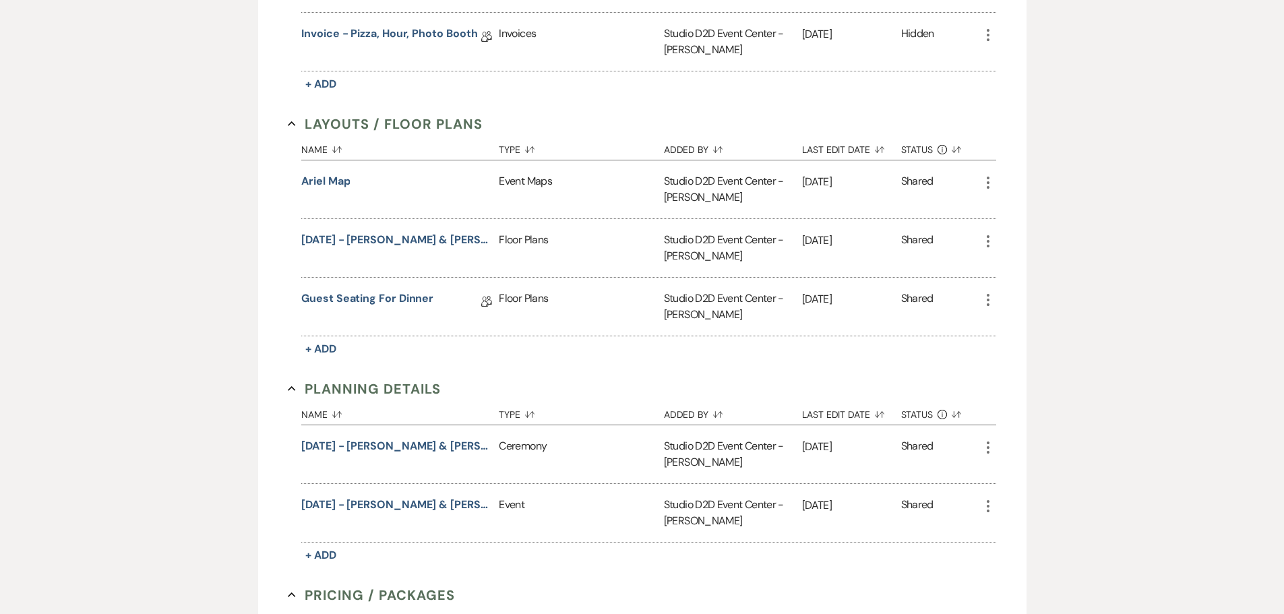
click at [986, 241] on icon "More" at bounding box center [988, 241] width 16 height 16
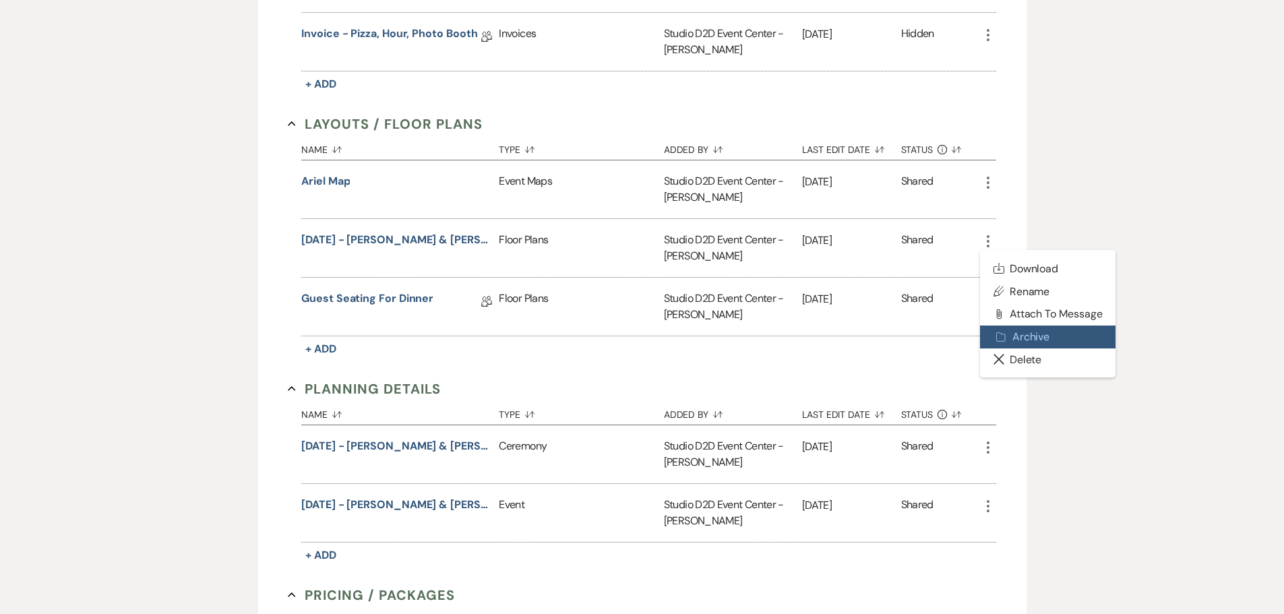
click at [1016, 343] on button "Archive Archive" at bounding box center [1048, 336] width 136 height 23
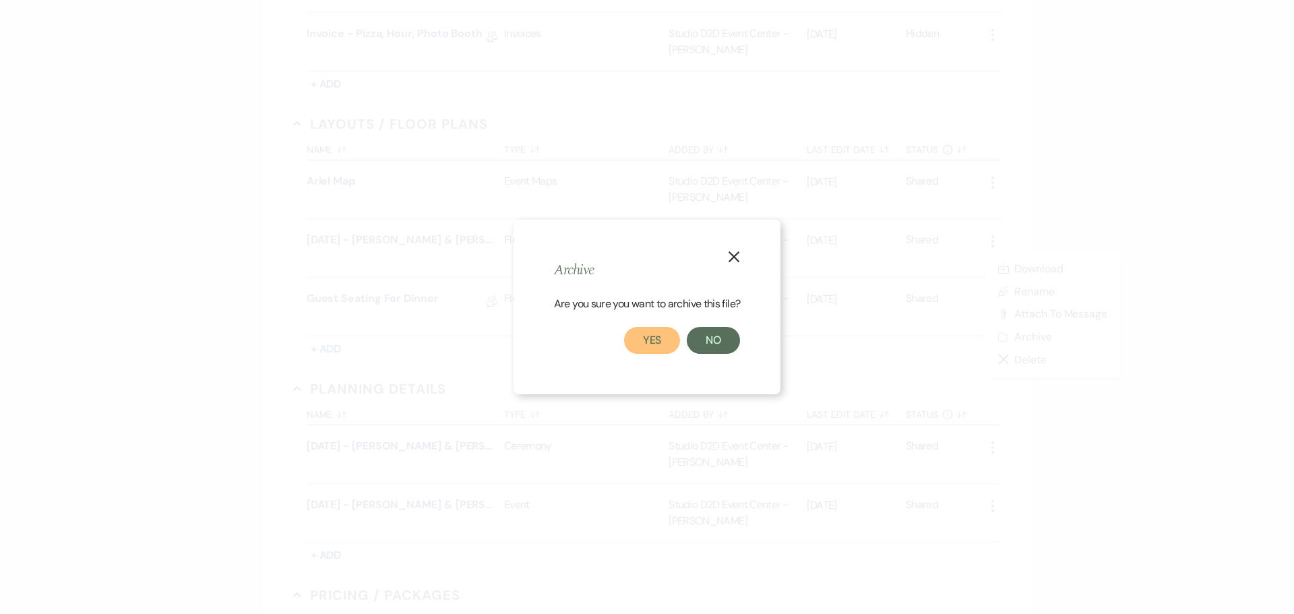
click at [663, 344] on button "Yes" at bounding box center [652, 340] width 57 height 27
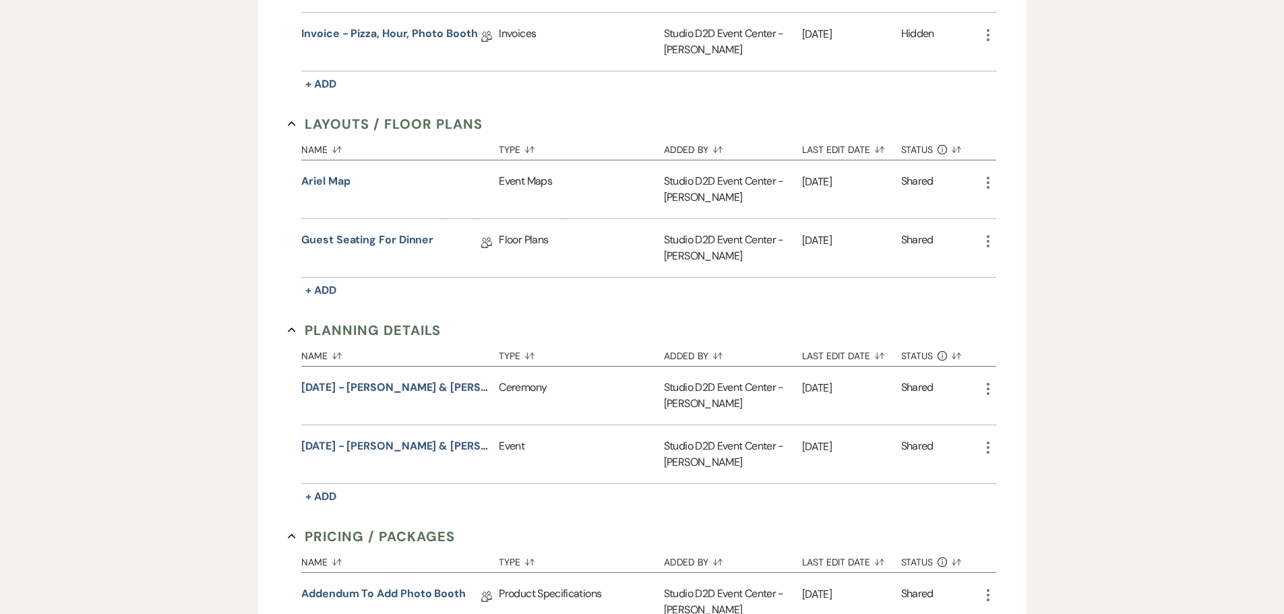
click at [987, 386] on icon "More" at bounding box center [988, 389] width 16 height 16
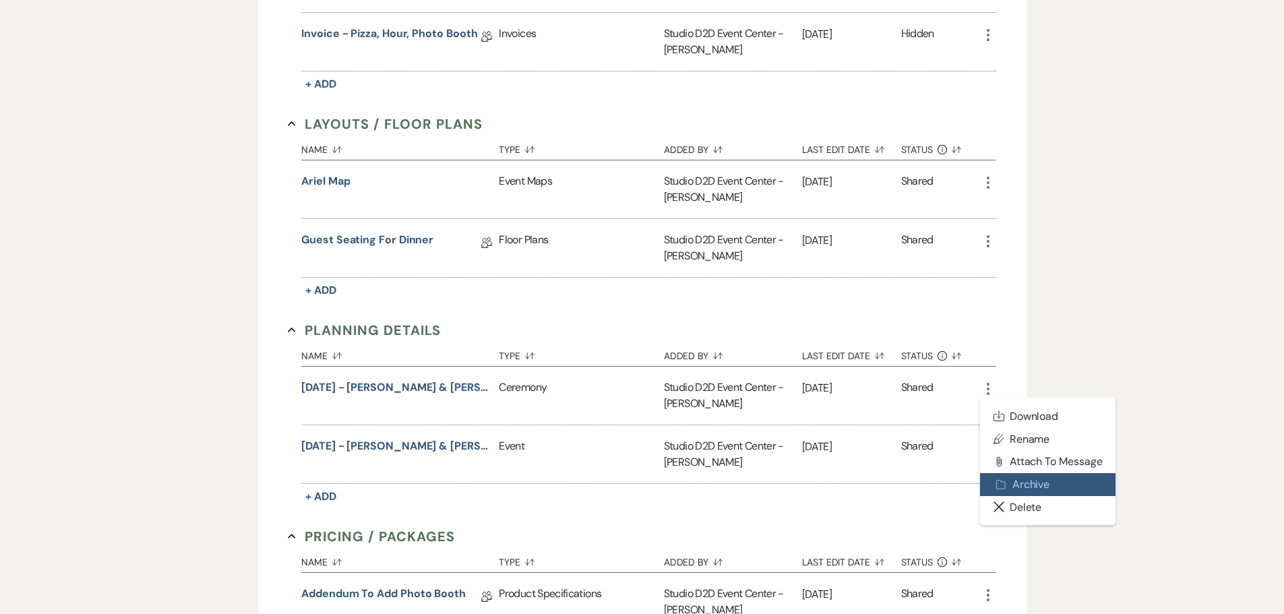
click at [1017, 477] on button "Archive Archive" at bounding box center [1048, 484] width 136 height 23
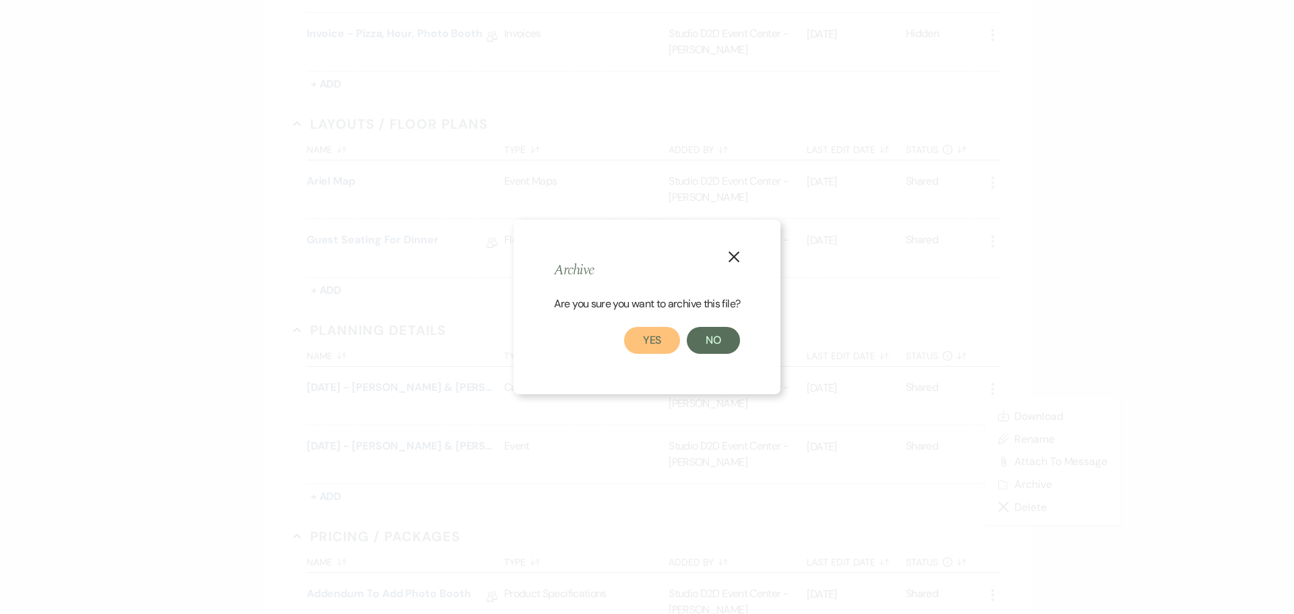
click at [662, 340] on button "Yes" at bounding box center [652, 340] width 57 height 27
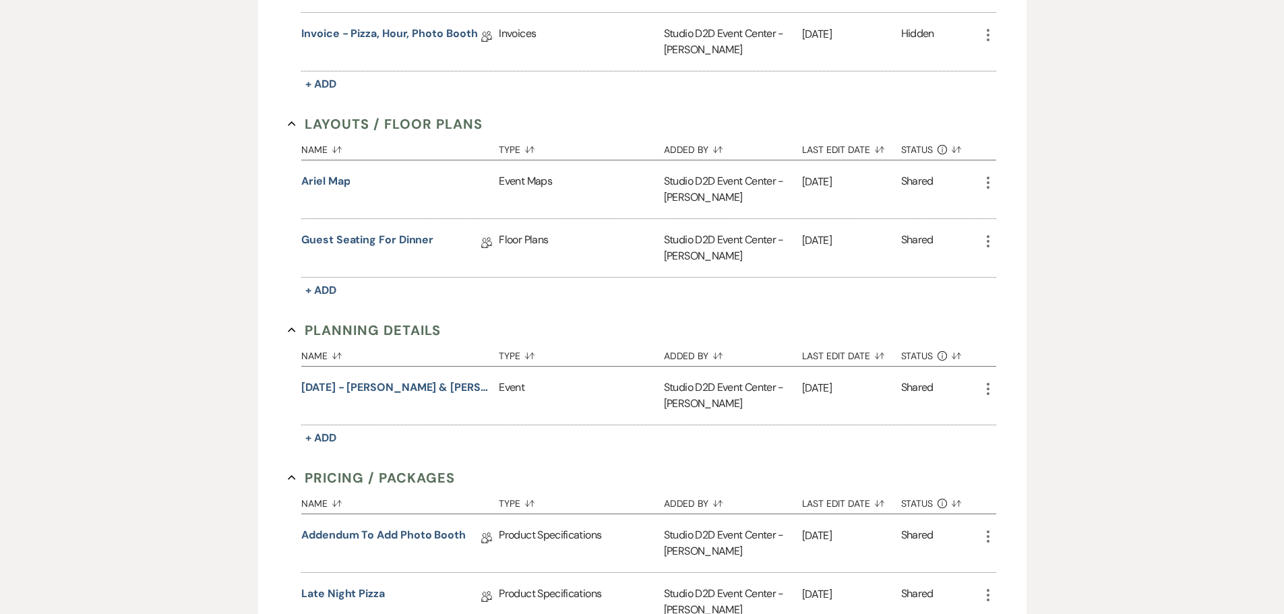
click at [988, 389] on use "button" at bounding box center [988, 389] width 3 height 12
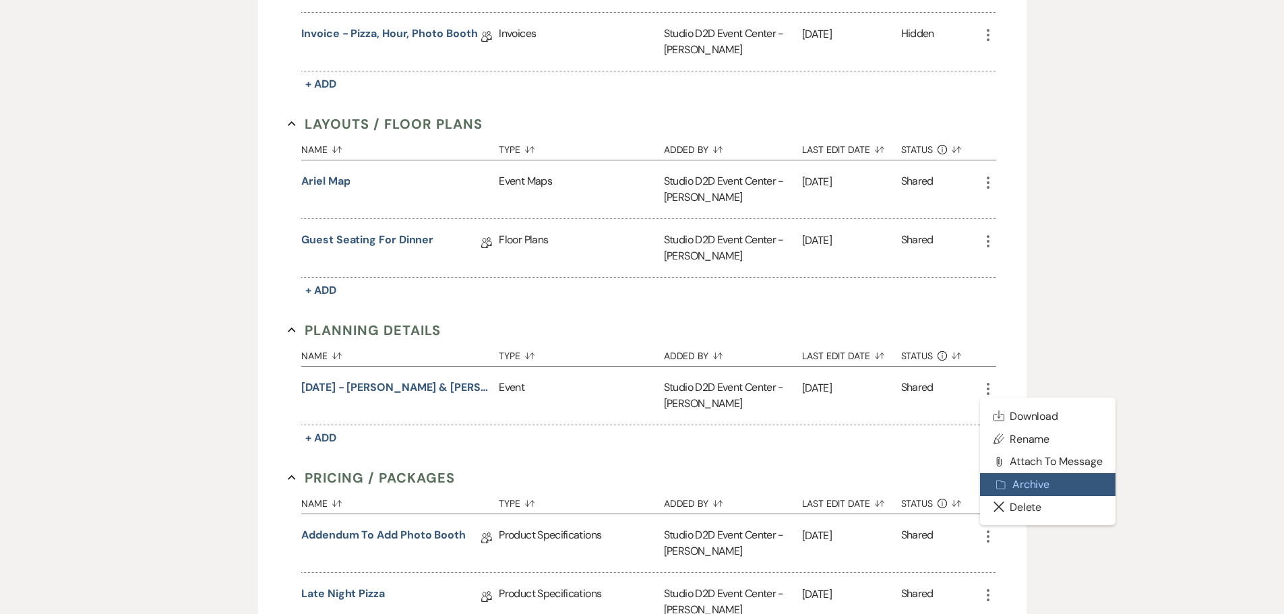
click at [1022, 478] on button "Archive Archive" at bounding box center [1048, 484] width 136 height 23
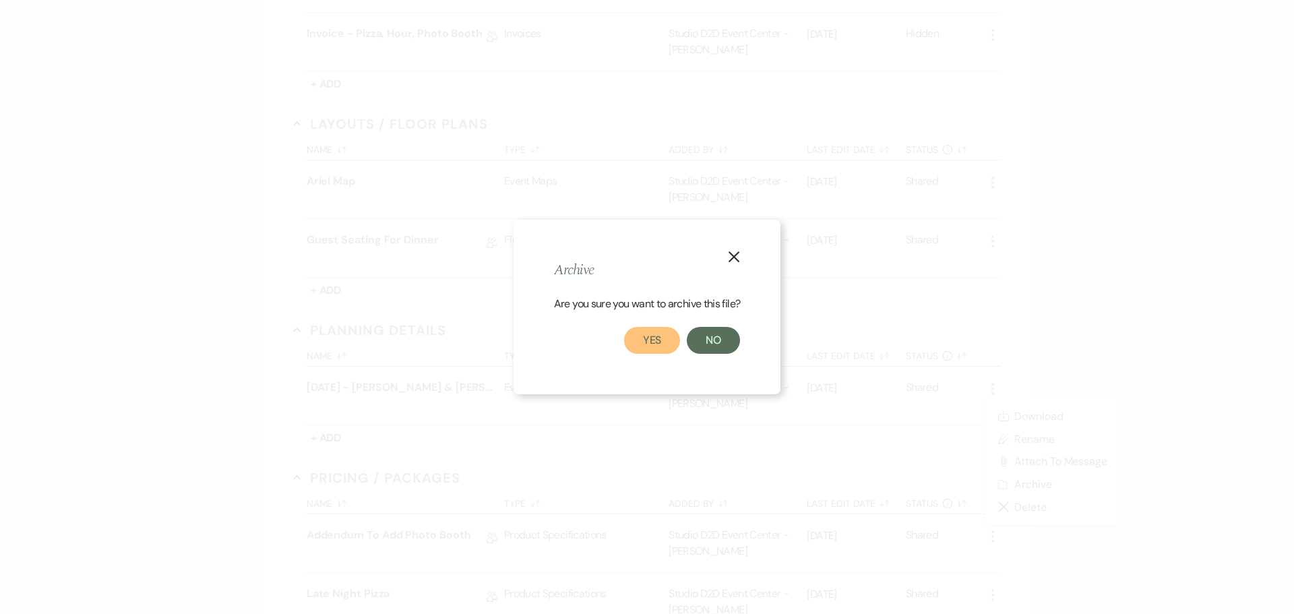
click at [651, 344] on button "Yes" at bounding box center [652, 340] width 57 height 27
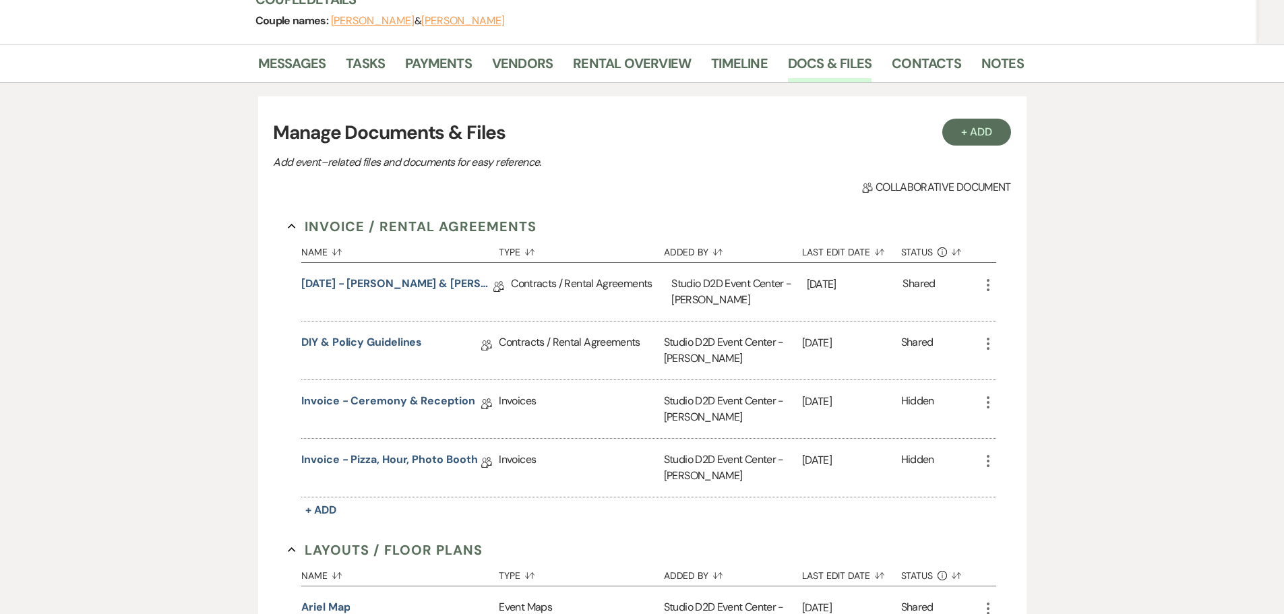
scroll to position [164, 0]
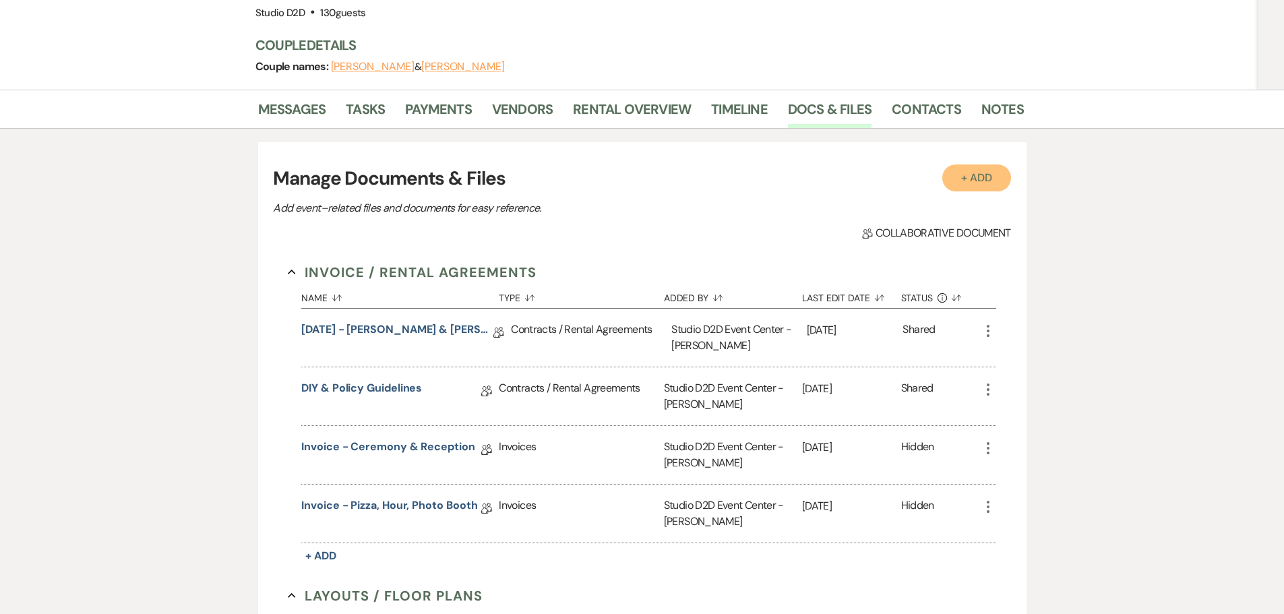
click at [966, 185] on button "+ Add" at bounding box center [976, 177] width 69 height 27
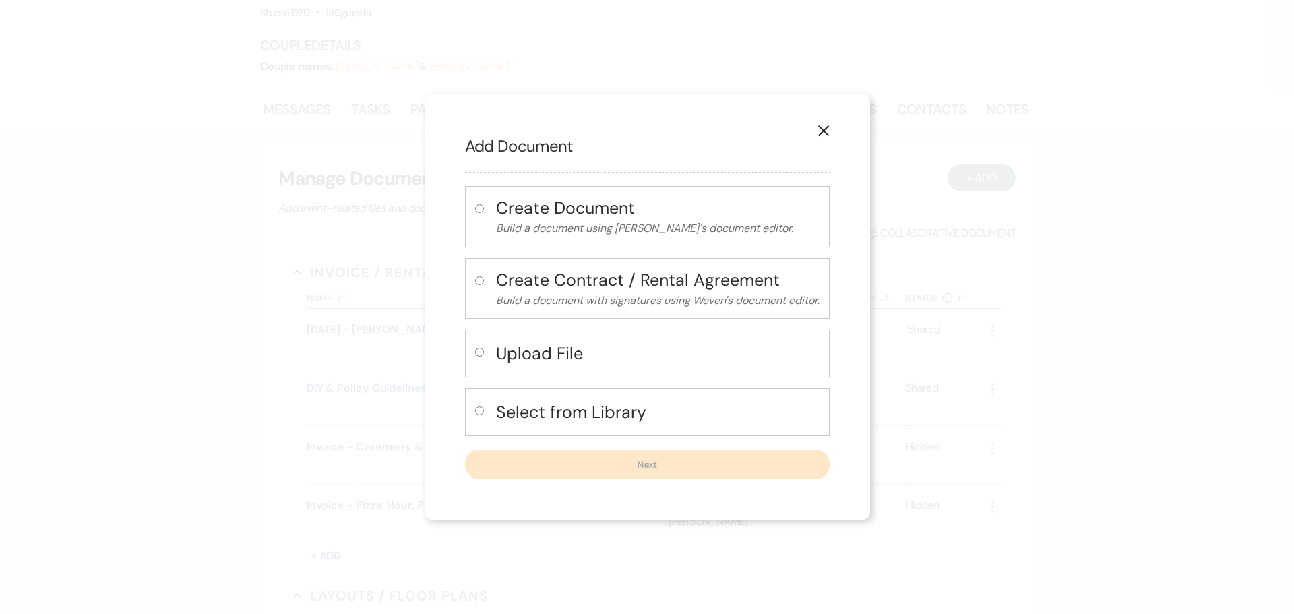
click at [552, 352] on h4 "Upload File" at bounding box center [657, 354] width 323 height 24
radio input "true"
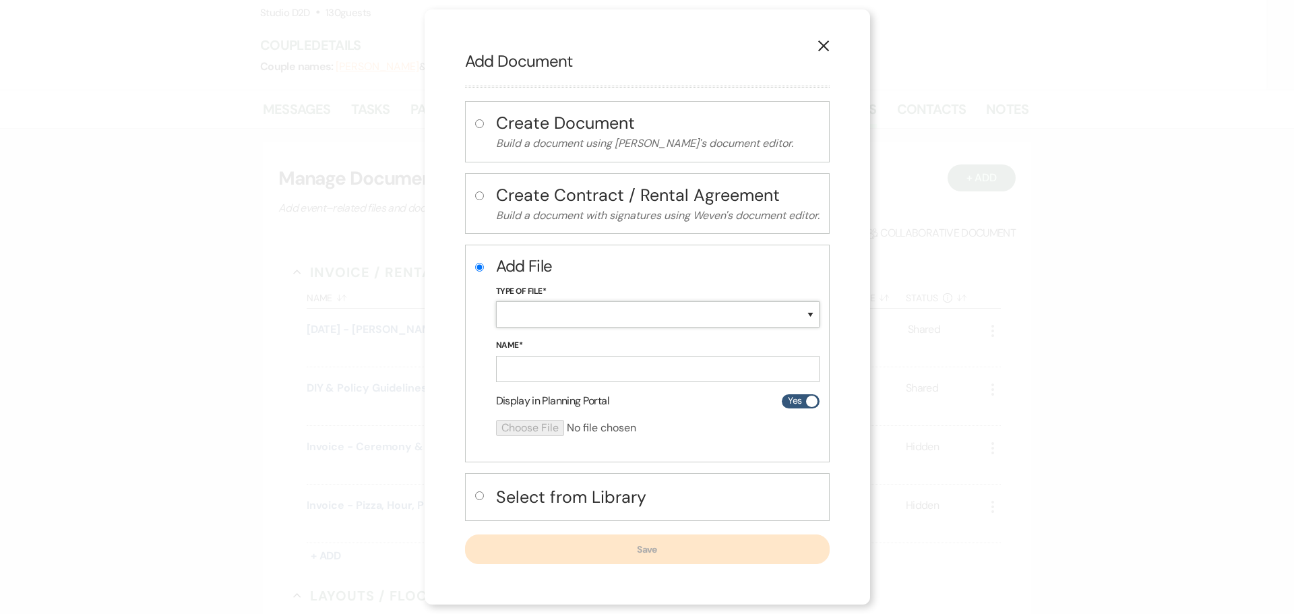
click at [546, 316] on select "Special Event Insurance Vendor Certificate of Insurance Contracts / Rental Agre…" at bounding box center [657, 314] width 323 height 26
select select "24"
click at [496, 301] on select "Special Event Insurance Vendor Certificate of Insurance Contracts / Rental Agre…" at bounding box center [657, 314] width 323 height 26
click at [570, 366] on input "Name*" at bounding box center [657, 369] width 323 height 26
paste input "08-23-25 - Paula & Jacob - Floor Plan"
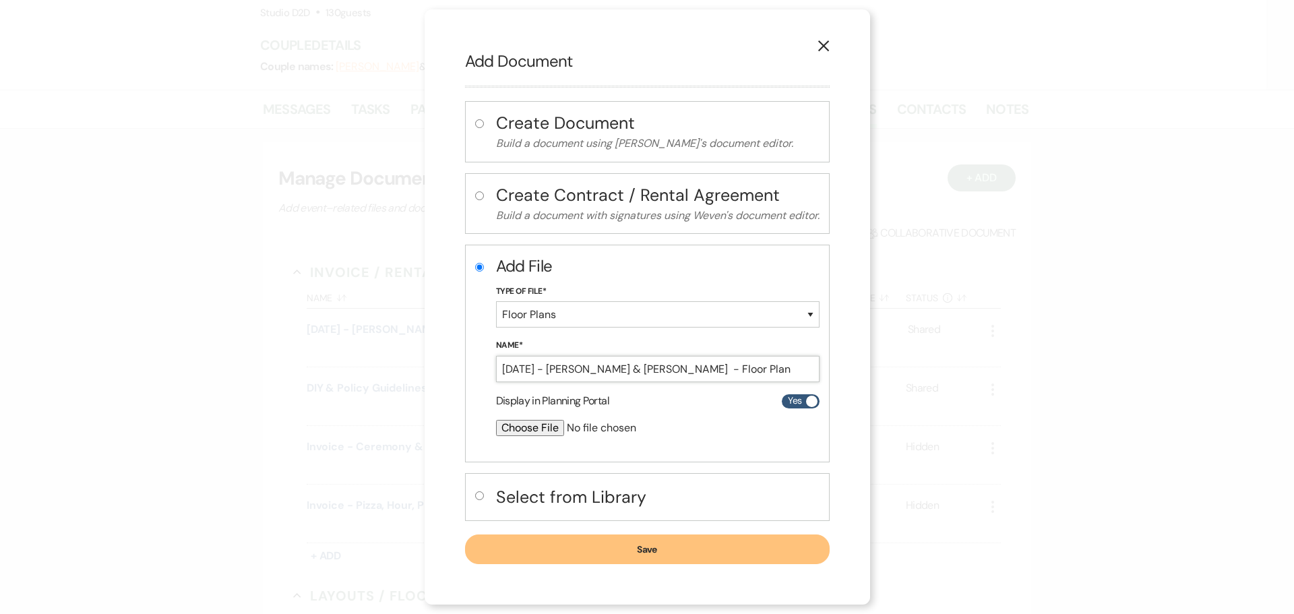
type input "08-23-25 - Paula & Jacob - Floor Plan"
click at [532, 426] on input "file" at bounding box center [622, 428] width 252 height 16
type input "C:\fakepath\08-23-25 - Paula & Jacob - Floor Plan - Studio D2D (1).pdf"
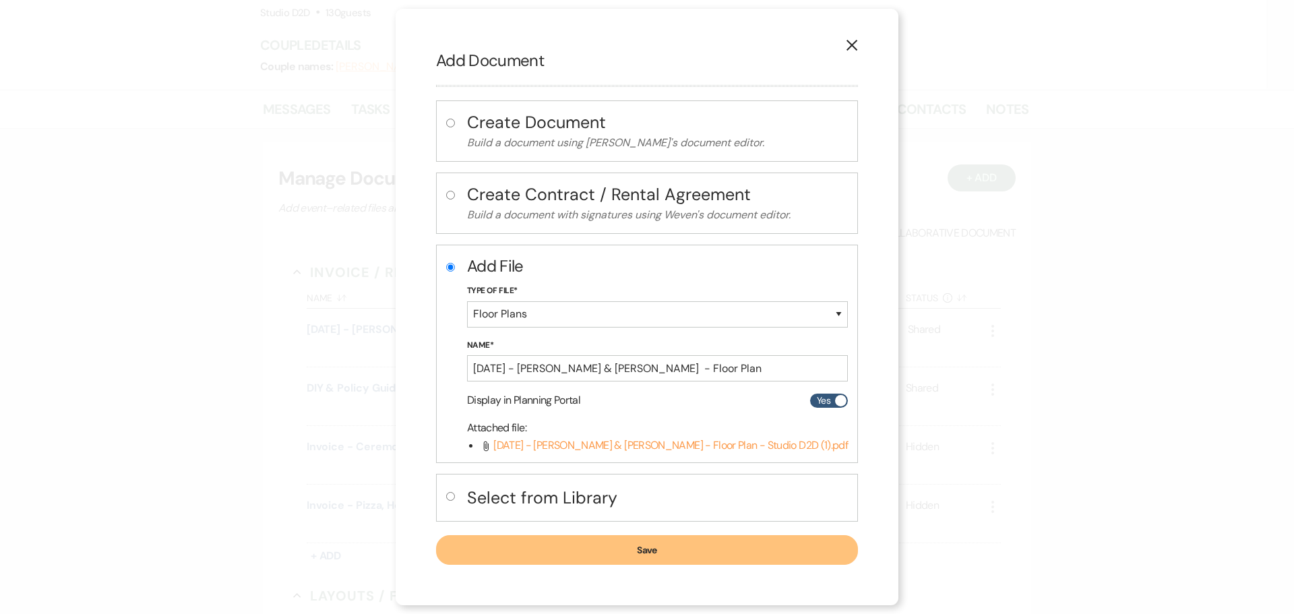
click at [639, 544] on button "Save" at bounding box center [647, 550] width 422 height 30
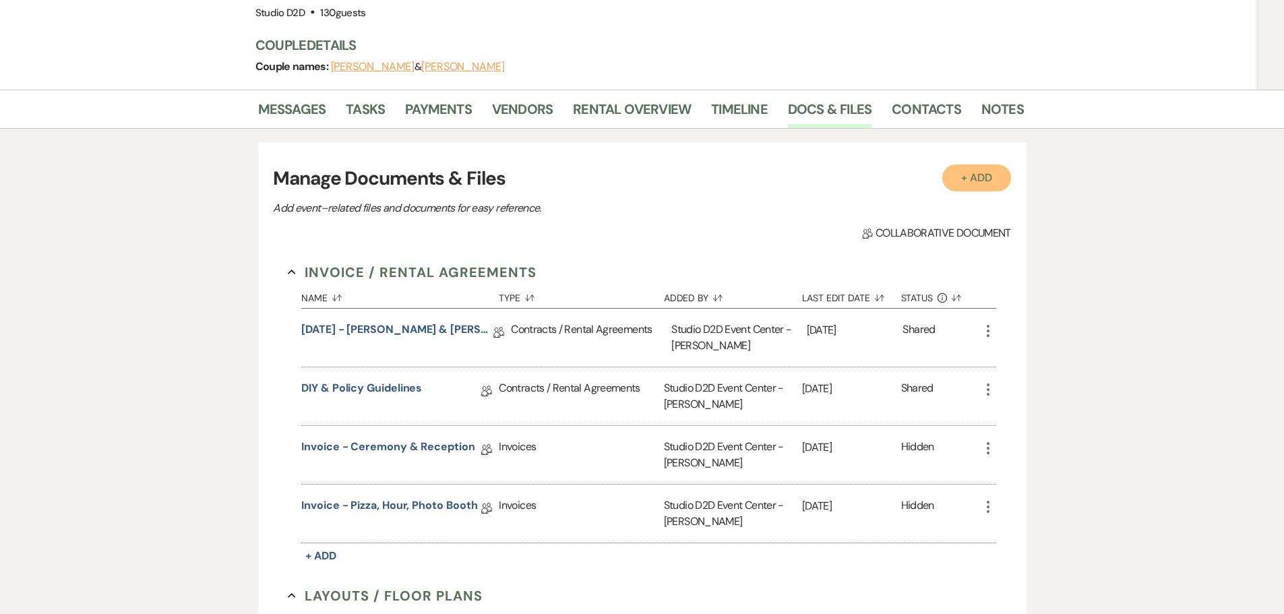
click at [970, 178] on button "+ Add" at bounding box center [976, 177] width 69 height 27
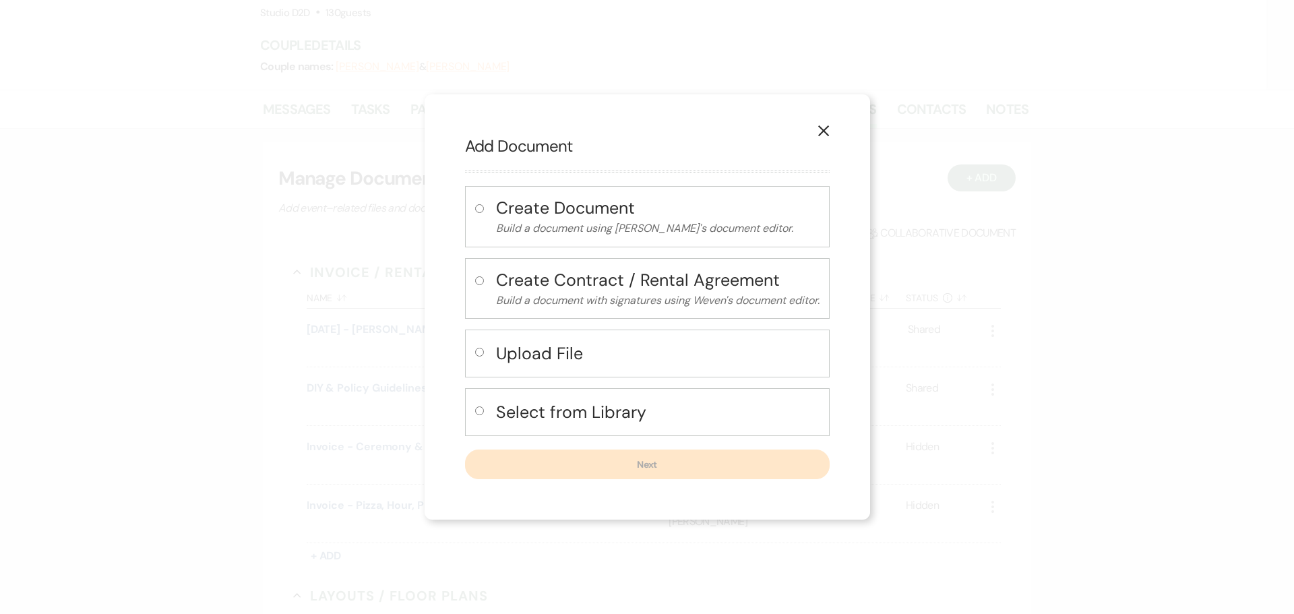
click at [561, 351] on h4 "Upload File" at bounding box center [657, 354] width 323 height 24
radio input "true"
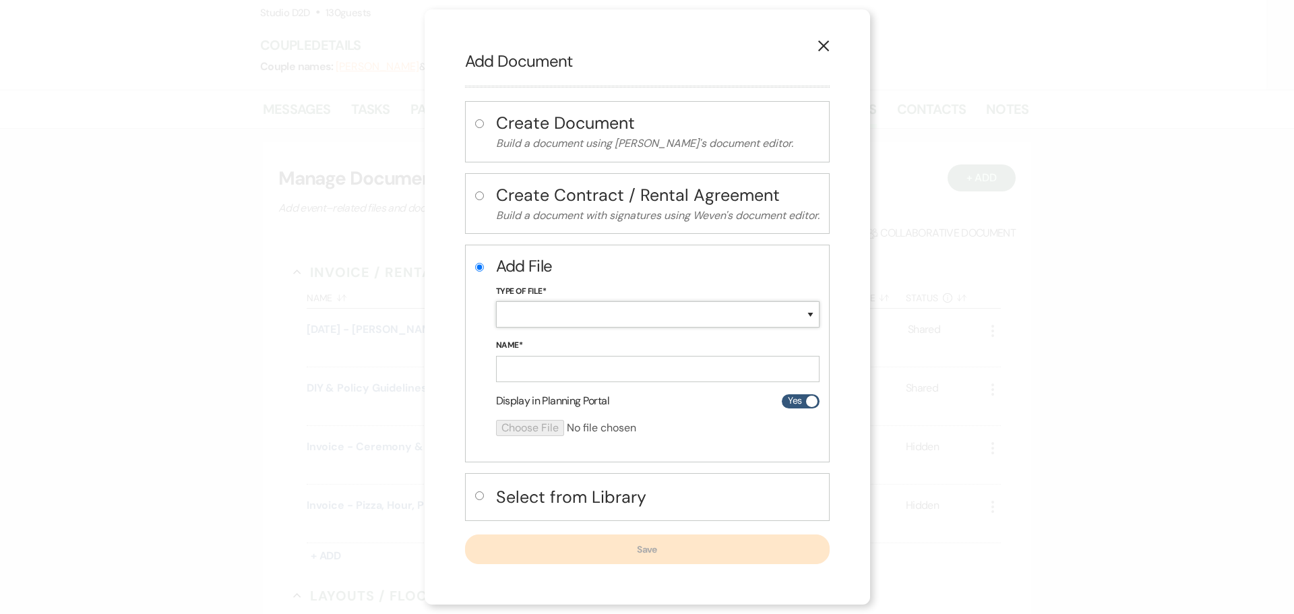
click at [573, 312] on select "Special Event Insurance Vendor Certificate of Insurance Contracts / Rental Agre…" at bounding box center [657, 314] width 323 height 26
select select "63"
click at [496, 301] on select "Special Event Insurance Vendor Certificate of Insurance Contracts / Rental Agre…" at bounding box center [657, 314] width 323 height 26
click at [571, 367] on input "Name*" at bounding box center [657, 369] width 323 height 26
paste input "08-23-25 - Paula & Jacob - Event Details"
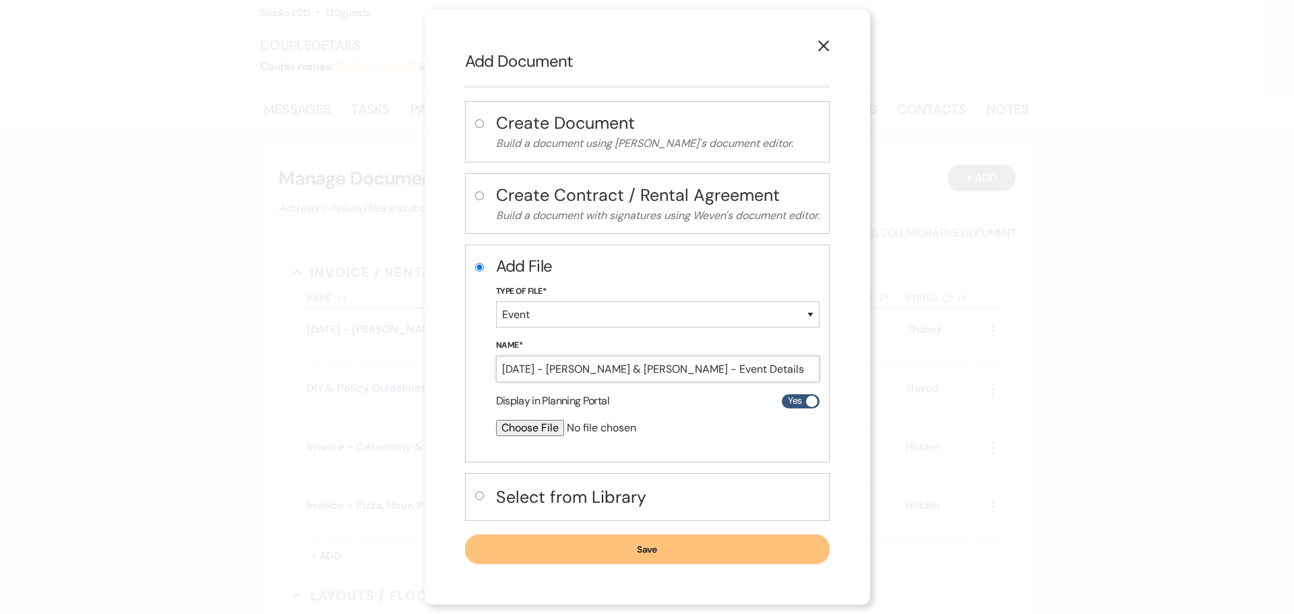
type input "08-23-25 - Paula & Jacob - Event Details"
click at [547, 427] on input "file" at bounding box center [622, 428] width 252 height 16
type input "C:\fakepath\08-23-25 - Paula & Jacob - Event Details - Studio D2D (1).pdf"
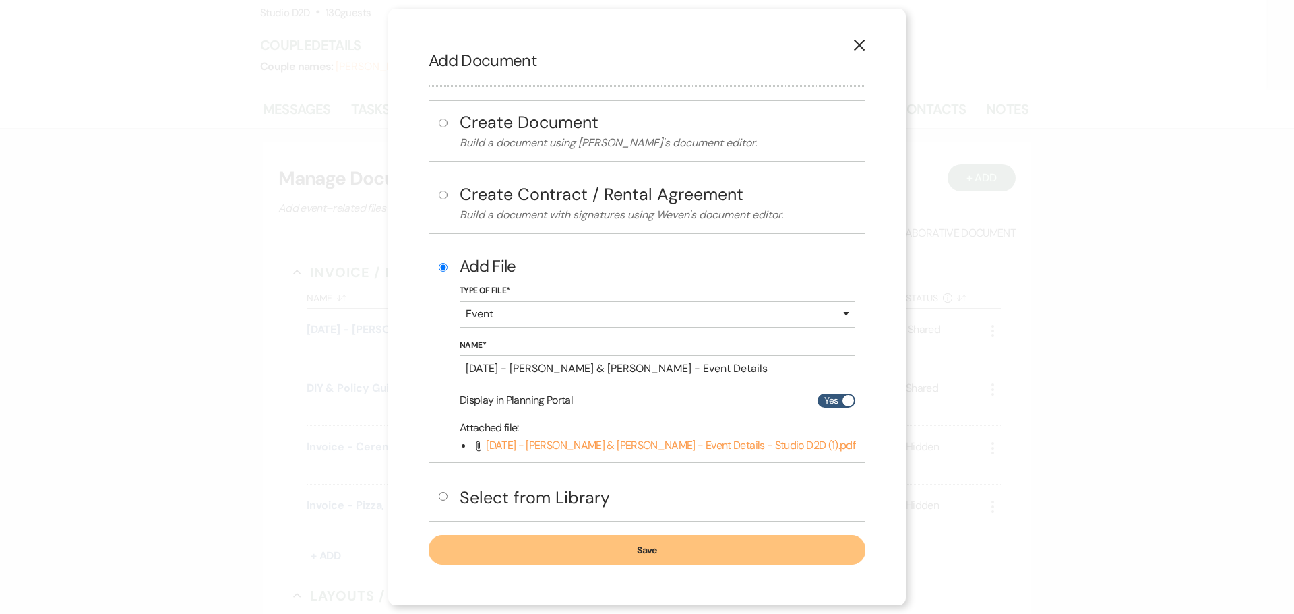
click at [538, 552] on button "Save" at bounding box center [647, 550] width 437 height 30
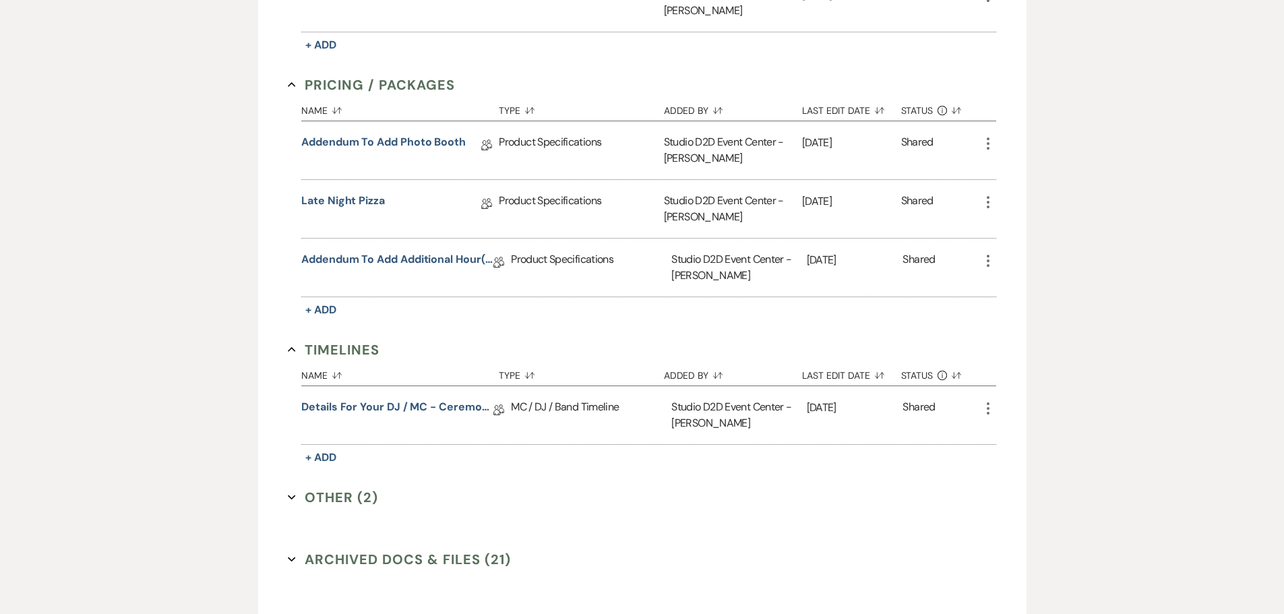
scroll to position [1107, 0]
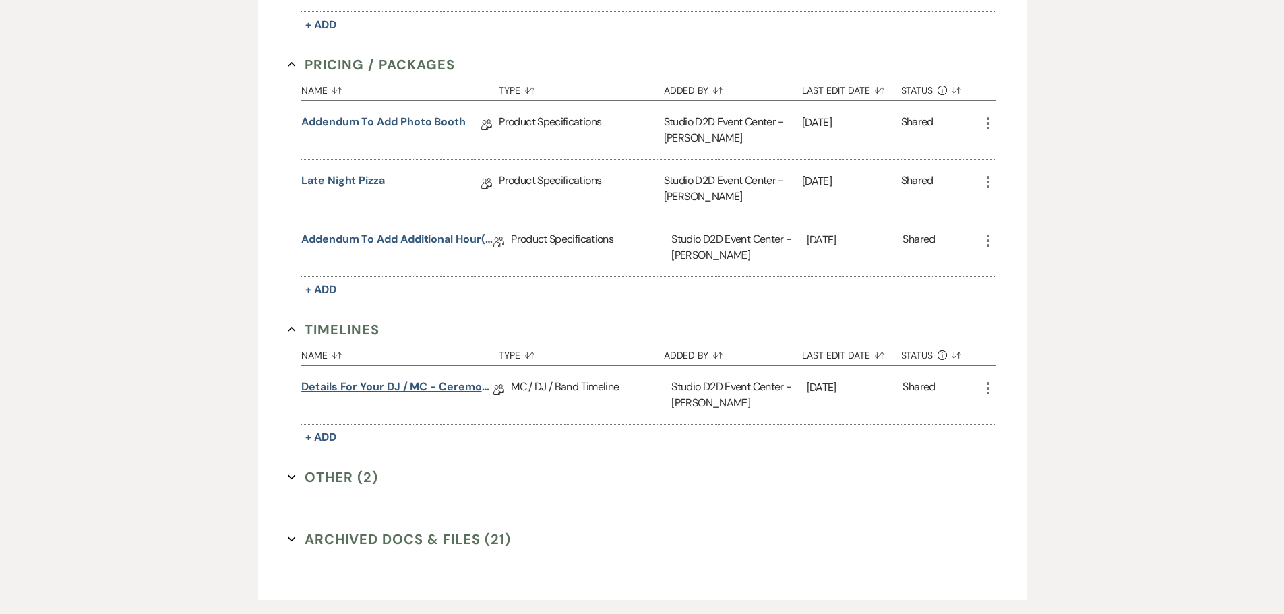
click at [425, 390] on link "Details for your DJ / MC - Ceremony & Reception" at bounding box center [397, 389] width 192 height 21
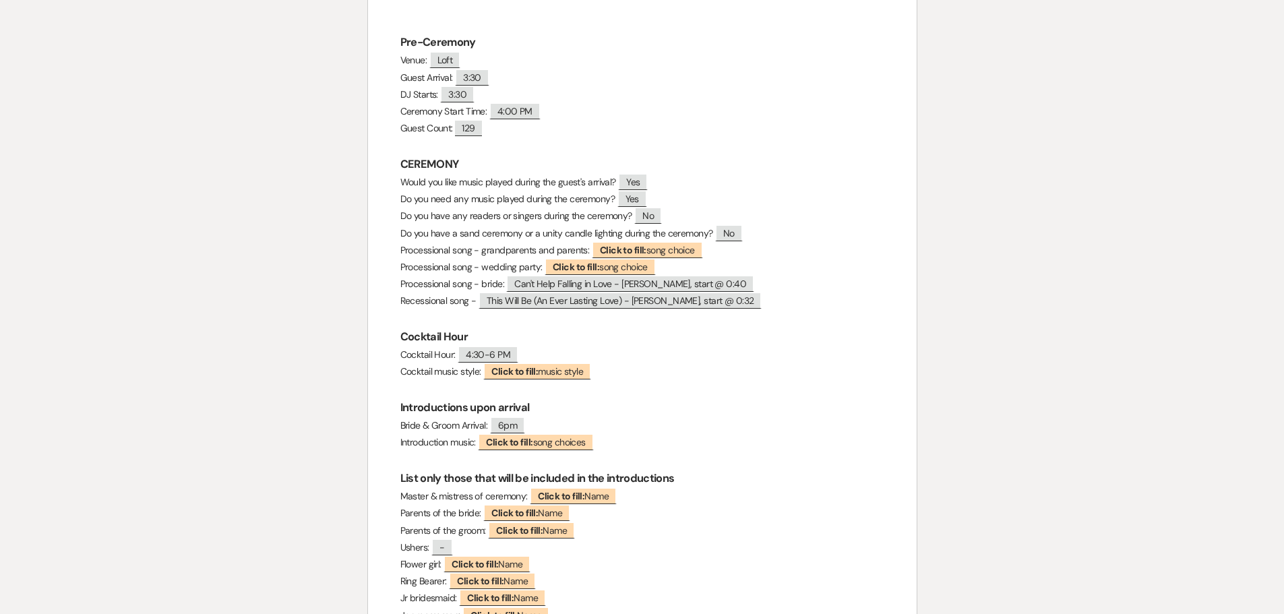
scroll to position [404, 0]
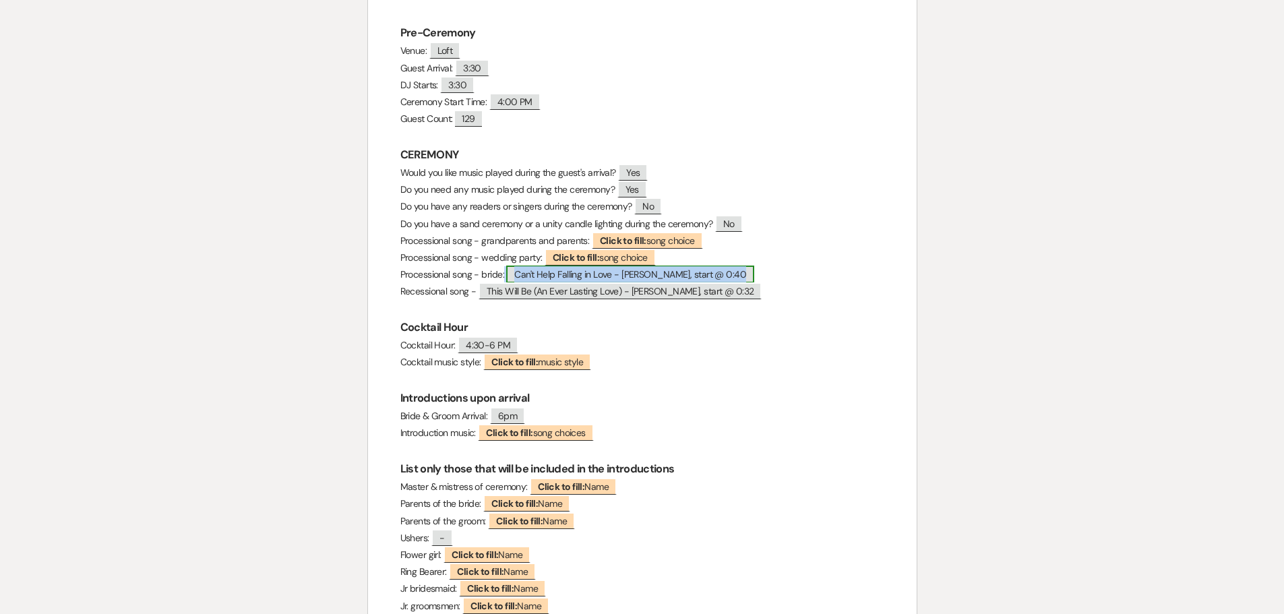
click at [577, 277] on span "Can't Help Falling in Love - Kina Grannis, start @ 0:40" at bounding box center [630, 275] width 248 height 18
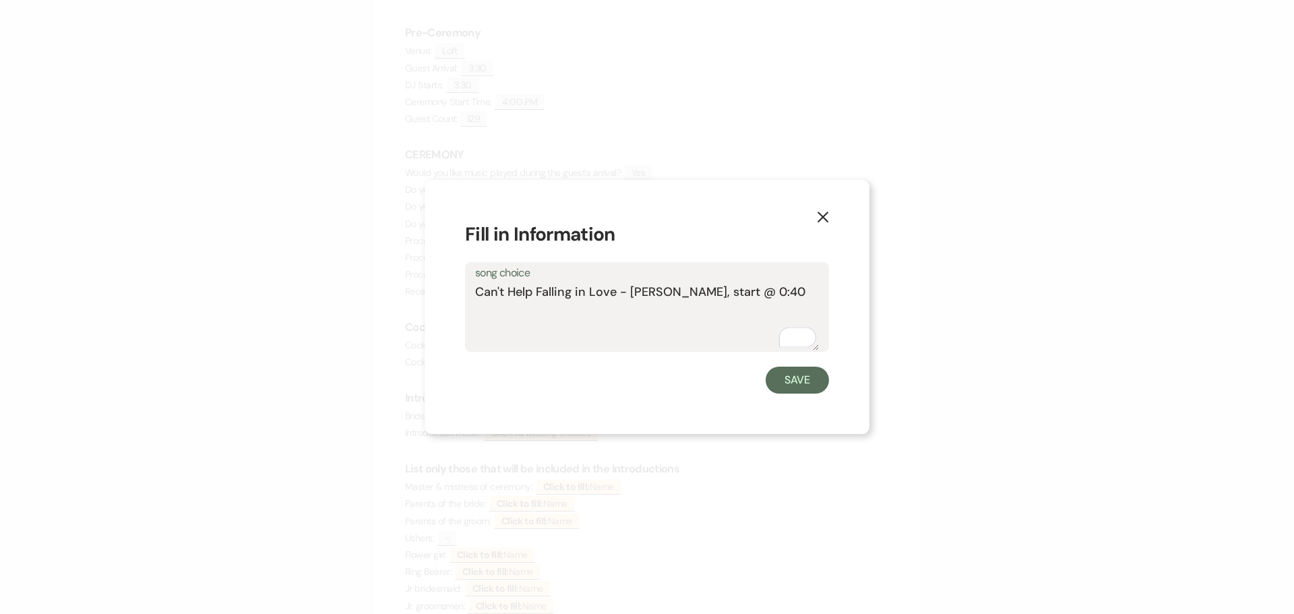
drag, startPoint x: 786, startPoint y: 290, endPoint x: 476, endPoint y: 294, distance: 310.7
click at [476, 294] on textarea "Can't Help Falling in Love - Kina Grannis, start @ 0:40" at bounding box center [647, 316] width 344 height 67
click at [784, 377] on button "Save" at bounding box center [797, 380] width 63 height 27
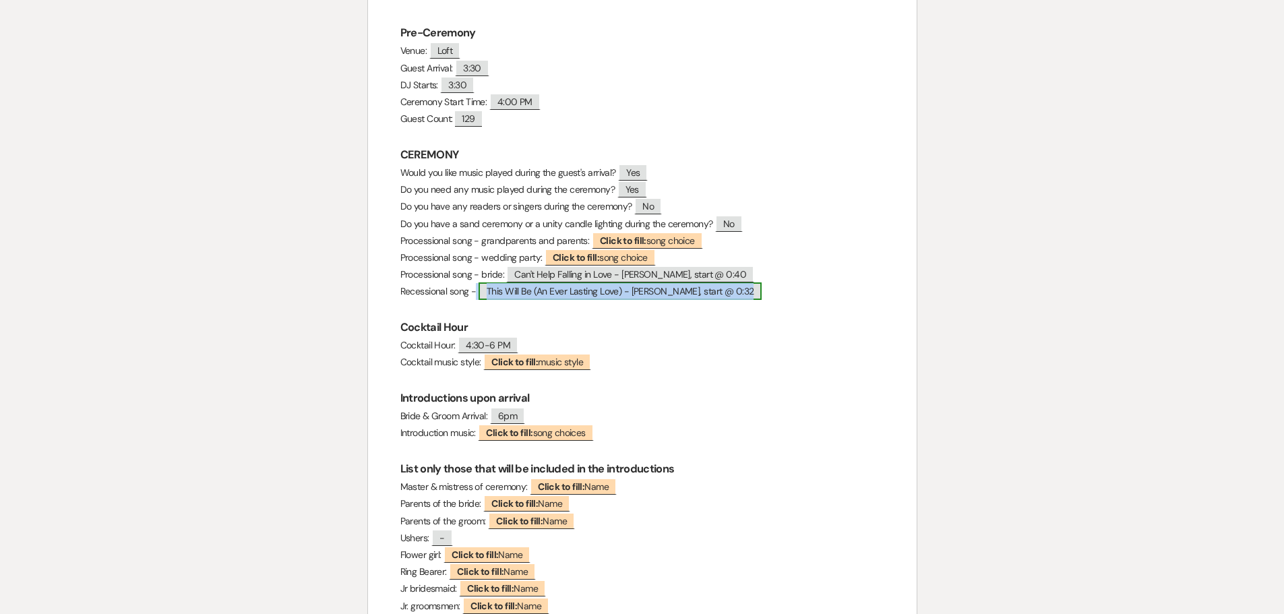
click at [609, 290] on span "This Will Be (An Ever Lasting Love) - Natalie Cole, start @ 0:32" at bounding box center [620, 291] width 284 height 18
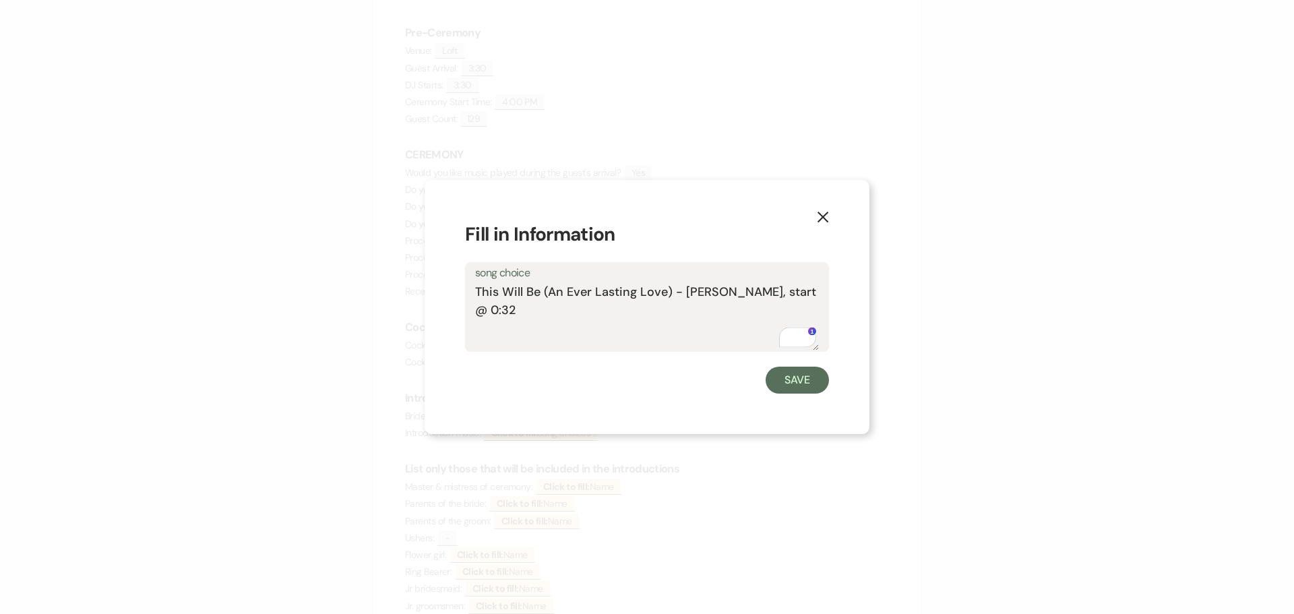
drag, startPoint x: 511, startPoint y: 310, endPoint x: 463, endPoint y: 294, distance: 50.3
click at [463, 294] on div "X Fill in Information song choice This Will Be (An Ever Lasting Love) - Natalie…" at bounding box center [647, 307] width 445 height 254
click at [805, 379] on button "Save" at bounding box center [797, 380] width 63 height 27
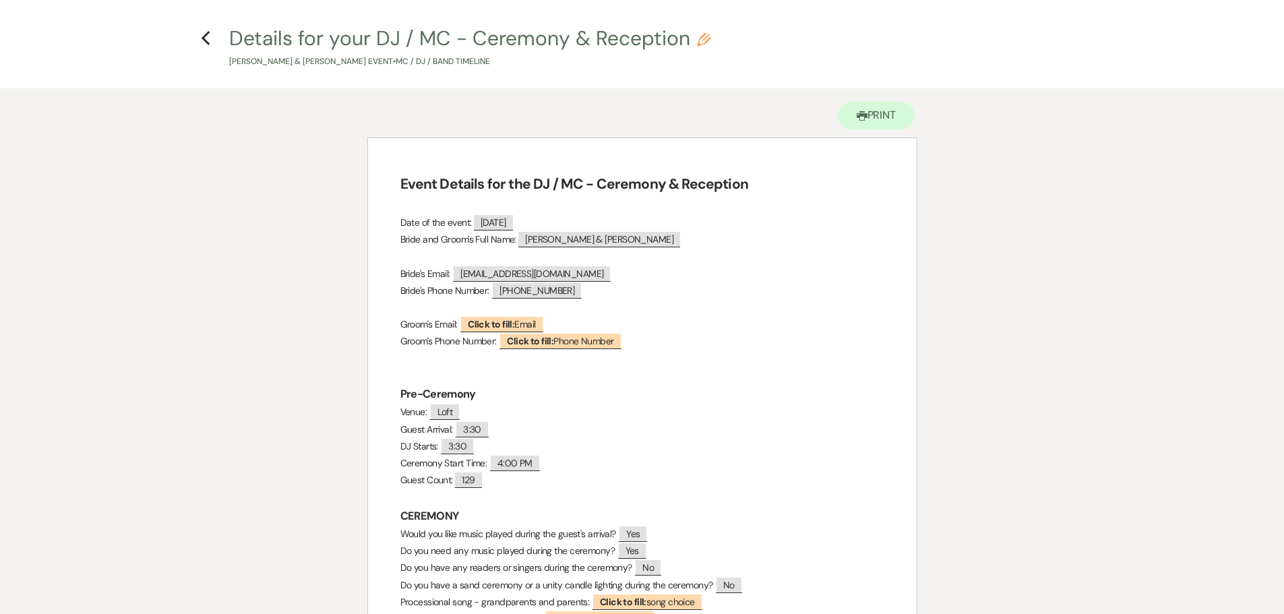
scroll to position [0, 0]
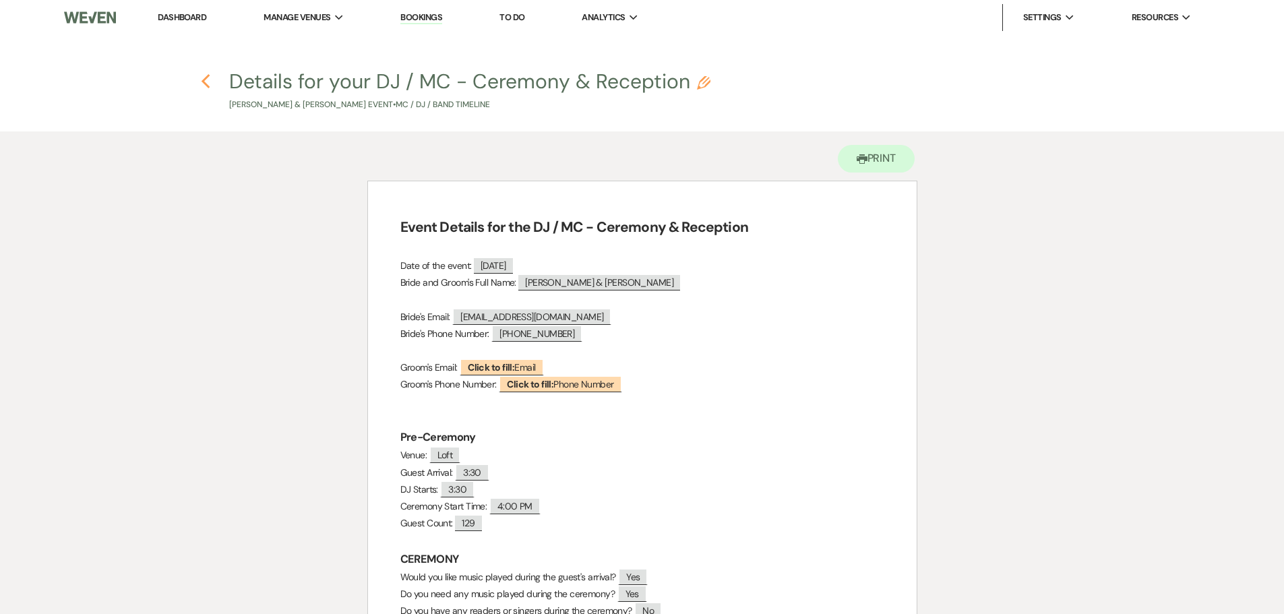
click at [204, 79] on icon "Previous" at bounding box center [206, 81] width 10 height 16
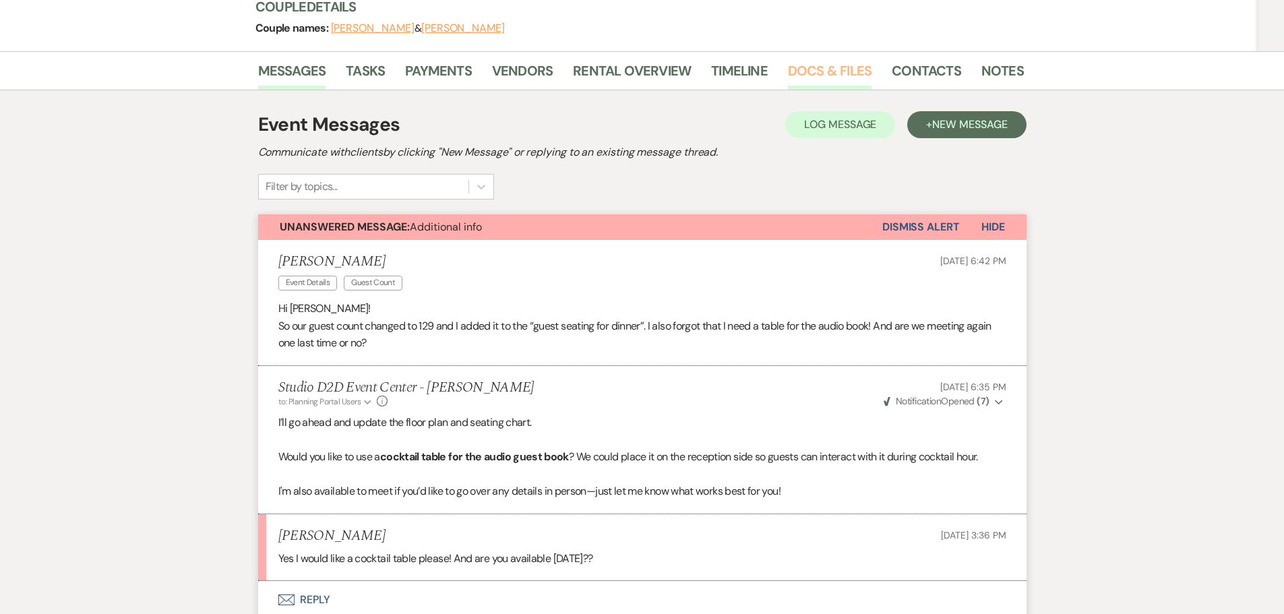
click at [809, 71] on link "Docs & Files" at bounding box center [830, 75] width 84 height 30
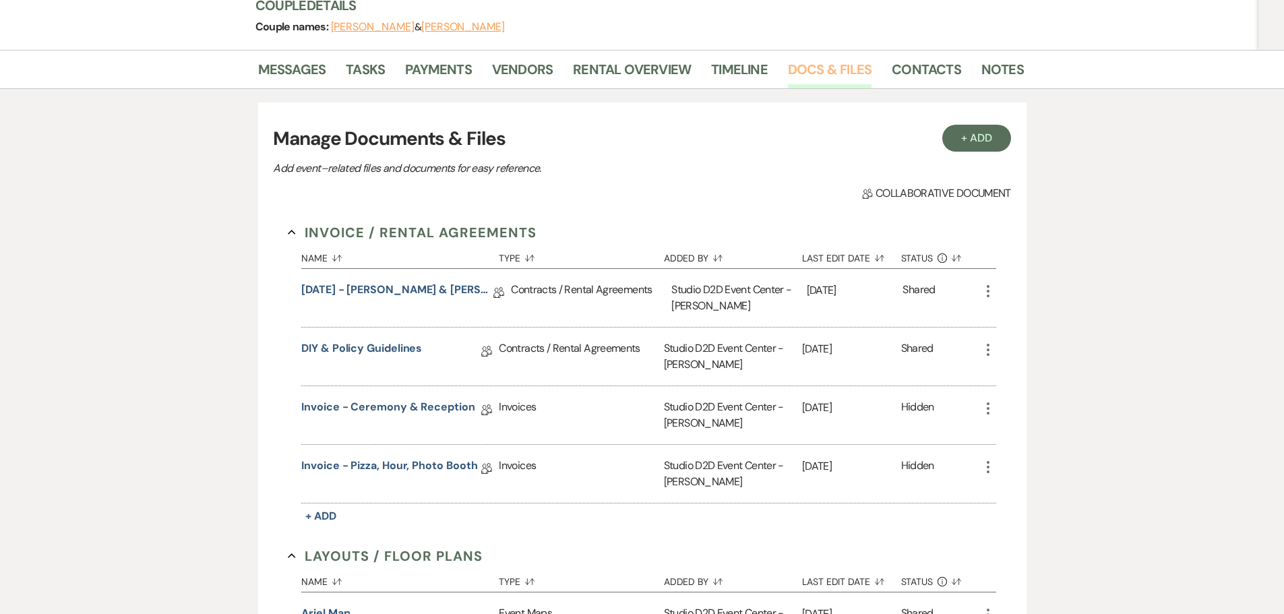
scroll to position [202, 0]
click at [962, 143] on button "+ Add" at bounding box center [976, 139] width 69 height 27
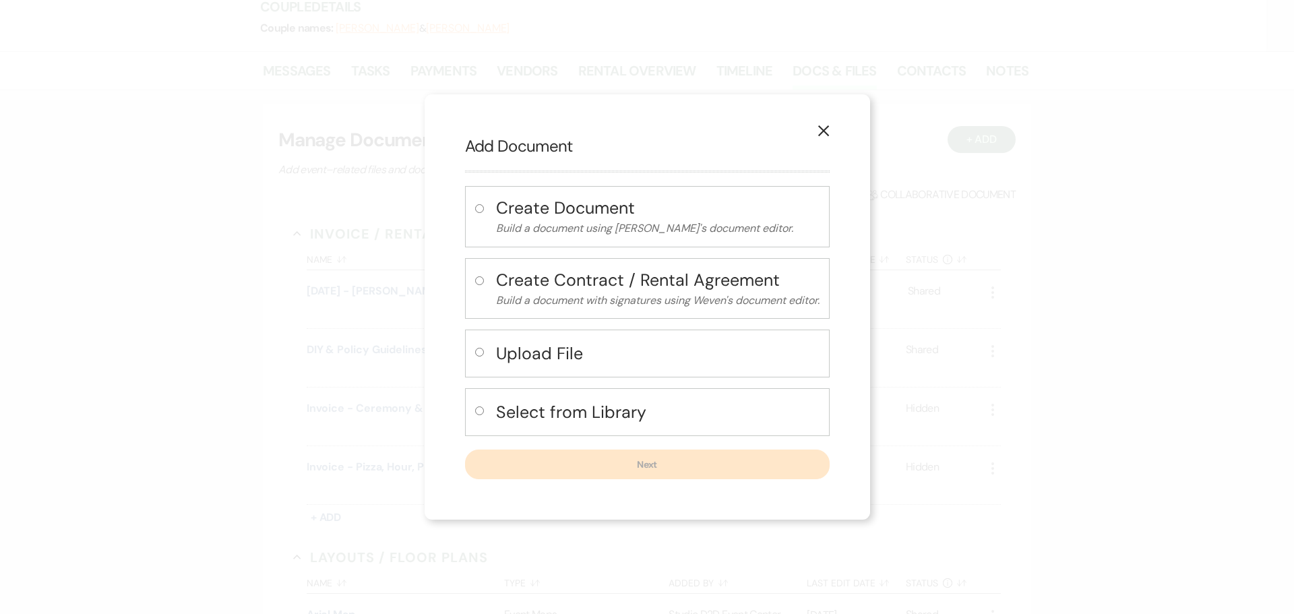
click at [564, 350] on h4 "Upload File" at bounding box center [657, 354] width 323 height 24
radio input "true"
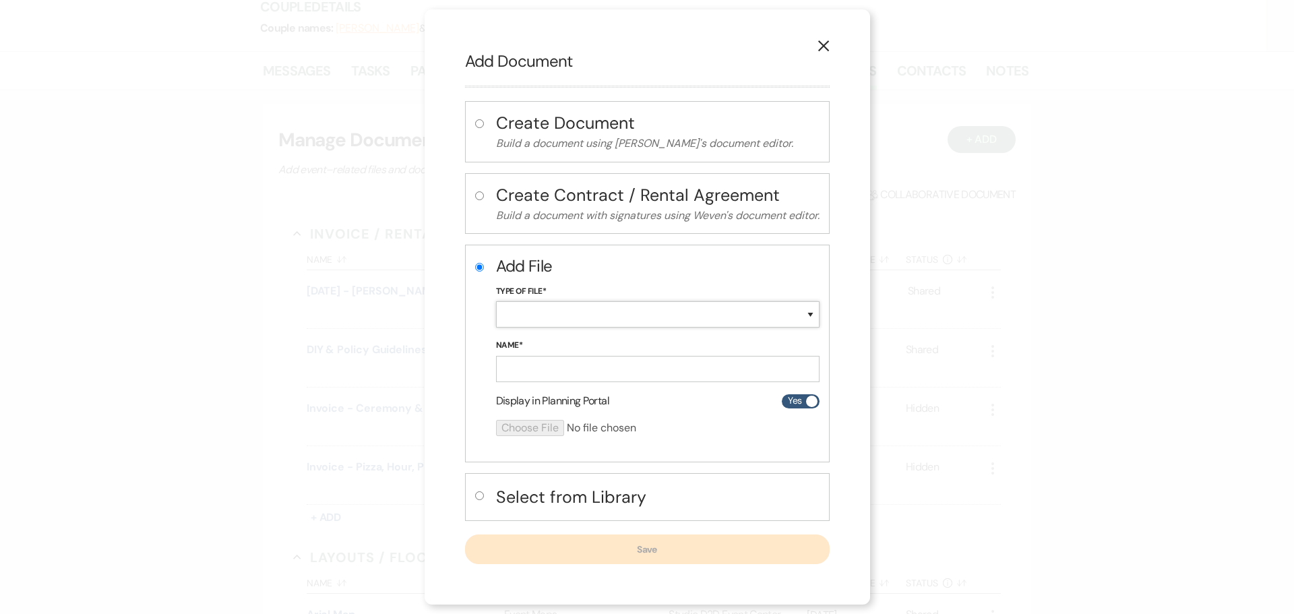
click at [559, 313] on select "Special Event Insurance Vendor Certificate of Insurance Contracts / Rental Agre…" at bounding box center [657, 314] width 323 height 26
select select "64"
click at [496, 301] on select "Special Event Insurance Vendor Certificate of Insurance Contracts / Rental Agre…" at bounding box center [657, 314] width 323 height 26
click at [590, 367] on input "Name*" at bounding box center [657, 369] width 323 height 26
paste input "[DATE] - [PERSON_NAME] & [PERSON_NAME] Details"
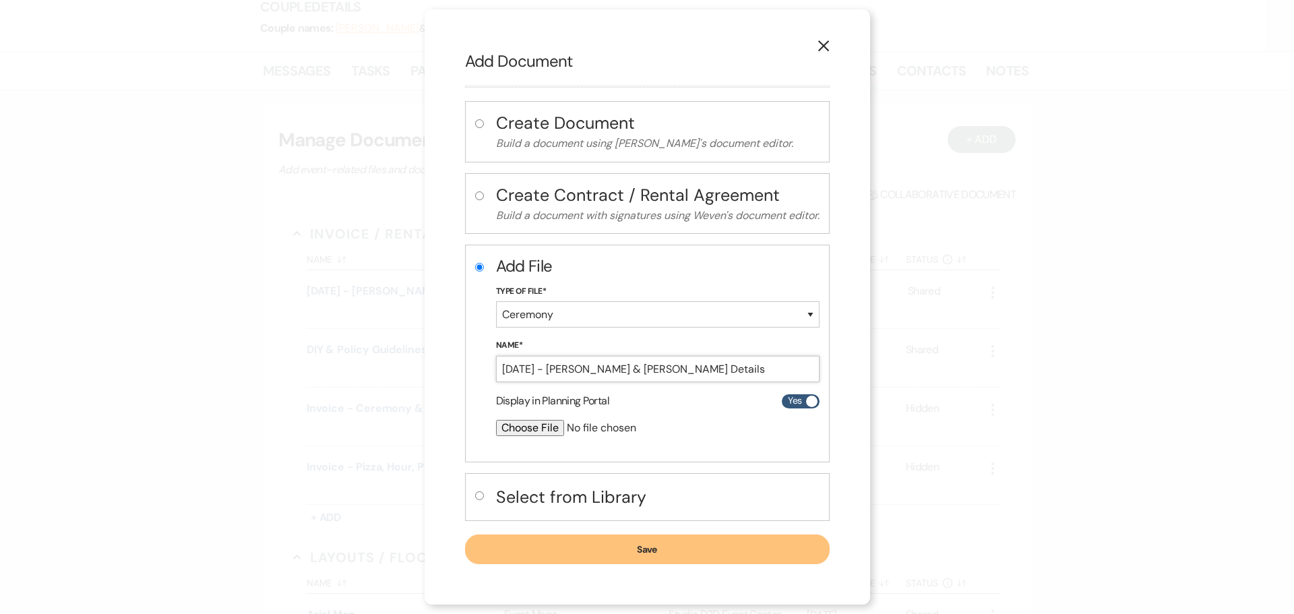
type input "[DATE] - [PERSON_NAME] & [PERSON_NAME] Details"
click at [536, 429] on input "file" at bounding box center [622, 428] width 252 height 16
type input "C:\fakepath\[DATE] - [PERSON_NAME] & [PERSON_NAME] Details - Studio D2D (1).pdf"
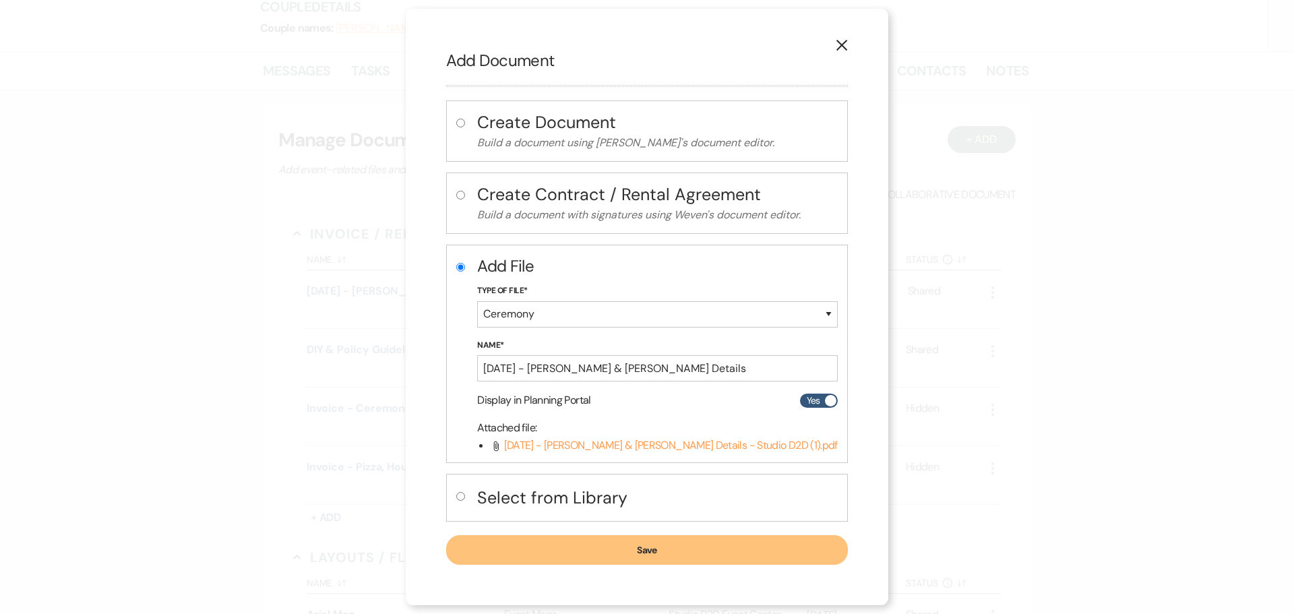
click at [497, 549] on button "Save" at bounding box center [647, 550] width 402 height 30
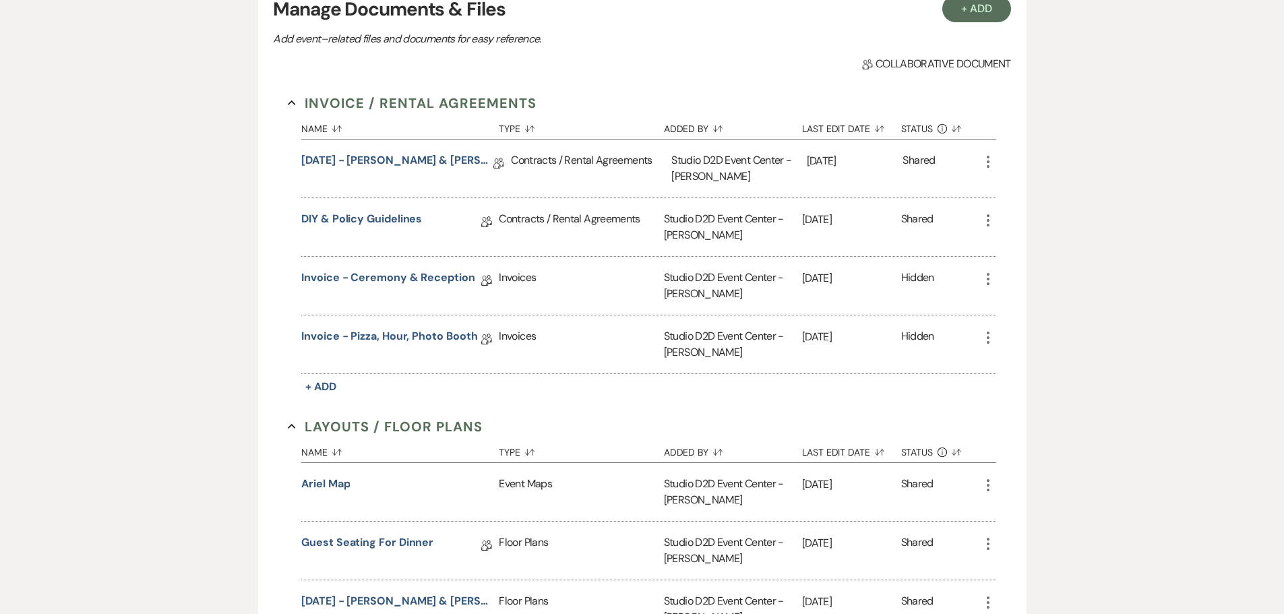
scroll to position [135, 0]
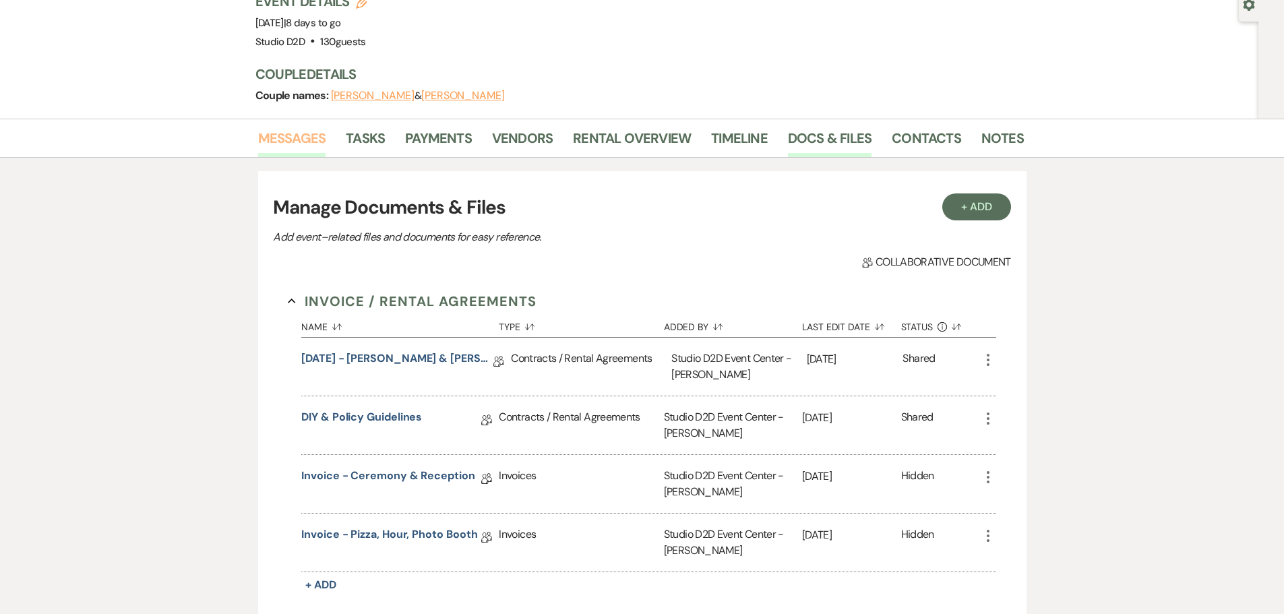
click at [303, 139] on link "Messages" at bounding box center [292, 142] width 68 height 30
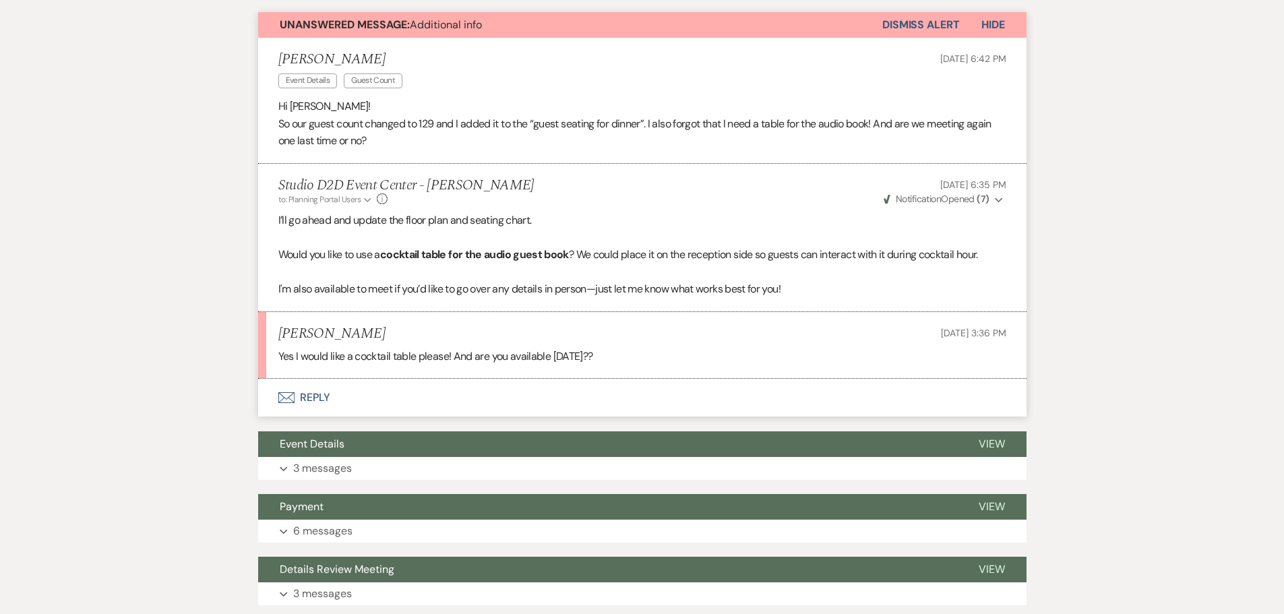
click at [319, 390] on button "Envelope Reply" at bounding box center [642, 398] width 768 height 38
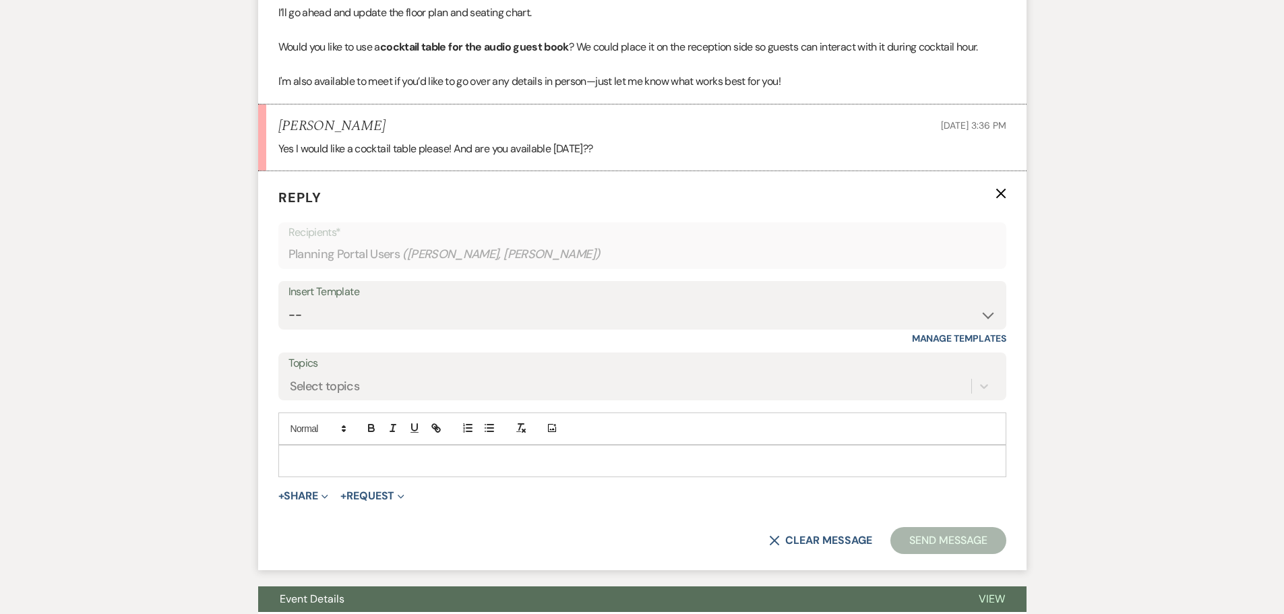
scroll to position [616, 0]
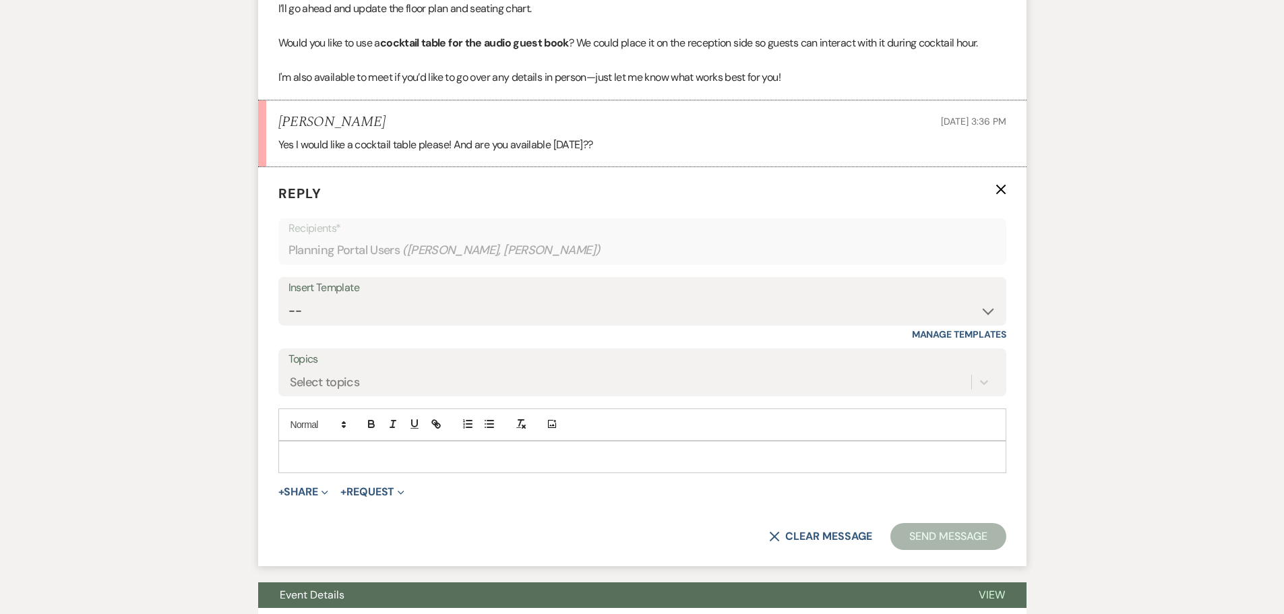
click at [340, 455] on p at bounding box center [642, 456] width 706 height 15
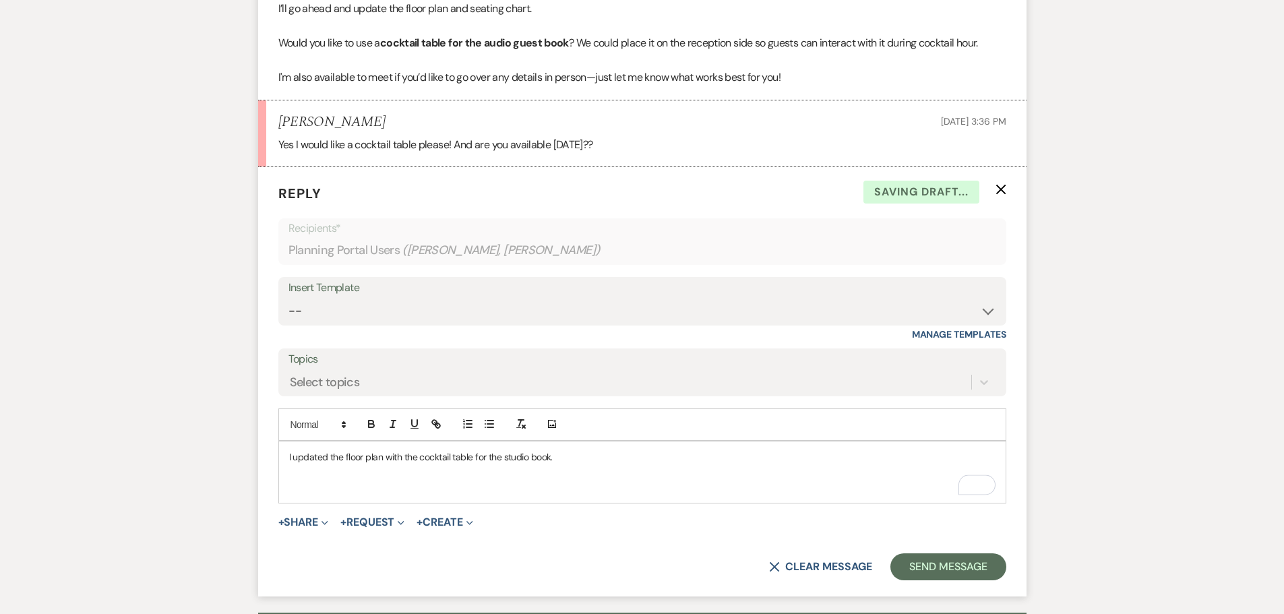
click at [509, 458] on p "I updated the floor plan with the cocktail table for the studio book." at bounding box center [642, 456] width 706 height 15
click at [538, 496] on div "I updated the floor plan with the cocktail table for the audio book." at bounding box center [642, 471] width 726 height 61
drag, startPoint x: 534, startPoint y: 489, endPoint x: 477, endPoint y: 493, distance: 56.7
click at [477, 493] on p "You can schedule a venue visit [DATE] by clicking here" at bounding box center [642, 487] width 706 height 15
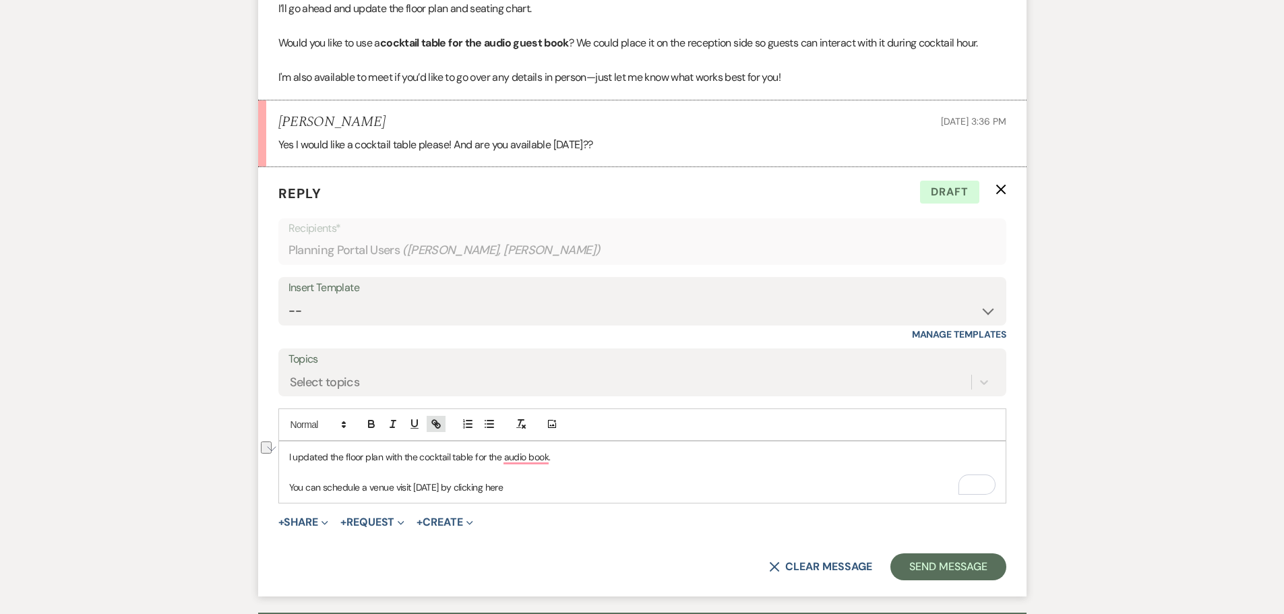
click at [437, 420] on icon "button" at bounding box center [436, 424] width 12 height 12
paste input "[URL][DOMAIN_NAME]"
type input "[URL][DOMAIN_NAME]"
click at [588, 516] on link at bounding box center [577, 513] width 29 height 10
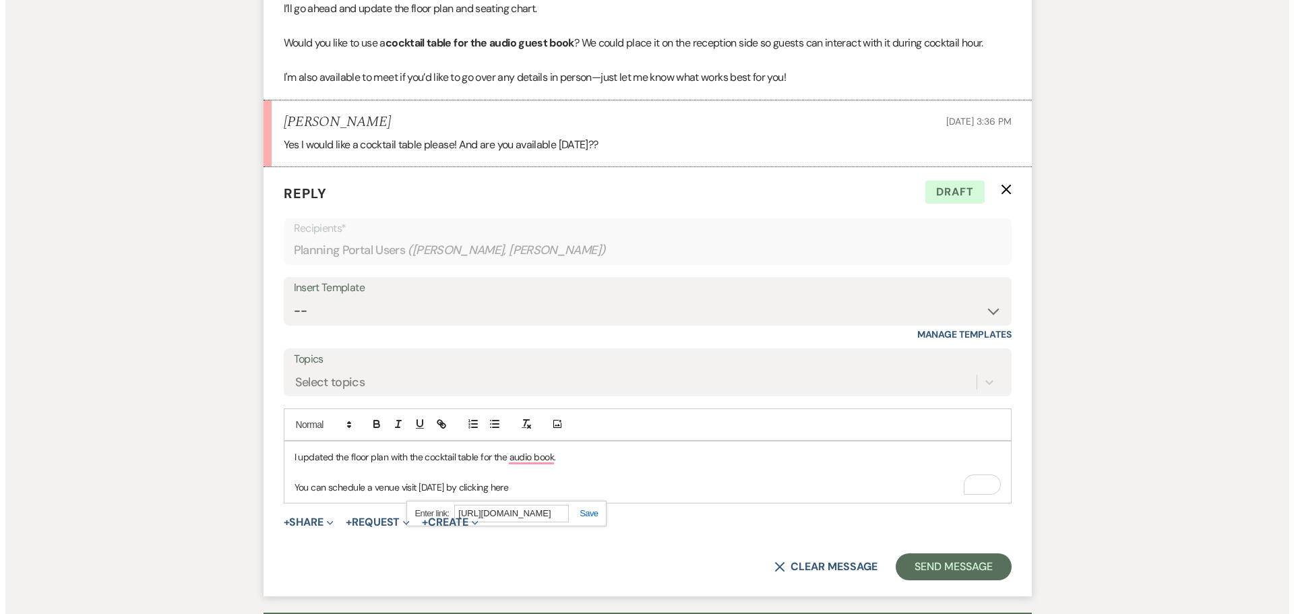
scroll to position [0, 0]
click at [302, 520] on button "+ Share Expand" at bounding box center [303, 522] width 51 height 11
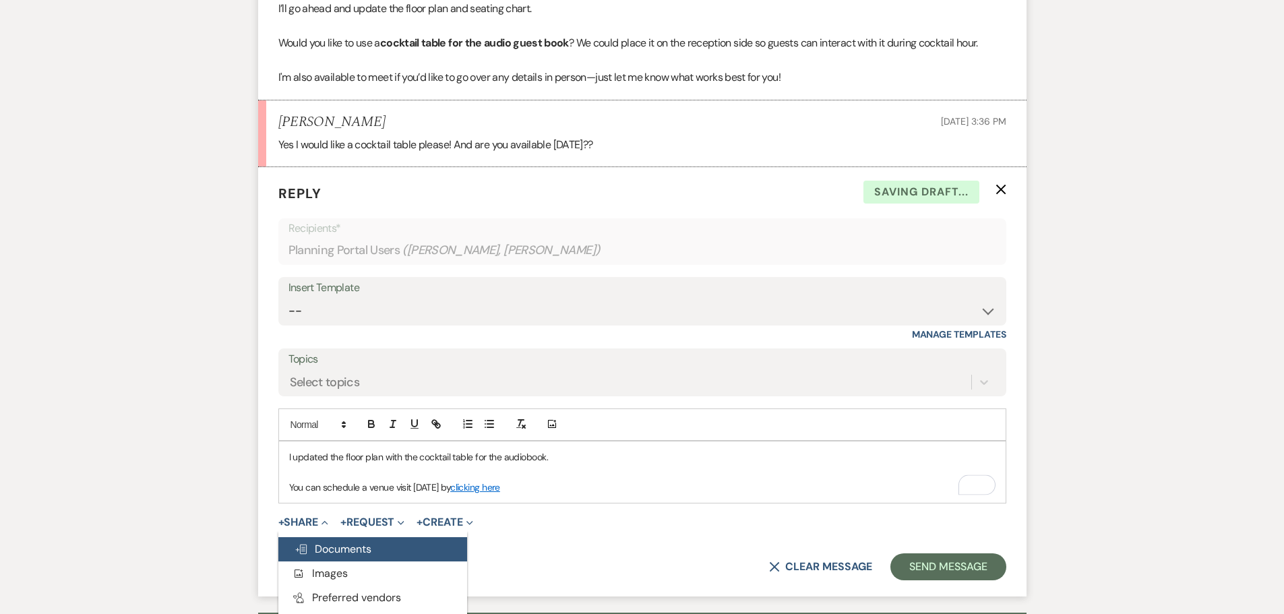
click at [319, 544] on span "Doc Upload Documents" at bounding box center [332, 549] width 77 height 14
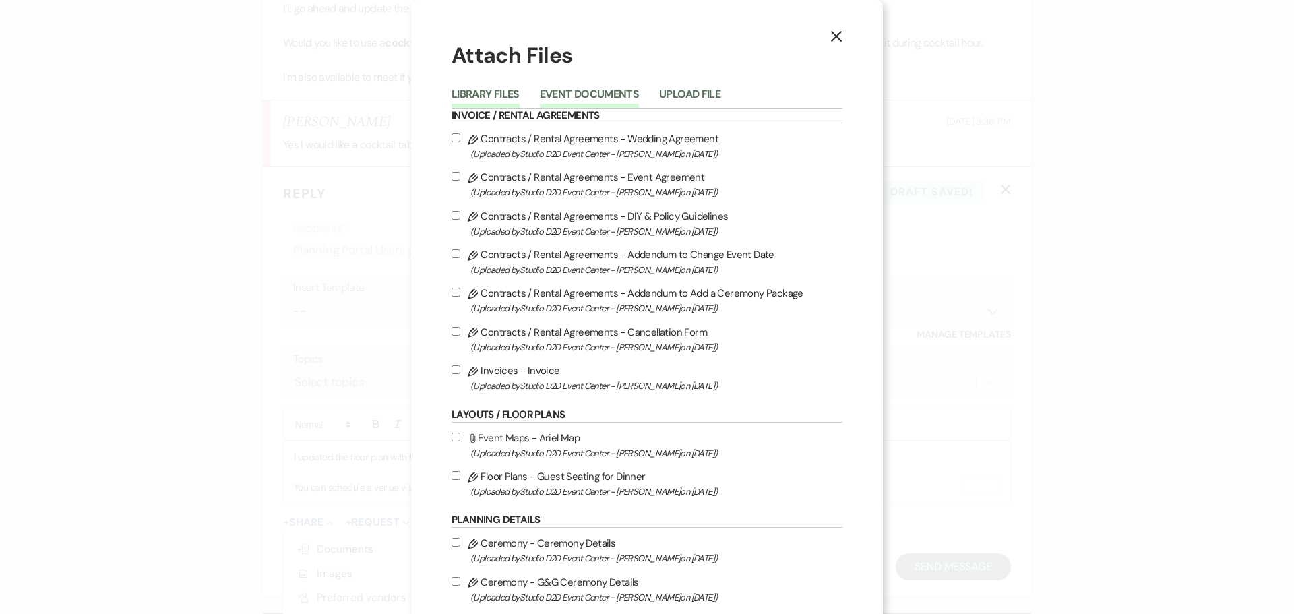
click at [575, 96] on button "Event Documents" at bounding box center [589, 98] width 99 height 19
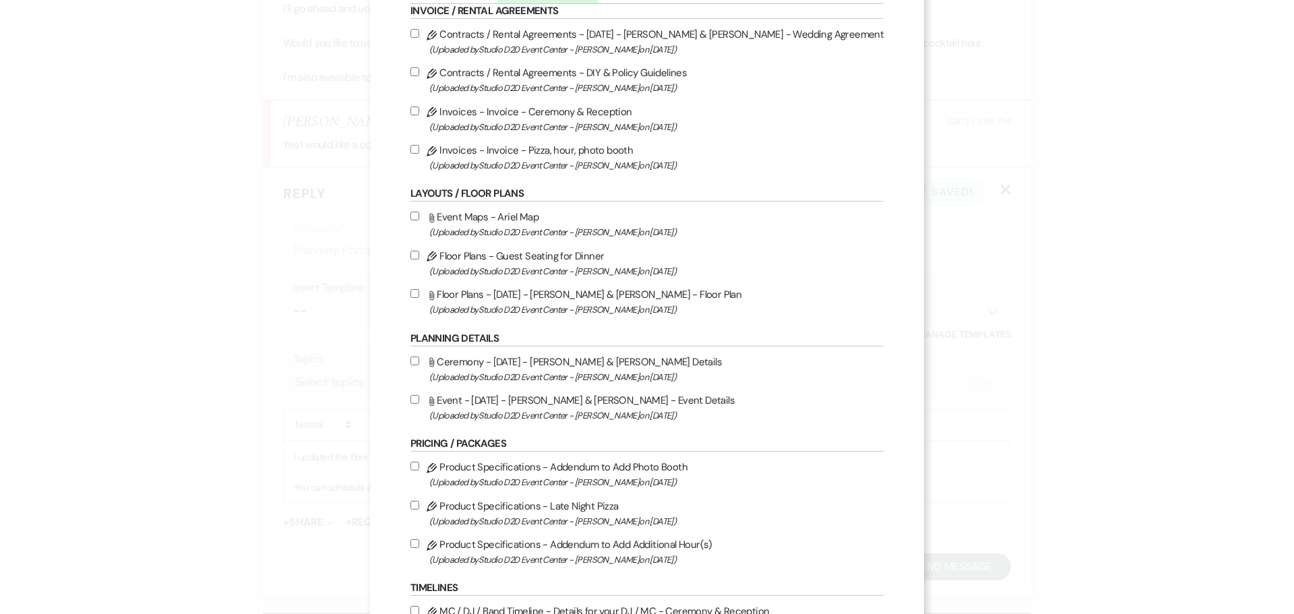
scroll to position [135, 0]
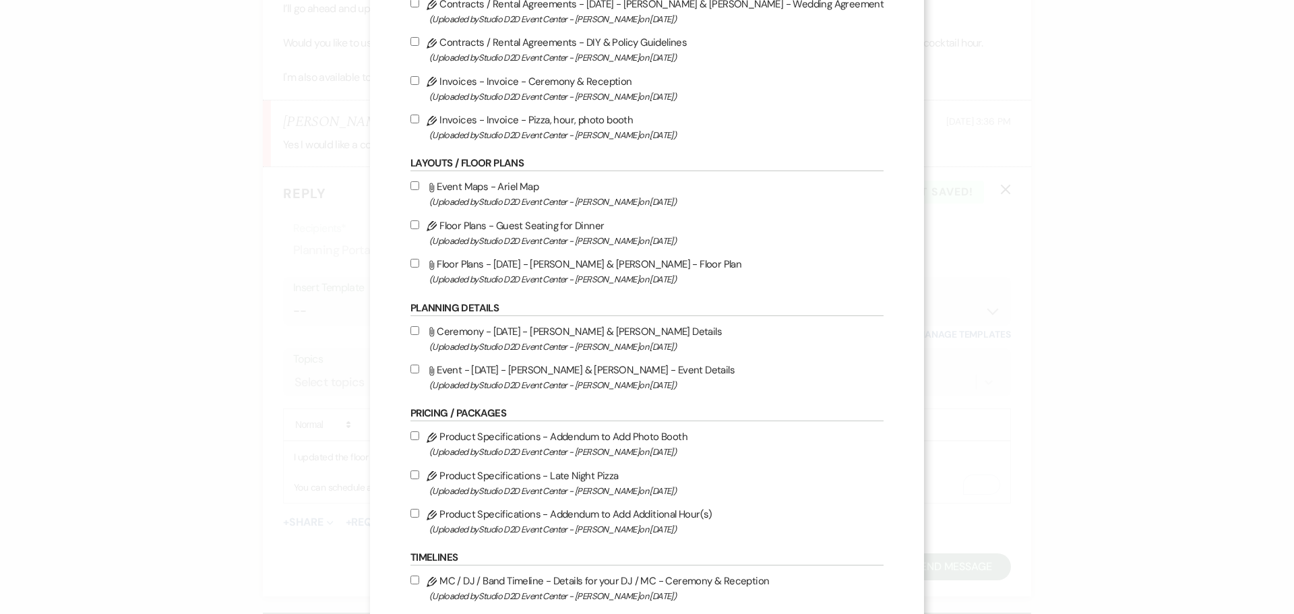
click at [549, 265] on label "Attach File Floor Plans - [DATE] - [PERSON_NAME] & [PERSON_NAME] - Floor Plan (…" at bounding box center [646, 271] width 473 height 32
click at [419, 265] on input "Attach File Floor Plans - [DATE] - [PERSON_NAME] & [PERSON_NAME] - Floor Plan (…" at bounding box center [414, 263] width 9 height 9
checkbox input "true"
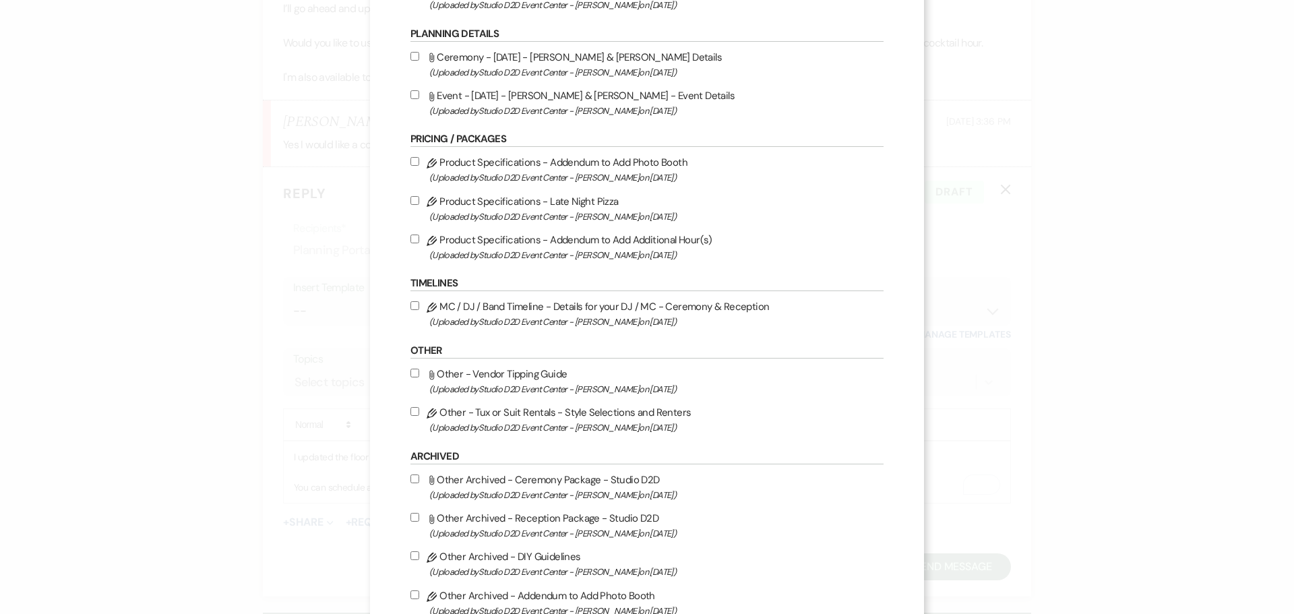
scroll to position [337, 0]
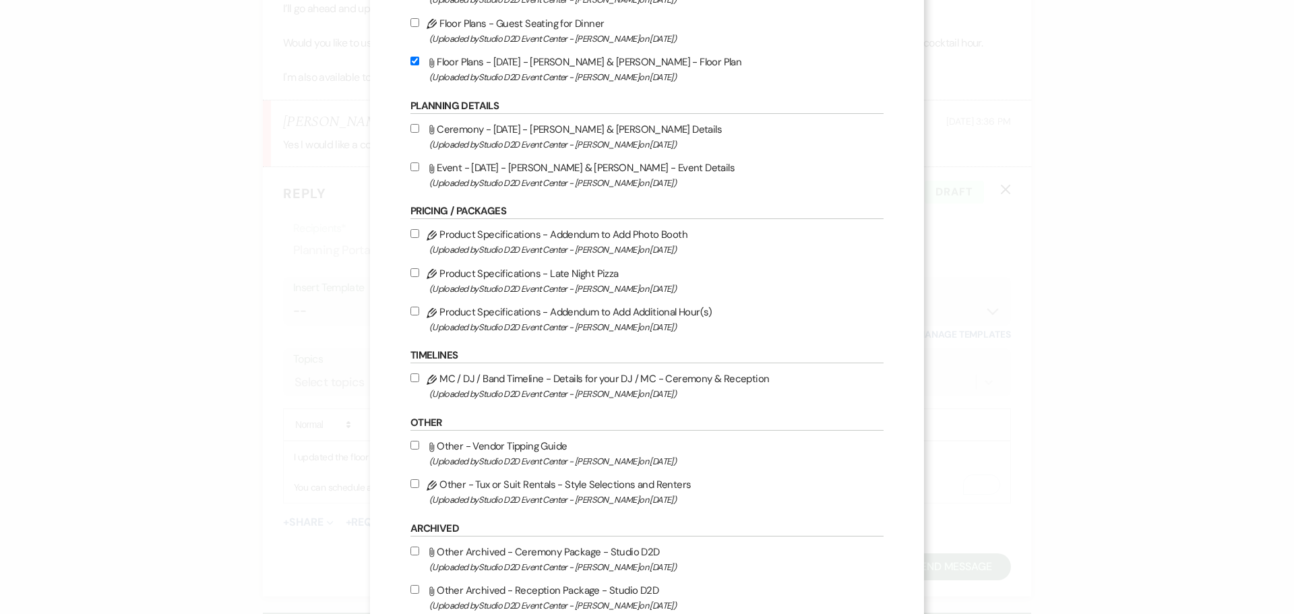
click at [537, 129] on label "Attach File Ceremony - [DATE] - [PERSON_NAME] & [PERSON_NAME] Details (Uploaded…" at bounding box center [646, 137] width 473 height 32
click at [419, 129] on input "Attach File Ceremony - [DATE] - [PERSON_NAME] & [PERSON_NAME] Details (Uploaded…" at bounding box center [414, 128] width 9 height 9
checkbox input "true"
click at [538, 166] on label "Attach File Event - [DATE] - [PERSON_NAME] & [PERSON_NAME] - Event Details (Upl…" at bounding box center [646, 175] width 473 height 32
click at [419, 166] on input "Attach File Event - [DATE] - [PERSON_NAME] & [PERSON_NAME] - Event Details (Upl…" at bounding box center [414, 166] width 9 height 9
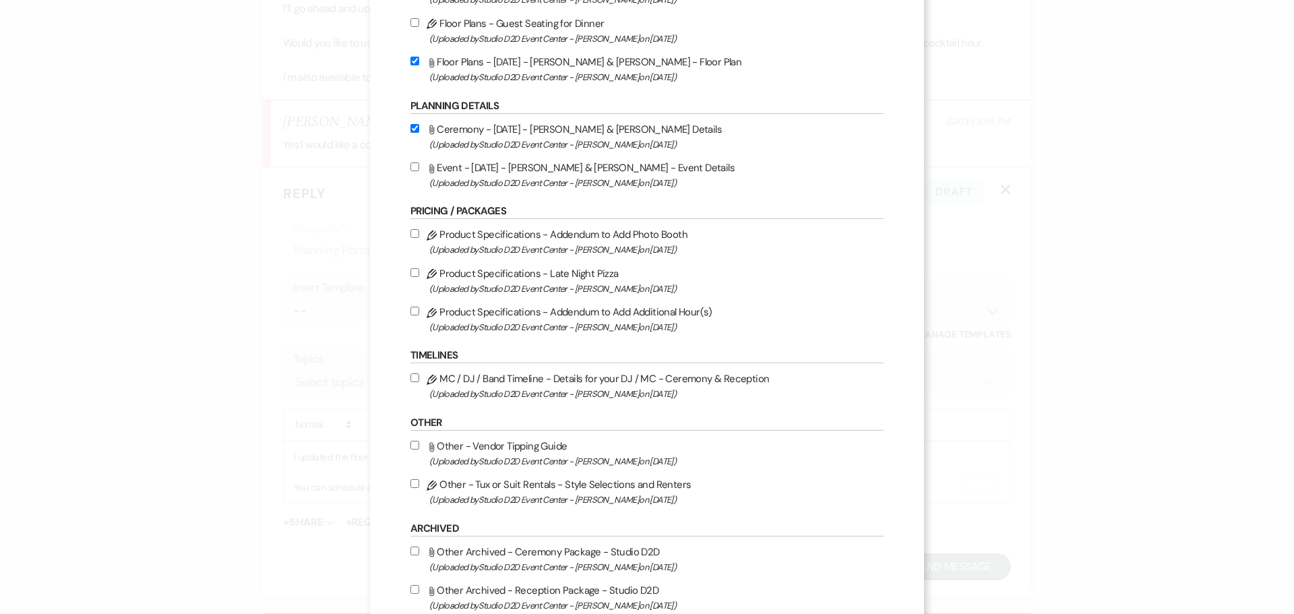
checkbox input "true"
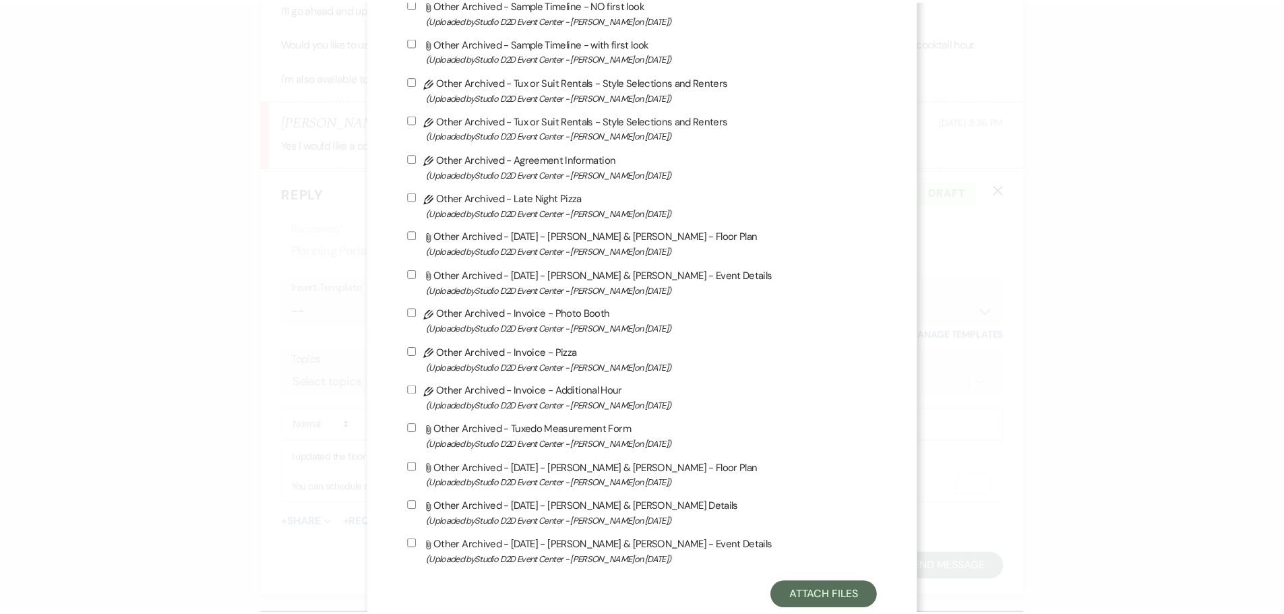
scroll to position [1152, 0]
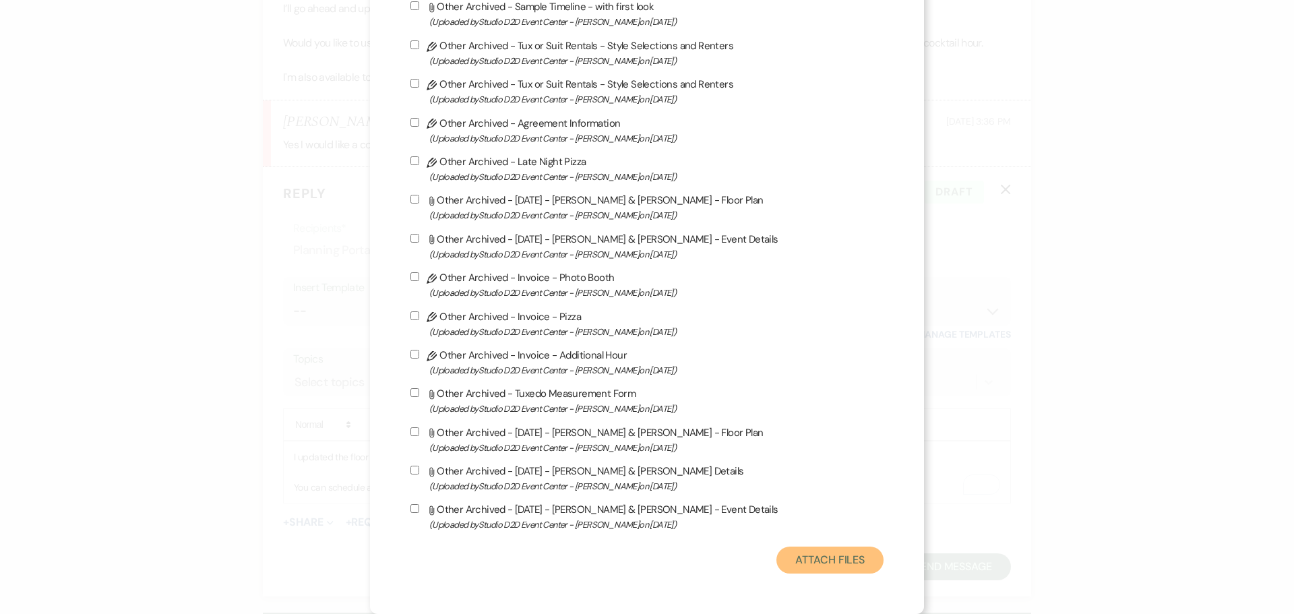
click at [797, 554] on button "Attach Files" at bounding box center [829, 560] width 107 height 27
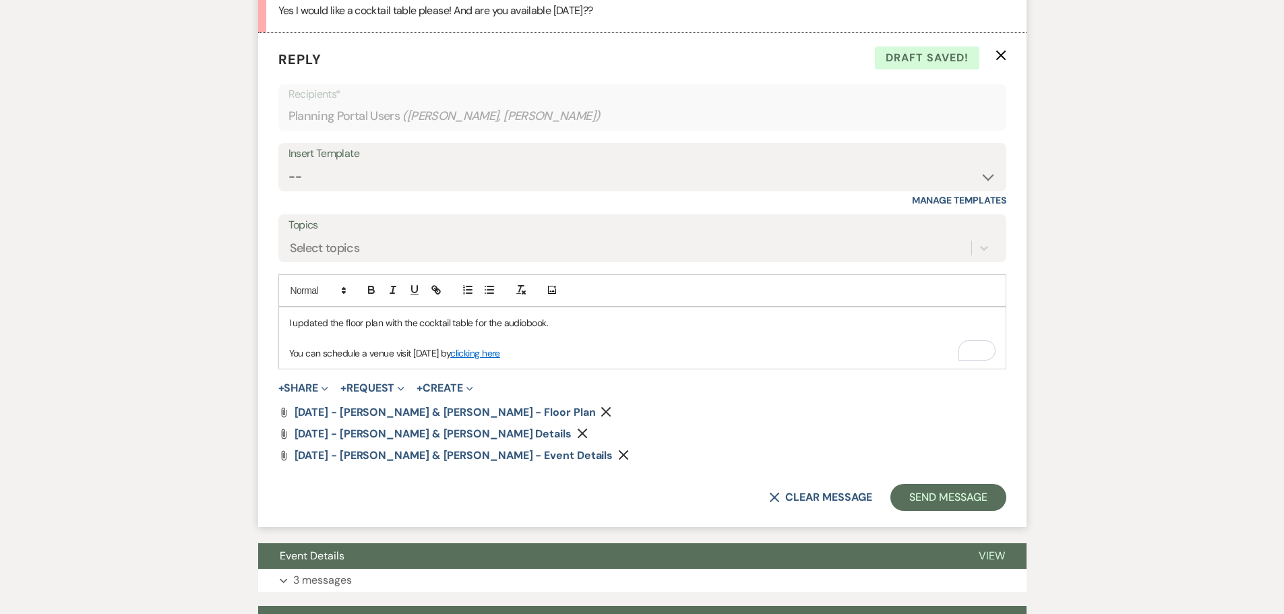
scroll to position [751, 0]
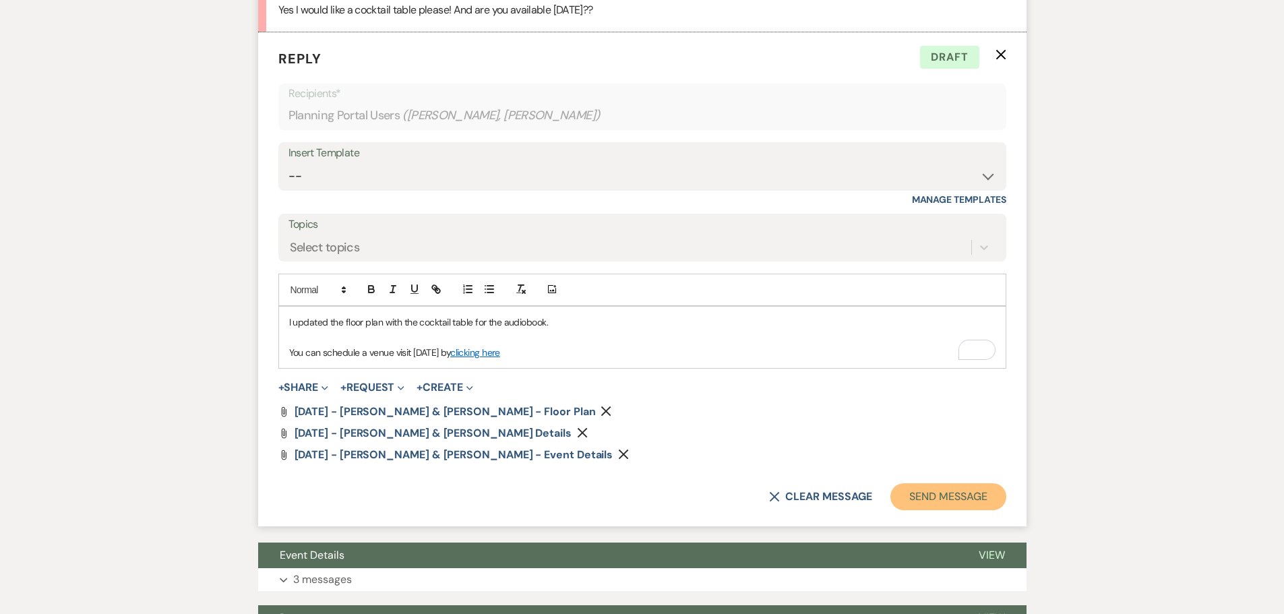
click at [936, 501] on button "Send Message" at bounding box center [947, 496] width 115 height 27
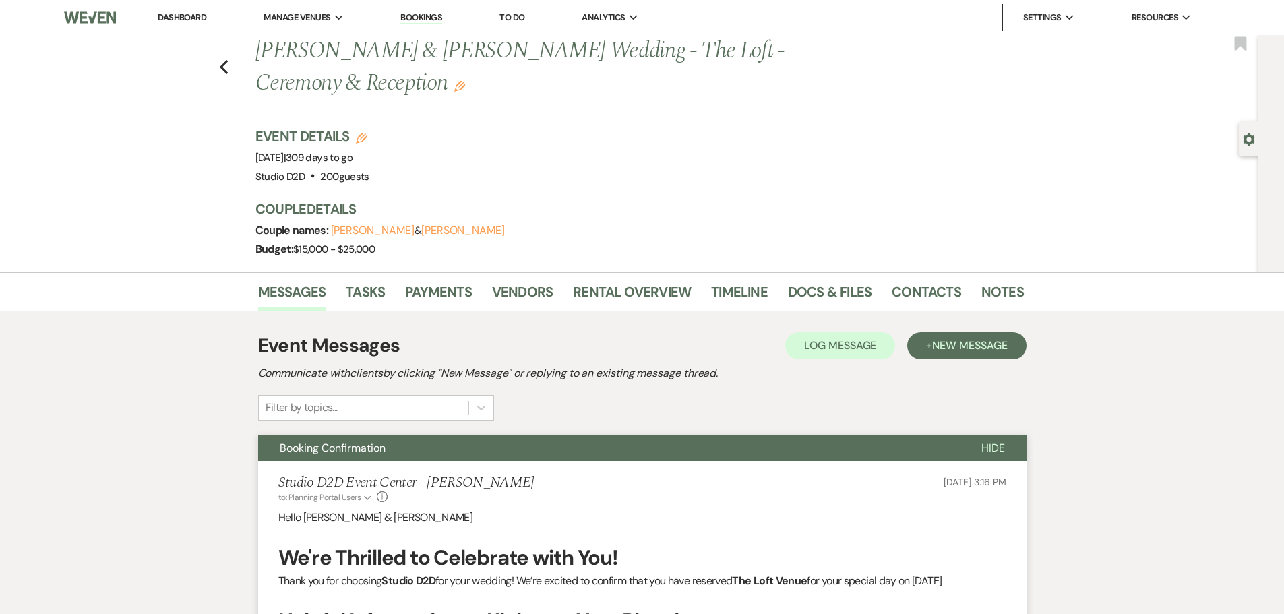
click at [412, 13] on link "Bookings" at bounding box center [421, 17] width 42 height 13
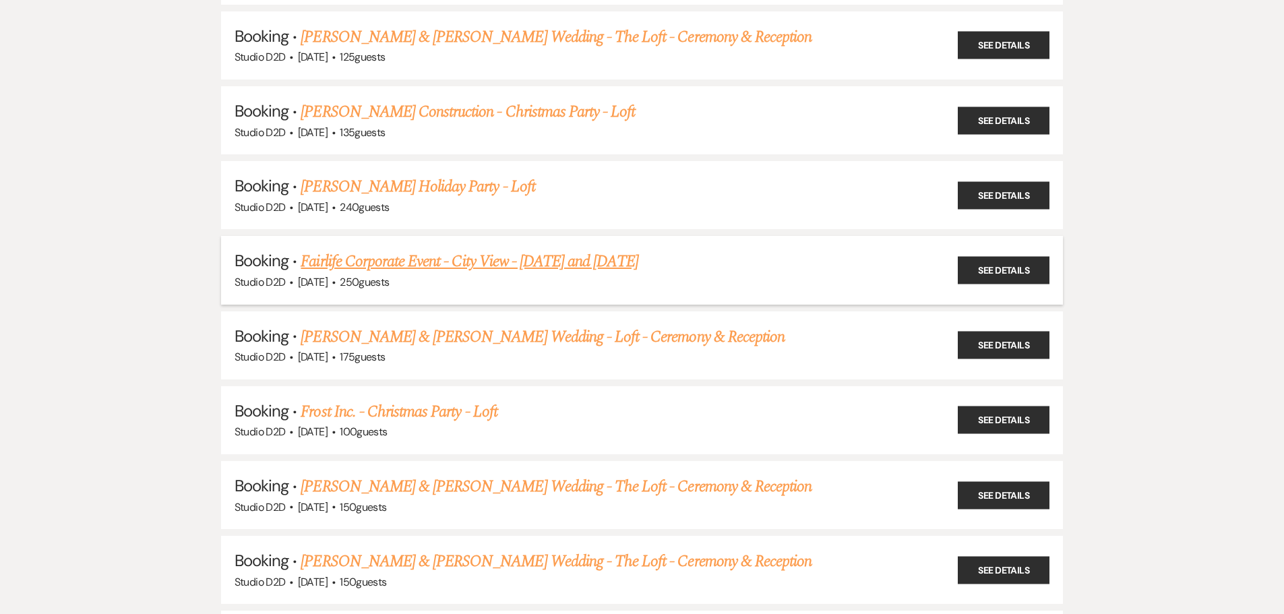
scroll to position [2628, 0]
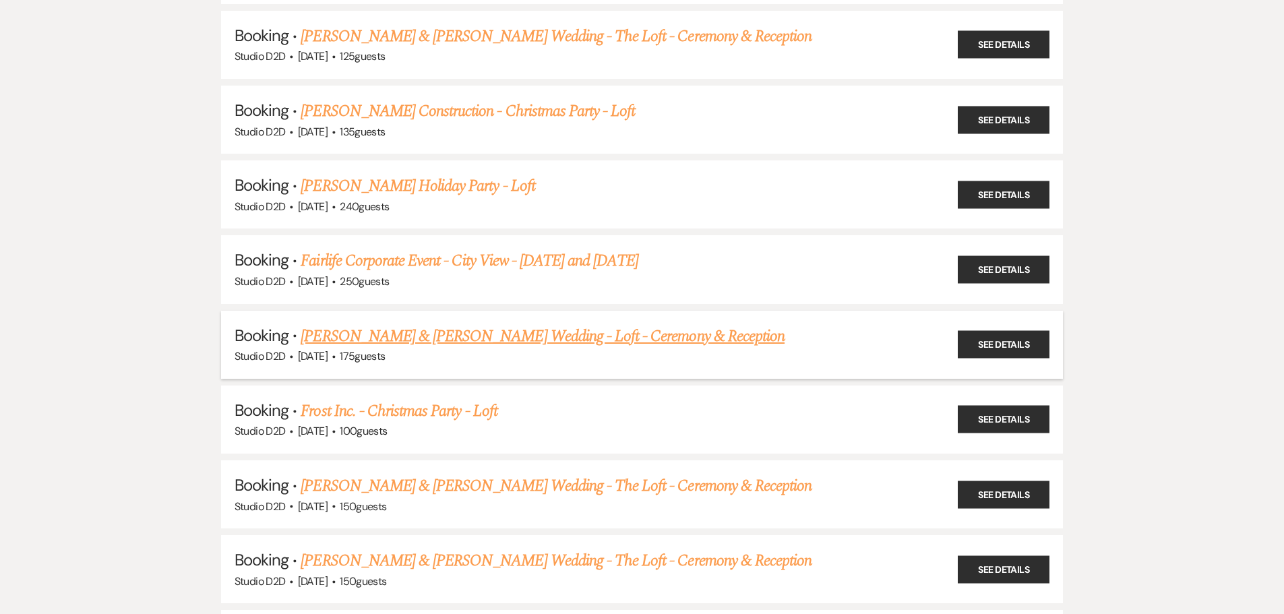
click at [400, 342] on link "[PERSON_NAME] & [PERSON_NAME] Wedding - Loft - Ceremony & Reception" at bounding box center [543, 336] width 484 height 24
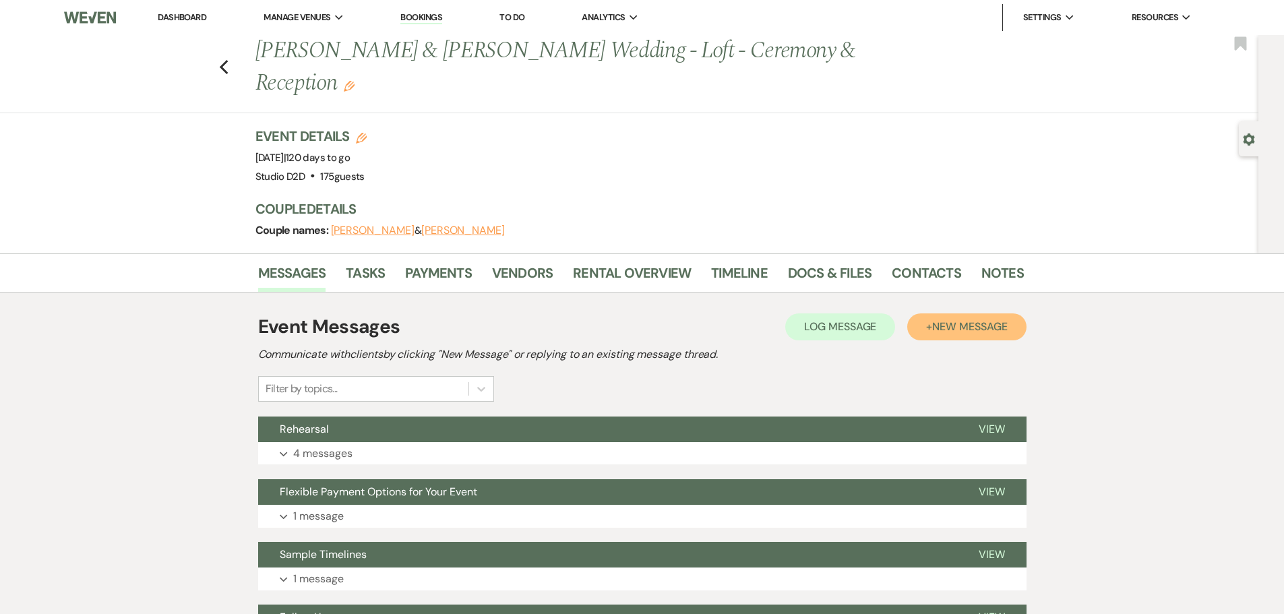
click at [949, 330] on span "New Message" at bounding box center [969, 326] width 75 height 14
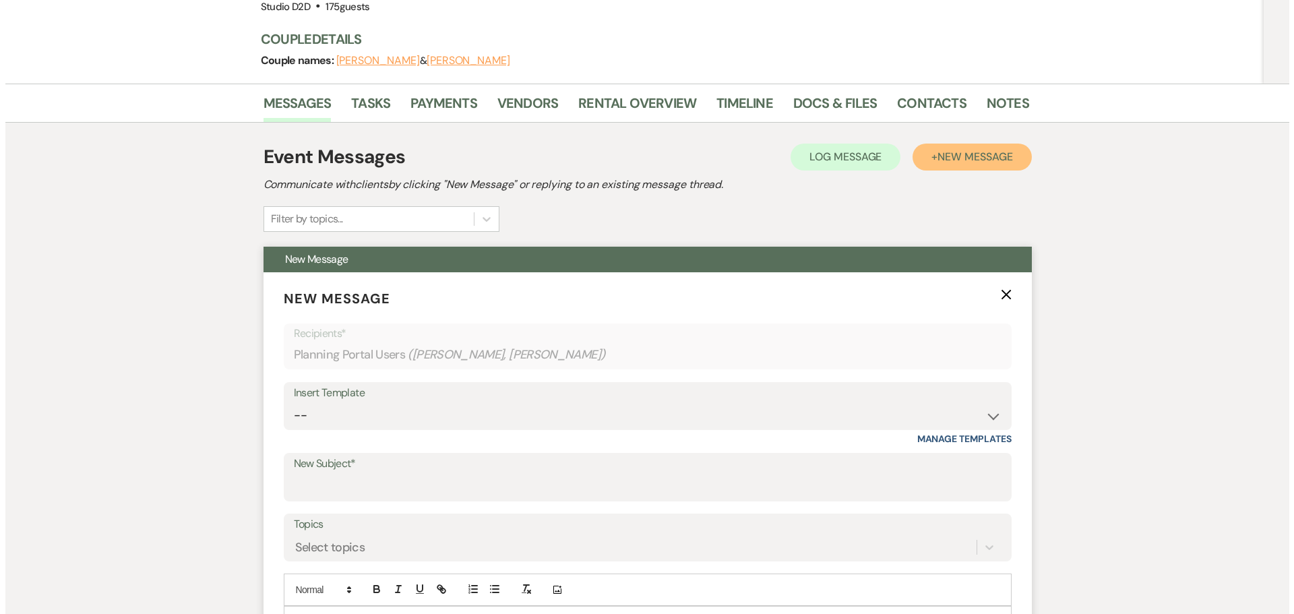
scroll to position [270, 0]
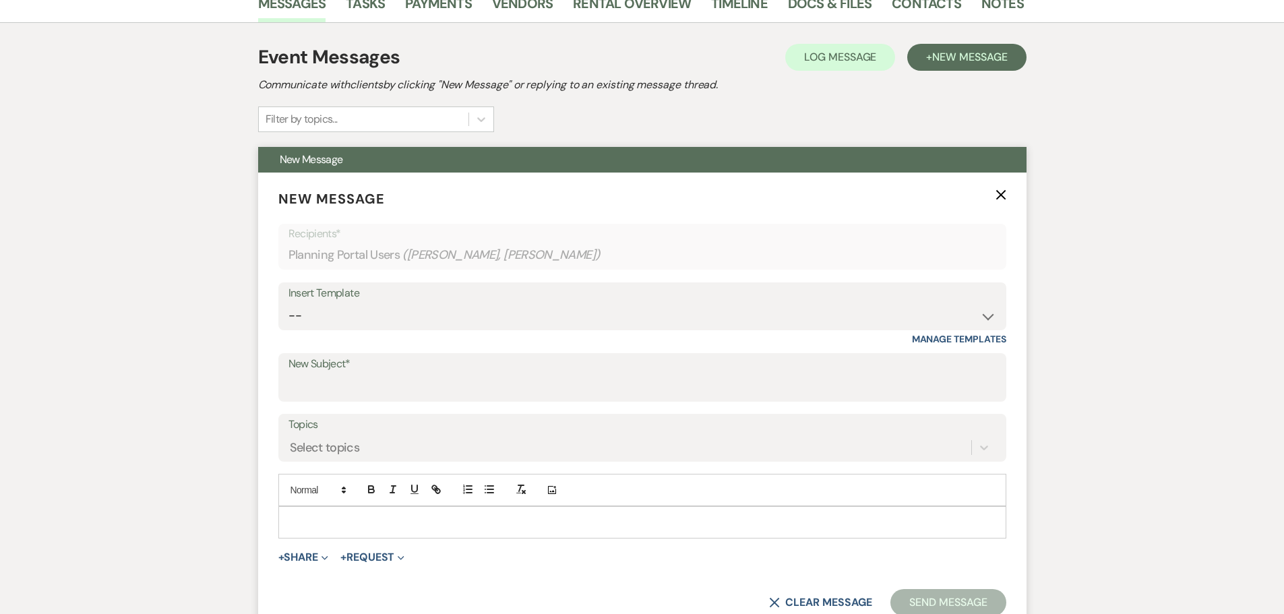
click at [383, 512] on div at bounding box center [642, 522] width 726 height 31
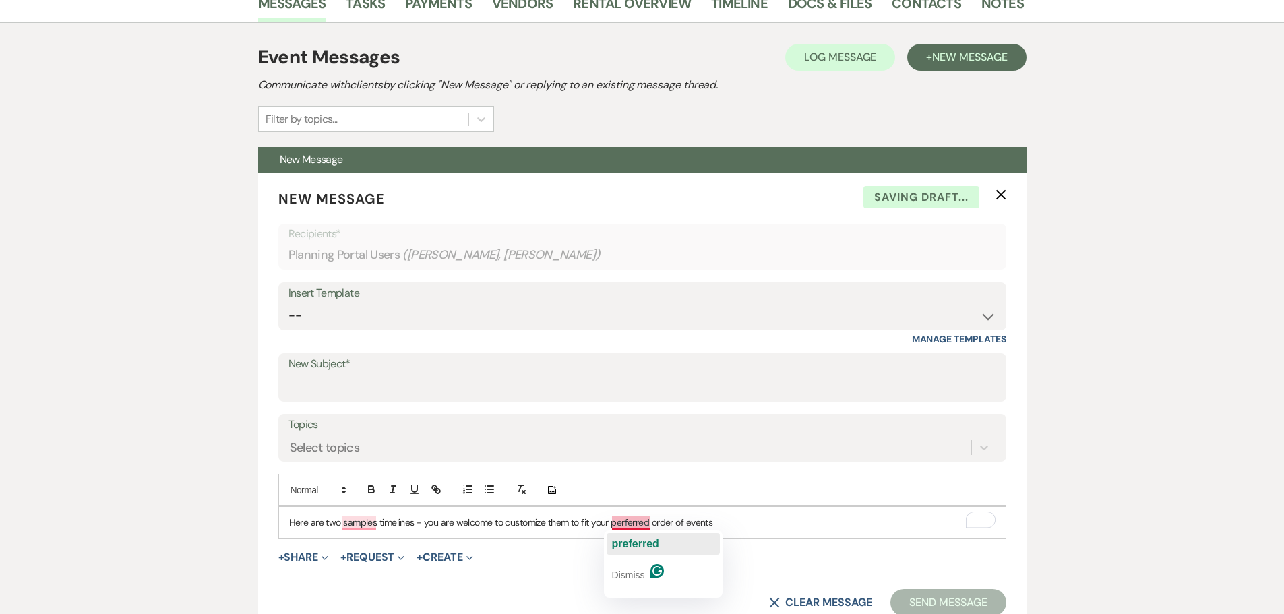
click at [625, 538] on span "preferred" at bounding box center [635, 543] width 47 height 11
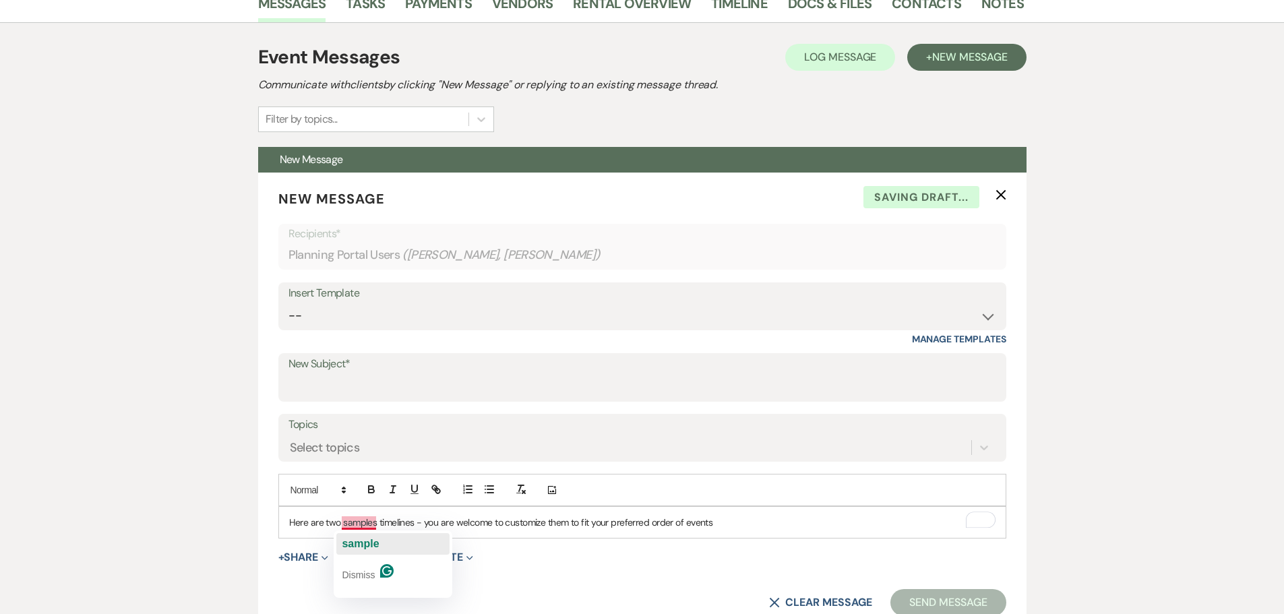
click at [372, 542] on span "sample" at bounding box center [360, 543] width 37 height 11
click at [314, 558] on button "+ Share Expand" at bounding box center [303, 557] width 51 height 11
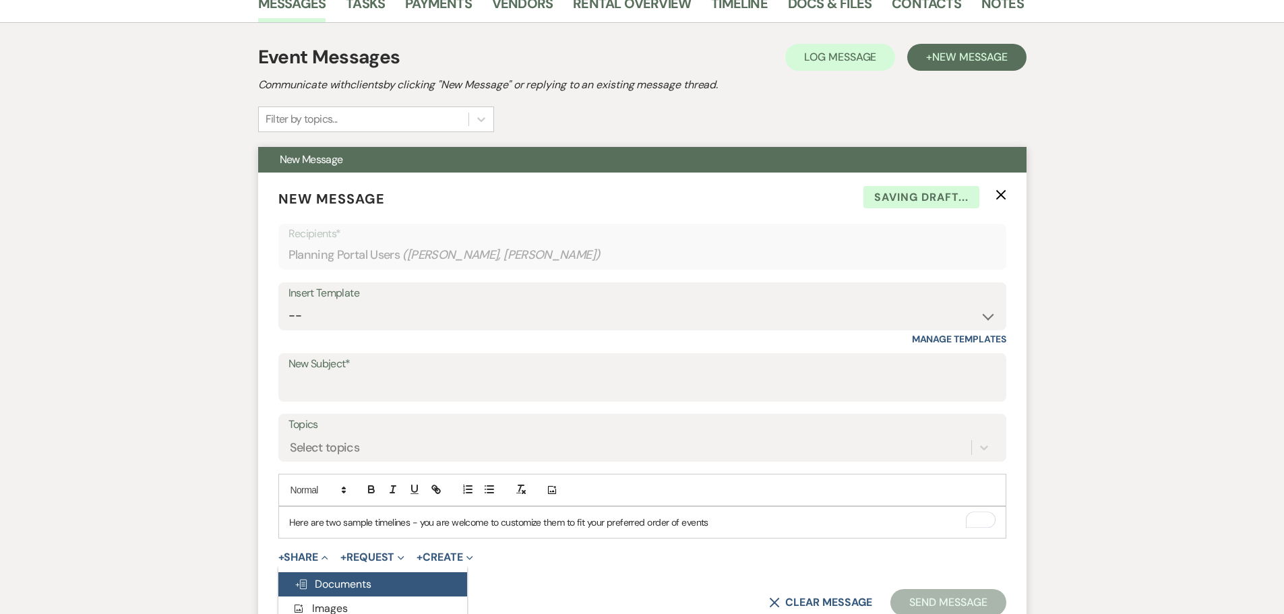
click at [328, 578] on span "Doc Upload Documents" at bounding box center [332, 584] width 77 height 14
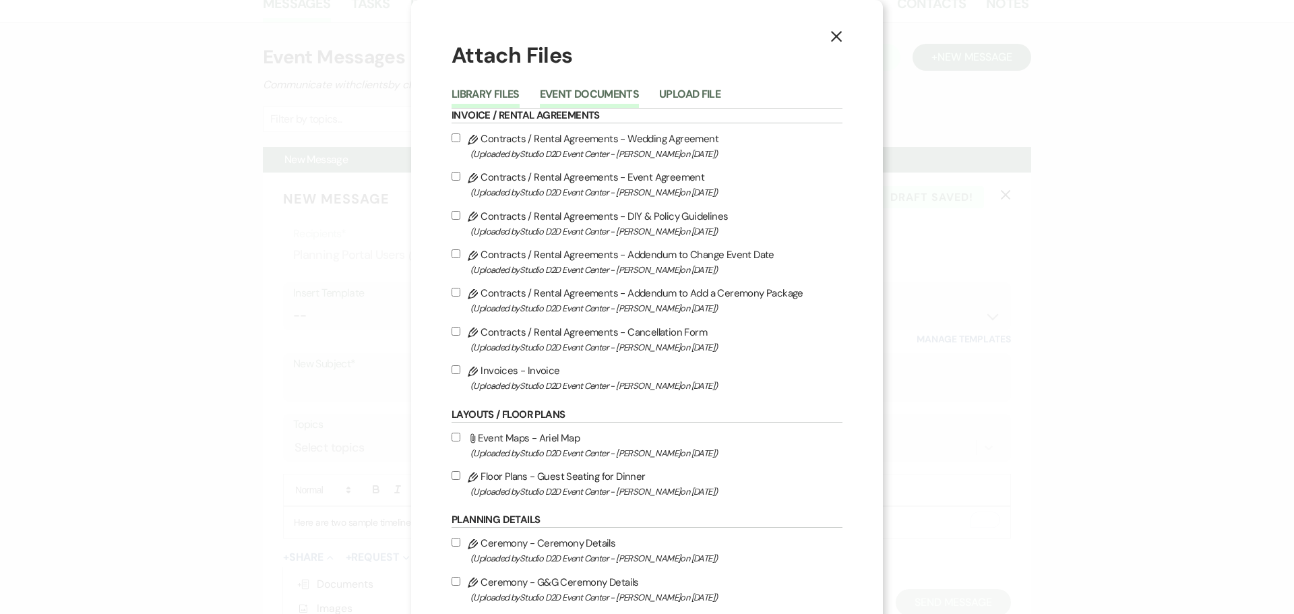
click at [572, 95] on button "Event Documents" at bounding box center [589, 98] width 99 height 19
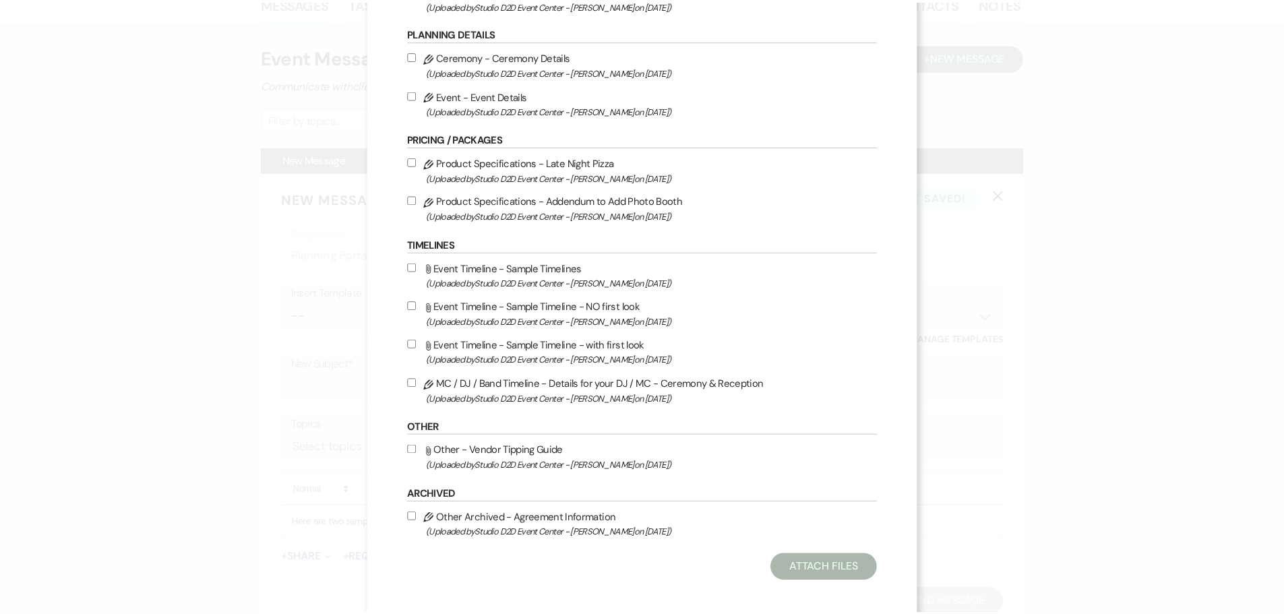
scroll to position [379, 0]
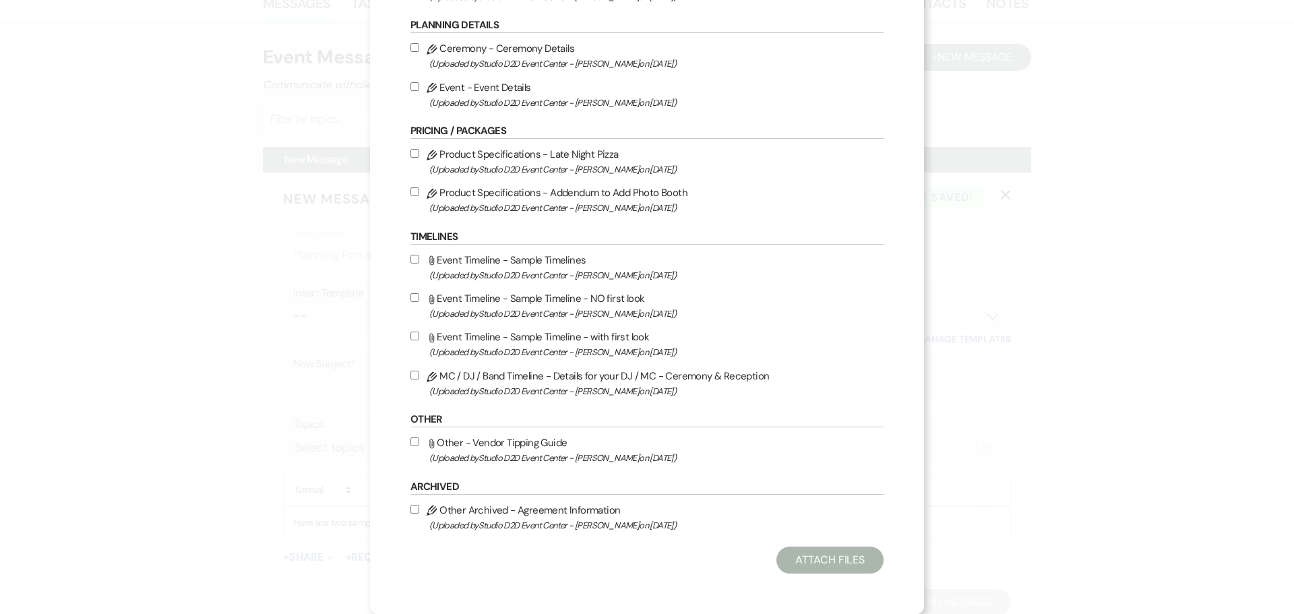
click at [419, 299] on input "Attach File Event Timeline - Sample Timeline - NO first look (Uploaded by Studi…" at bounding box center [414, 297] width 9 height 9
checkbox input "true"
click at [419, 337] on input "Attach File Event Timeline - Sample Timeline - with first look (Uploaded by Stu…" at bounding box center [414, 336] width 9 height 9
checkbox input "true"
click at [776, 561] on button "Attach Files" at bounding box center [829, 560] width 107 height 27
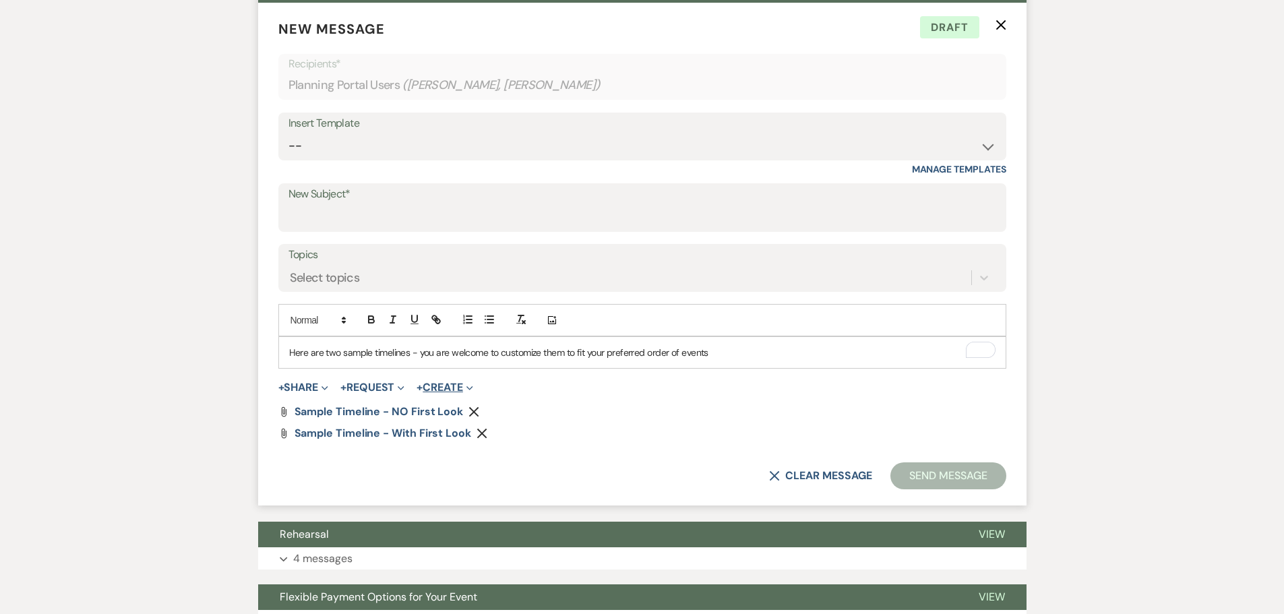
scroll to position [472, 0]
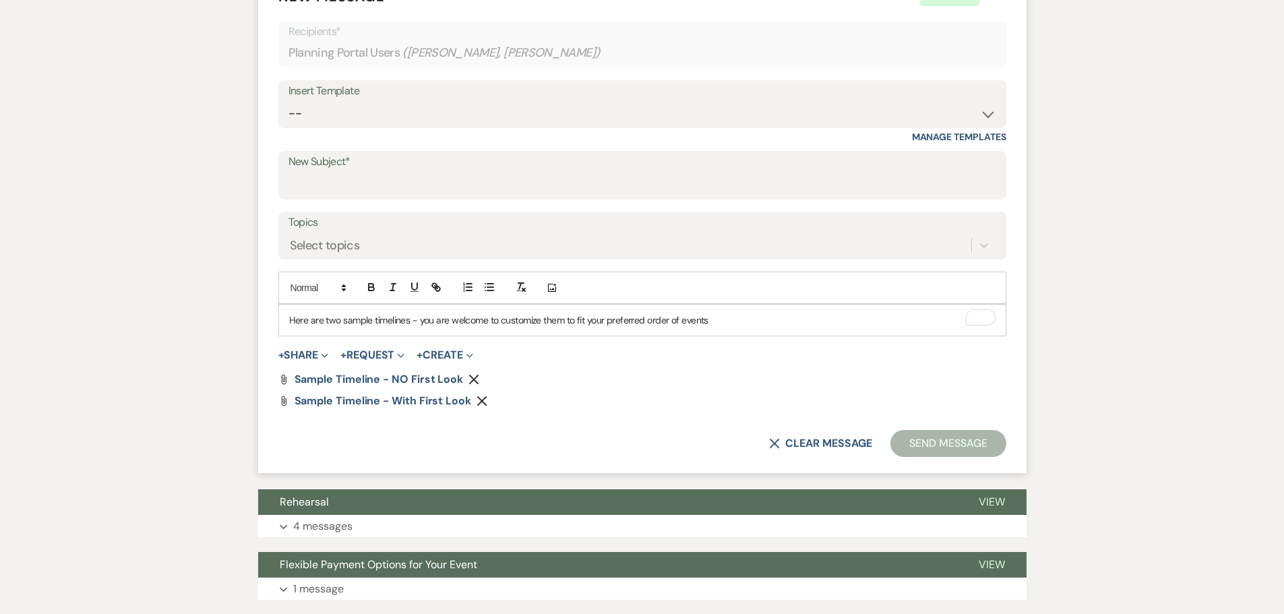
click at [759, 324] on p "Here are two sample timelines - you are welcome to customize them to fit your p…" at bounding box center [642, 320] width 706 height 15
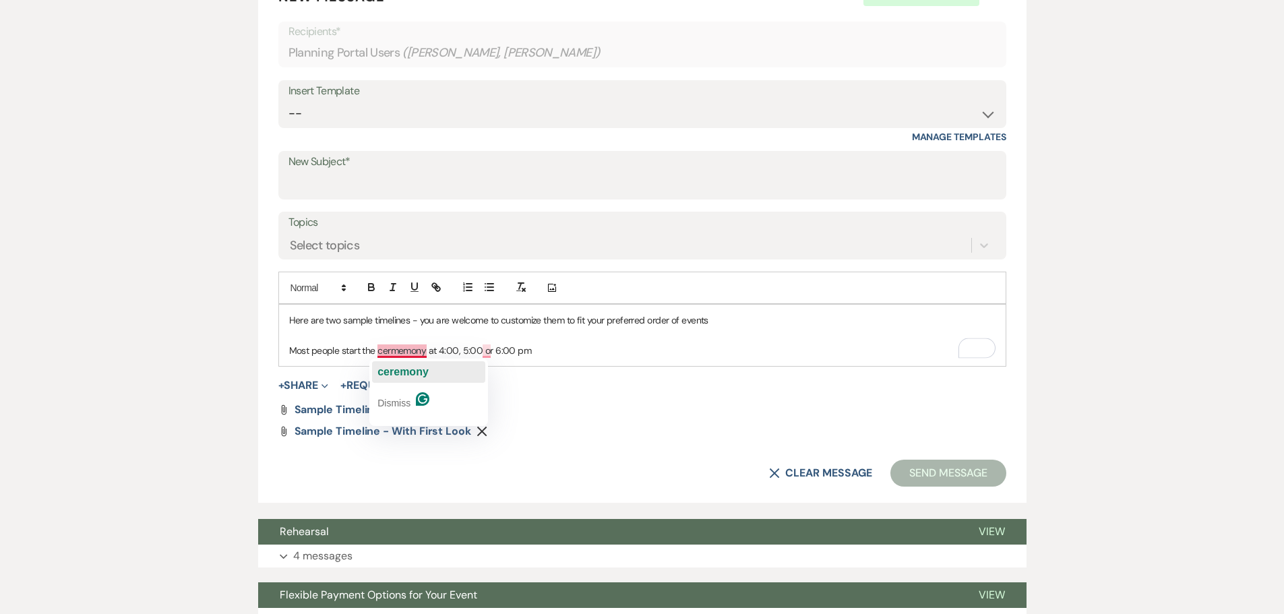
click at [403, 375] on span "ceremony" at bounding box center [402, 371] width 51 height 11
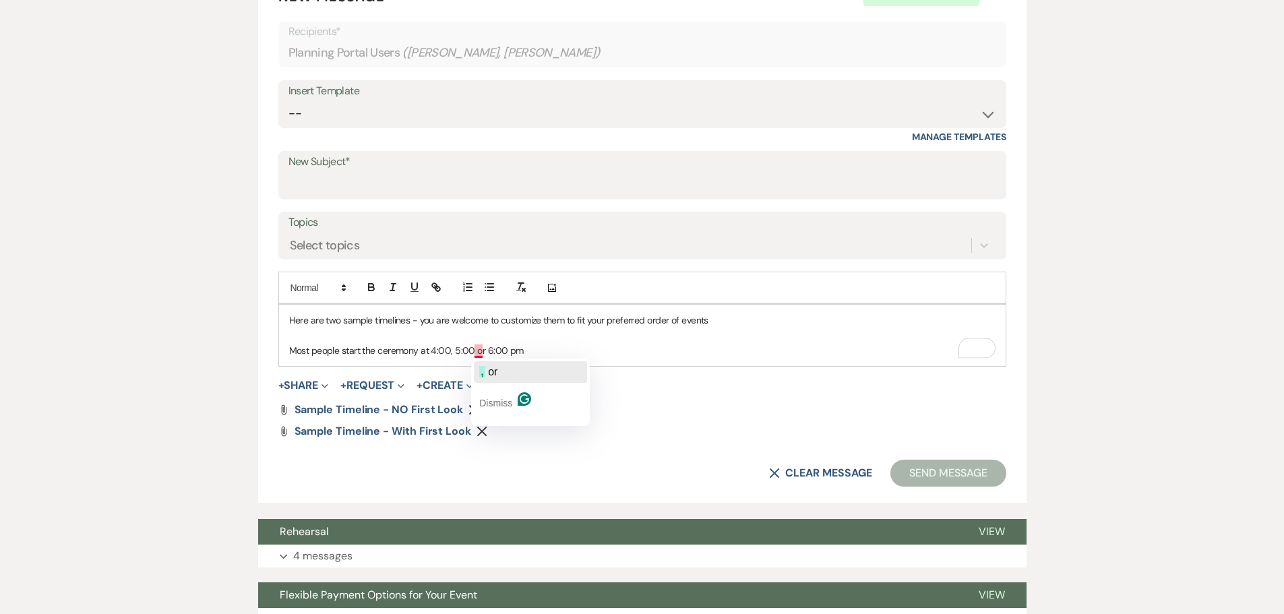
click at [483, 371] on span "," at bounding box center [481, 371] width 5 height 11
click at [653, 357] on p "Most people start the ceremony at 4:00, 5:00, or 6:00 pm" at bounding box center [642, 350] width 706 height 15
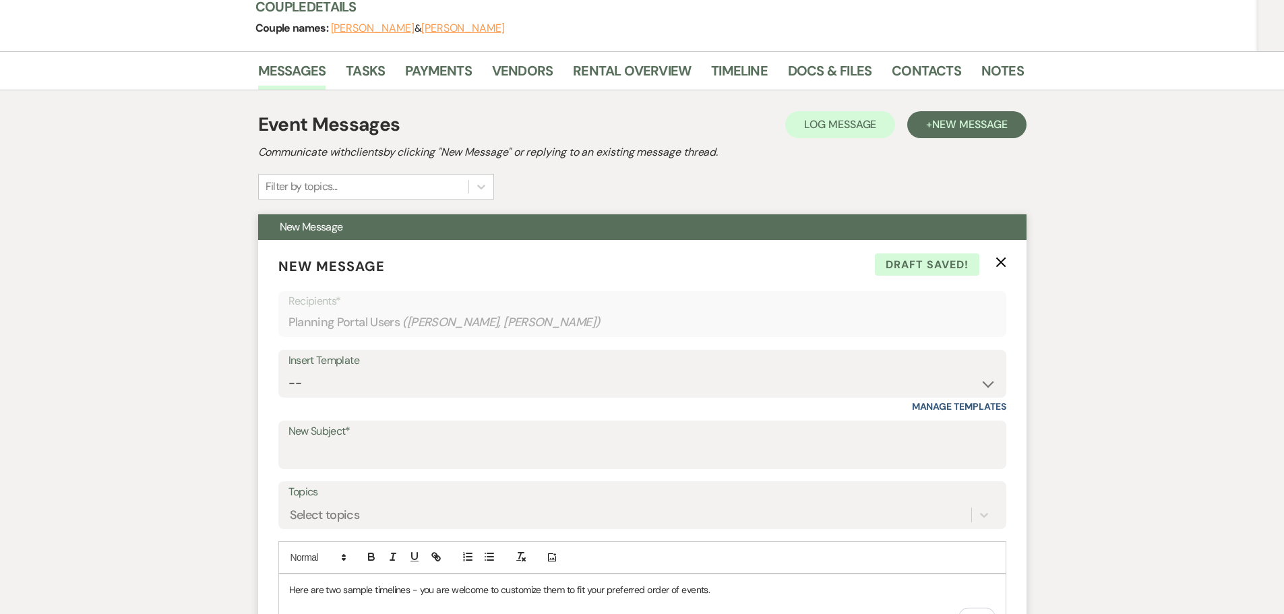
scroll to position [270, 0]
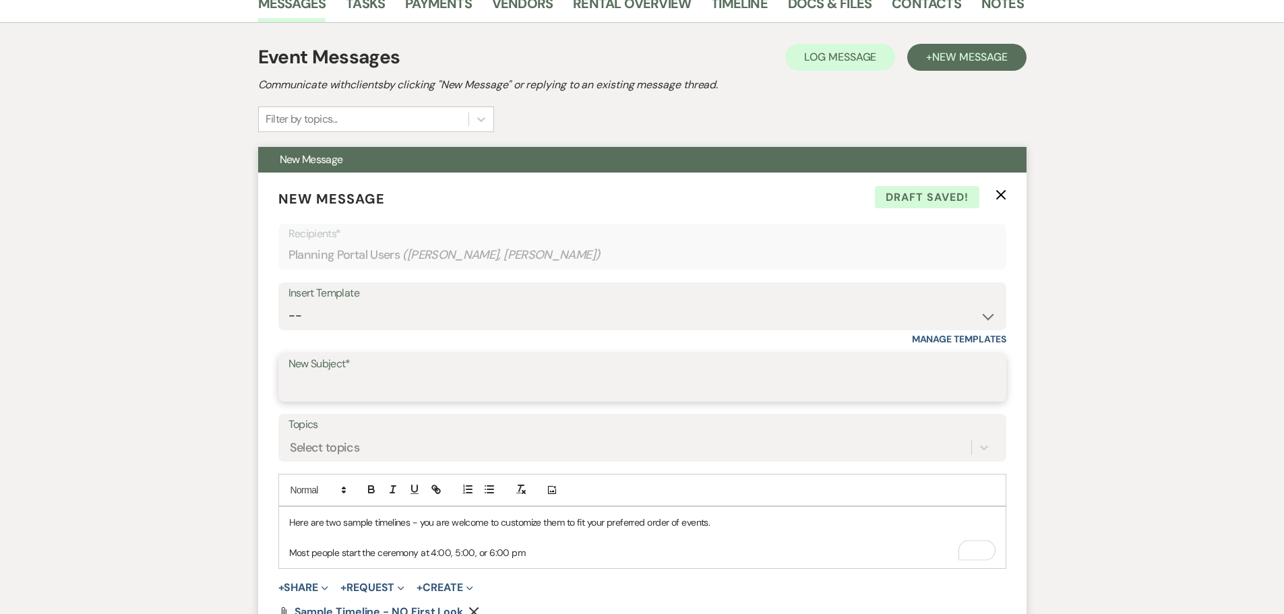
click at [439, 377] on input "New Subject*" at bounding box center [642, 387] width 708 height 26
type input "Sample Timelines"
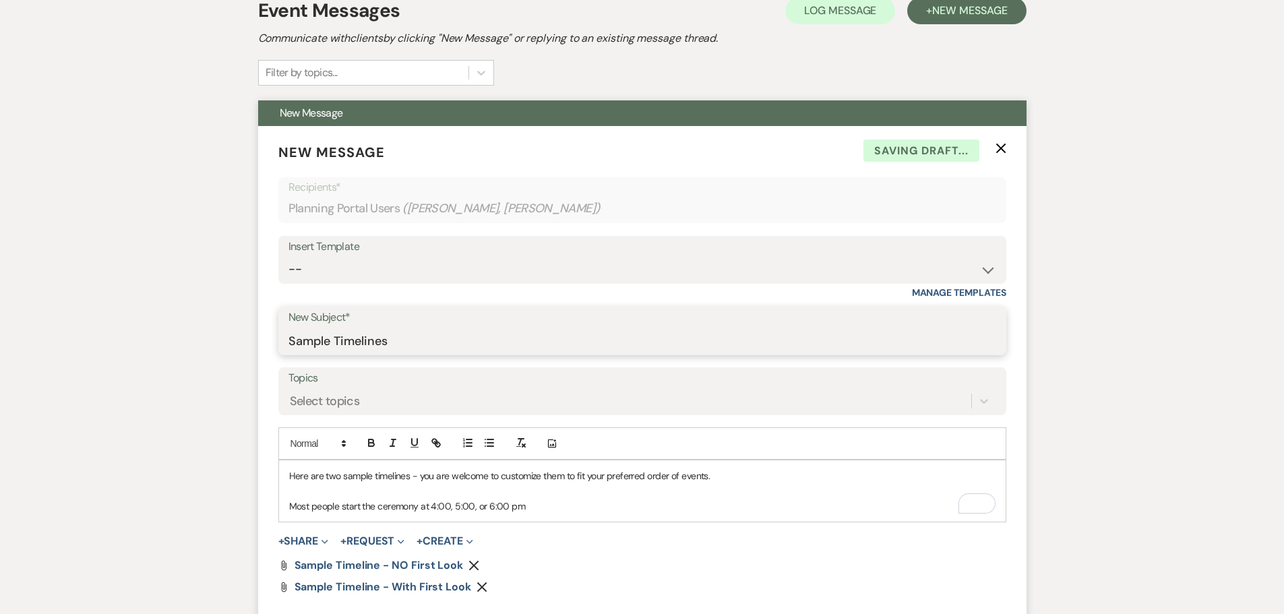
scroll to position [472, 0]
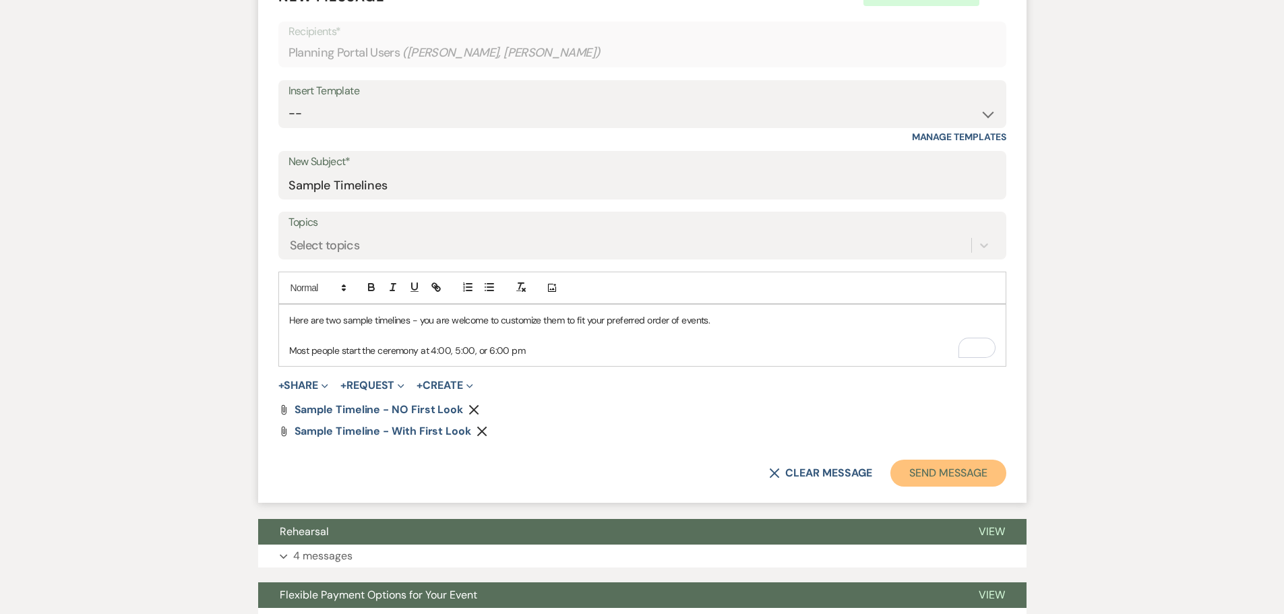
click at [921, 476] on button "Send Message" at bounding box center [947, 473] width 115 height 27
